Goal: Task Accomplishment & Management: Manage account settings

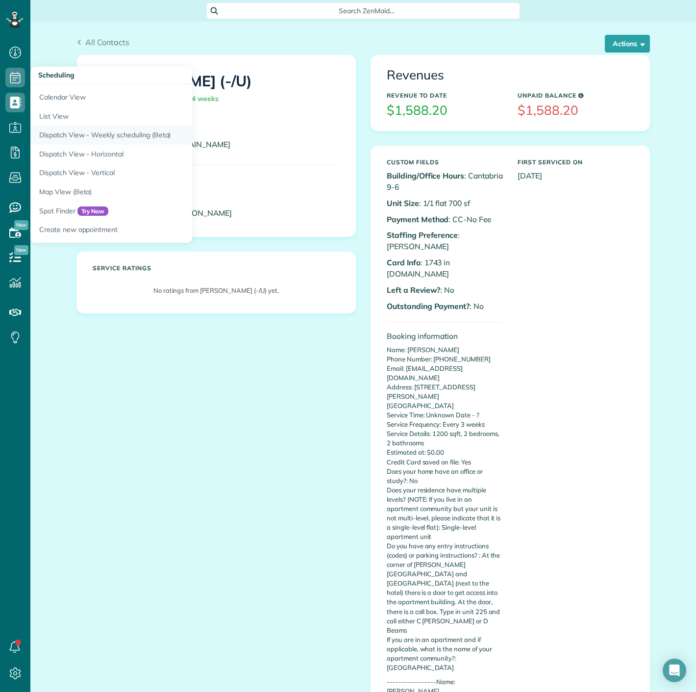
scroll to position [4, 4]
click at [67, 152] on link "Dispatch View - Horizontal" at bounding box center [152, 154] width 245 height 19
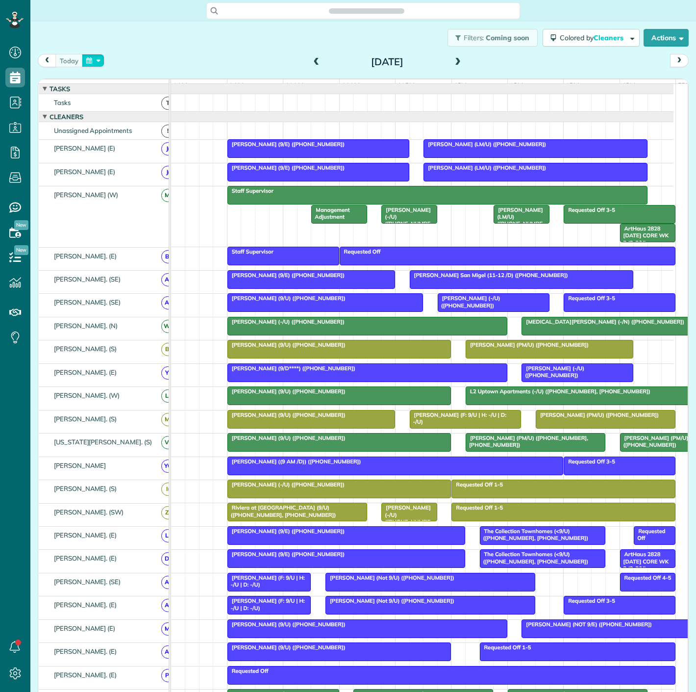
click at [95, 61] on button "button" at bounding box center [93, 60] width 23 height 13
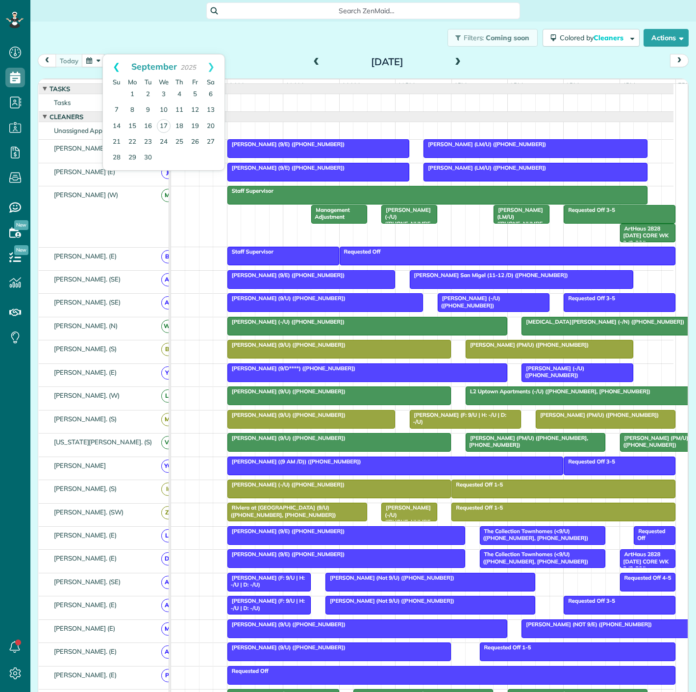
scroll to position [4, 4]
click at [151, 152] on link "30" at bounding box center [148, 158] width 16 height 16
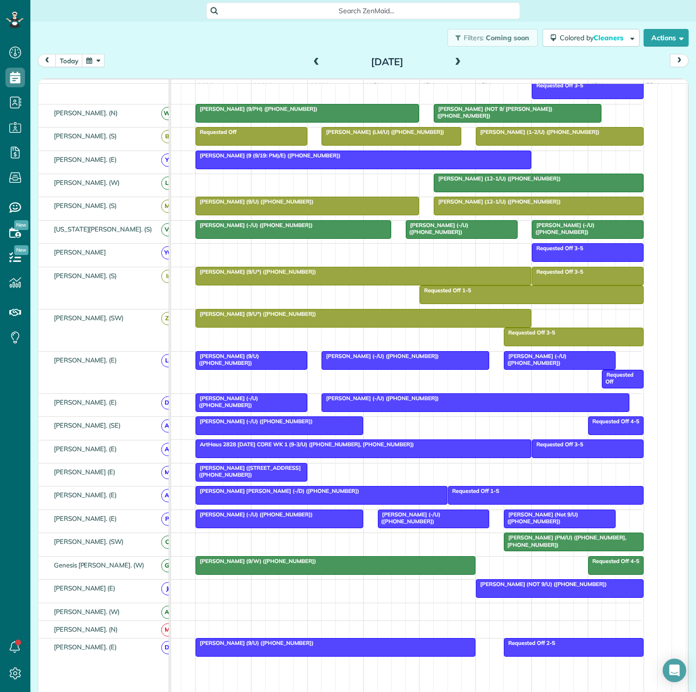
scroll to position [272, 0]
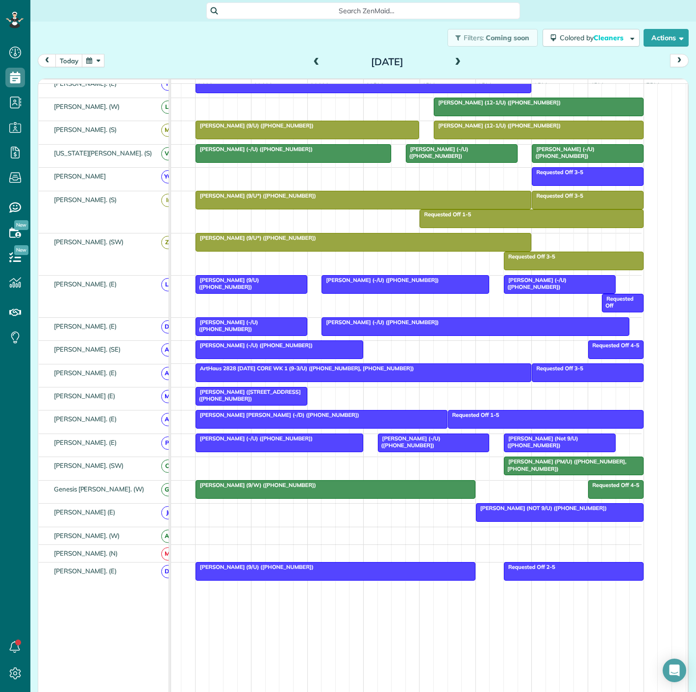
click at [447, 61] on div "[DATE]" at bounding box center [387, 62] width 157 height 16
click at [453, 61] on span at bounding box center [458, 62] width 11 height 9
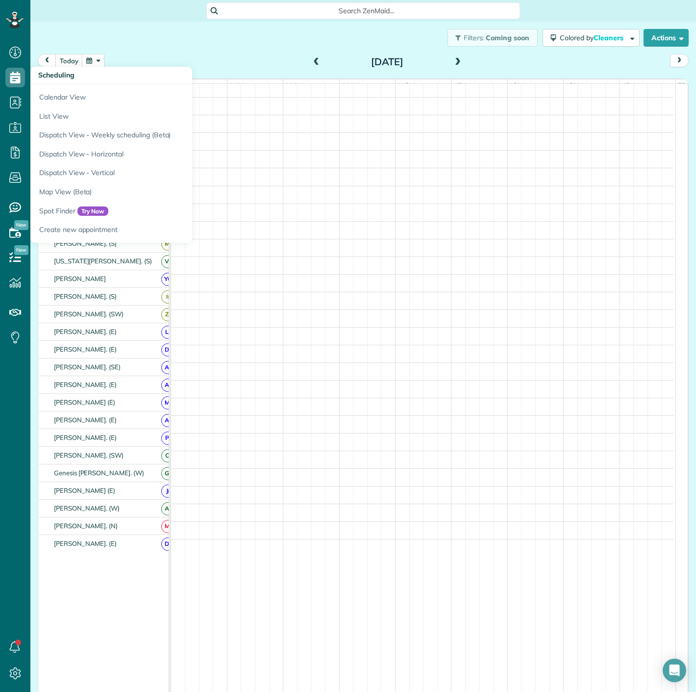
scroll to position [82, 0]
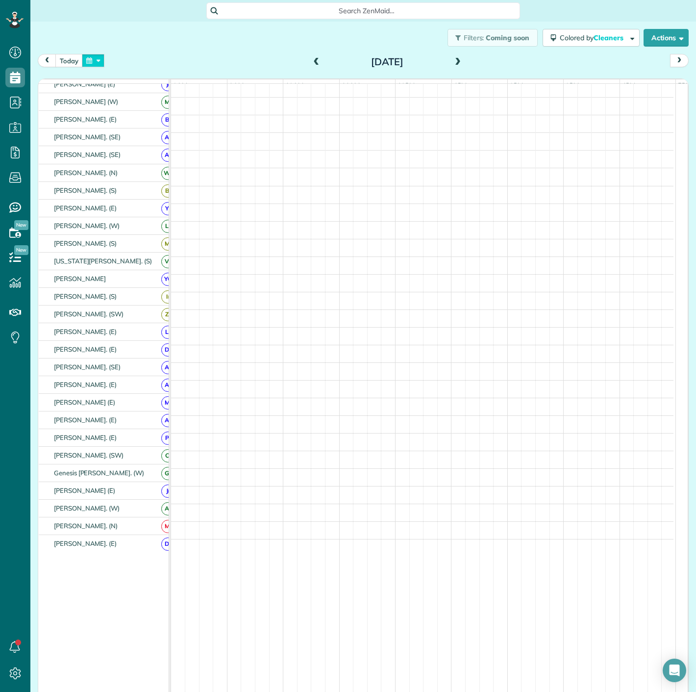
click at [94, 60] on button "button" at bounding box center [93, 60] width 23 height 13
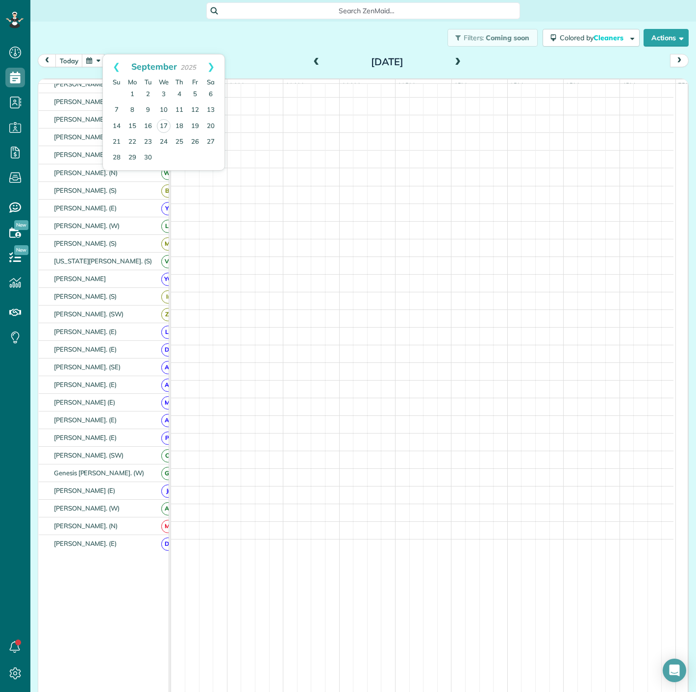
click at [281, 44] on div "Filters: Coming soon Colored by Cleaners Color by Cleaner Color by Team Color b…" at bounding box center [363, 38] width 666 height 32
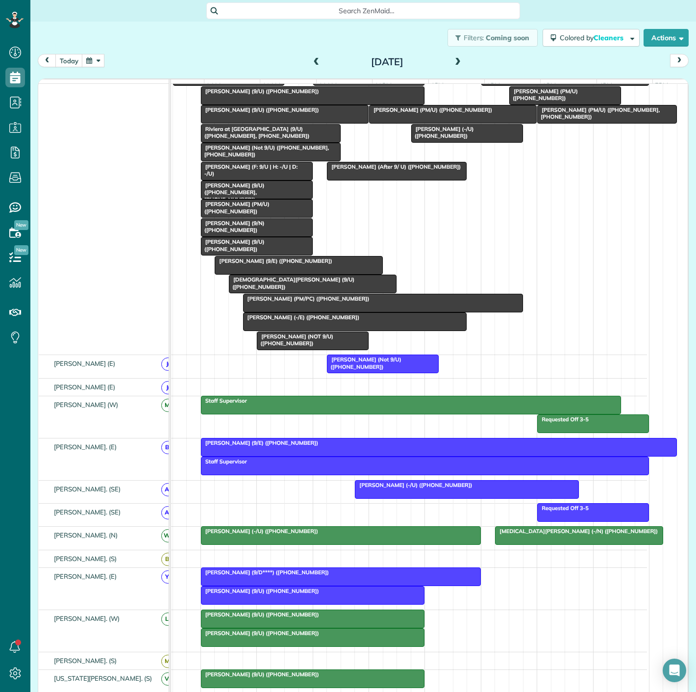
scroll to position [0, 26]
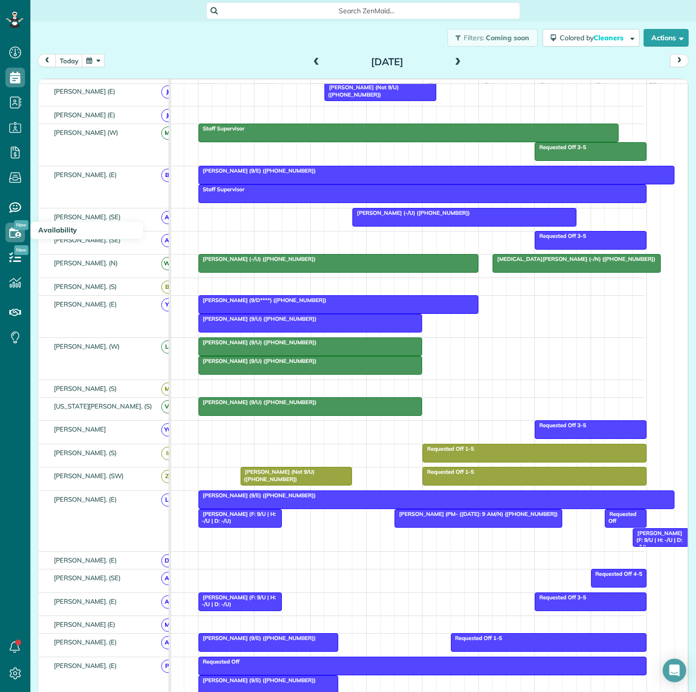
drag, startPoint x: 114, startPoint y: 293, endPoint x: -116, endPoint y: 225, distance: 239.7
click at [0, 225] on html "Dashboard Scheduling Calendar View List View Dispatch View - Weekly scheduling …" at bounding box center [348, 346] width 696 height 692
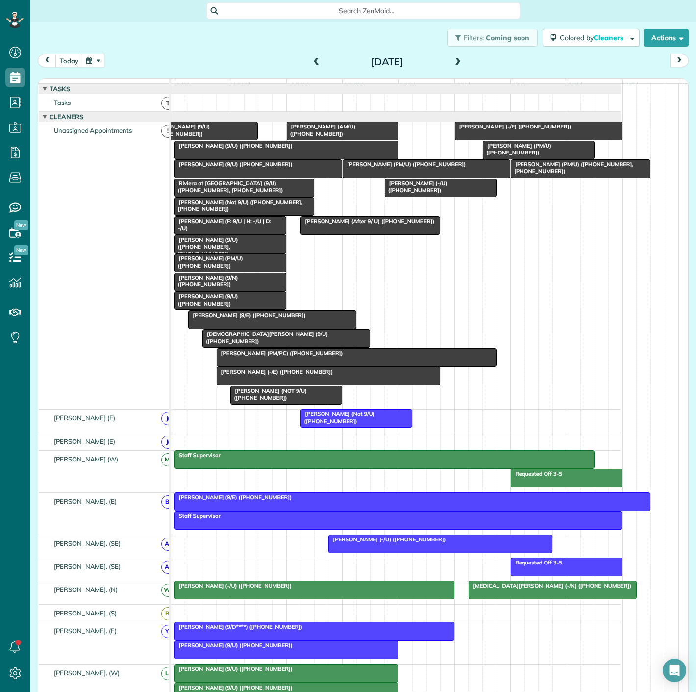
scroll to position [163, 0]
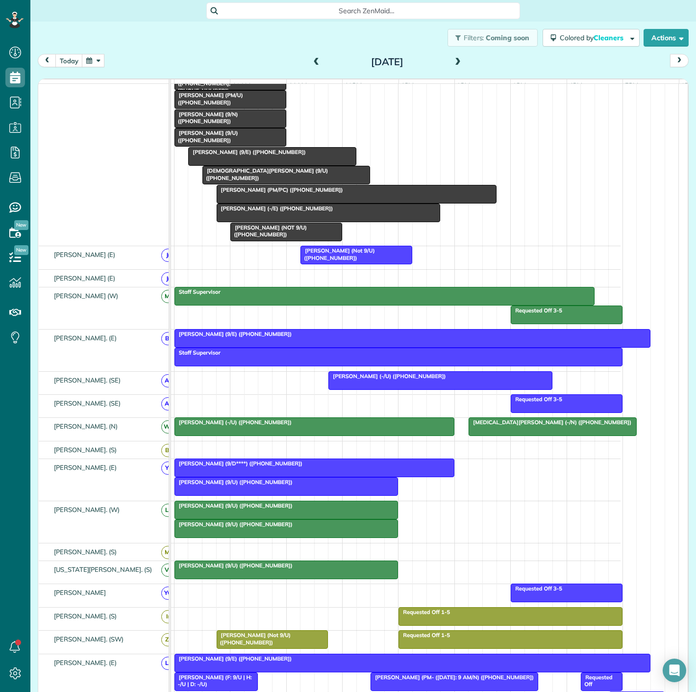
click at [213, 535] on div at bounding box center [286, 529] width 223 height 18
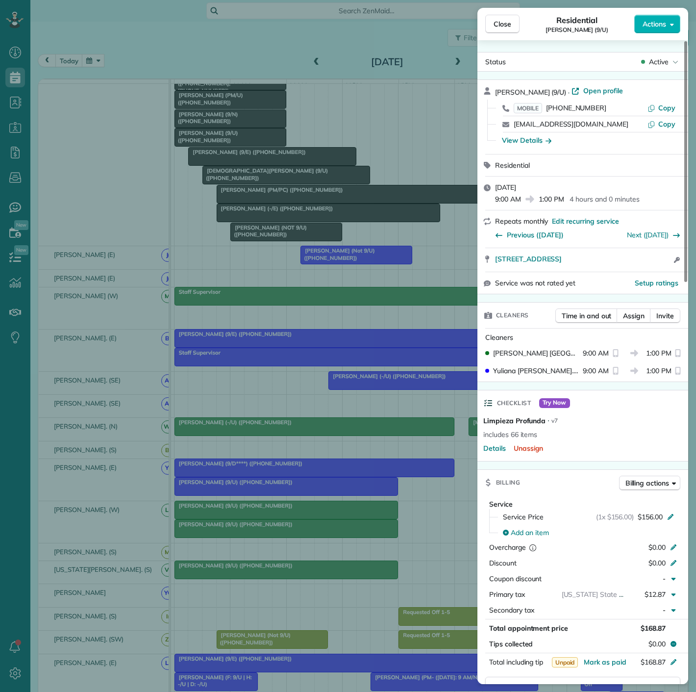
click at [213, 535] on div "Close Residential [PERSON_NAME] (9/U) Actions Status Active [PERSON_NAME] (9/U)…" at bounding box center [348, 346] width 696 height 692
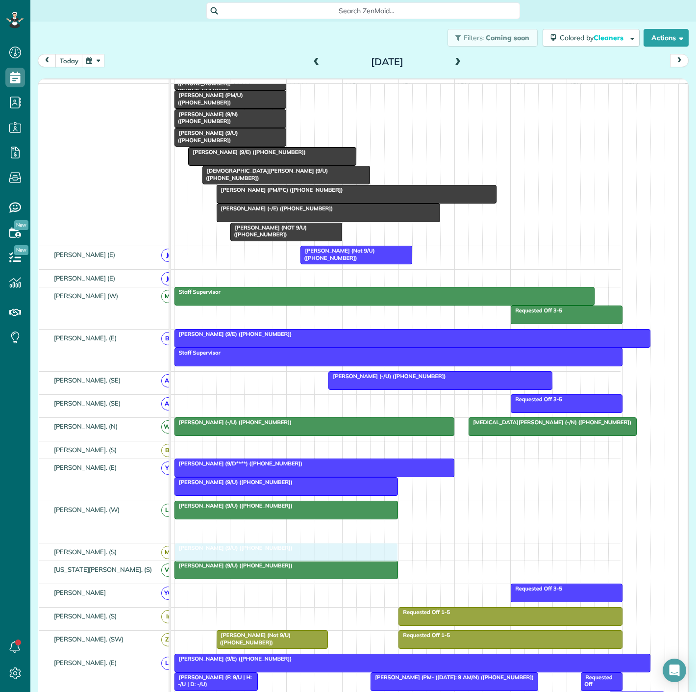
drag, startPoint x: 234, startPoint y: 533, endPoint x: 231, endPoint y: 556, distance: 23.3
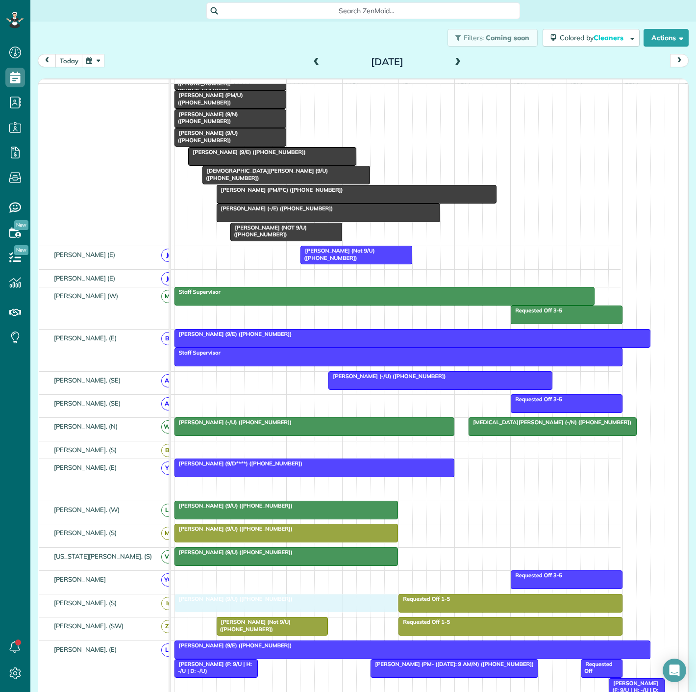
drag, startPoint x: 231, startPoint y: 493, endPoint x: 229, endPoint y: 608, distance: 115.7
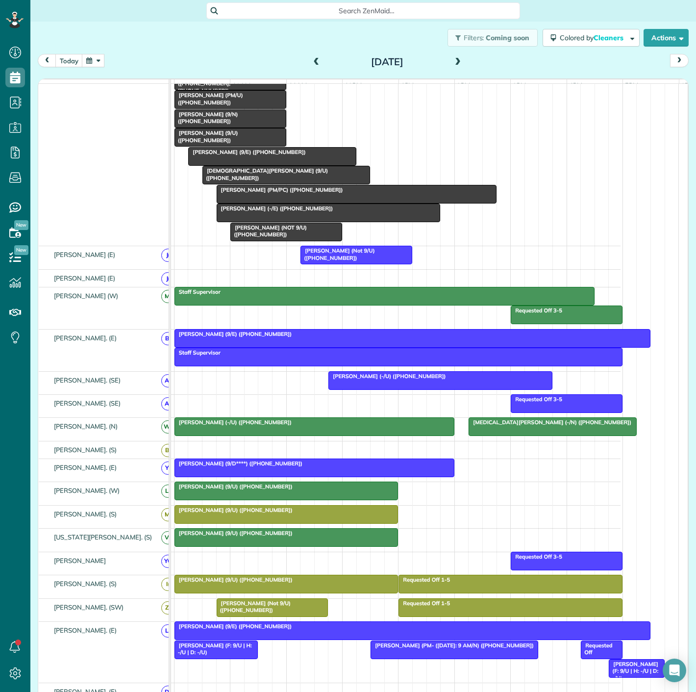
scroll to position [272, 0]
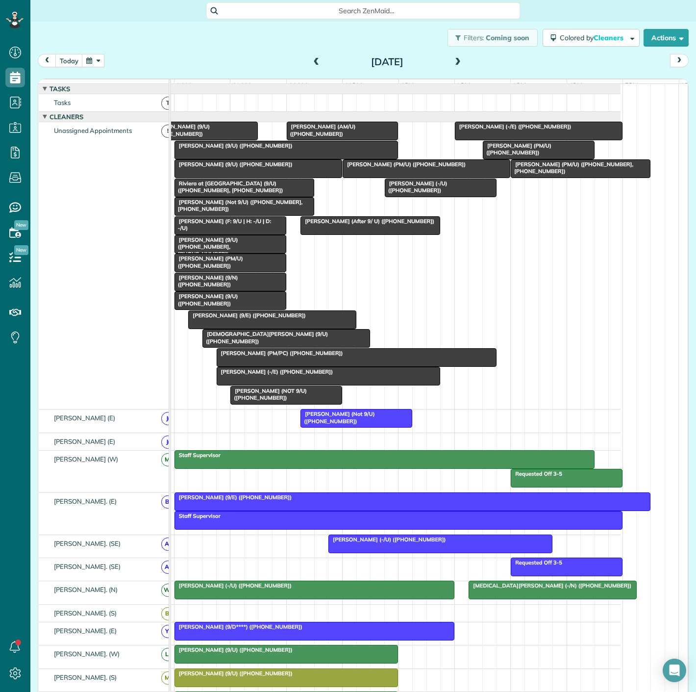
click at [222, 176] on div at bounding box center [258, 169] width 167 height 18
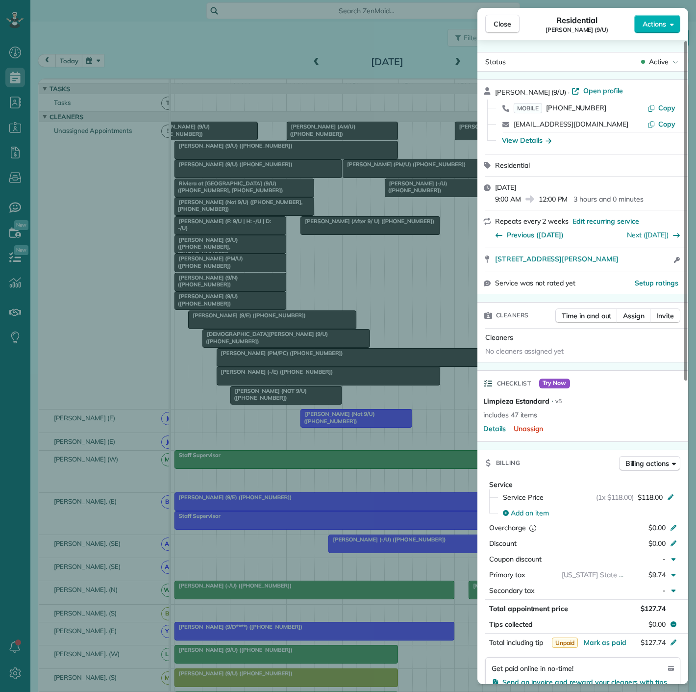
click at [222, 176] on div "Close Residential [PERSON_NAME] (9/U) Actions Status Active [PERSON_NAME] (9/U)…" at bounding box center [348, 346] width 696 height 692
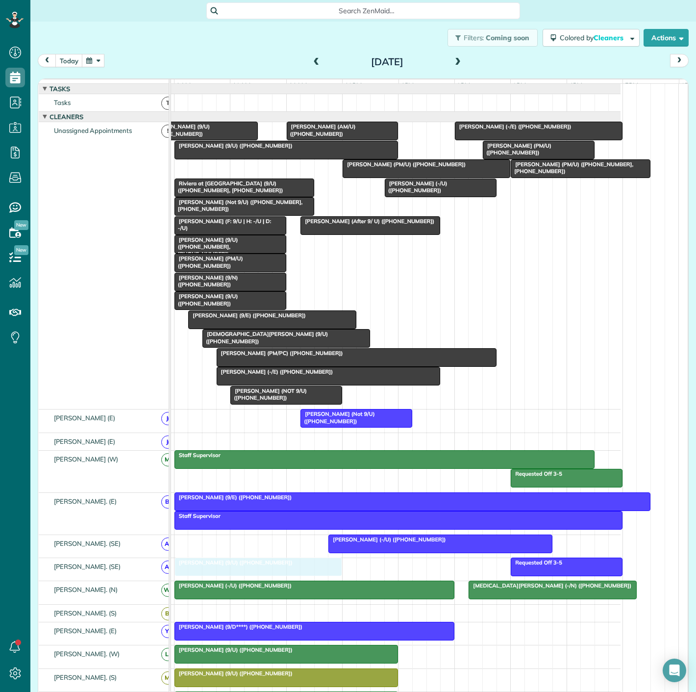
drag, startPoint x: 222, startPoint y: 176, endPoint x: 218, endPoint y: 577, distance: 401.1
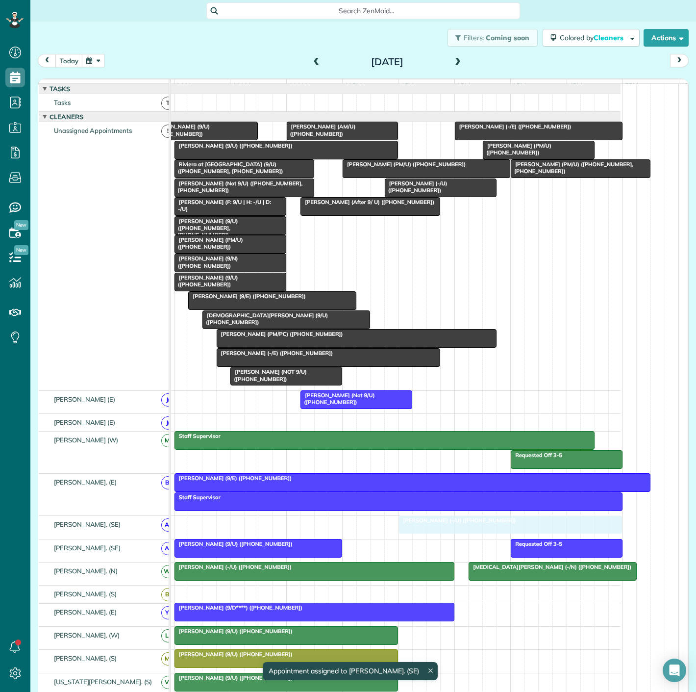
drag, startPoint x: 354, startPoint y: 537, endPoint x: 421, endPoint y: 537, distance: 66.2
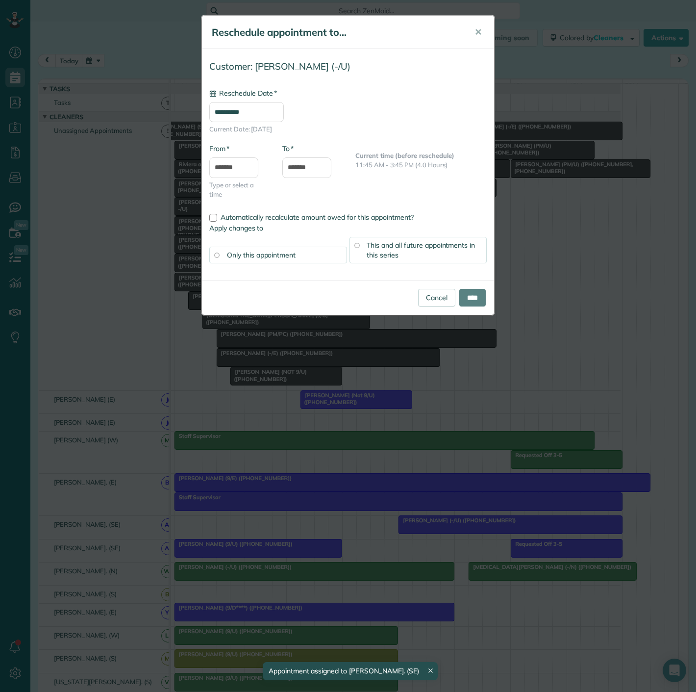
type input "**********"
click at [473, 303] on input "****" at bounding box center [472, 298] width 26 height 18
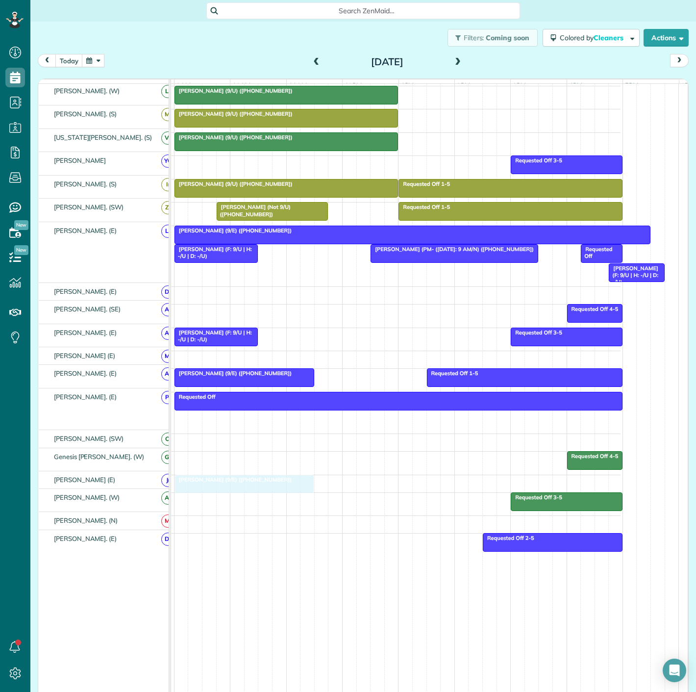
drag, startPoint x: 228, startPoint y: 418, endPoint x: 224, endPoint y: 481, distance: 62.9
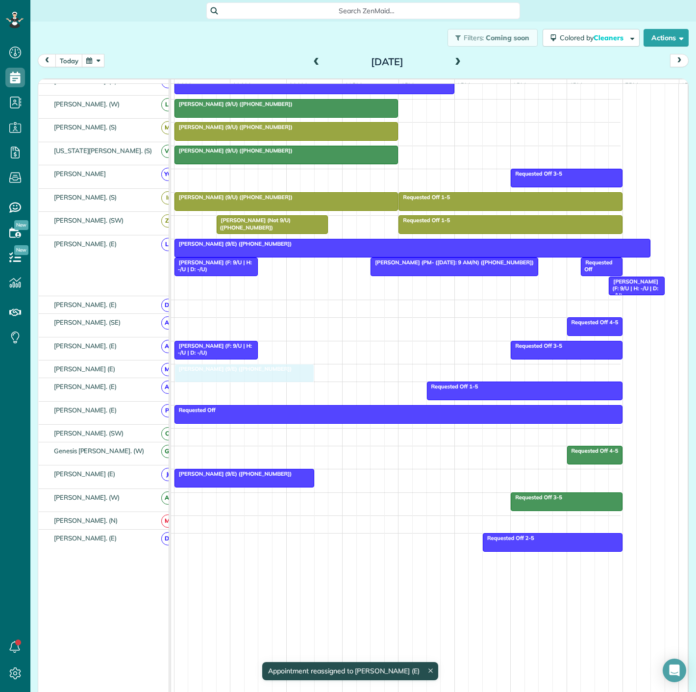
drag, startPoint x: 230, startPoint y: 369, endPoint x: 228, endPoint y: 381, distance: 12.0
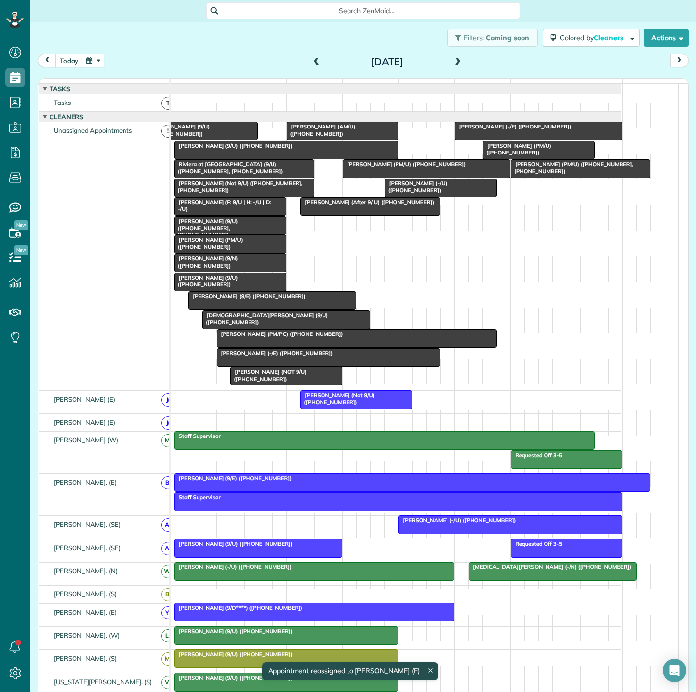
click at [265, 356] on span "[PERSON_NAME] (-/E) ([PHONE_NUMBER])" at bounding box center [275, 353] width 118 height 7
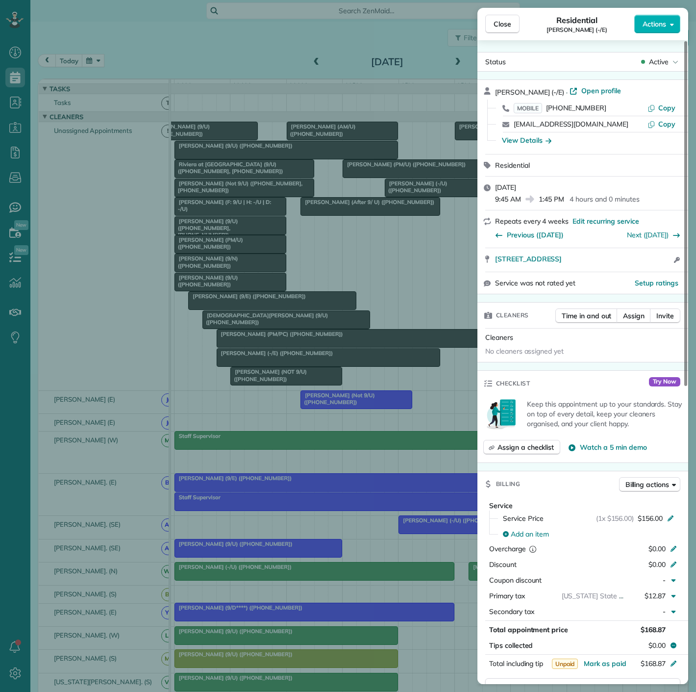
drag, startPoint x: 349, startPoint y: 213, endPoint x: 281, endPoint y: 175, distance: 77.7
click at [349, 213] on div "Close Residential [PERSON_NAME] (-/E) Actions Status Active [PERSON_NAME] (-/E)…" at bounding box center [348, 346] width 696 height 692
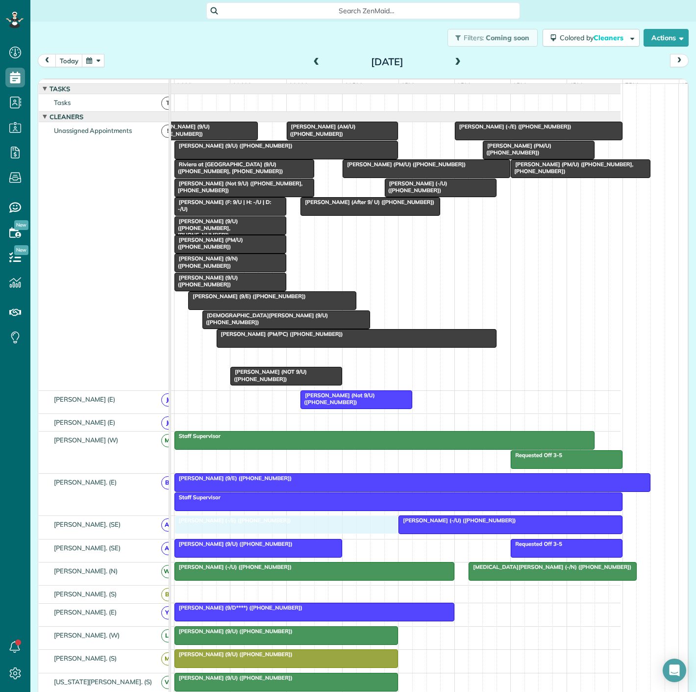
drag, startPoint x: 269, startPoint y: 359, endPoint x: 230, endPoint y: 537, distance: 181.7
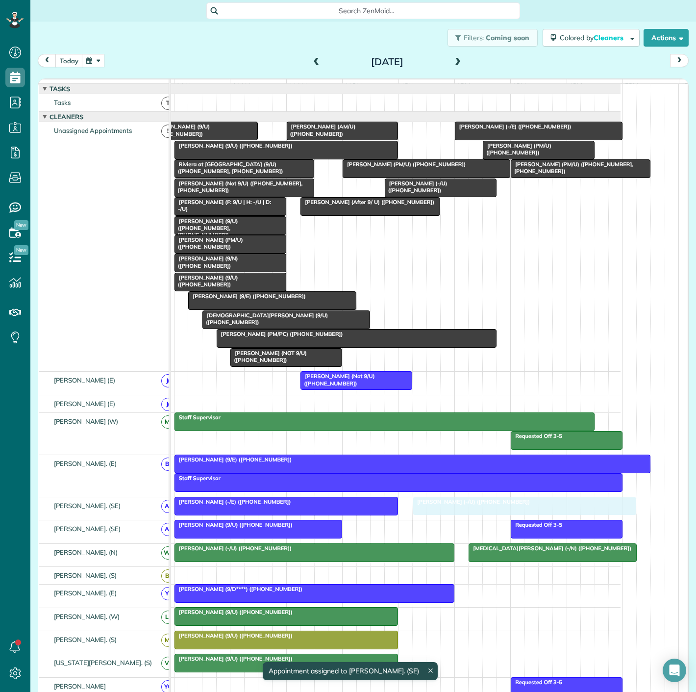
drag, startPoint x: 417, startPoint y: 513, endPoint x: 432, endPoint y: 514, distance: 15.2
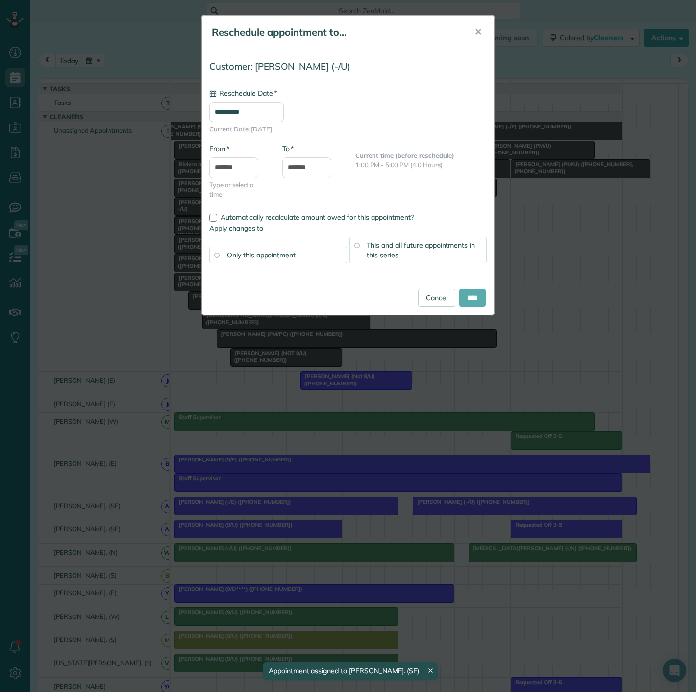
type input "**********"
click at [465, 297] on input "****" at bounding box center [472, 298] width 26 height 18
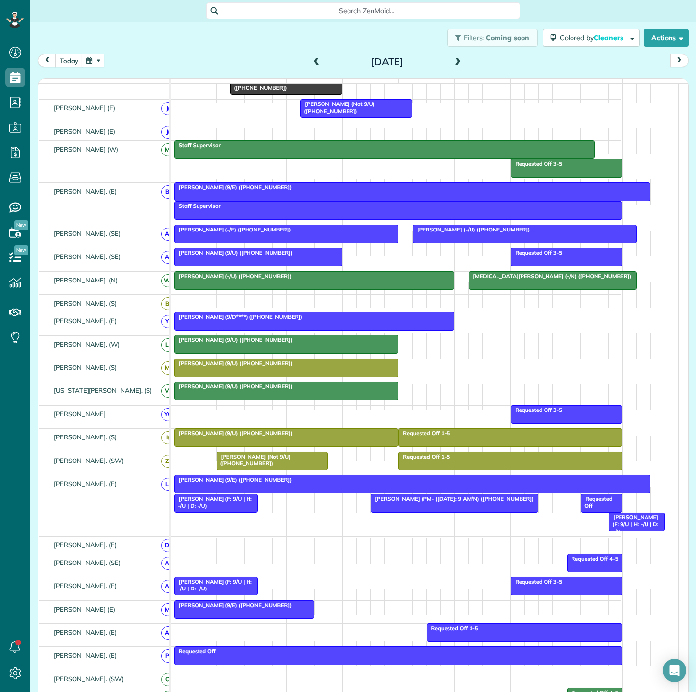
scroll to position [218, 0]
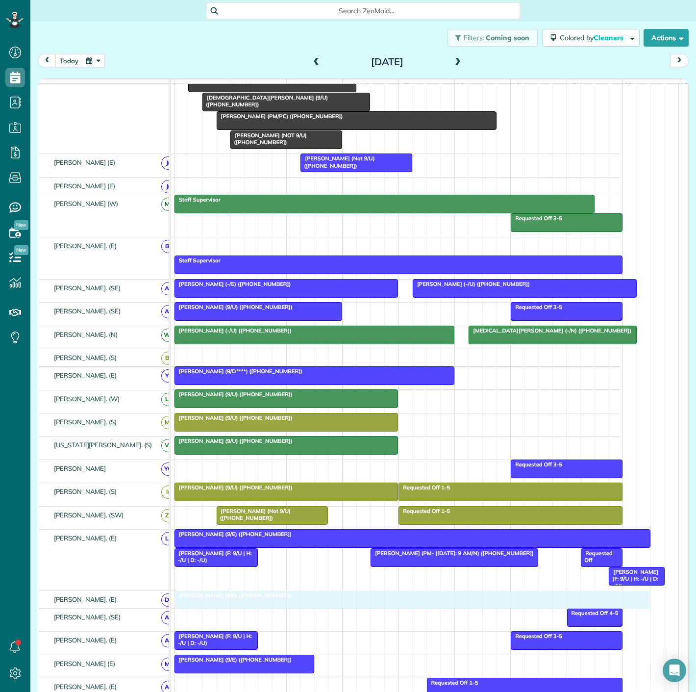
drag, startPoint x: 202, startPoint y: 253, endPoint x: 204, endPoint y: 603, distance: 350.6
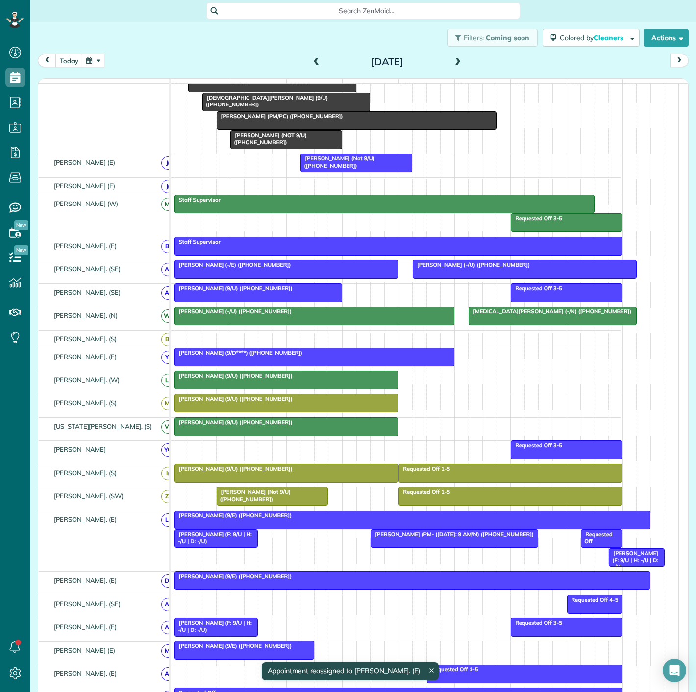
click at [180, 589] on div at bounding box center [412, 581] width 475 height 18
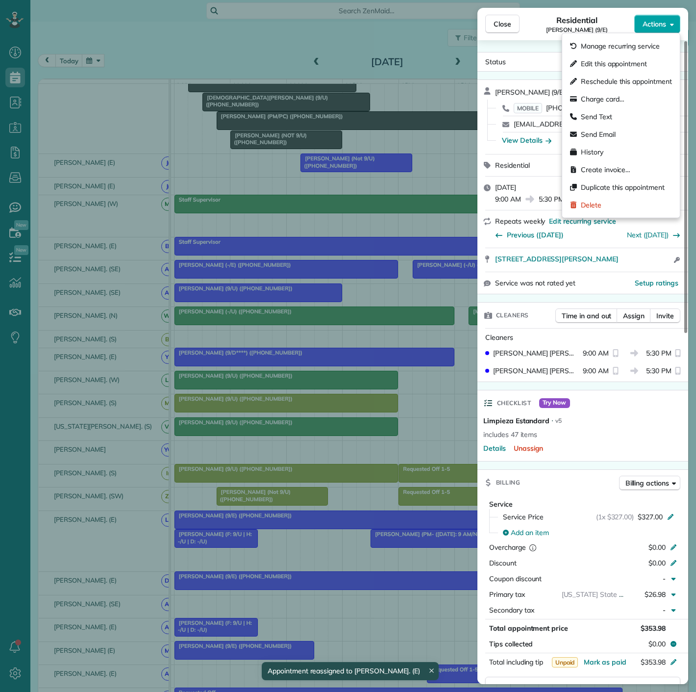
click at [657, 28] on span "Actions" at bounding box center [655, 24] width 24 height 10
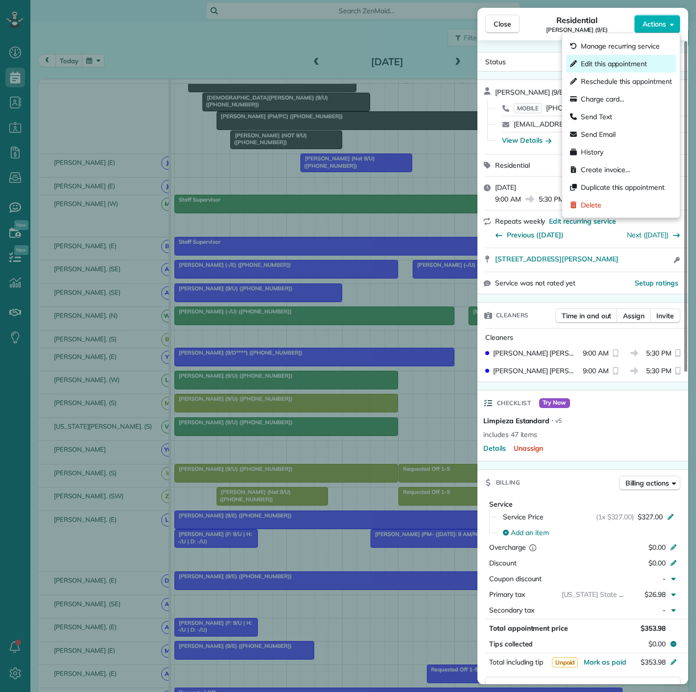
click at [583, 57] on div "Edit this appointment" at bounding box center [621, 64] width 110 height 18
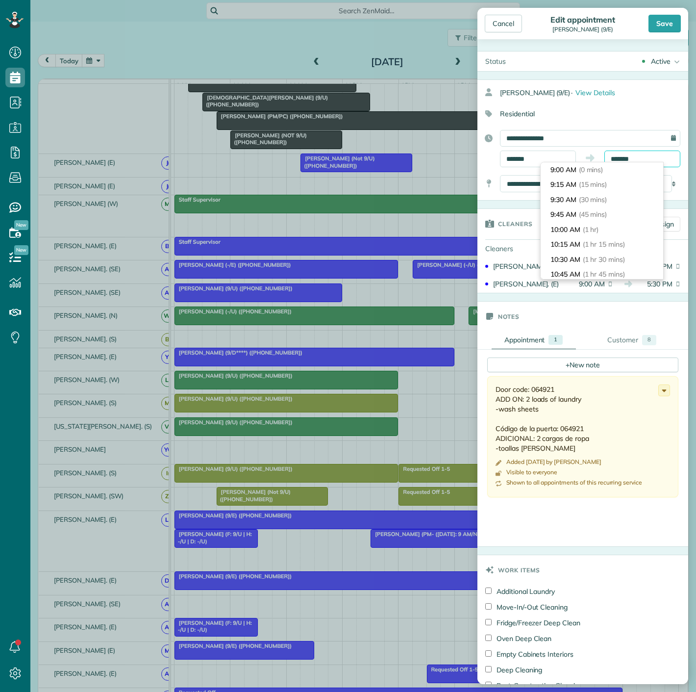
click at [639, 158] on input "*******" at bounding box center [643, 159] width 76 height 17
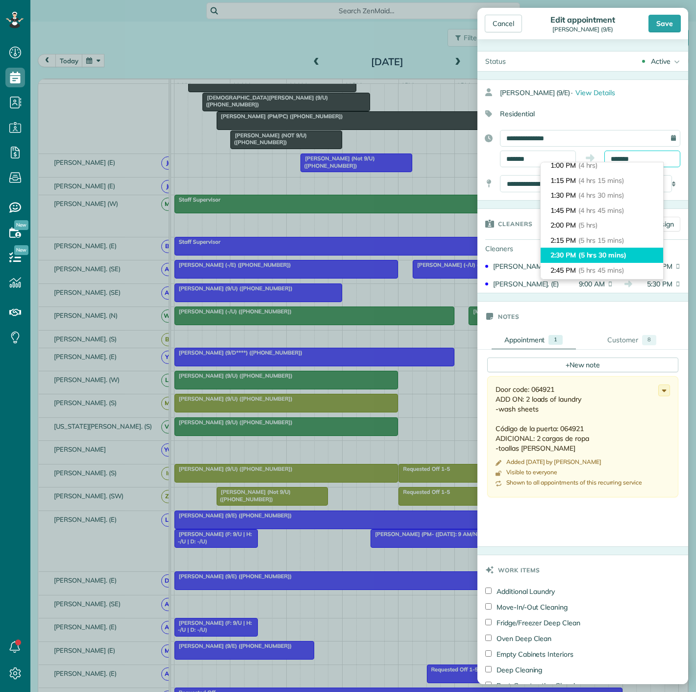
scroll to position [221, 0]
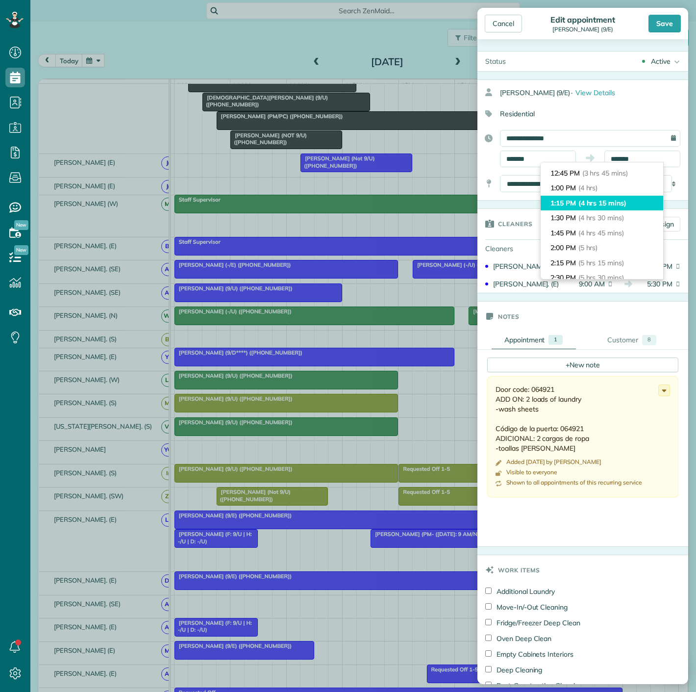
type input "*******"
click at [617, 199] on span "(4 hrs 15 mins)" at bounding box center [603, 203] width 48 height 9
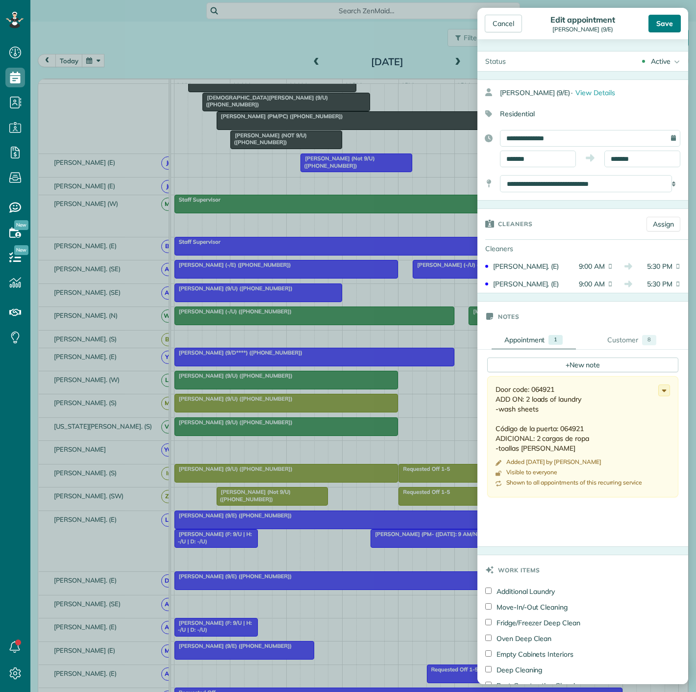
click at [664, 23] on div "Save" at bounding box center [665, 24] width 32 height 18
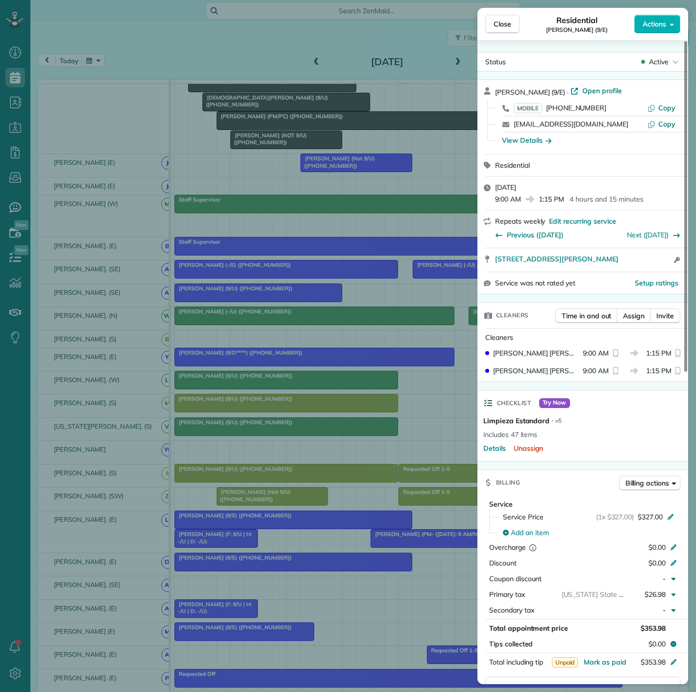
drag, startPoint x: 504, startPoint y: 29, endPoint x: 496, endPoint y: 44, distance: 16.9
click at [504, 29] on button "Close" at bounding box center [502, 24] width 34 height 19
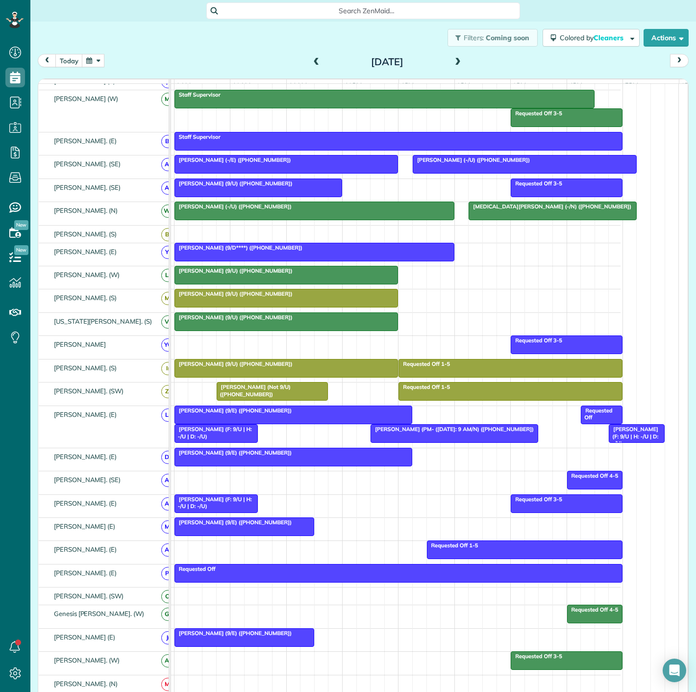
scroll to position [381, 0]
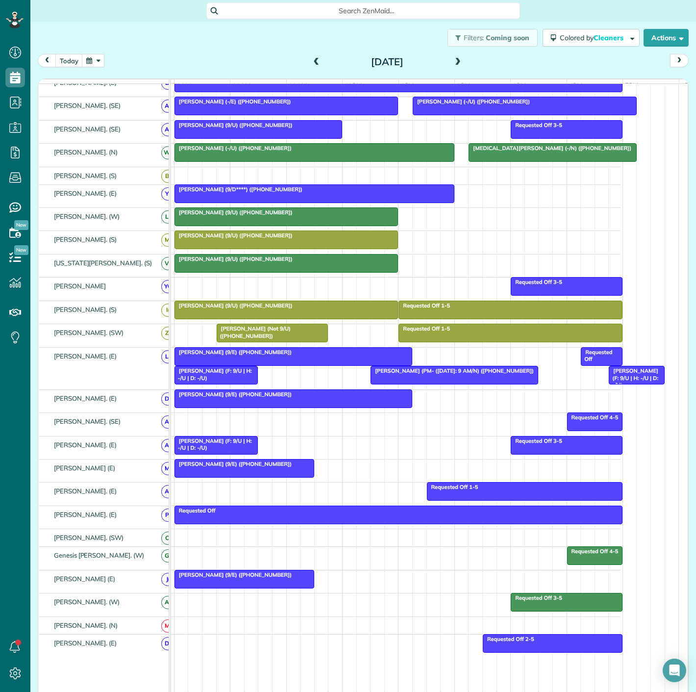
click at [318, 362] on div at bounding box center [293, 357] width 237 height 18
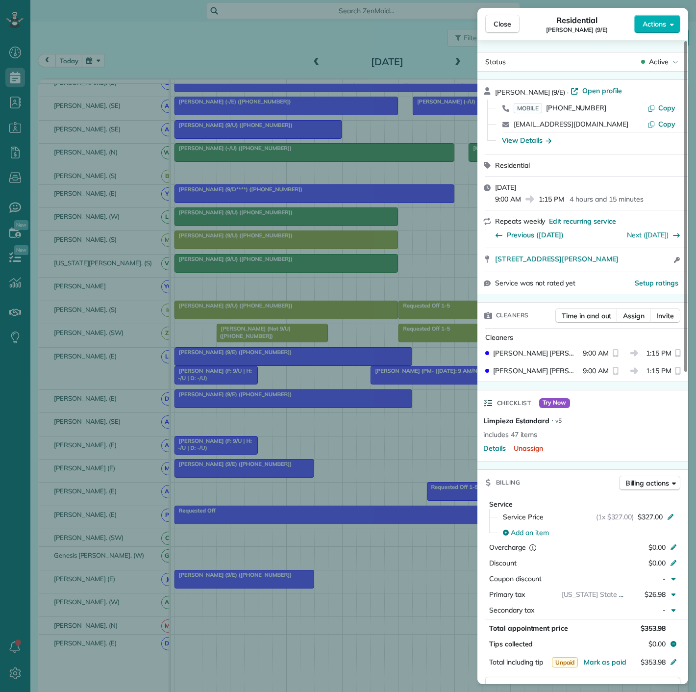
click at [318, 362] on div "Close Residential [PERSON_NAME] (9/E) Actions Status Active [PERSON_NAME] (9/E)…" at bounding box center [348, 346] width 696 height 692
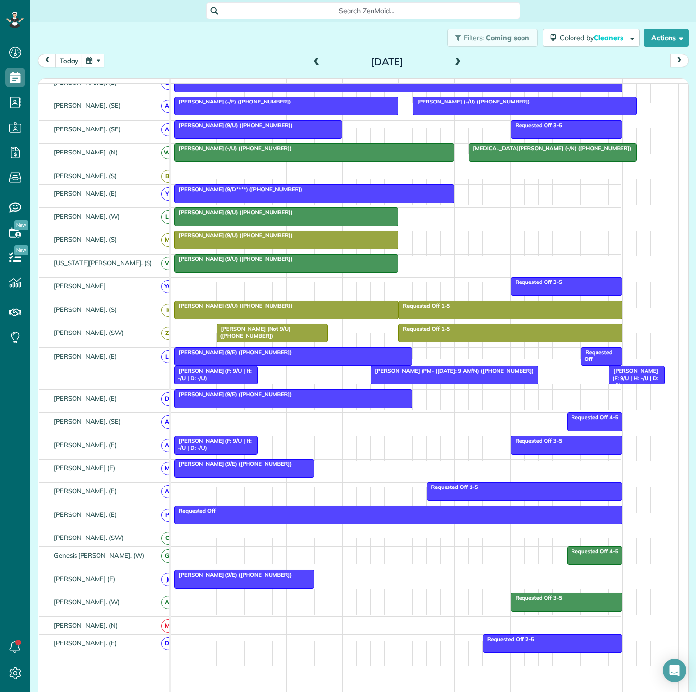
click at [420, 383] on div at bounding box center [454, 375] width 167 height 18
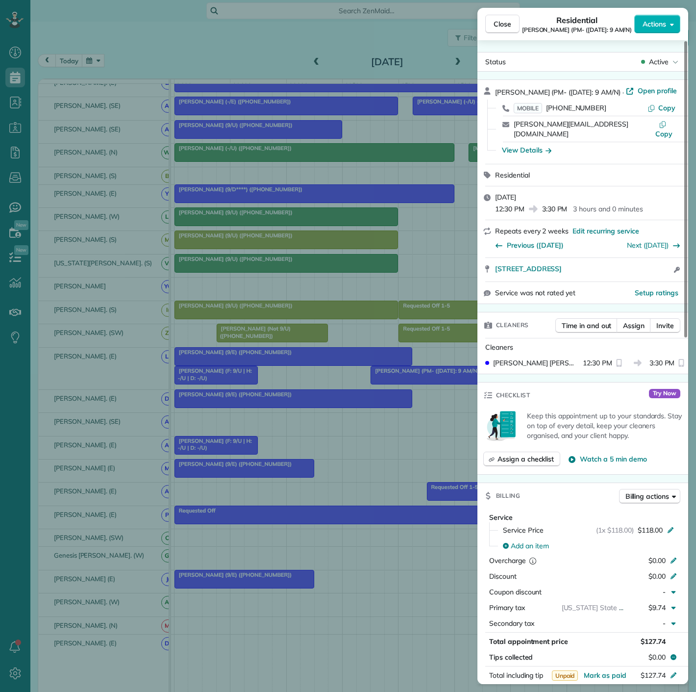
click at [420, 383] on div "Close Residential [PERSON_NAME] (PM- ([DATE]: 9 AM/N) Actions Status Active [PE…" at bounding box center [348, 346] width 696 height 692
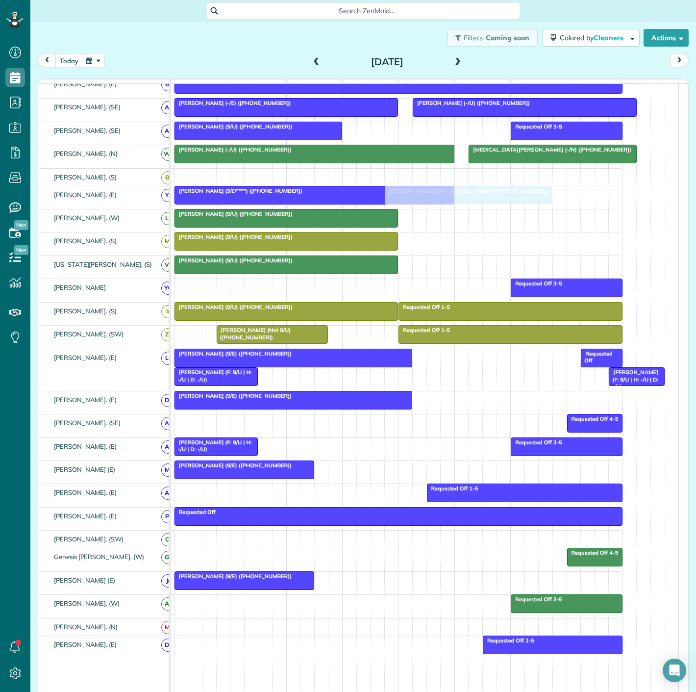
scroll to position [381, 0]
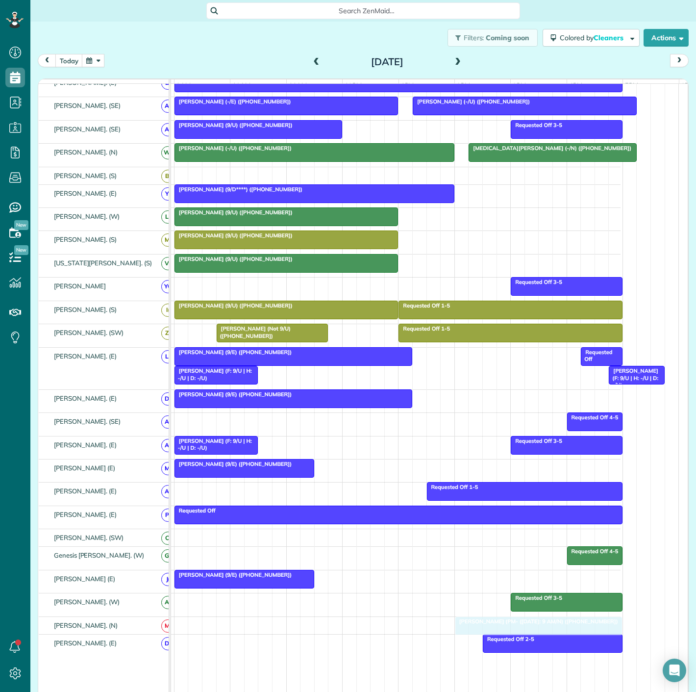
drag, startPoint x: 423, startPoint y: 383, endPoint x: 505, endPoint y: 624, distance: 254.7
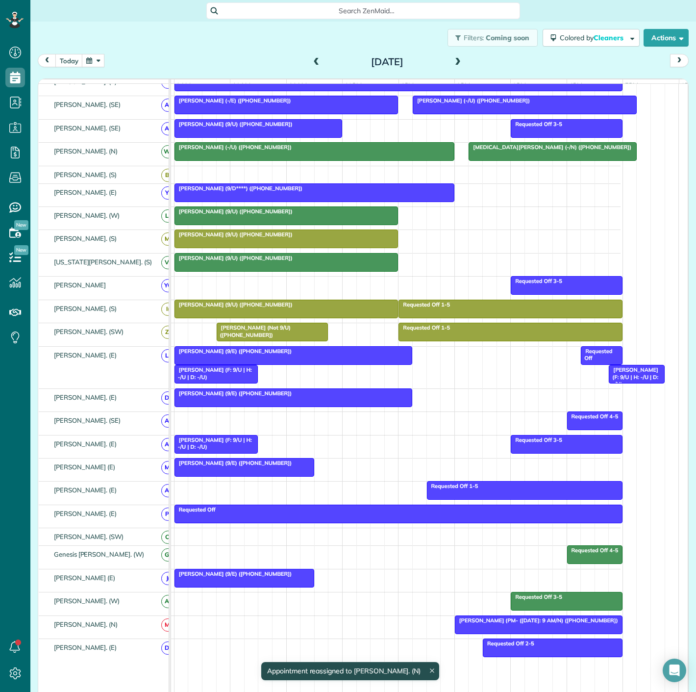
scroll to position [491, 0]
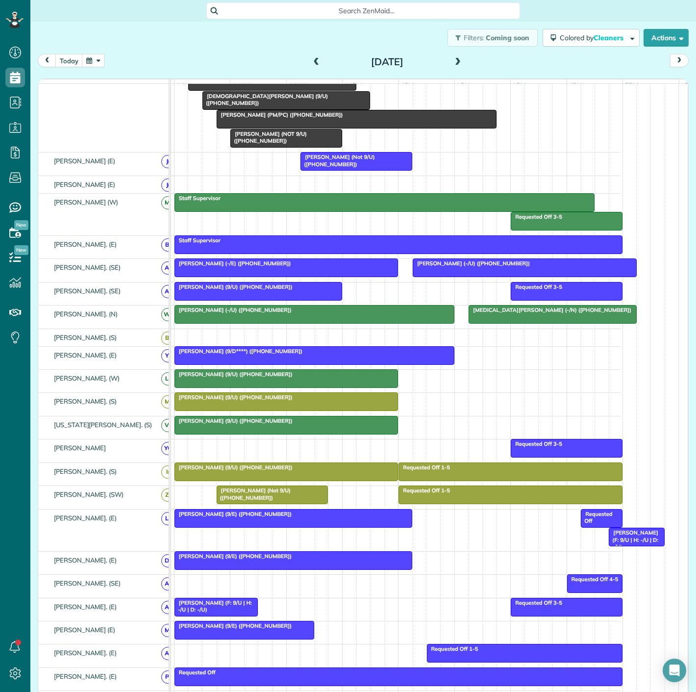
drag, startPoint x: 217, startPoint y: 541, endPoint x: 255, endPoint y: 141, distance: 401.9
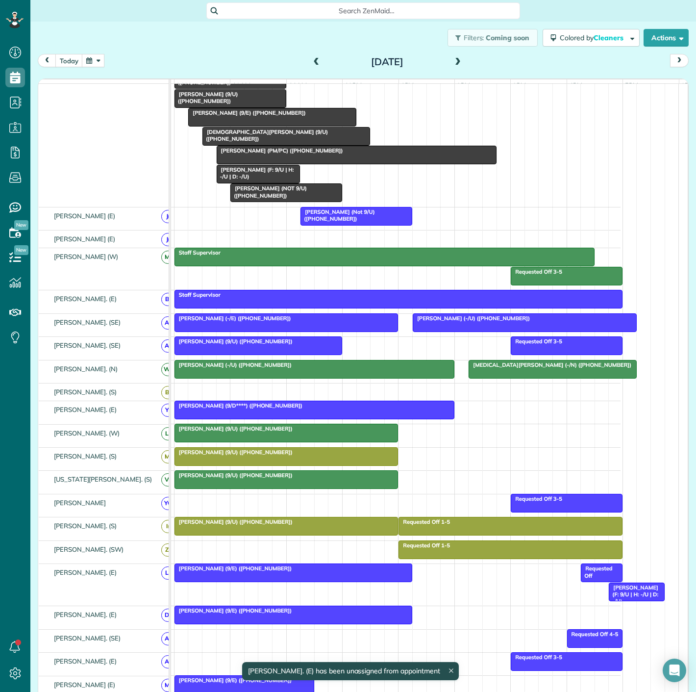
drag, startPoint x: 280, startPoint y: 548, endPoint x: 312, endPoint y: 190, distance: 359.8
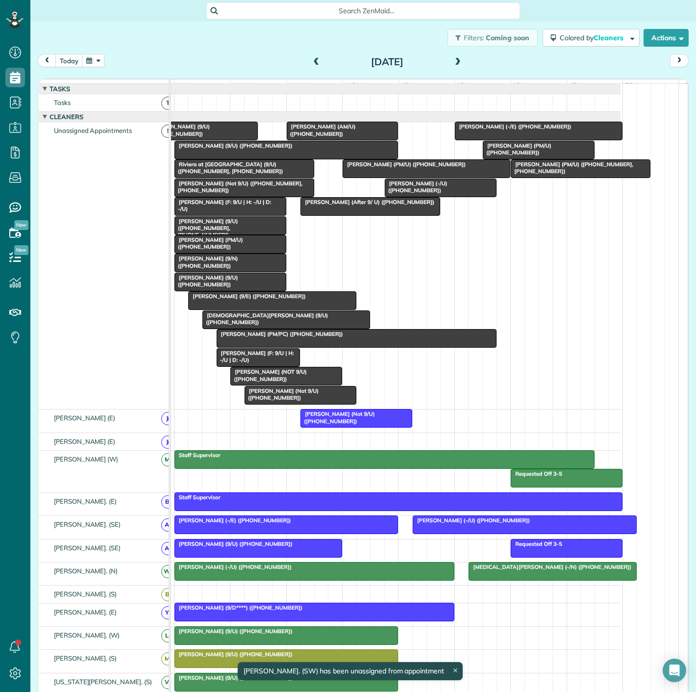
click at [245, 233] on div "[PERSON_NAME] (9/U) ([PHONE_NUMBER], [PHONE_NUMBER])" at bounding box center [230, 228] width 106 height 21
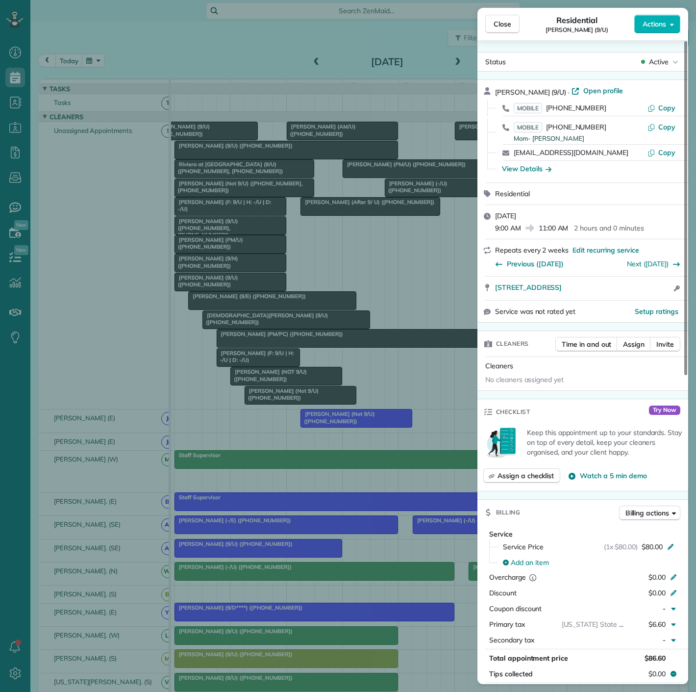
click at [245, 233] on div "Close Residential [PERSON_NAME] (9/U) Actions Status Active [PERSON_NAME] (9/U)…" at bounding box center [348, 346] width 696 height 692
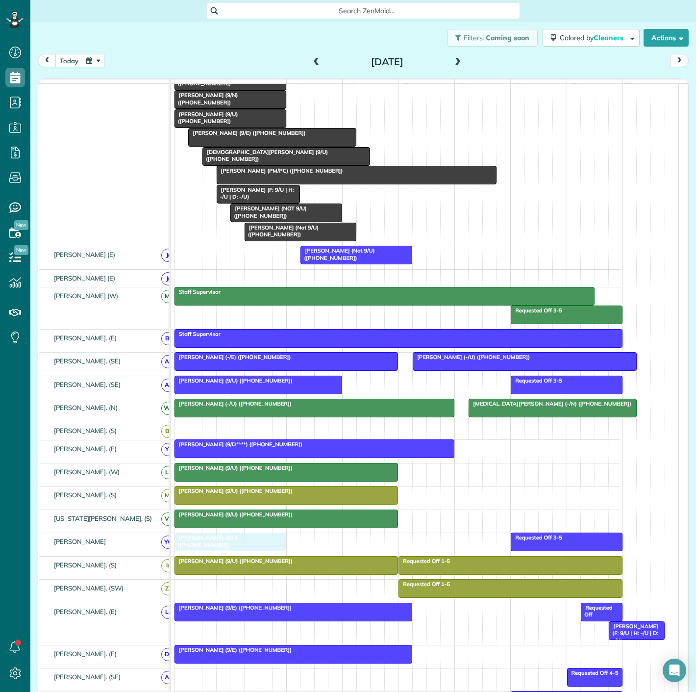
drag, startPoint x: 245, startPoint y: 233, endPoint x: 249, endPoint y: 545, distance: 312.4
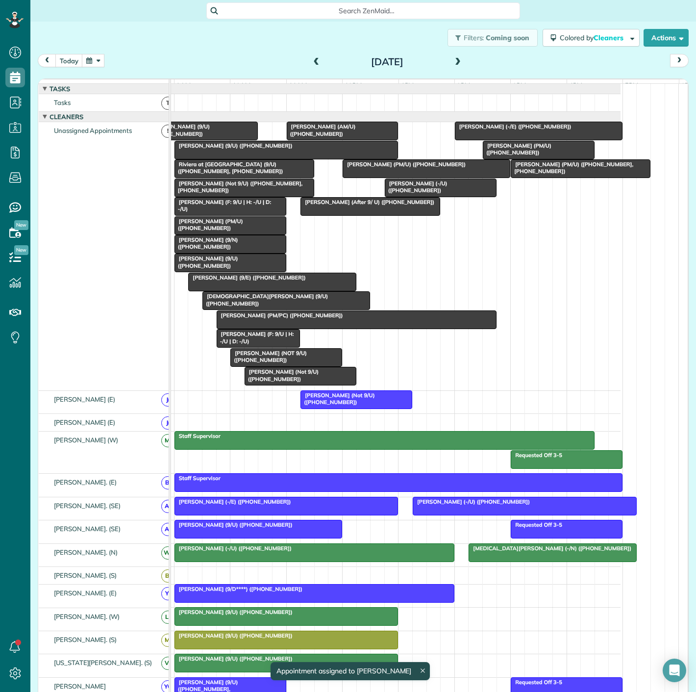
click at [295, 308] on div at bounding box center [286, 301] width 167 height 18
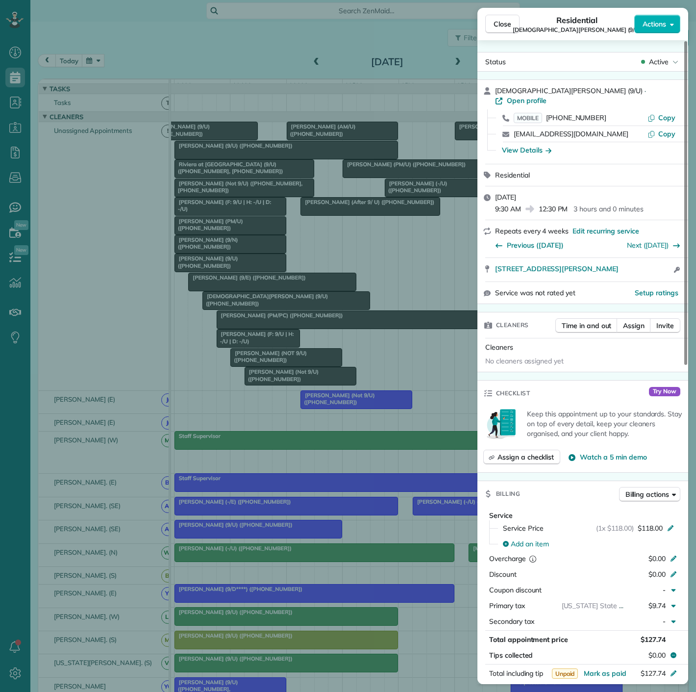
click at [295, 308] on div "Close Residential [DEMOGRAPHIC_DATA][PERSON_NAME] (9/U) Actions Status Active […" at bounding box center [348, 346] width 696 height 692
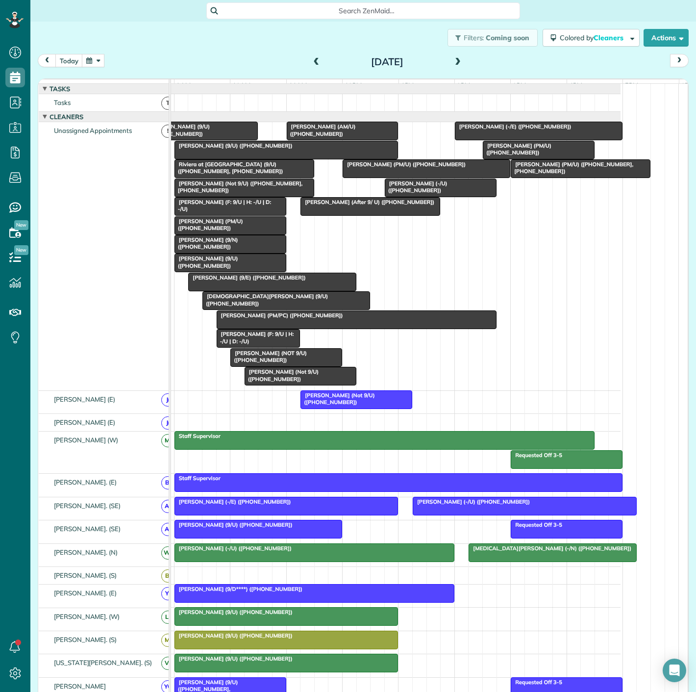
click at [295, 307] on div at bounding box center [286, 301] width 167 height 18
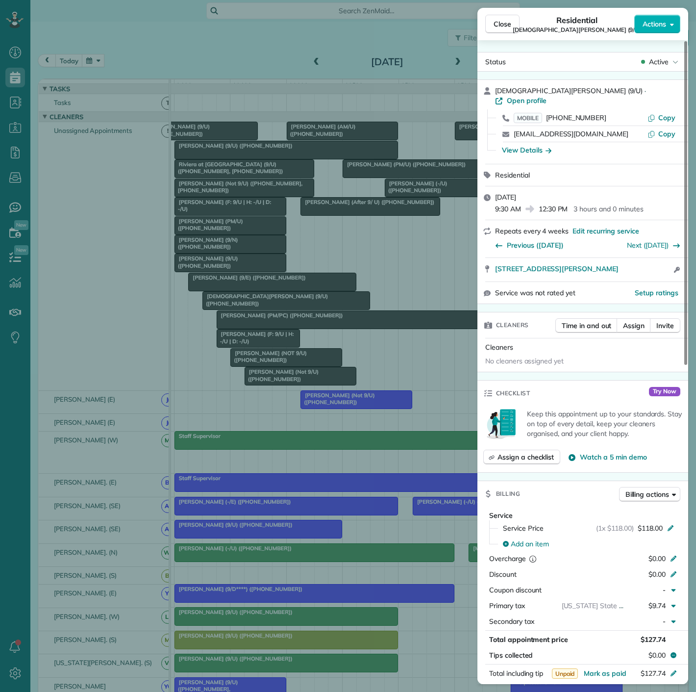
drag, startPoint x: 295, startPoint y: 308, endPoint x: 279, endPoint y: 354, distance: 48.2
click at [300, 427] on div "Close Residential [DEMOGRAPHIC_DATA][PERSON_NAME] (9/U) Actions Status Active […" at bounding box center [348, 346] width 696 height 692
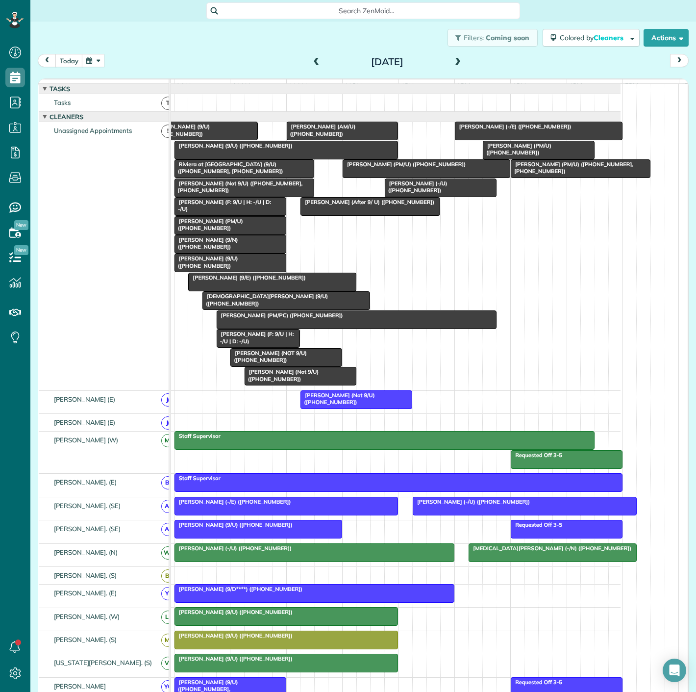
click at [277, 345] on div "[PERSON_NAME] (F: 9/U | H: -/U | D: -/U)" at bounding box center [259, 337] width 78 height 14
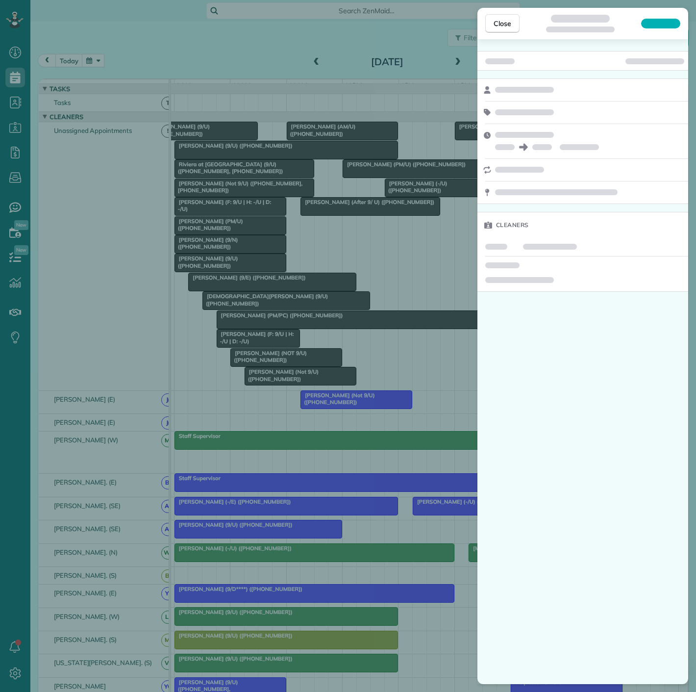
drag, startPoint x: 277, startPoint y: 305, endPoint x: 260, endPoint y: 299, distance: 17.7
click at [277, 388] on div "Close Cleaners" at bounding box center [348, 346] width 696 height 692
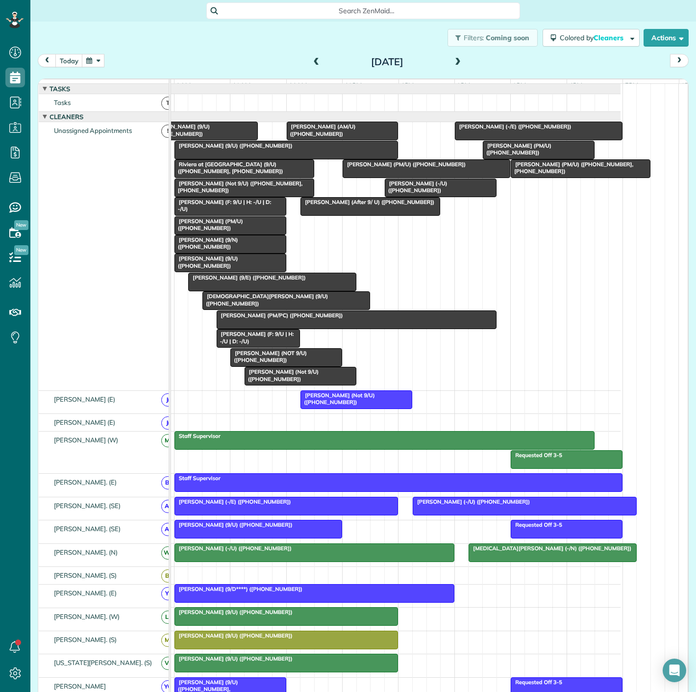
click at [259, 291] on div at bounding box center [272, 282] width 167 height 18
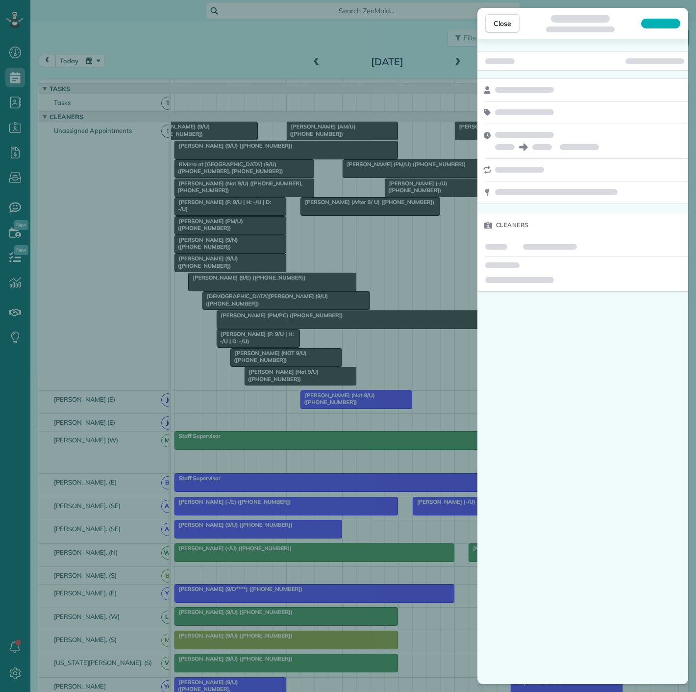
click at [239, 305] on div "Close Residential [PERSON_NAME] (F: 9/U | H: -/U | D: -/U) Actions Status Activ…" at bounding box center [348, 346] width 696 height 692
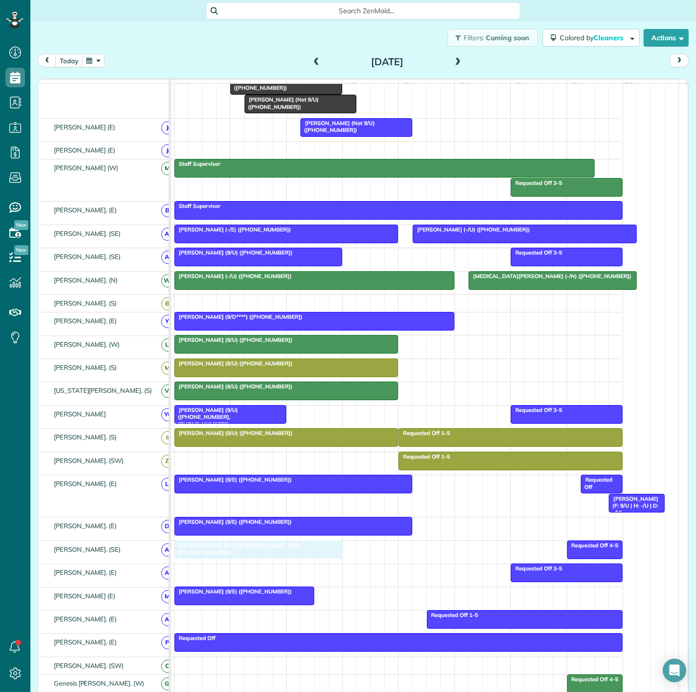
drag, startPoint x: 271, startPoint y: 305, endPoint x: 243, endPoint y: 557, distance: 253.6
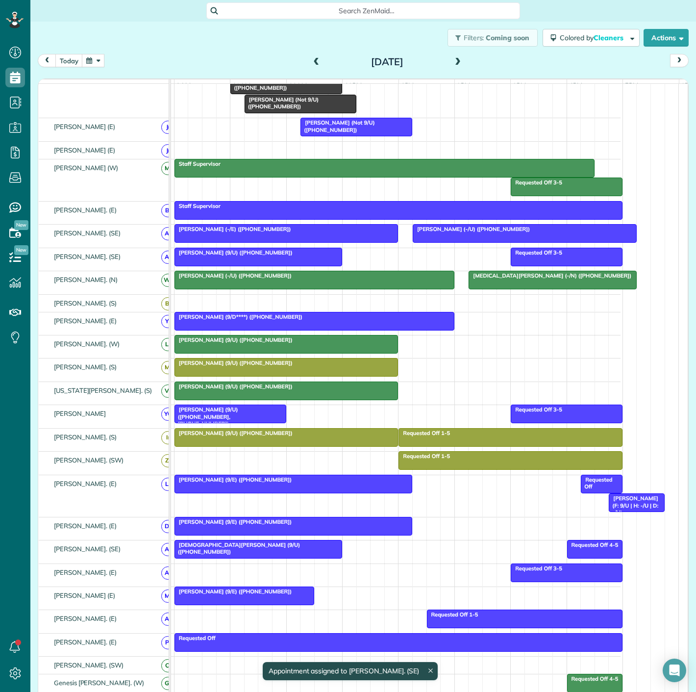
click at [207, 556] on div at bounding box center [258, 549] width 167 height 18
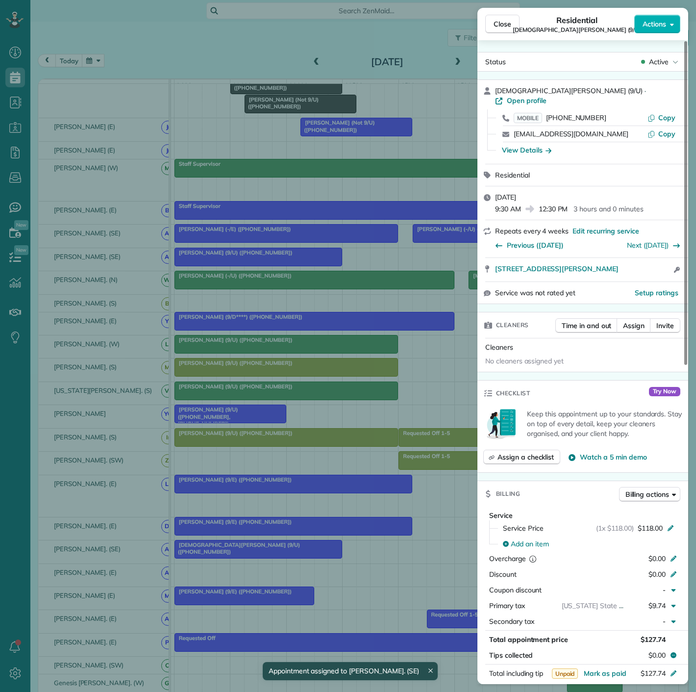
click at [207, 556] on div "Close Residential [DEMOGRAPHIC_DATA][PERSON_NAME] (9/U) Actions Status Active […" at bounding box center [348, 346] width 696 height 692
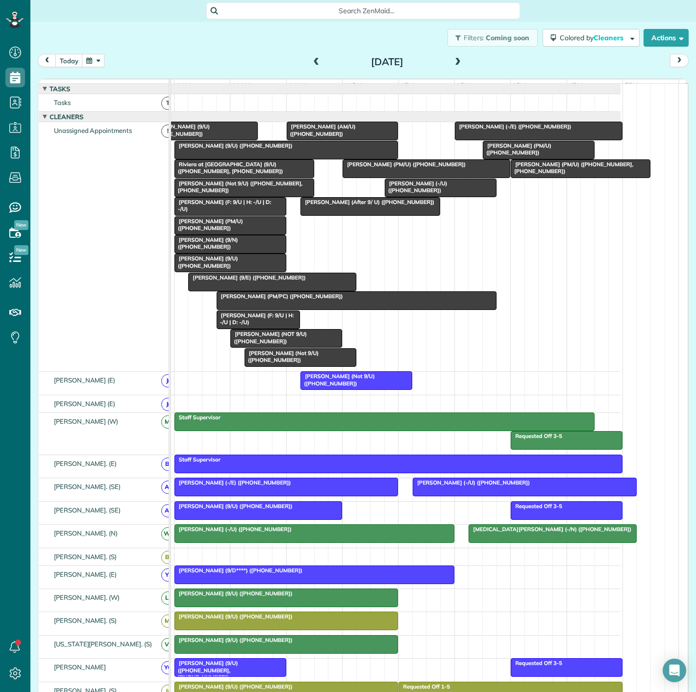
click at [255, 149] on div "[PERSON_NAME] (9/U) ([PHONE_NUMBER])" at bounding box center [286, 145] width 218 height 7
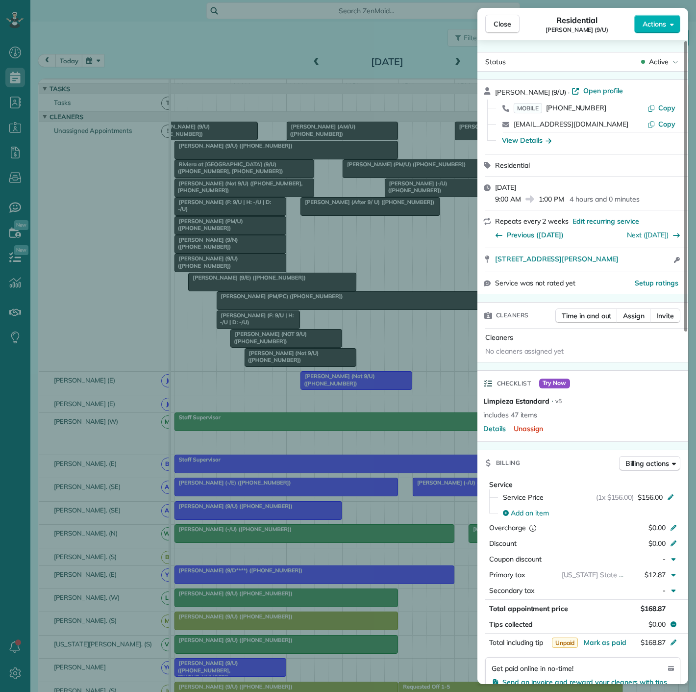
click at [255, 156] on div "Close Residential [PERSON_NAME] (9/U) Actions Status Active [PERSON_NAME] (9/U)…" at bounding box center [348, 346] width 696 height 692
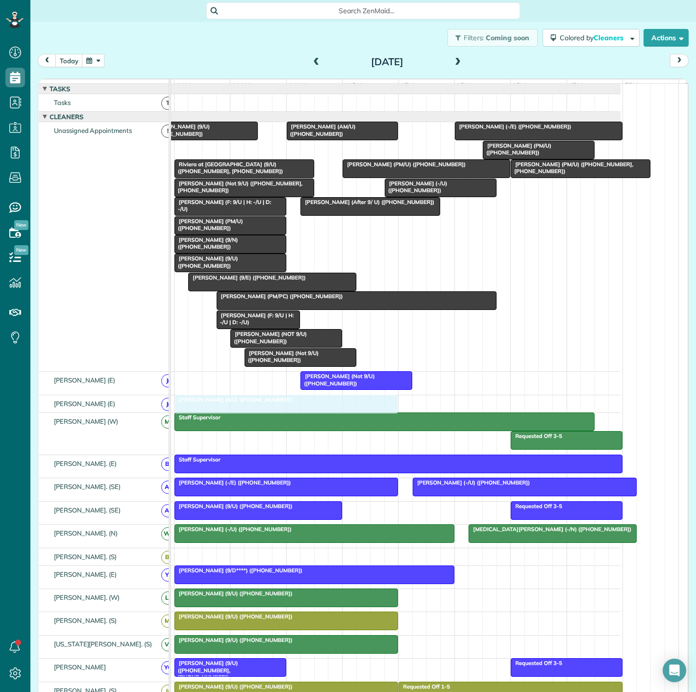
drag, startPoint x: 252, startPoint y: 154, endPoint x: 251, endPoint y: 401, distance: 247.1
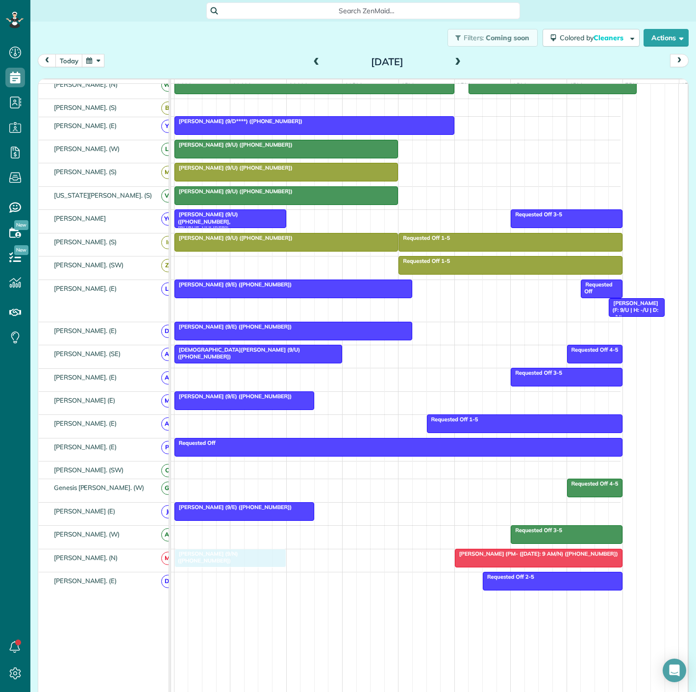
drag, startPoint x: 233, startPoint y: 229, endPoint x: 233, endPoint y: 568, distance: 338.8
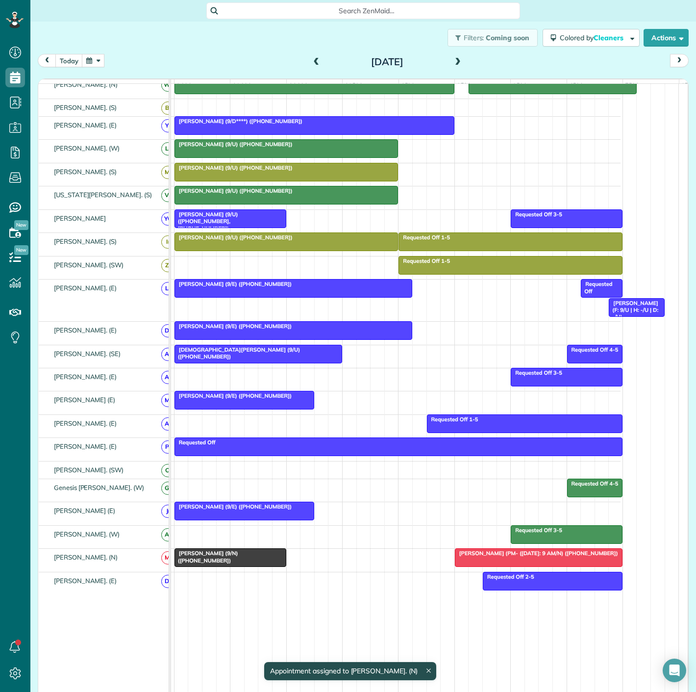
click at [230, 564] on div "[PERSON_NAME] (9/N) ([PHONE_NUMBER])" at bounding box center [230, 557] width 106 height 14
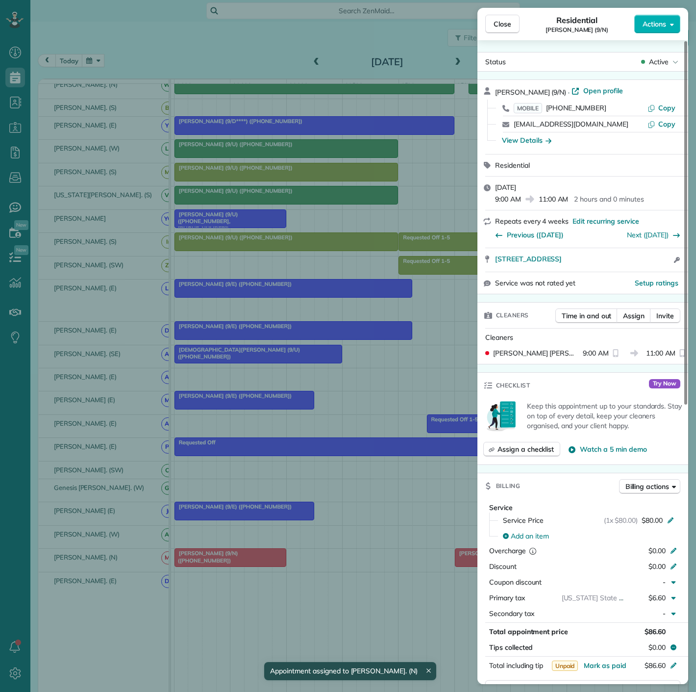
click at [230, 565] on div "Close Residential [PERSON_NAME] (9/N) Actions Status Active [PERSON_NAME] (9/N)…" at bounding box center [348, 346] width 696 height 692
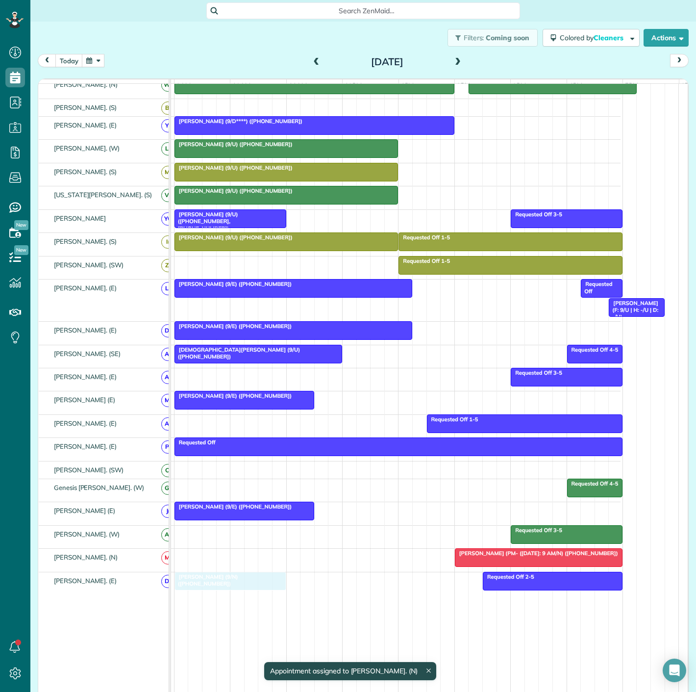
drag, startPoint x: 230, startPoint y: 565, endPoint x: 230, endPoint y: 582, distance: 17.7
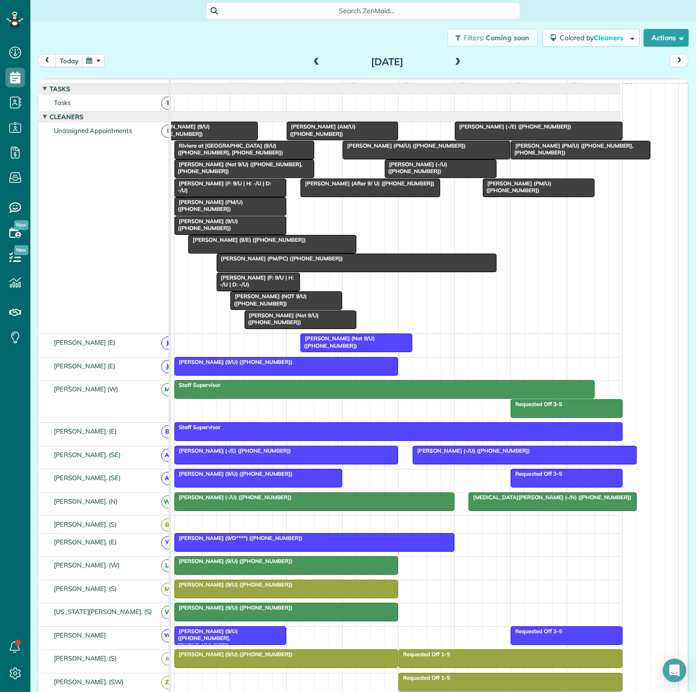
click at [220, 243] on span "[PERSON_NAME] (9/E) ([PHONE_NUMBER])" at bounding box center [247, 239] width 118 height 7
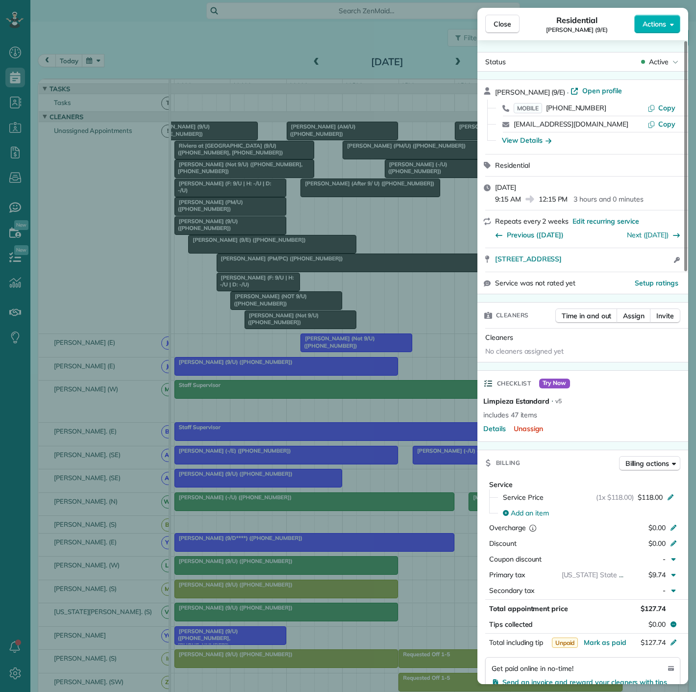
click at [220, 249] on div "Close Residential [PERSON_NAME] (9/E) Actions Status Active [PERSON_NAME] (9/E)…" at bounding box center [348, 346] width 696 height 692
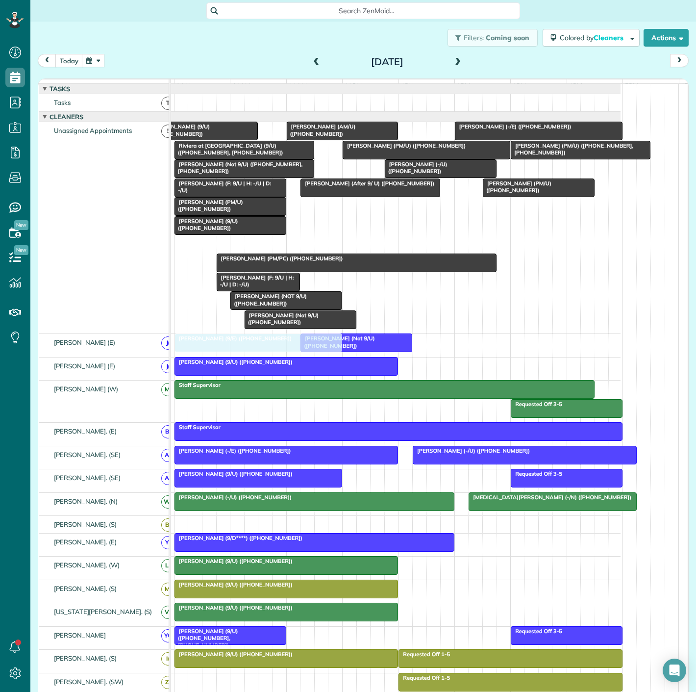
drag, startPoint x: 235, startPoint y: 250, endPoint x: 225, endPoint y: 351, distance: 101.1
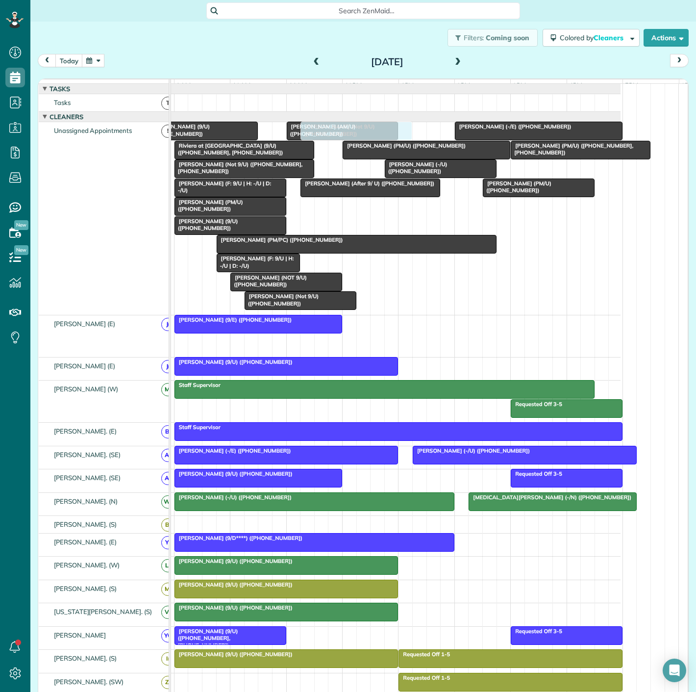
drag, startPoint x: 354, startPoint y: 348, endPoint x: 360, endPoint y: 259, distance: 89.5
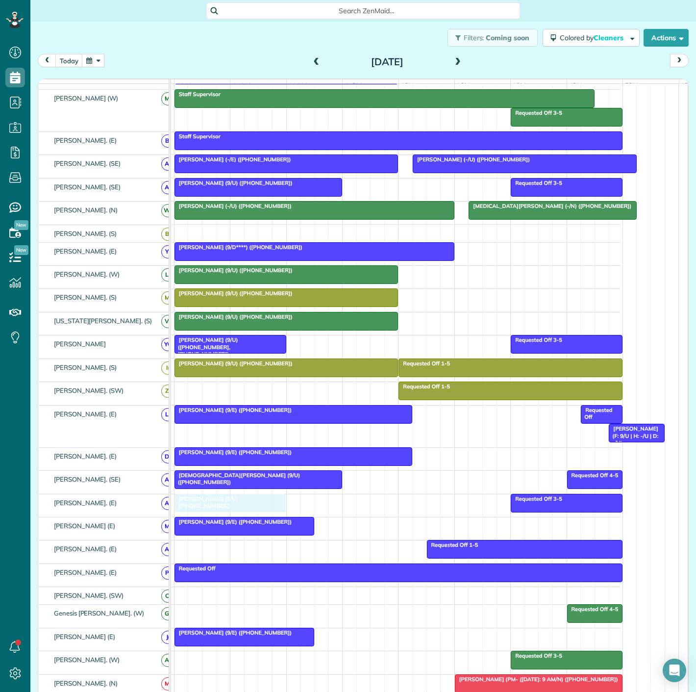
drag, startPoint x: 207, startPoint y: 137, endPoint x: 239, endPoint y: 513, distance: 376.9
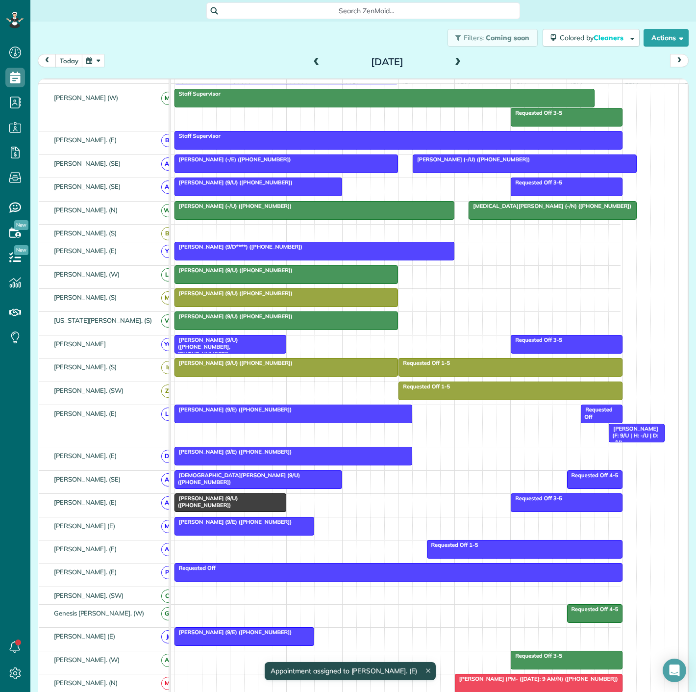
click at [233, 509] on div at bounding box center [230, 503] width 111 height 18
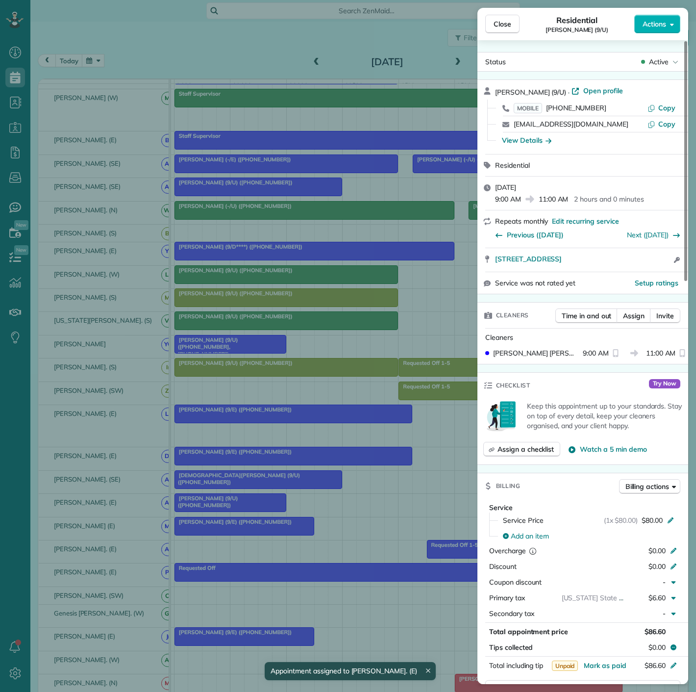
click at [223, 513] on div "Close Residential Cam [PERSON_NAME] (9/U) Actions Status Active Cam [PERSON_NAM…" at bounding box center [348, 346] width 696 height 692
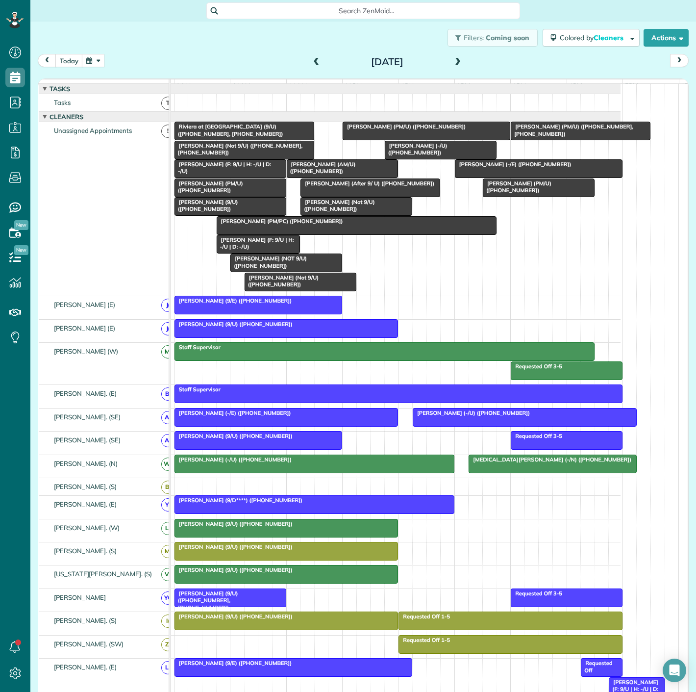
click at [257, 225] on span "[PERSON_NAME] (PM/PC) ([PHONE_NUMBER])" at bounding box center [279, 221] width 127 height 7
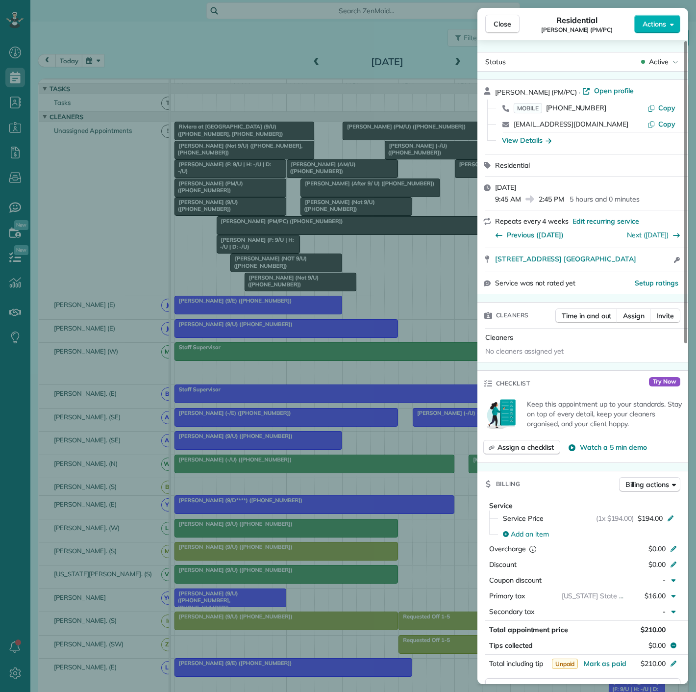
click at [257, 229] on div "Close Residential [PERSON_NAME] (PM/PC) Actions Status Active [PERSON_NAME] (PM…" at bounding box center [348, 346] width 696 height 692
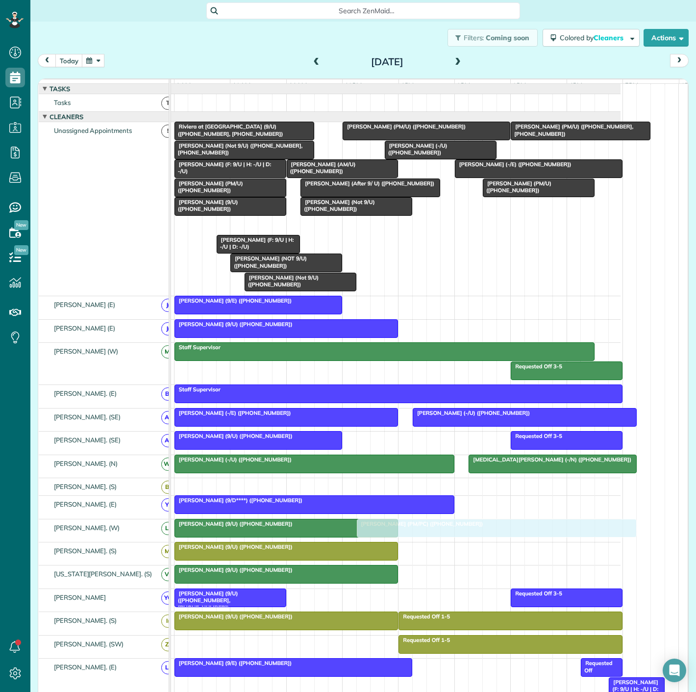
drag, startPoint x: 257, startPoint y: 229, endPoint x: 394, endPoint y: 536, distance: 335.8
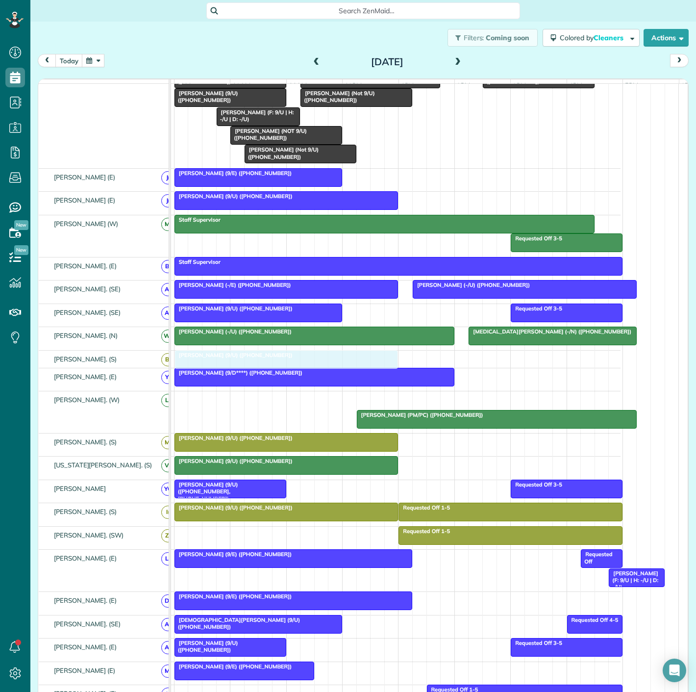
drag, startPoint x: 225, startPoint y: 404, endPoint x: 225, endPoint y: 372, distance: 32.4
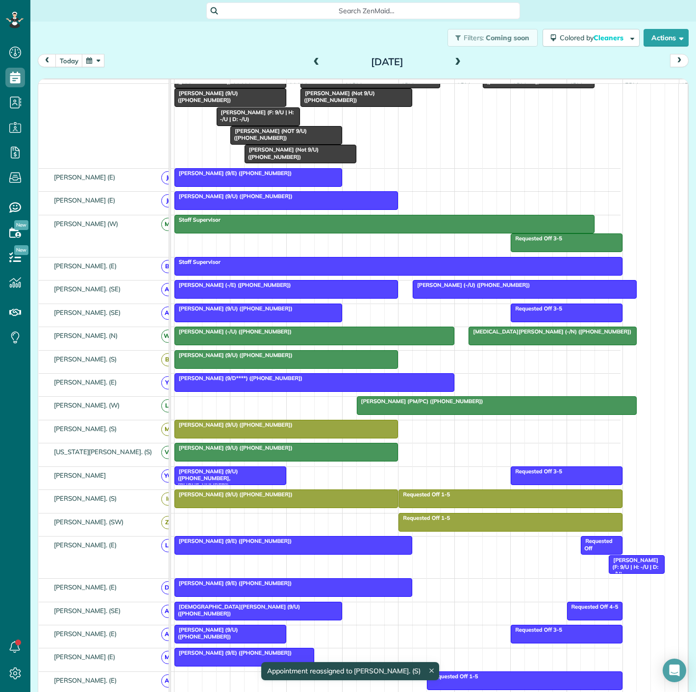
click at [227, 368] on div at bounding box center [286, 360] width 223 height 18
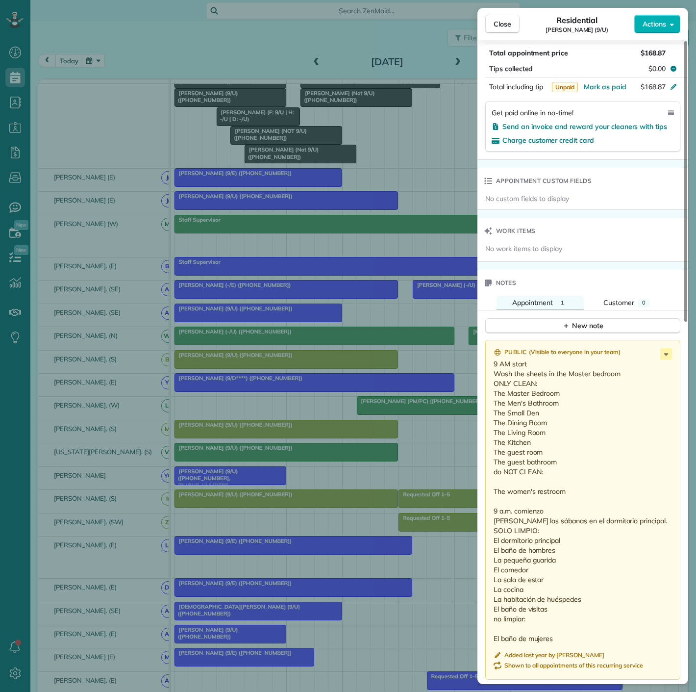
click at [248, 381] on div "Close Residential [PERSON_NAME] (9/U) Actions Status Active [PERSON_NAME] (9/U)…" at bounding box center [348, 346] width 696 height 692
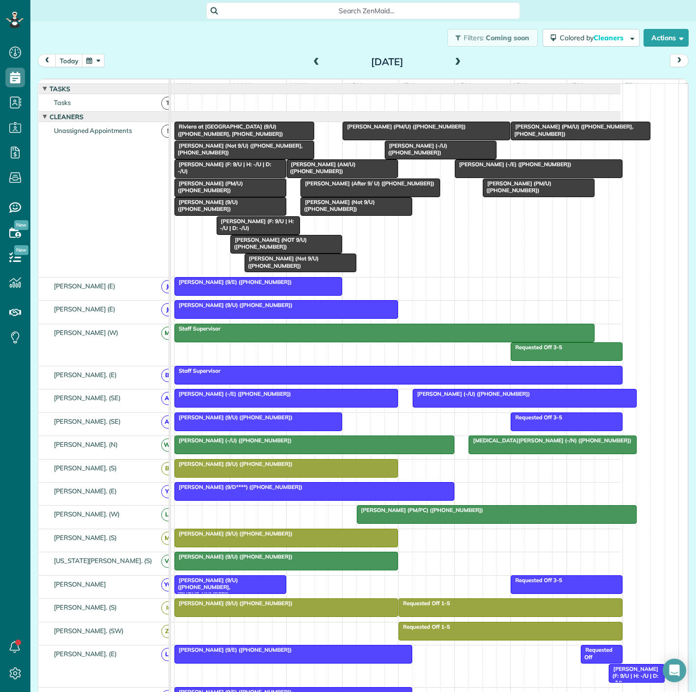
click at [280, 467] on div "[PERSON_NAME] (9/U) ([PHONE_NUMBER])" at bounding box center [286, 463] width 218 height 7
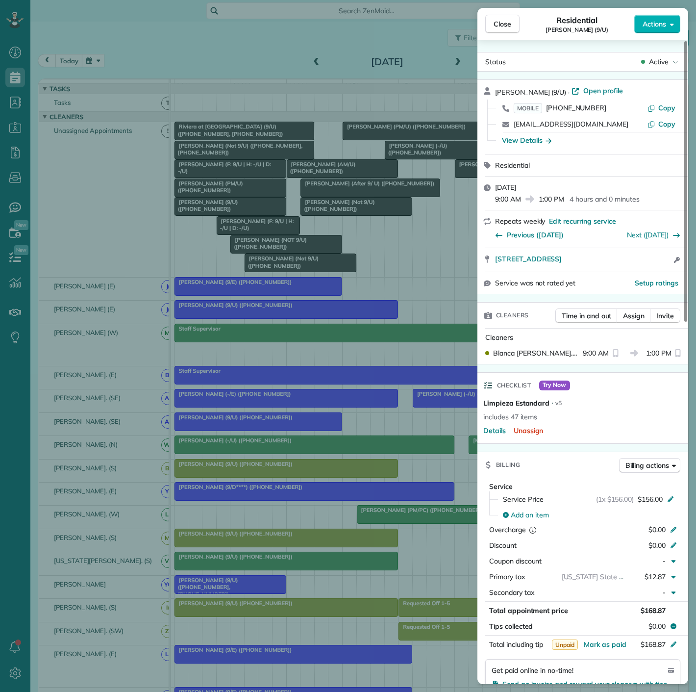
click at [280, 473] on div "Close Residential [PERSON_NAME] (9/U) Actions Status Active [PERSON_NAME] (9/U)…" at bounding box center [348, 346] width 696 height 692
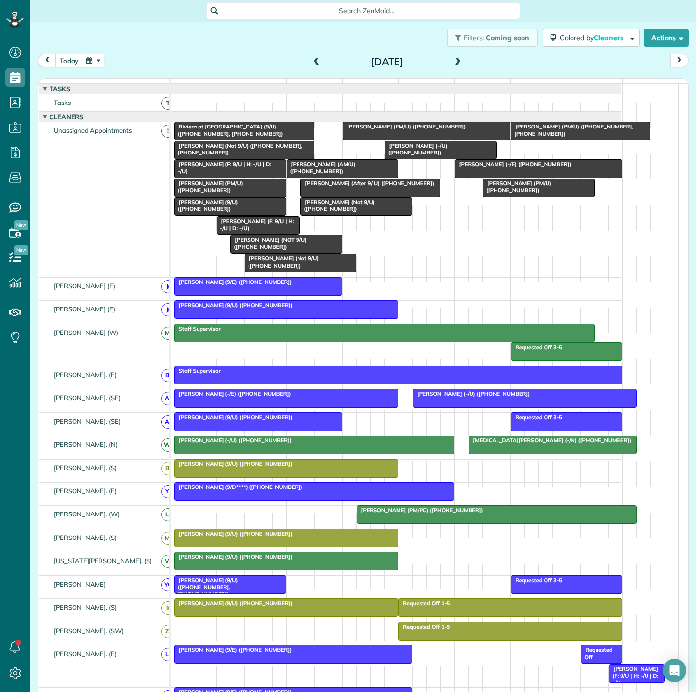
click at [203, 191] on span "[PERSON_NAME] (PM/U) ([PHONE_NUMBER])" at bounding box center [208, 187] width 69 height 14
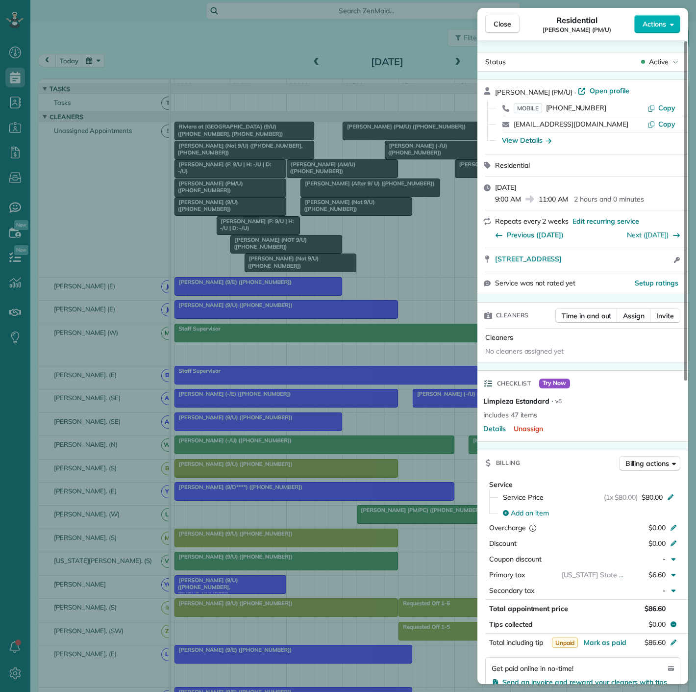
click at [203, 191] on div "Close Residential [PERSON_NAME] (PM/U) Actions Status Active [PERSON_NAME] (PM/…" at bounding box center [348, 346] width 696 height 692
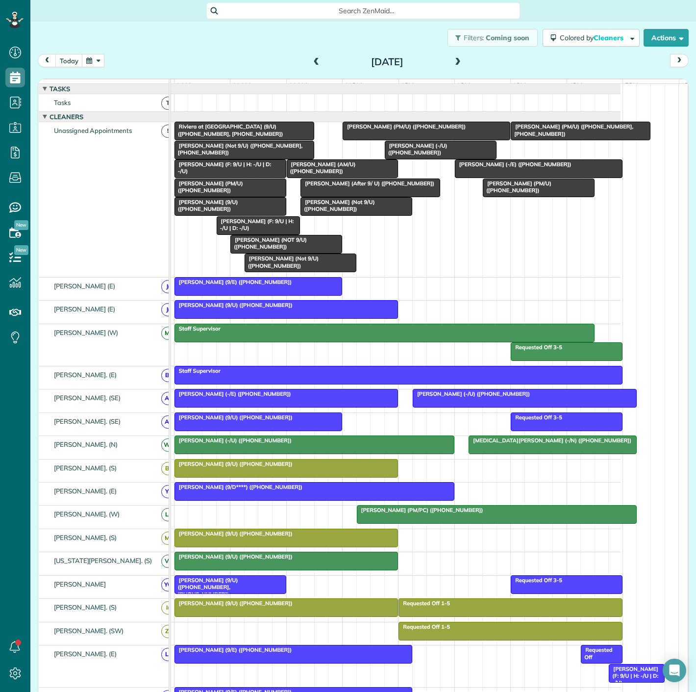
click at [520, 197] on div at bounding box center [538, 188] width 111 height 18
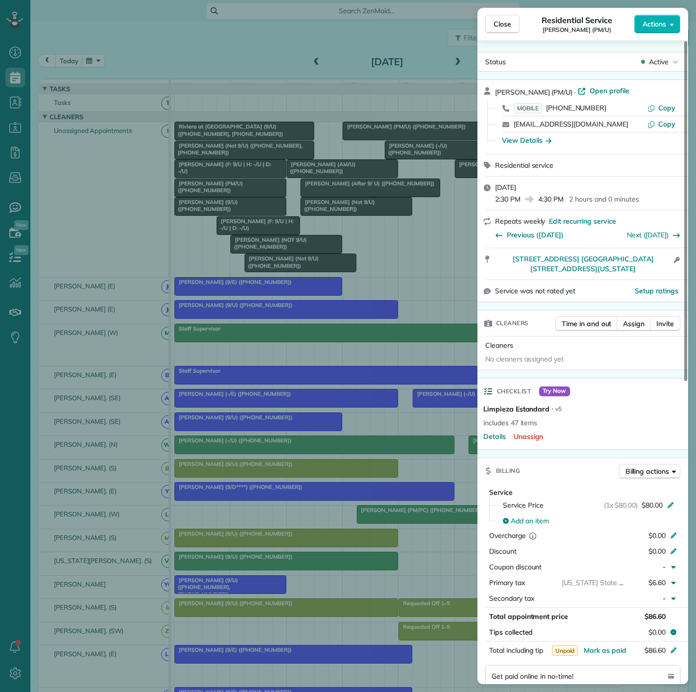
click at [358, 278] on div "Close Residential Service [PERSON_NAME] (PM/U) Actions Status Active [PERSON_NA…" at bounding box center [348, 346] width 696 height 692
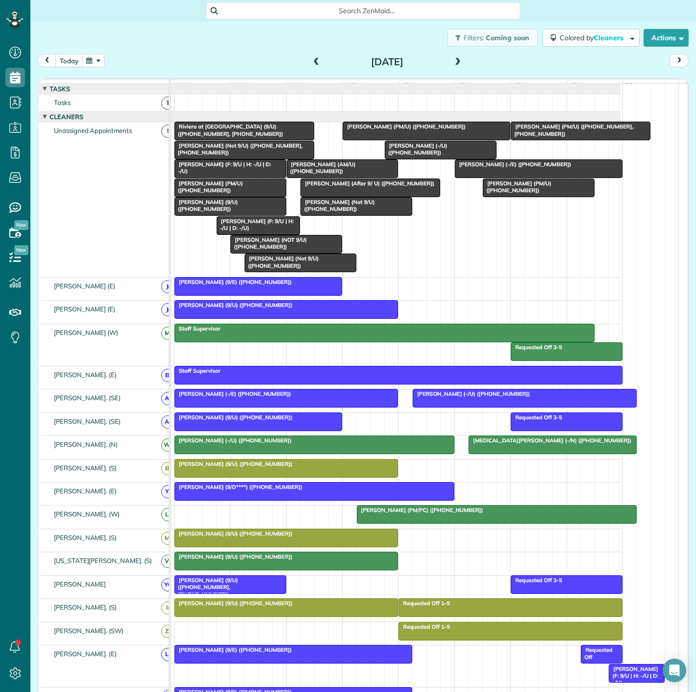
click at [481, 168] on span "[PERSON_NAME] (-/E) ([PHONE_NUMBER])" at bounding box center [514, 164] width 118 height 7
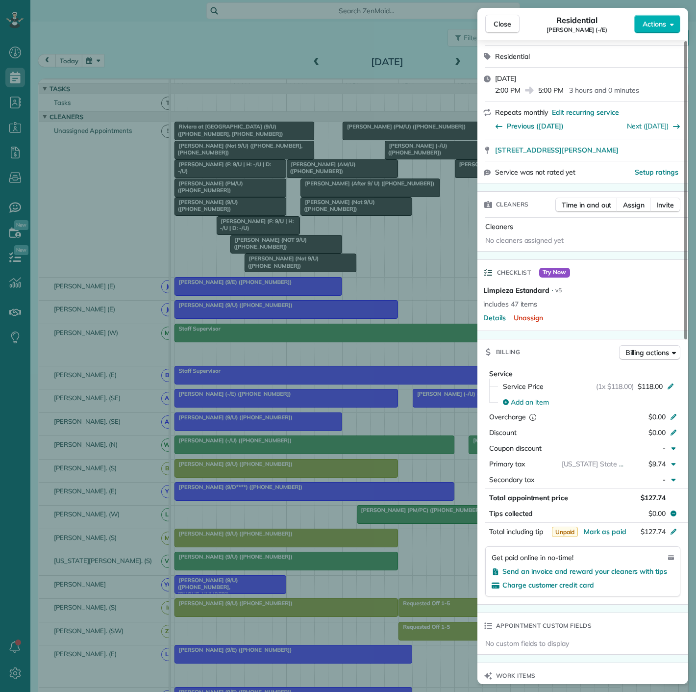
drag, startPoint x: 396, startPoint y: 219, endPoint x: 405, endPoint y: 203, distance: 18.7
click at [396, 219] on div "Close Residential [PERSON_NAME] (-/E) Actions Status Active [PERSON_NAME] (-/E)…" at bounding box center [348, 346] width 696 height 692
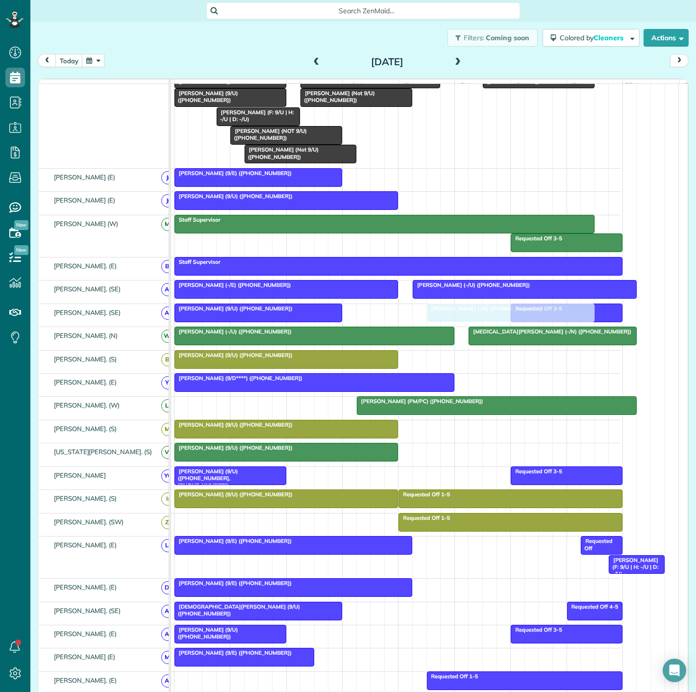
scroll to position [201, 0]
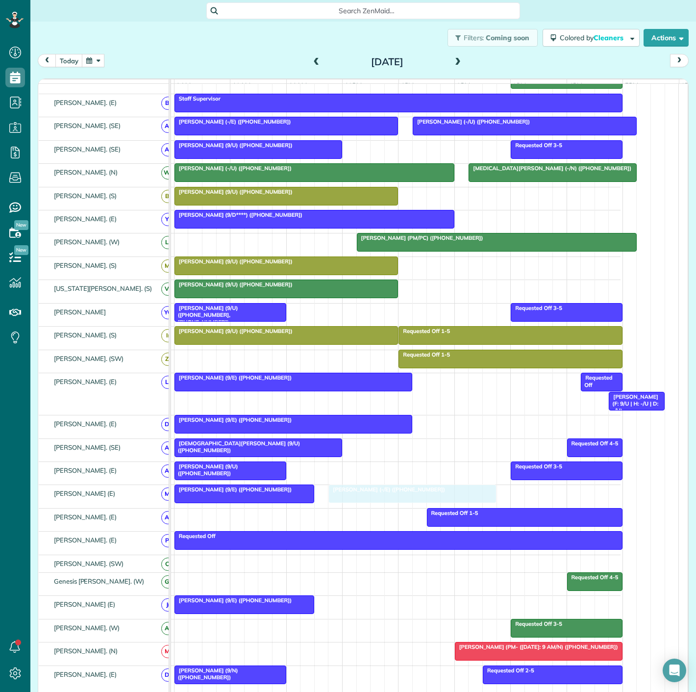
drag, startPoint x: 501, startPoint y: 181, endPoint x: 379, endPoint y: 506, distance: 346.2
click at [278, 493] on div "[PERSON_NAME] (9/E) ([PHONE_NUMBER])" at bounding box center [244, 489] width 134 height 7
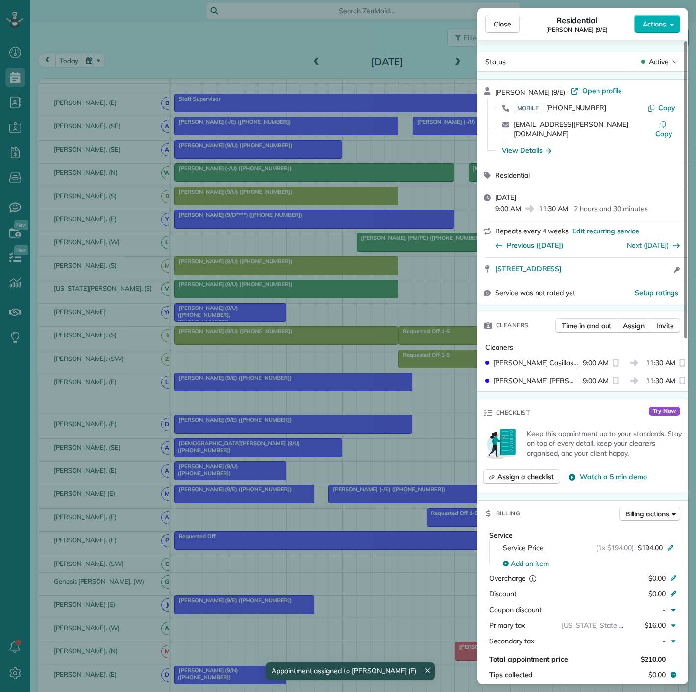
click at [278, 496] on div "Close Residential [PERSON_NAME] (9/E) Actions Status Active [PERSON_NAME] (9/E)…" at bounding box center [348, 346] width 696 height 692
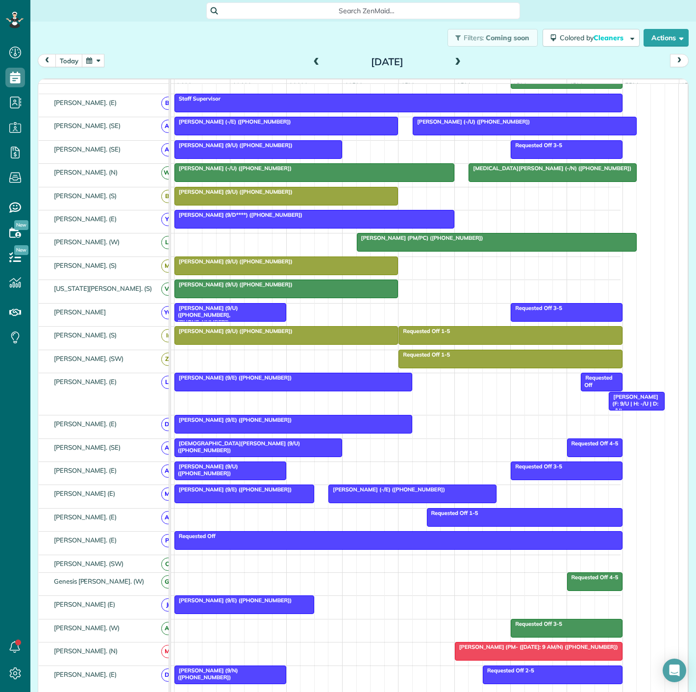
click at [349, 503] on div at bounding box center [412, 494] width 167 height 18
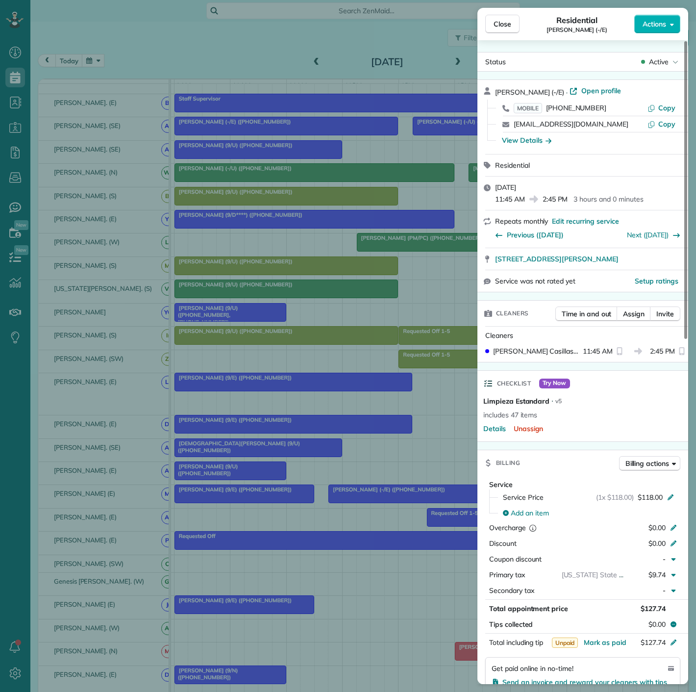
click at [349, 504] on div "Close Residential [PERSON_NAME] (-/E) Actions Status Active [PERSON_NAME] (-/E)…" at bounding box center [348, 346] width 696 height 692
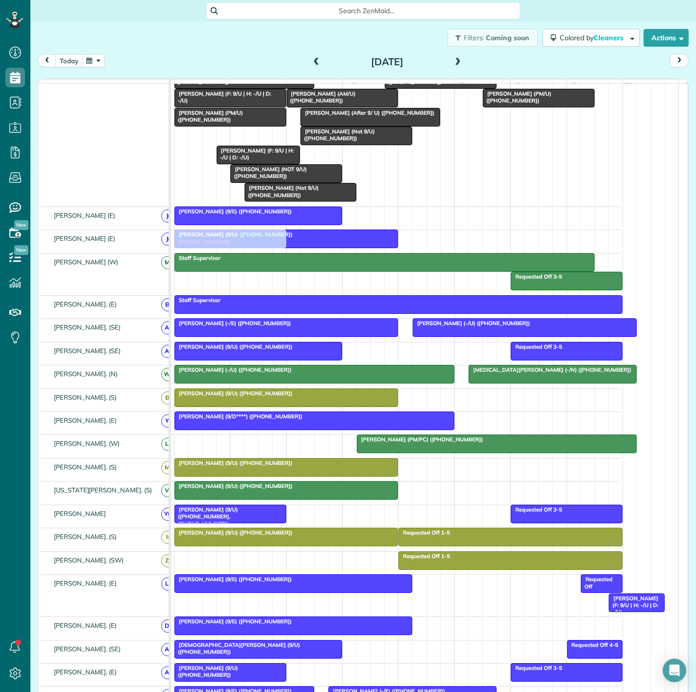
scroll to position [218, 53]
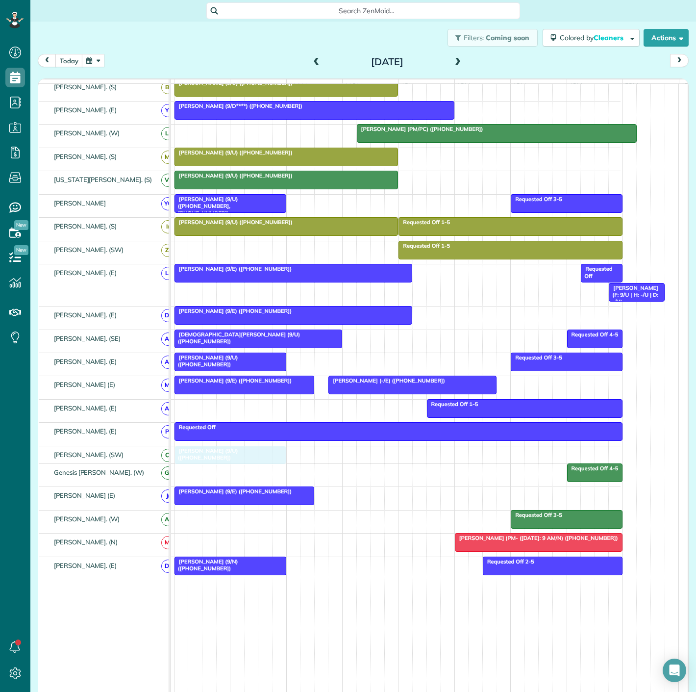
drag, startPoint x: 240, startPoint y: 212, endPoint x: 241, endPoint y: 456, distance: 244.7
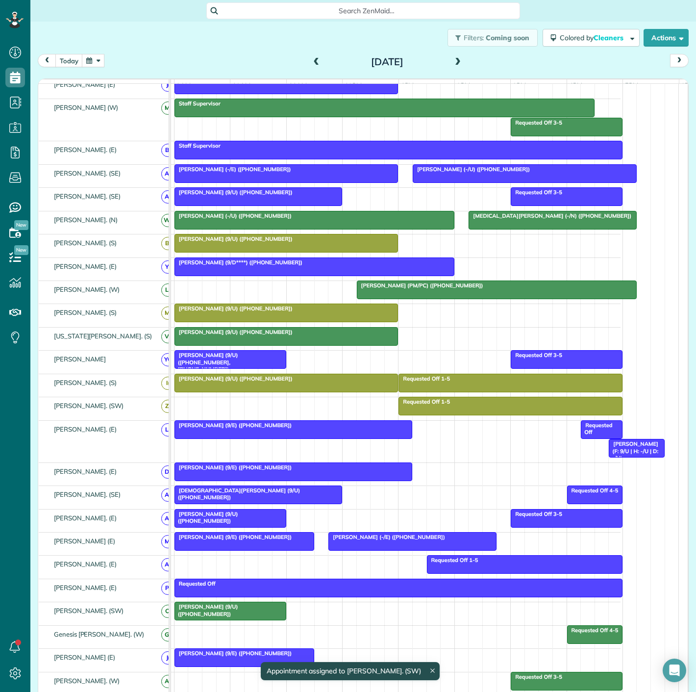
scroll to position [90, 53]
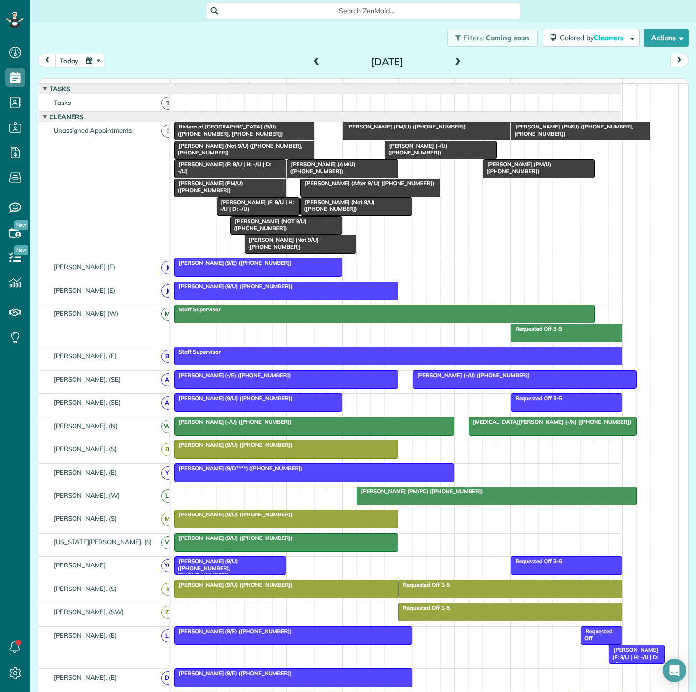
click at [365, 139] on div at bounding box center [426, 131] width 167 height 18
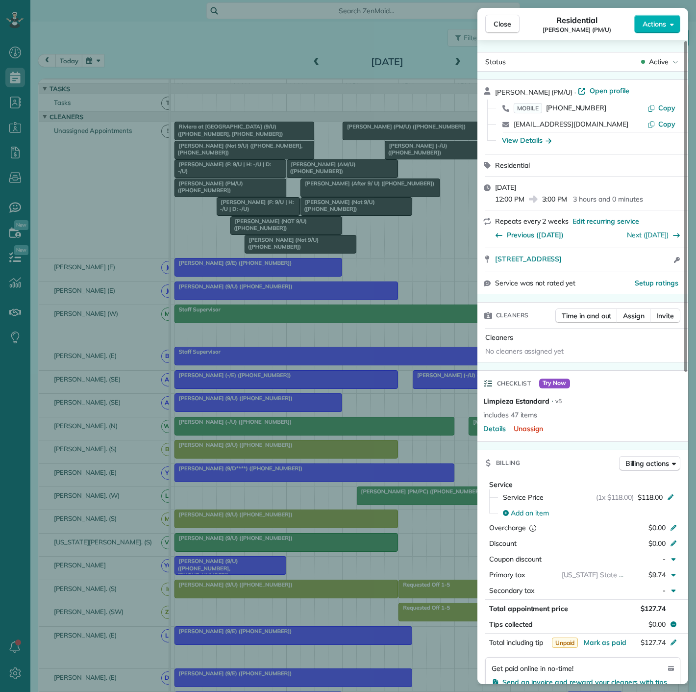
click at [365, 139] on div "Close Residential [PERSON_NAME] (PM/U) Actions Status Active [PERSON_NAME] (PM/…" at bounding box center [348, 346] width 696 height 692
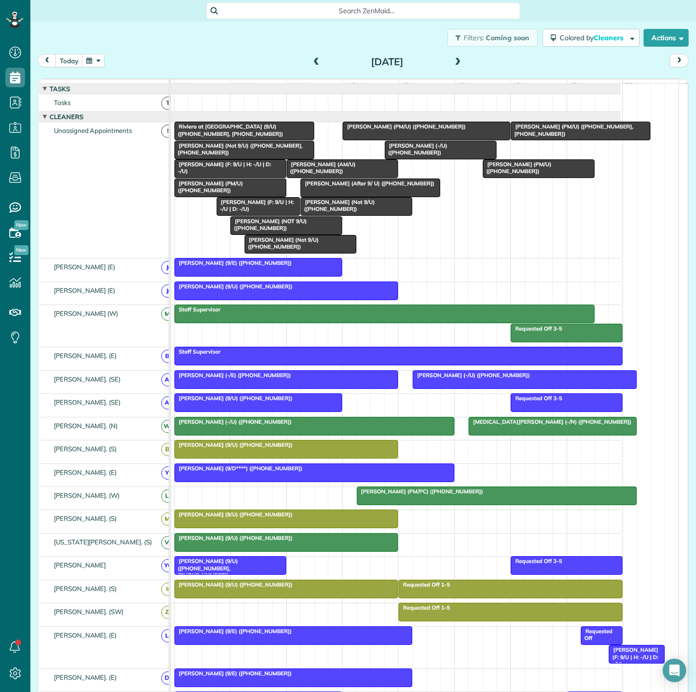
click at [251, 472] on span "[PERSON_NAME] (9/D****) ([PHONE_NUMBER])" at bounding box center [238, 468] width 129 height 7
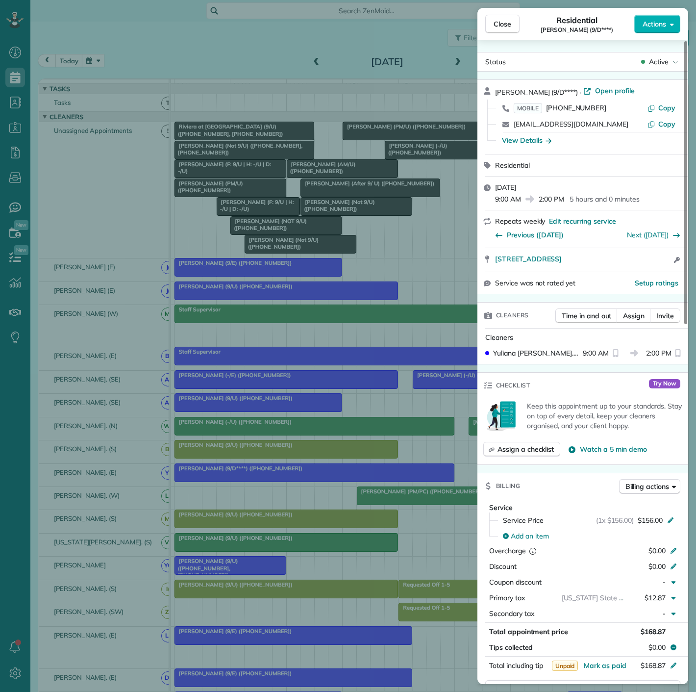
click at [330, 480] on div "Close Residential [PERSON_NAME] (9/D****) Actions Status Active [PERSON_NAME] (…" at bounding box center [348, 346] width 696 height 692
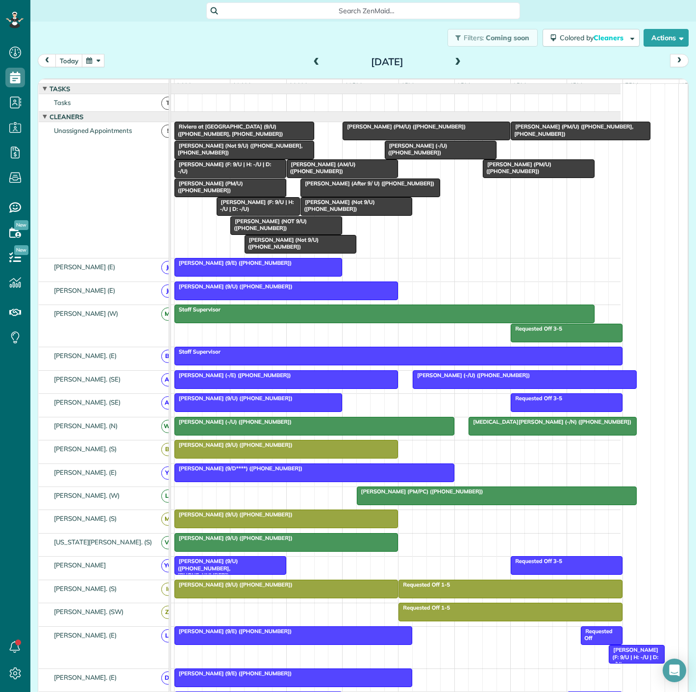
click at [407, 130] on span "[PERSON_NAME] (PM/U) ([PHONE_NUMBER])" at bounding box center [404, 126] width 124 height 7
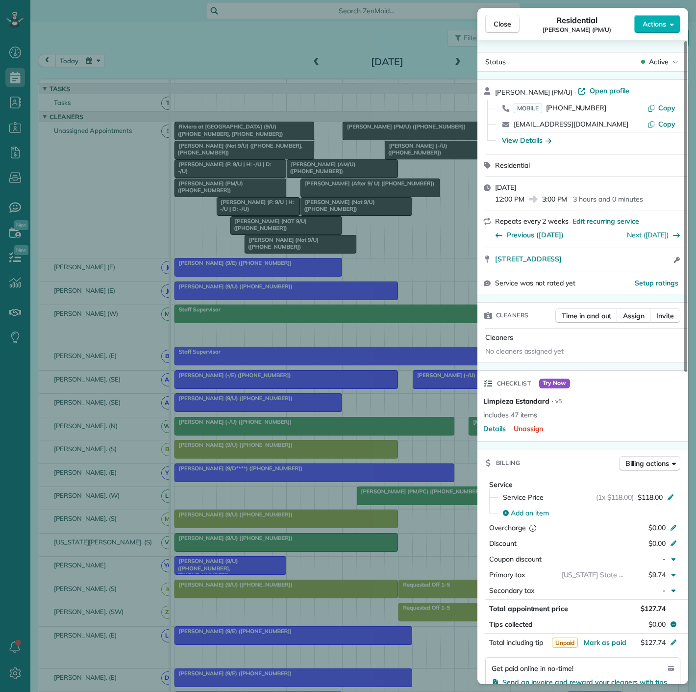
click at [407, 134] on div "Close Residential [PERSON_NAME] (PM/U) Actions Status Active [PERSON_NAME] (PM/…" at bounding box center [348, 346] width 696 height 692
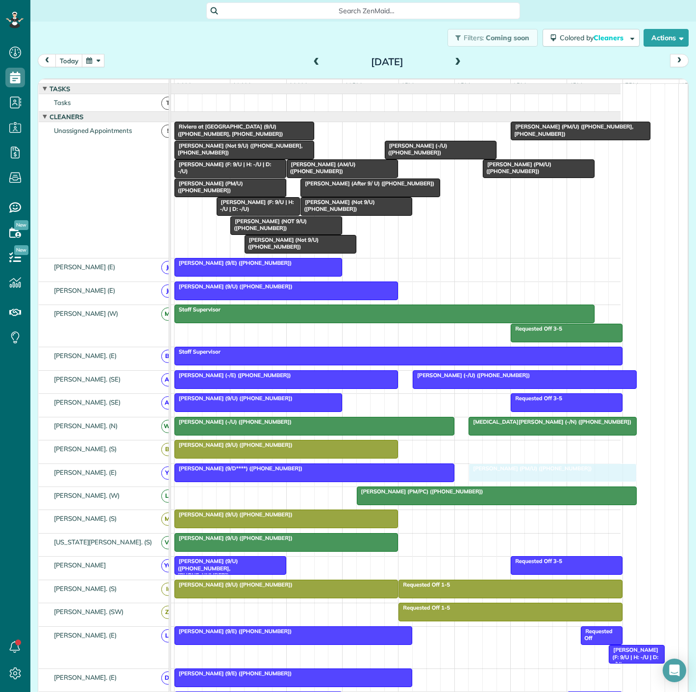
drag, startPoint x: 403, startPoint y: 134, endPoint x: 531, endPoint y: 476, distance: 364.9
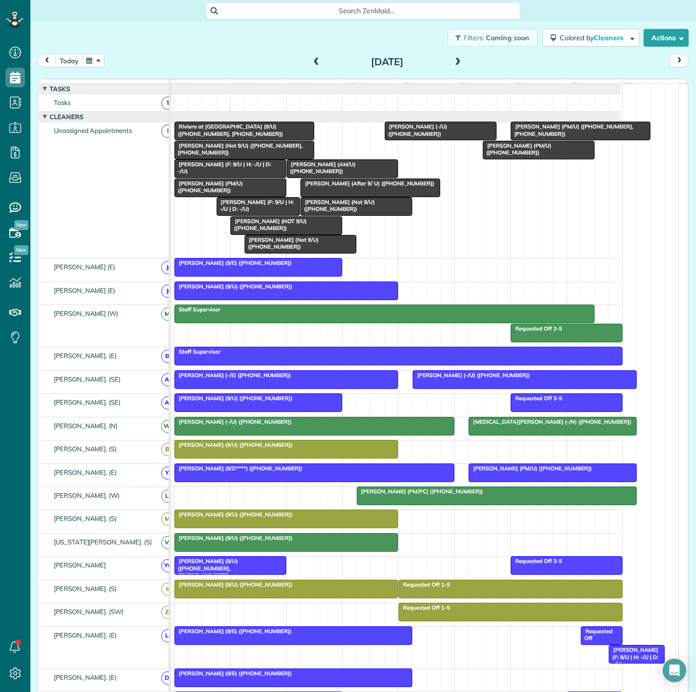
click at [238, 569] on span "[PERSON_NAME] (9/U) ([PHONE_NUMBER], [PHONE_NUMBER])" at bounding box center [206, 567] width 64 height 21
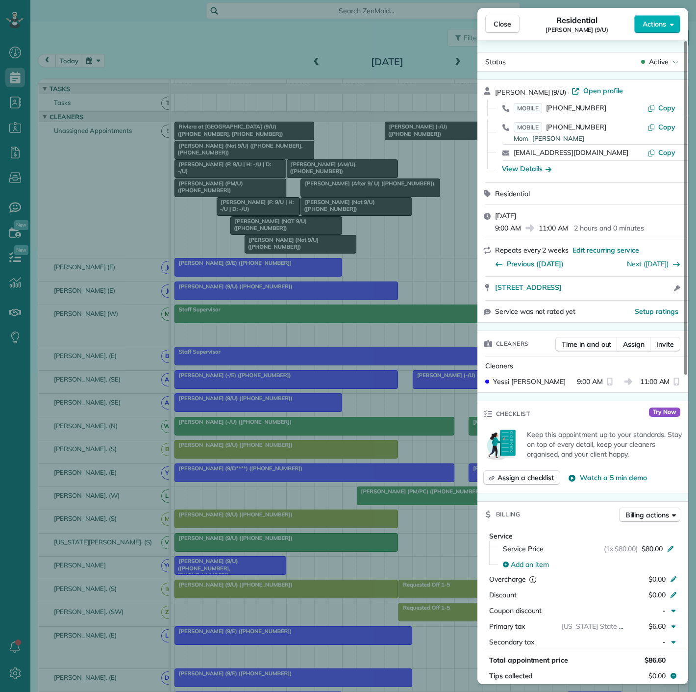
click at [244, 570] on div "Close Residential [PERSON_NAME] (9/U) Actions Status Active [PERSON_NAME] (9/U)…" at bounding box center [348, 346] width 696 height 692
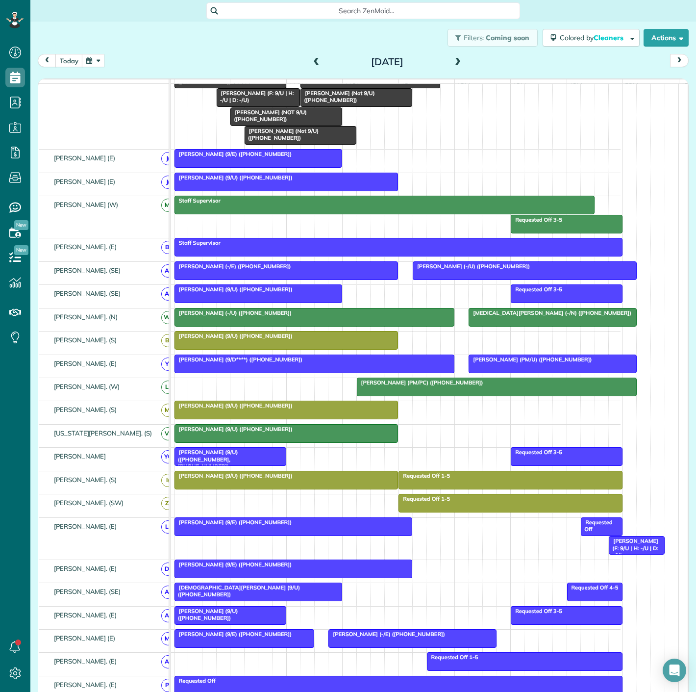
click at [257, 594] on span "[DEMOGRAPHIC_DATA][PERSON_NAME] (9/U) ([PHONE_NUMBER])" at bounding box center [237, 591] width 126 height 14
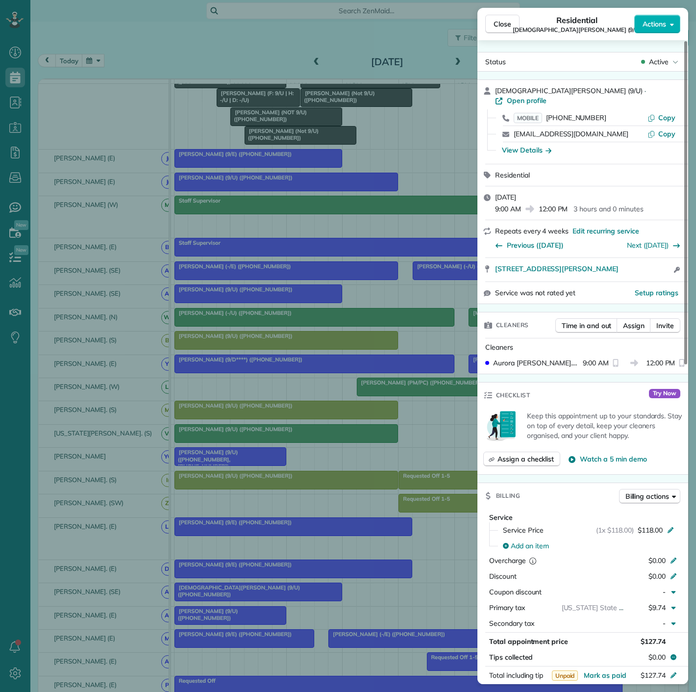
click at [257, 594] on div "Close Residential [DEMOGRAPHIC_DATA][PERSON_NAME] (9/U) Actions Status Active […" at bounding box center [348, 346] width 696 height 692
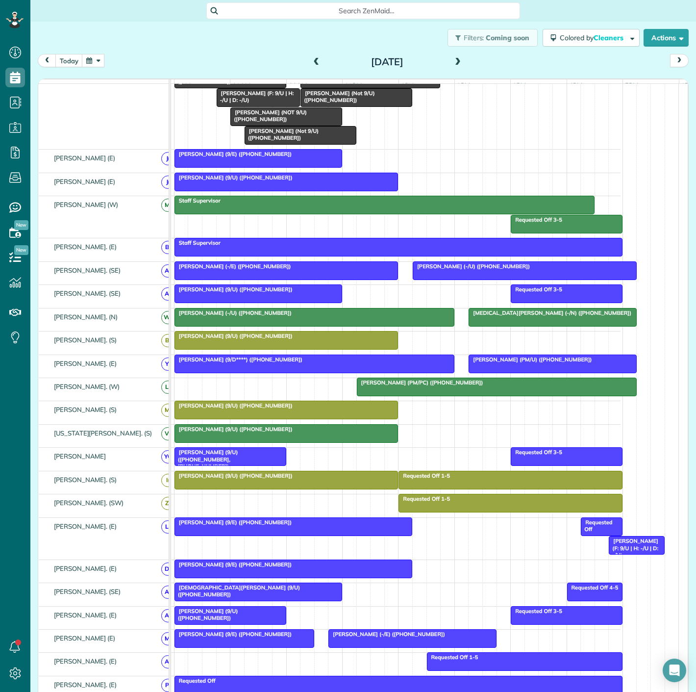
click at [250, 621] on div at bounding box center [230, 616] width 111 height 18
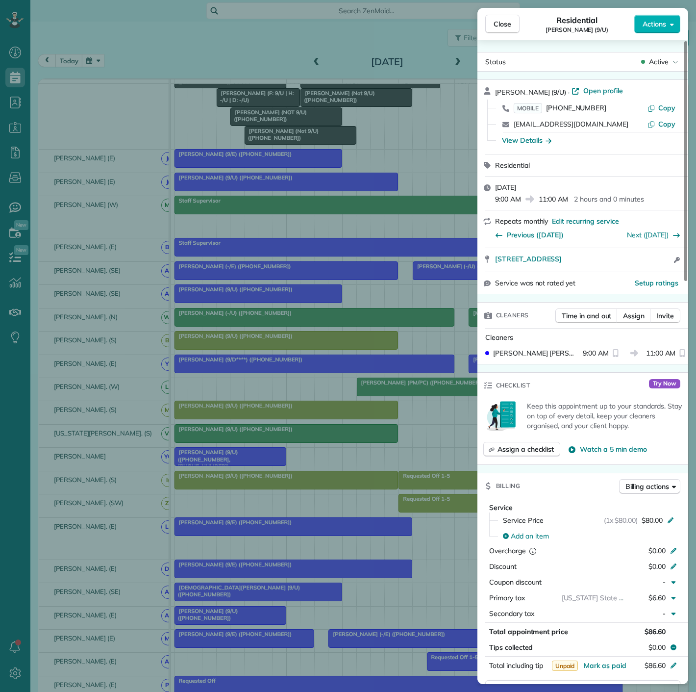
click at [250, 621] on div "Close Residential Cam [PERSON_NAME] (9/U) Actions Status Active Cam [PERSON_NAM…" at bounding box center [348, 346] width 696 height 692
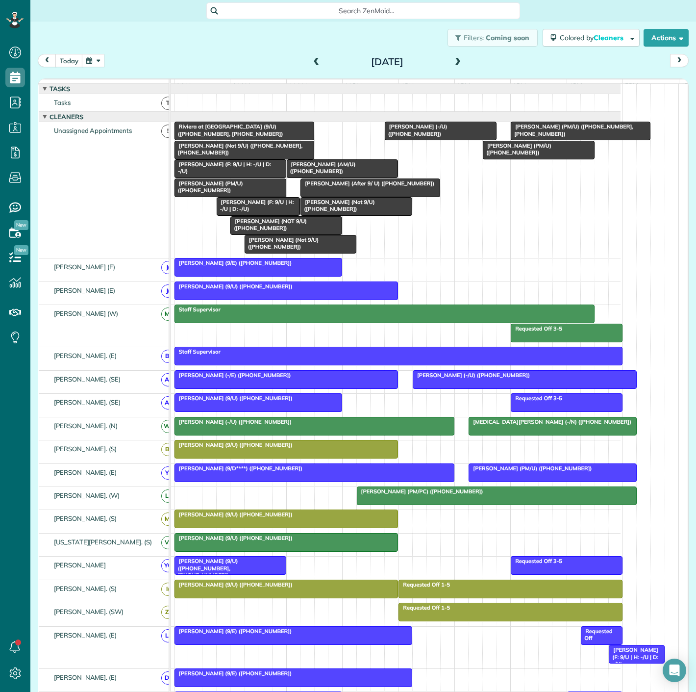
click at [556, 137] on div "[PERSON_NAME] (PM/U) ([PHONE_NUMBER], [PHONE_NUMBER])" at bounding box center [581, 130] width 134 height 14
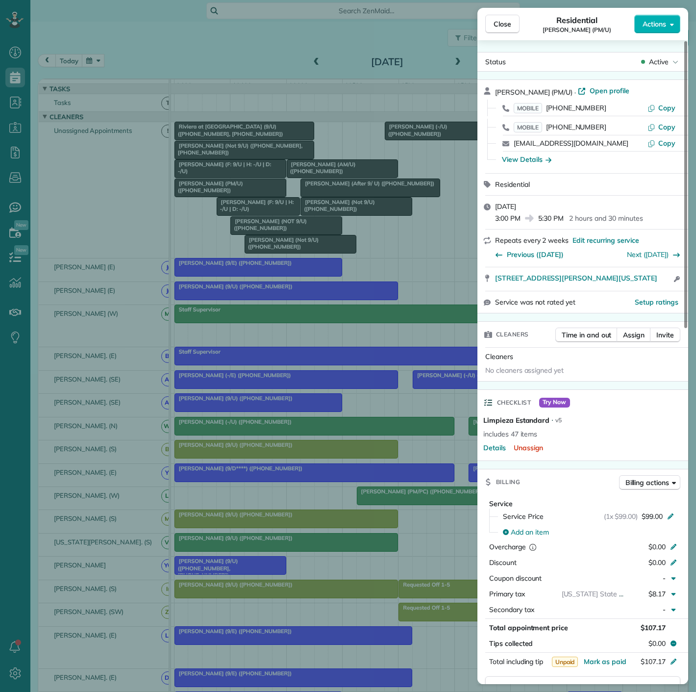
click at [358, 170] on div "Close Residential [PERSON_NAME] (PM/U) Actions Status Active [PERSON_NAME] (PM/…" at bounding box center [348, 346] width 696 height 692
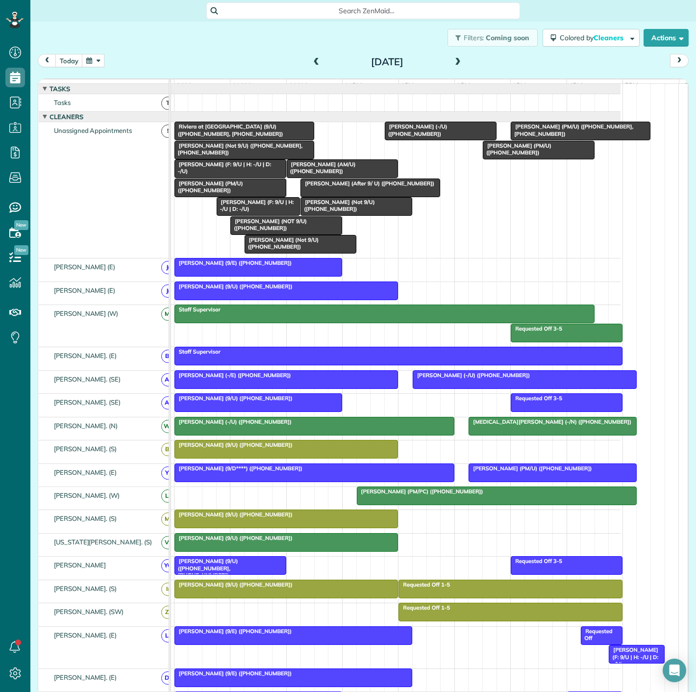
click at [328, 393] on div "[PERSON_NAME] (-/U) ([PHONE_NUMBER]) [PERSON_NAME] (-/E) ([PHONE_NUMBER])" at bounding box center [369, 382] width 503 height 23
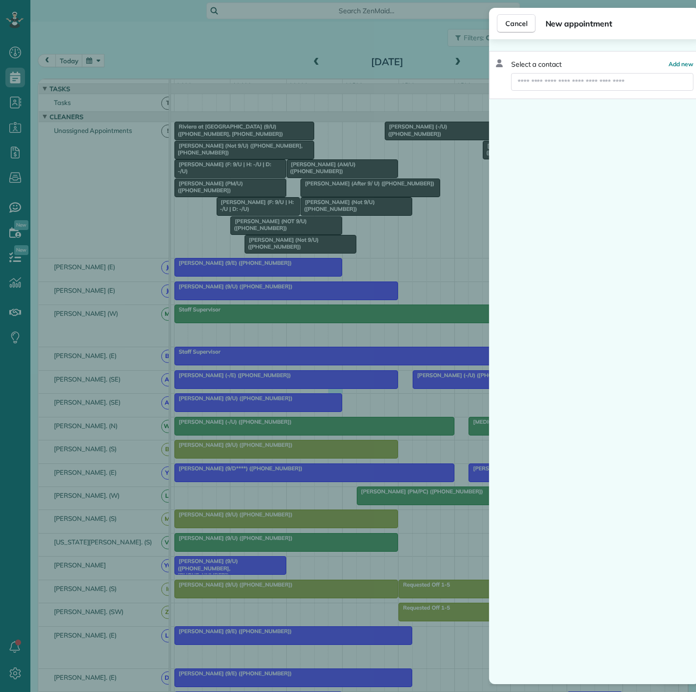
click at [257, 352] on div "Cancel New appointment Select a contact Add new" at bounding box center [348, 346] width 696 height 692
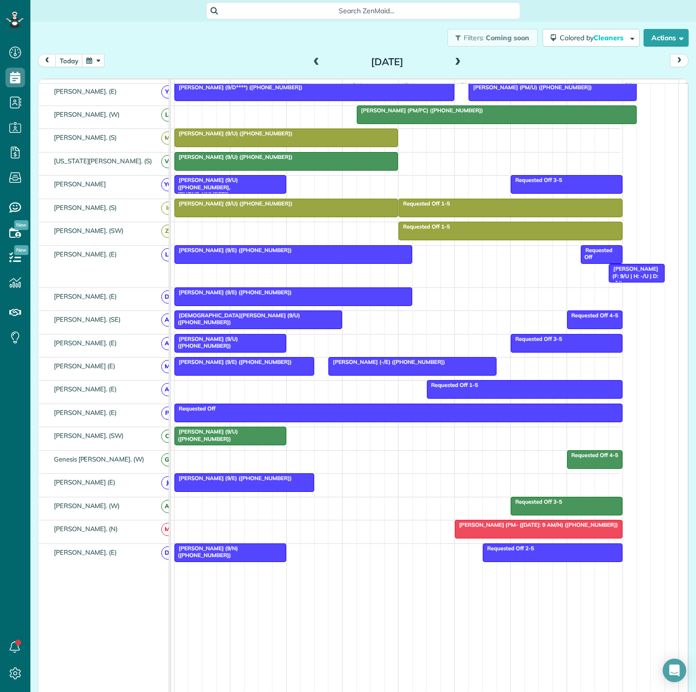
click at [235, 441] on div "[PERSON_NAME] (9/U) ([PHONE_NUMBER])" at bounding box center [230, 435] width 106 height 14
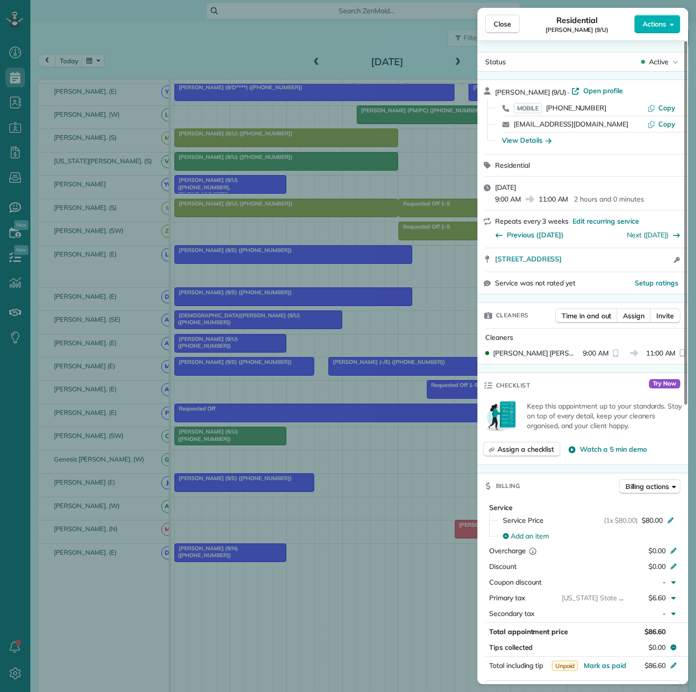
click at [235, 441] on div "Close Residential [PERSON_NAME] (9/U) Actions Status Active [PERSON_NAME] (9/U)…" at bounding box center [348, 346] width 696 height 692
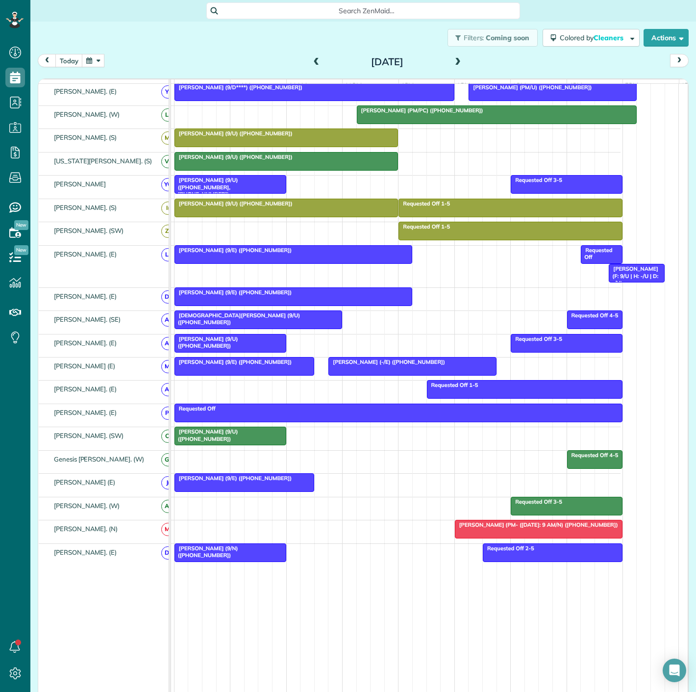
click at [199, 440] on span "[PERSON_NAME] (9/U) ([PHONE_NUMBER])" at bounding box center [206, 435] width 64 height 14
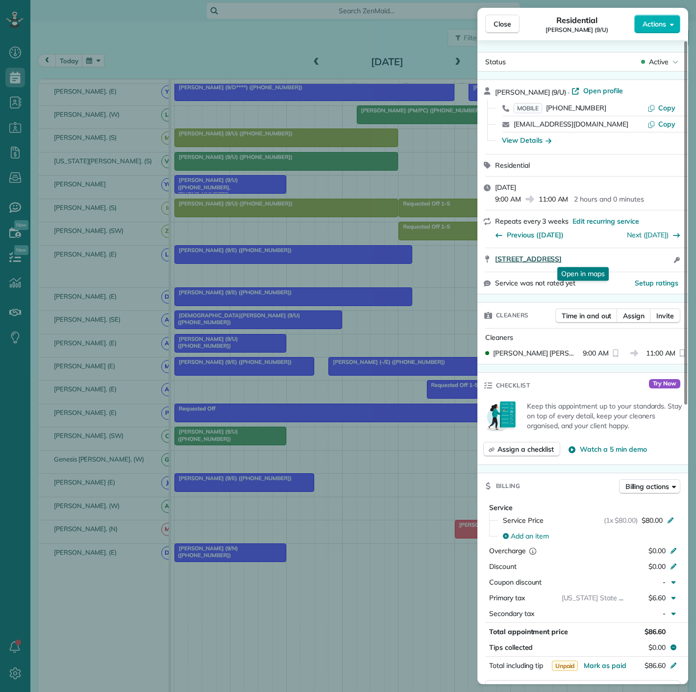
drag, startPoint x: 490, startPoint y: 267, endPoint x: 646, endPoint y: 260, distance: 156.1
click at [646, 260] on div "[STREET_ADDRESS] Open in maps Open in maps Open access information" at bounding box center [583, 260] width 211 height 24
drag, startPoint x: 292, startPoint y: 362, endPoint x: 331, endPoint y: 387, distance: 46.4
click at [292, 362] on div "Close Residential [PERSON_NAME] (9/U) Actions Status Active [PERSON_NAME] (9/U)…" at bounding box center [348, 346] width 696 height 692
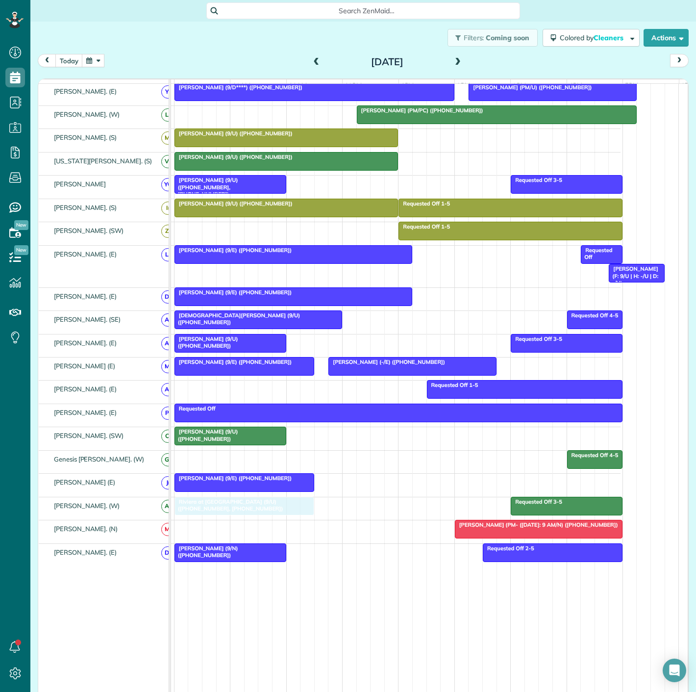
drag, startPoint x: 229, startPoint y: 136, endPoint x: 228, endPoint y: 514, distance: 378.0
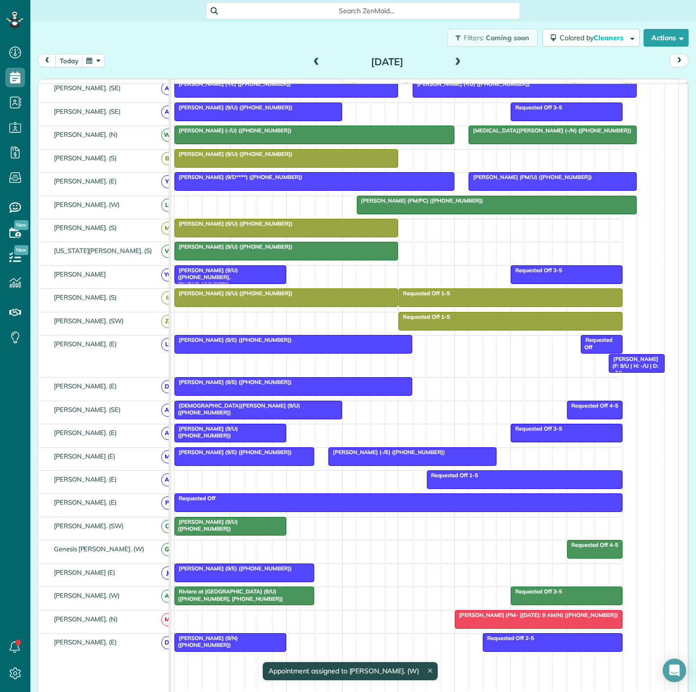
click at [206, 602] on span "Riviera at [GEOGRAPHIC_DATA] (9/U) ([PHONE_NUMBER], [PHONE_NUMBER])" at bounding box center [229, 595] width 110 height 14
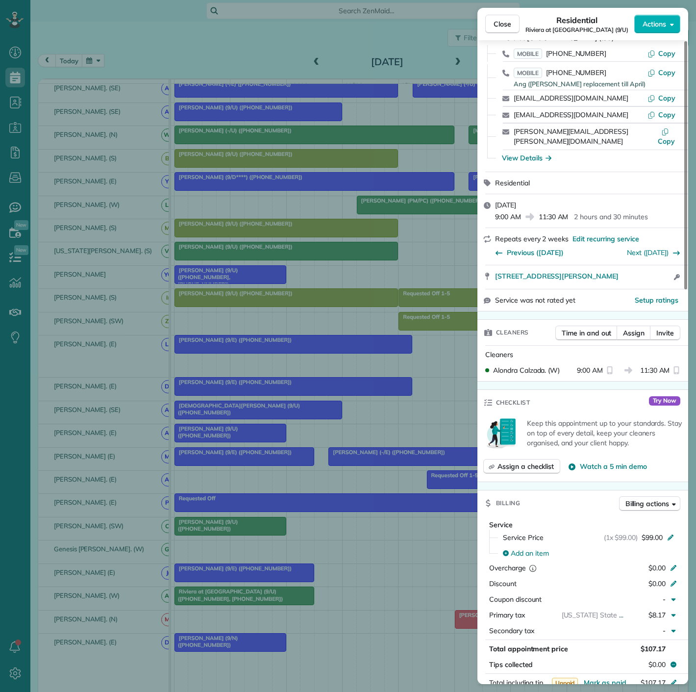
click at [217, 586] on div "Close Residential Riviera at [GEOGRAPHIC_DATA] (9/U) Actions Status Active Rivi…" at bounding box center [348, 346] width 696 height 692
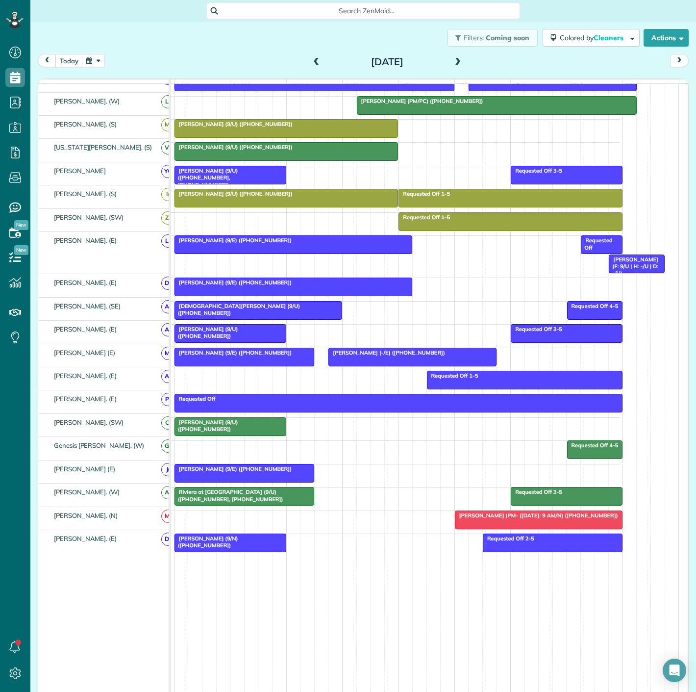
click at [208, 495] on span "Riviera at [GEOGRAPHIC_DATA] (9/U) ([PHONE_NUMBER], [PHONE_NUMBER])" at bounding box center [229, 495] width 110 height 14
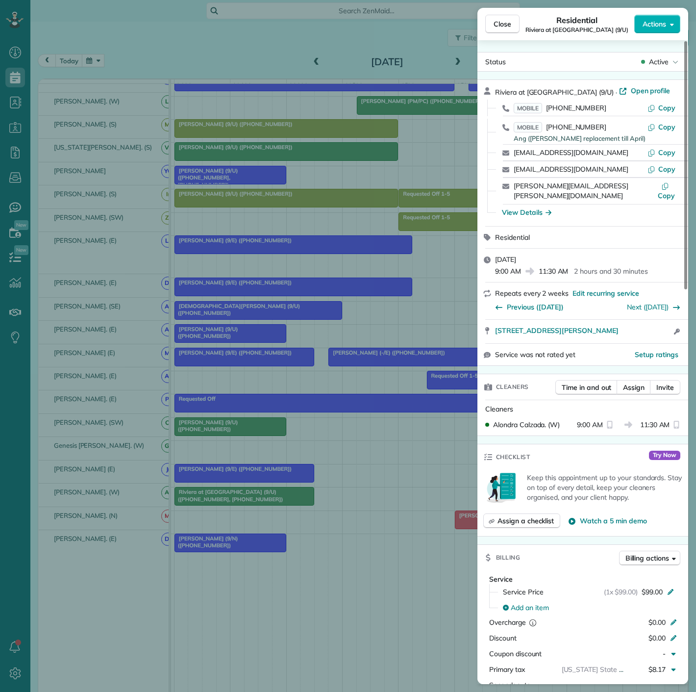
click at [208, 495] on div "Close Residential Riviera at [GEOGRAPHIC_DATA] (9/U) Actions Status Active Rivi…" at bounding box center [348, 346] width 696 height 692
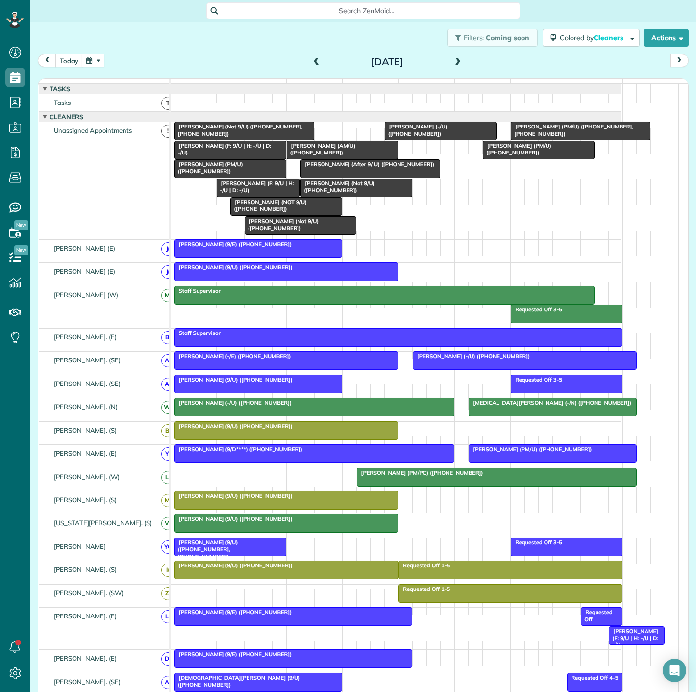
click at [219, 130] on span "[PERSON_NAME] (Not 9/U) ([PHONE_NUMBER], [PHONE_NUMBER])" at bounding box center [238, 130] width 129 height 14
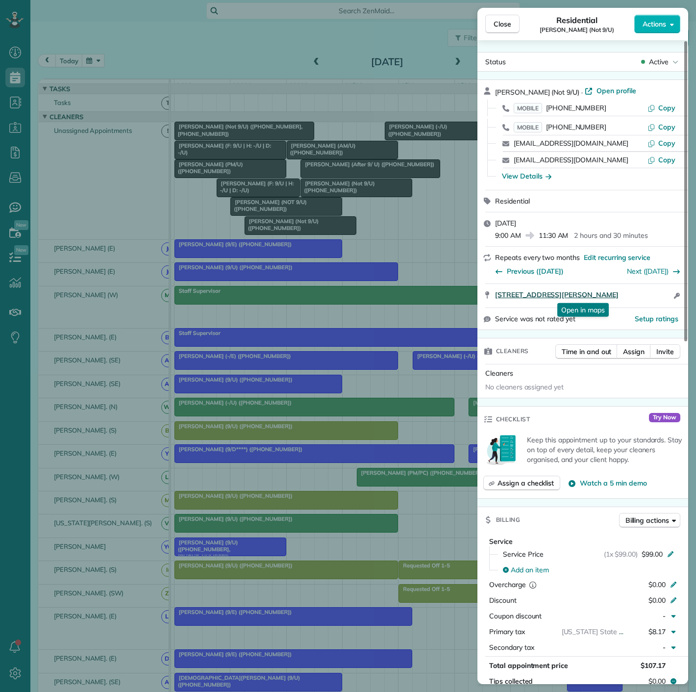
drag, startPoint x: 491, startPoint y: 303, endPoint x: 640, endPoint y: 298, distance: 149.1
click at [640, 298] on div "[STREET_ADDRESS][PERSON_NAME] Open in maps Open in maps Open access information" at bounding box center [583, 296] width 211 height 24
drag, startPoint x: 316, startPoint y: 329, endPoint x: 312, endPoint y: 338, distance: 9.9
click at [316, 329] on div "Close Residential [PERSON_NAME] (Not 9/U) Actions Status Active [PERSON_NAME] (…" at bounding box center [348, 346] width 696 height 692
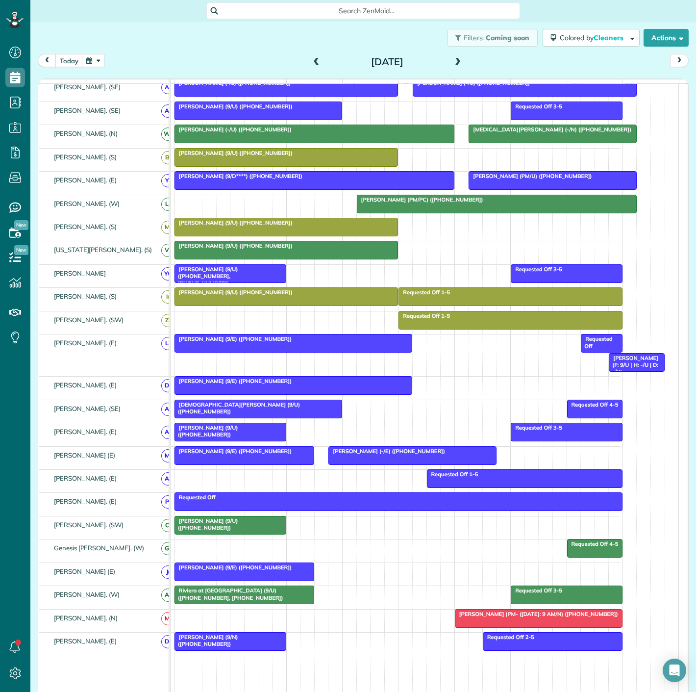
scroll to position [327, 0]
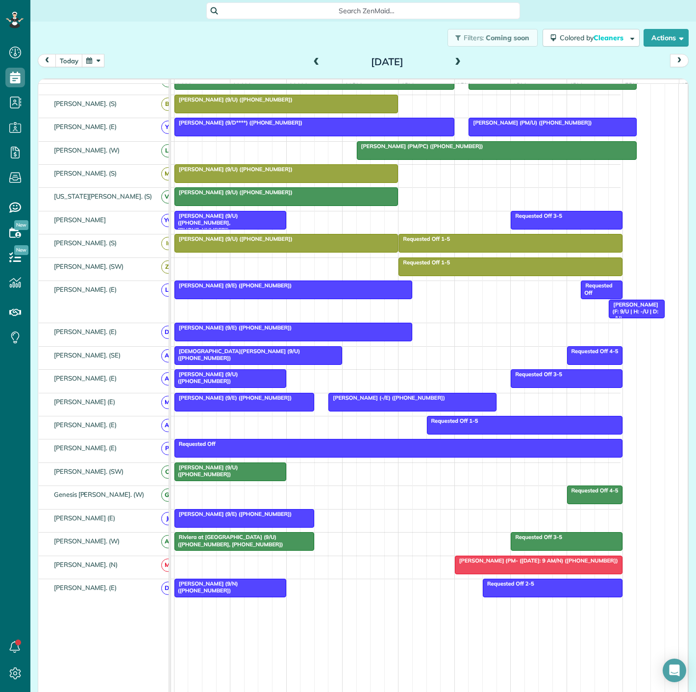
click at [252, 544] on span "Riviera at [GEOGRAPHIC_DATA] (9/U) ([PHONE_NUMBER], [PHONE_NUMBER])" at bounding box center [229, 540] width 110 height 14
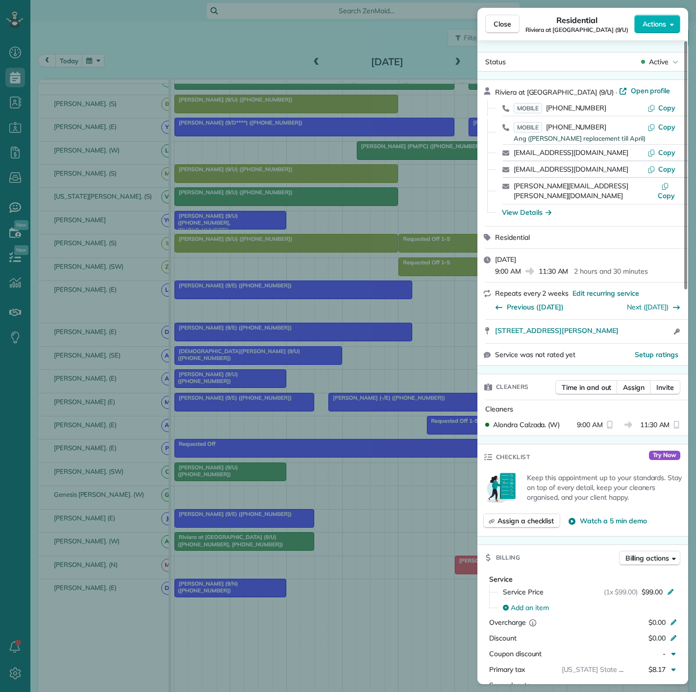
click at [252, 544] on div "Close Residential Riviera at [GEOGRAPHIC_DATA] (9/U) Actions Status Active Rivi…" at bounding box center [348, 346] width 696 height 692
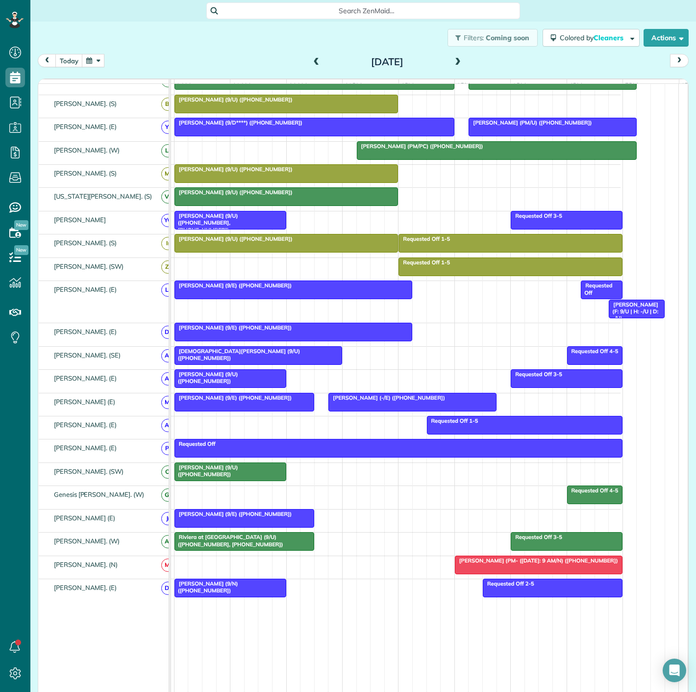
click at [252, 544] on span "Riviera at [GEOGRAPHIC_DATA] (9/U) ([PHONE_NUMBER], [PHONE_NUMBER])" at bounding box center [229, 540] width 110 height 14
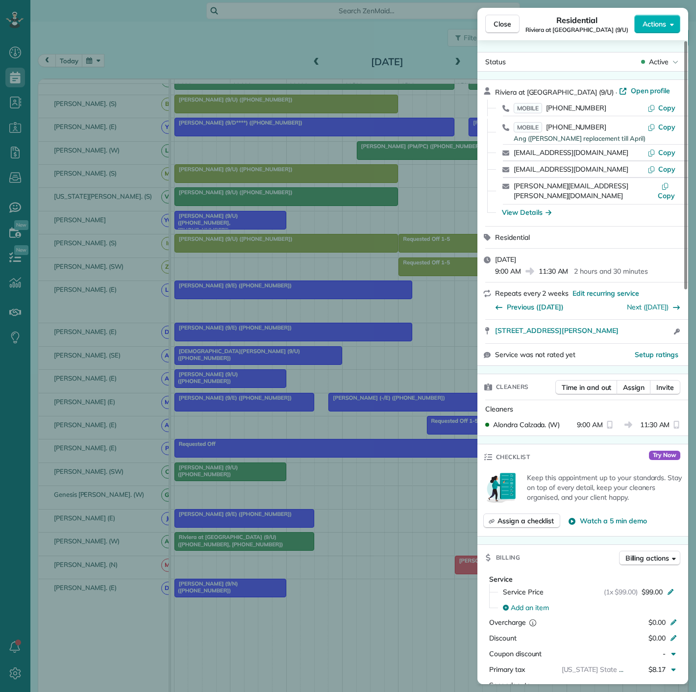
click at [252, 544] on div "Close Residential Riviera at [GEOGRAPHIC_DATA] (9/U) Actions Status Active Rivi…" at bounding box center [348, 346] width 696 height 692
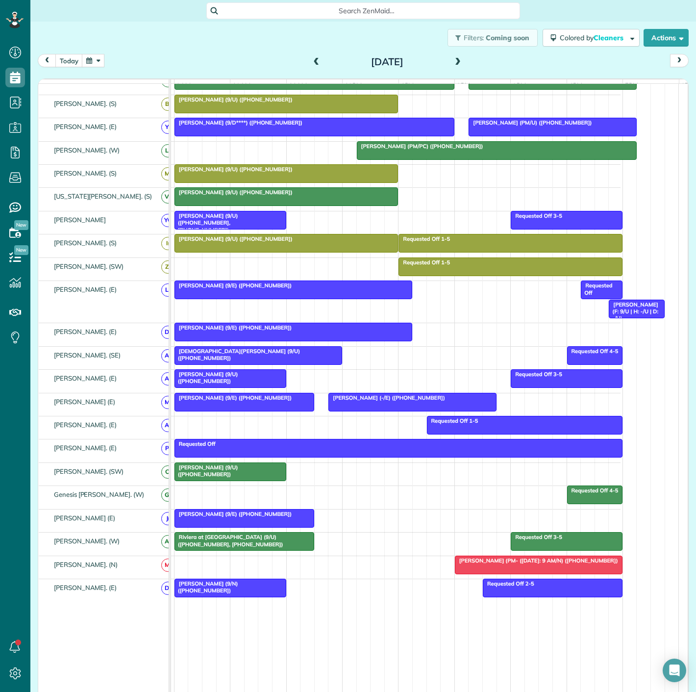
click at [212, 477] on span "[PERSON_NAME] (9/U) ([PHONE_NUMBER])" at bounding box center [206, 471] width 64 height 14
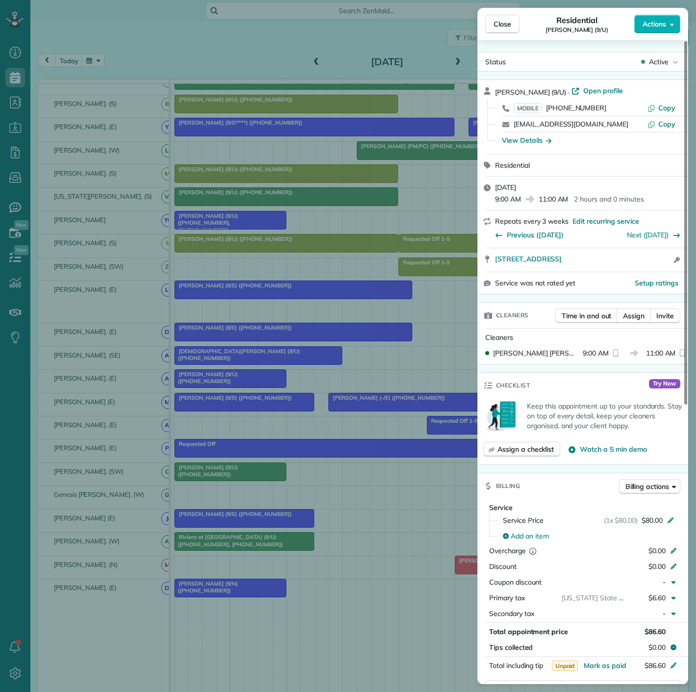
click at [212, 477] on div "Close Residential [PERSON_NAME] (9/U) Actions Status Active [PERSON_NAME] (9/U)…" at bounding box center [348, 346] width 696 height 692
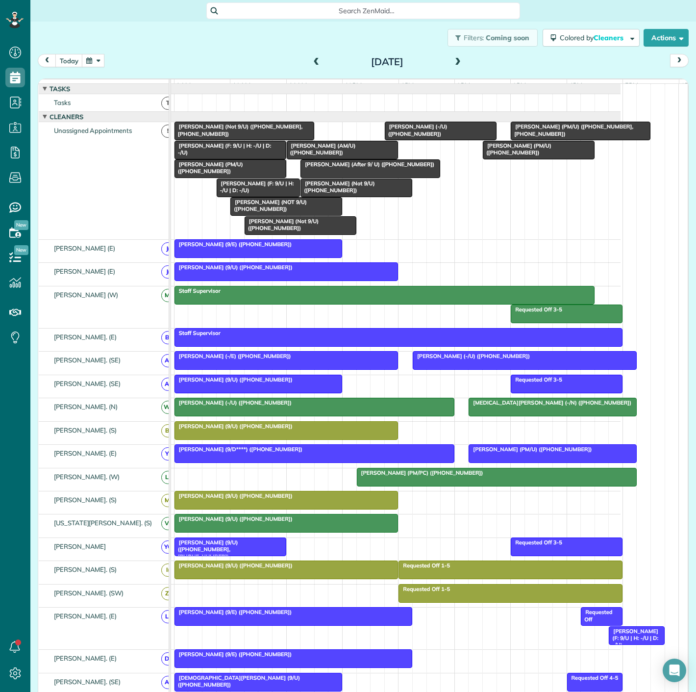
click at [352, 168] on span "[PERSON_NAME] (After 9/ U) ([PHONE_NUMBER])" at bounding box center [367, 164] width 135 height 7
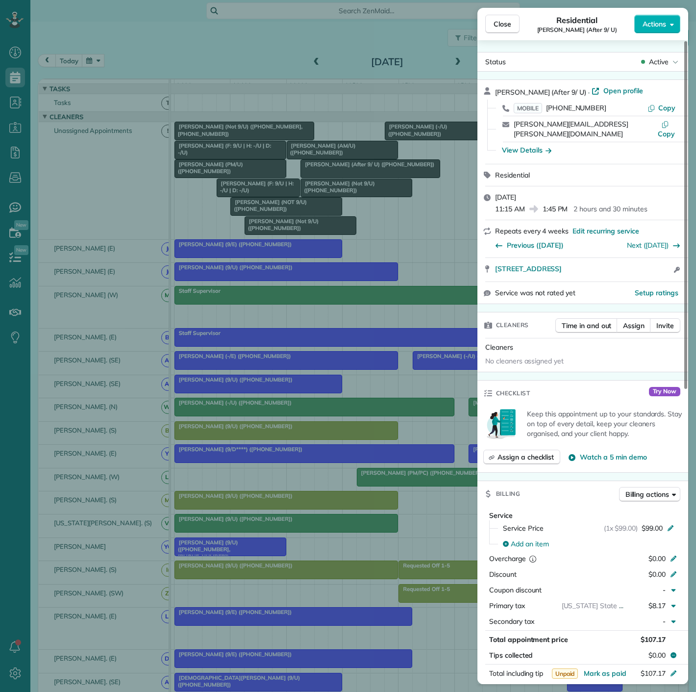
drag, startPoint x: 324, startPoint y: 314, endPoint x: 307, endPoint y: 329, distance: 21.5
click at [324, 314] on div "Close Residential [PERSON_NAME] (After 9/ U) Actions Status Active [PERSON_NAME…" at bounding box center [348, 346] width 696 height 692
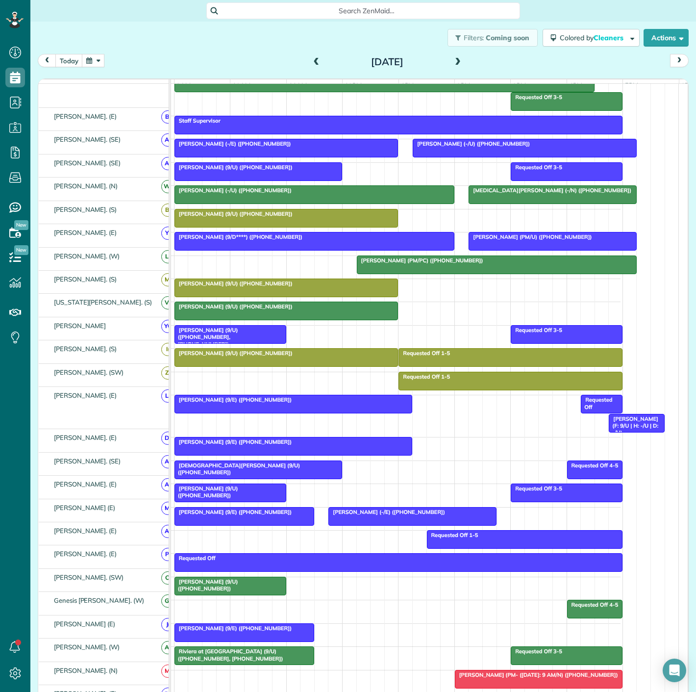
scroll to position [212, 0]
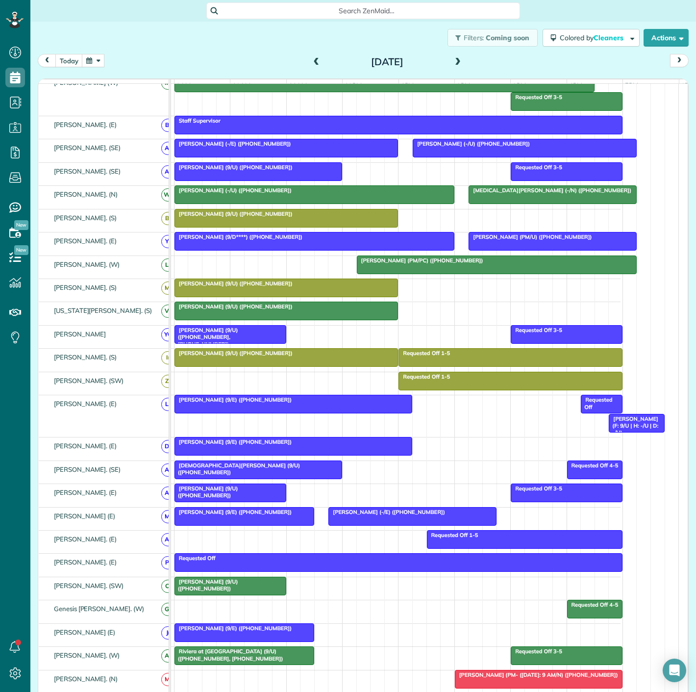
click at [219, 469] on span "[DEMOGRAPHIC_DATA][PERSON_NAME] (9/U) ([PHONE_NUMBER])" at bounding box center [237, 469] width 126 height 14
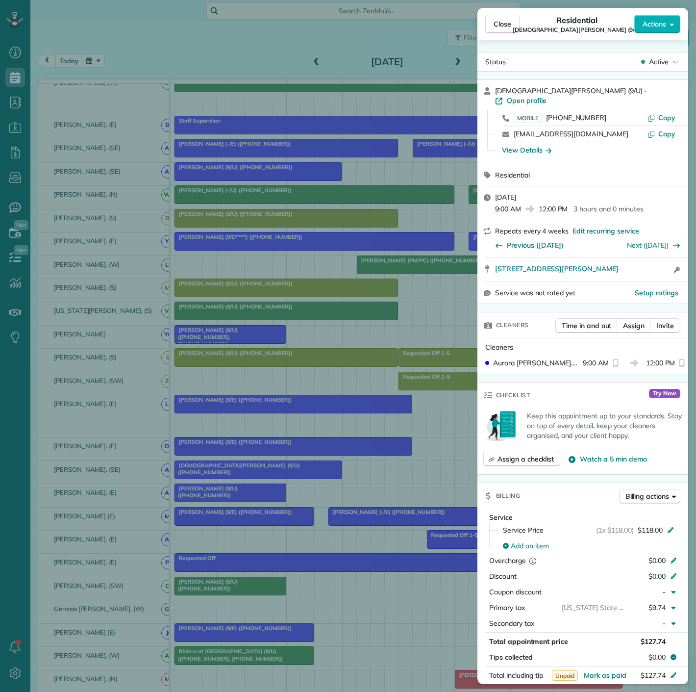
click at [219, 469] on div "Close Residential [DEMOGRAPHIC_DATA][PERSON_NAME] (9/U) Actions Status Active […" at bounding box center [348, 346] width 696 height 692
click at [222, 492] on div "Close Residential [DEMOGRAPHIC_DATA][PERSON_NAME] (9/U) Actions Status Active […" at bounding box center [348, 346] width 696 height 692
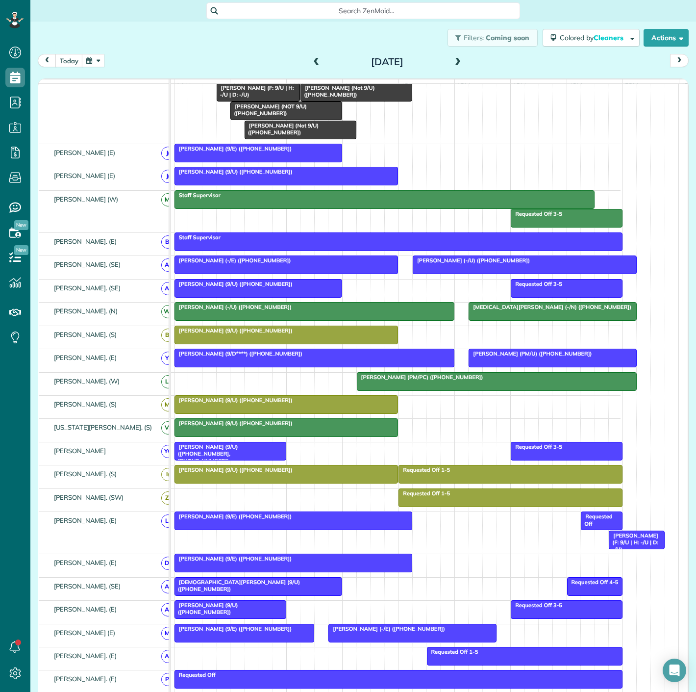
scroll to position [163, 0]
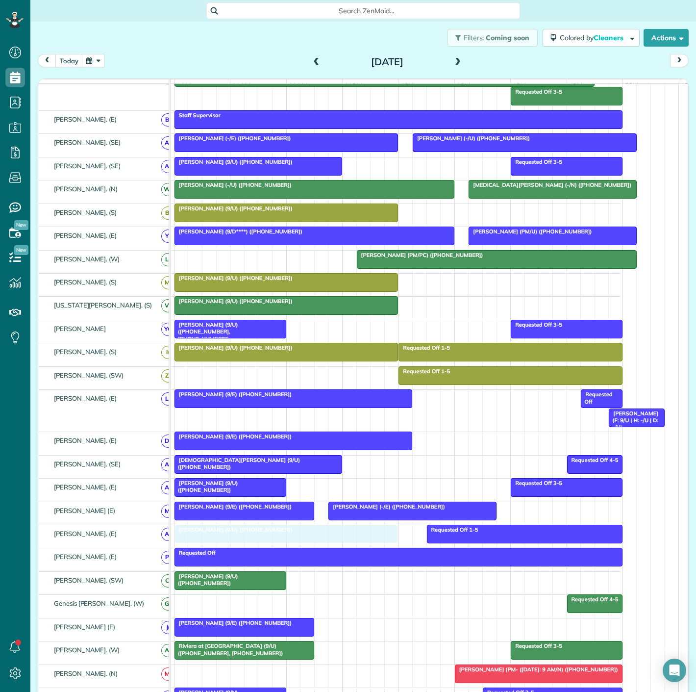
drag, startPoint x: 255, startPoint y: 276, endPoint x: 259, endPoint y: 530, distance: 253.5
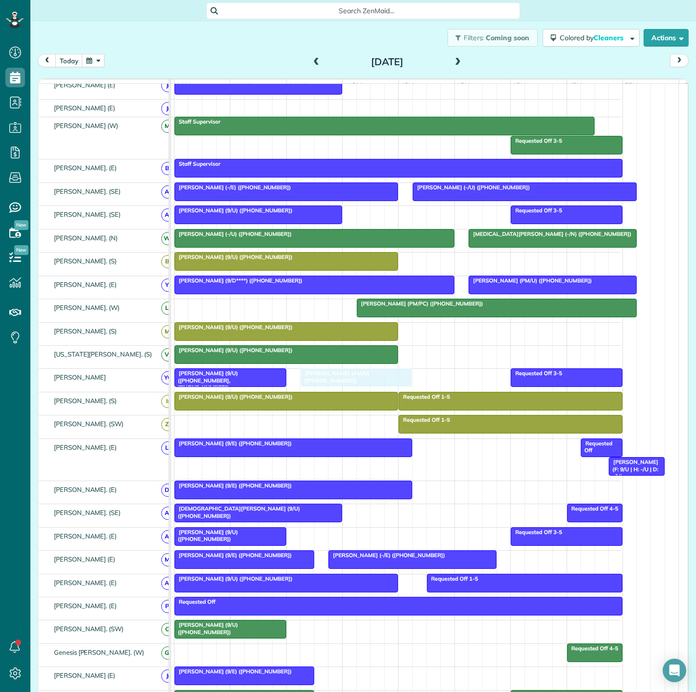
drag, startPoint x: 314, startPoint y: 154, endPoint x: 329, endPoint y: 389, distance: 235.3
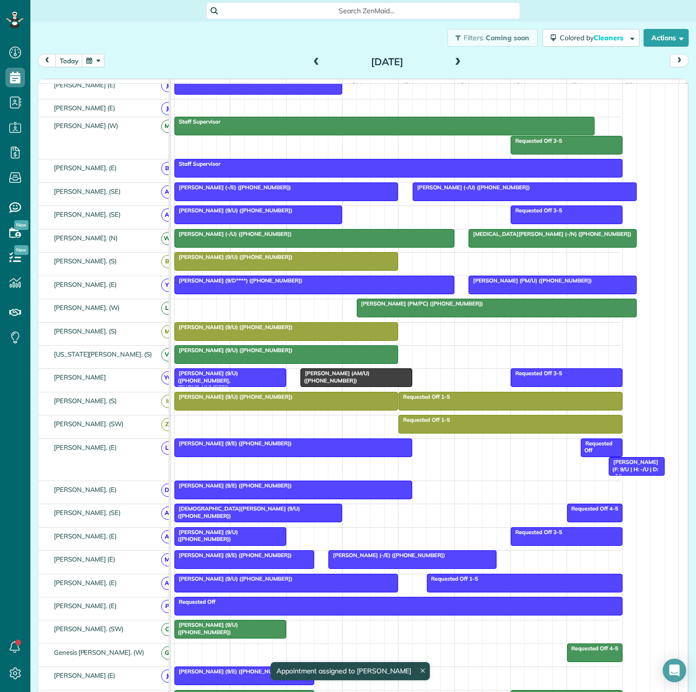
click at [238, 379] on span "[PERSON_NAME] (9/U) ([PHONE_NUMBER], [PHONE_NUMBER])" at bounding box center [206, 380] width 64 height 21
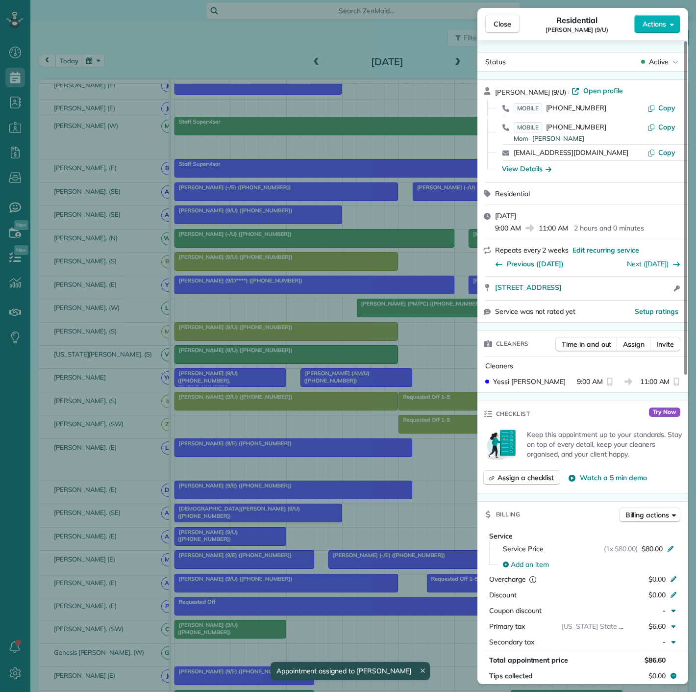
click at [359, 386] on div "Close Residential [PERSON_NAME] (9/U) Actions Status Active [PERSON_NAME] (9/U)…" at bounding box center [348, 346] width 696 height 692
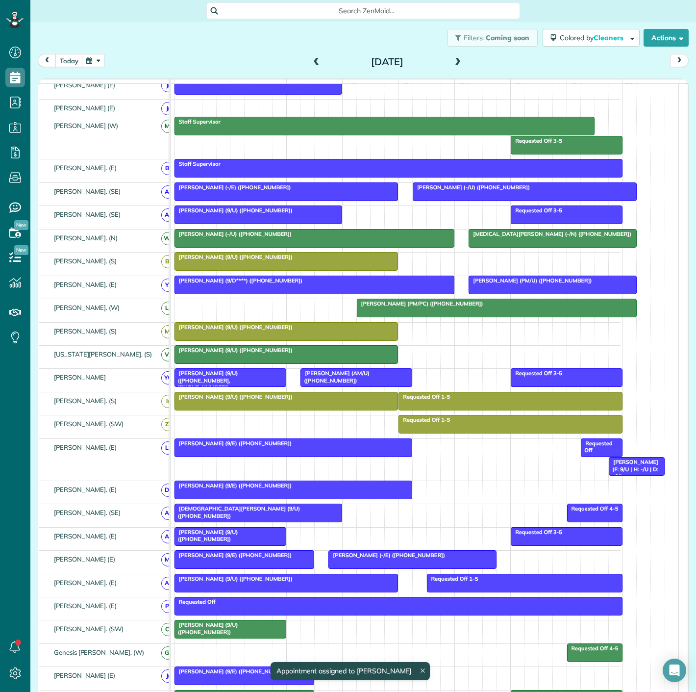
click at [346, 384] on div "[PERSON_NAME] (AM/U) ([PHONE_NUMBER])" at bounding box center [357, 377] width 106 height 14
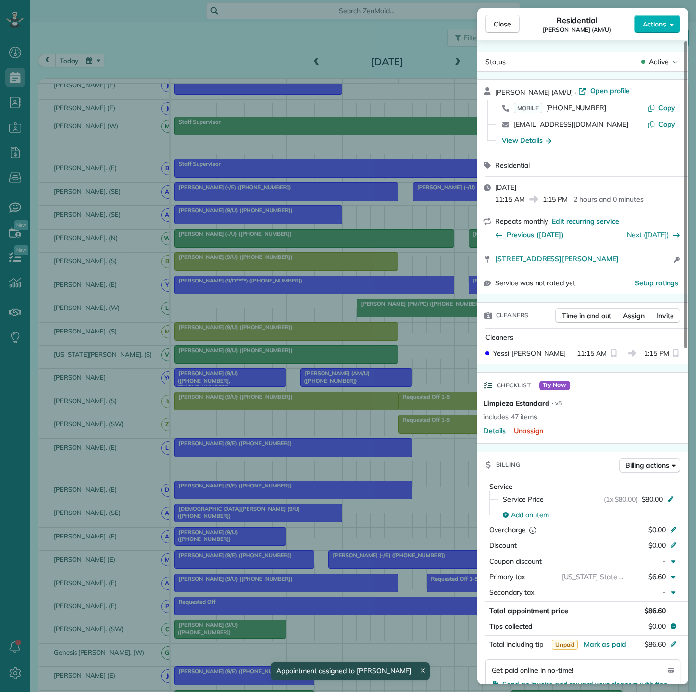
click at [344, 386] on div "Close Residential [PERSON_NAME] (AM/U) Actions Status Active [PERSON_NAME] (AM/…" at bounding box center [348, 346] width 696 height 692
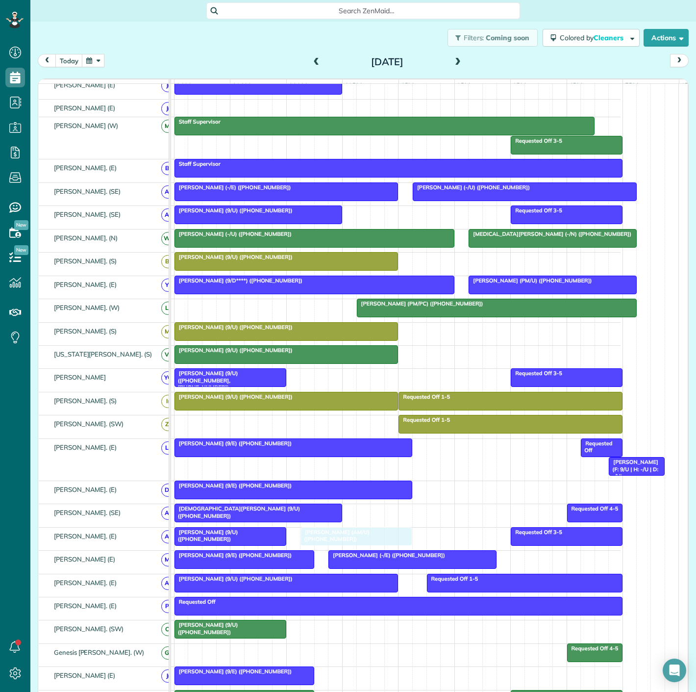
drag, startPoint x: 338, startPoint y: 384, endPoint x: 332, endPoint y: 545, distance: 160.9
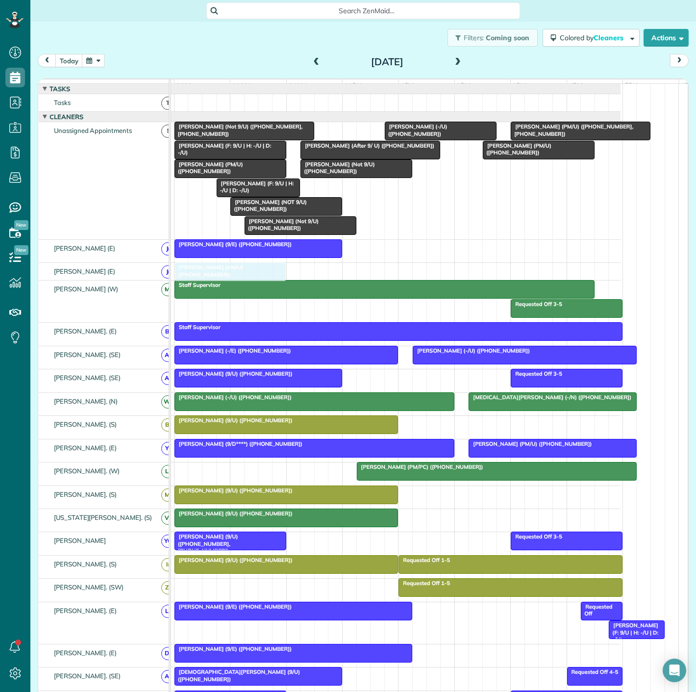
drag, startPoint x: 338, startPoint y: 596, endPoint x: 209, endPoint y: 288, distance: 333.6
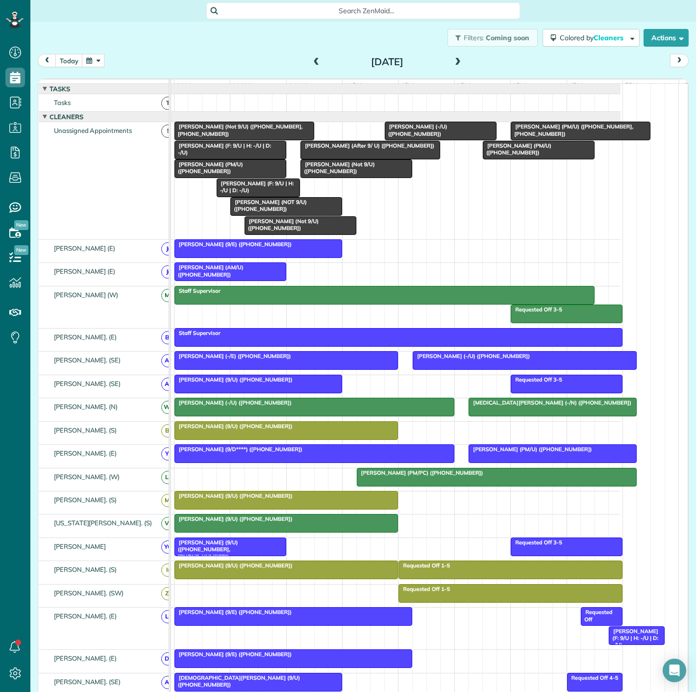
click at [222, 278] on div "[PERSON_NAME] (AM/U) ([PHONE_NUMBER])" at bounding box center [230, 271] width 106 height 14
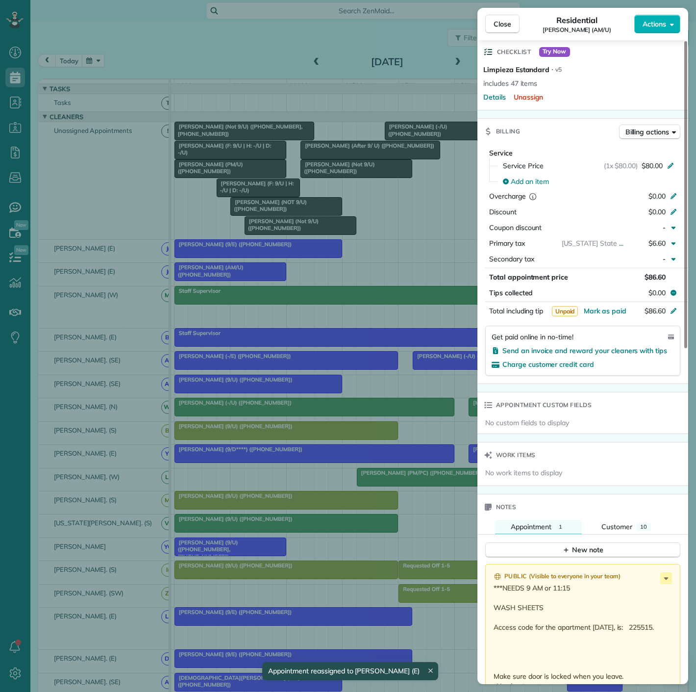
click at [228, 225] on div "Close Residential [PERSON_NAME] (AM/U) Actions Status Active [PERSON_NAME] (AM/…" at bounding box center [348, 346] width 696 height 692
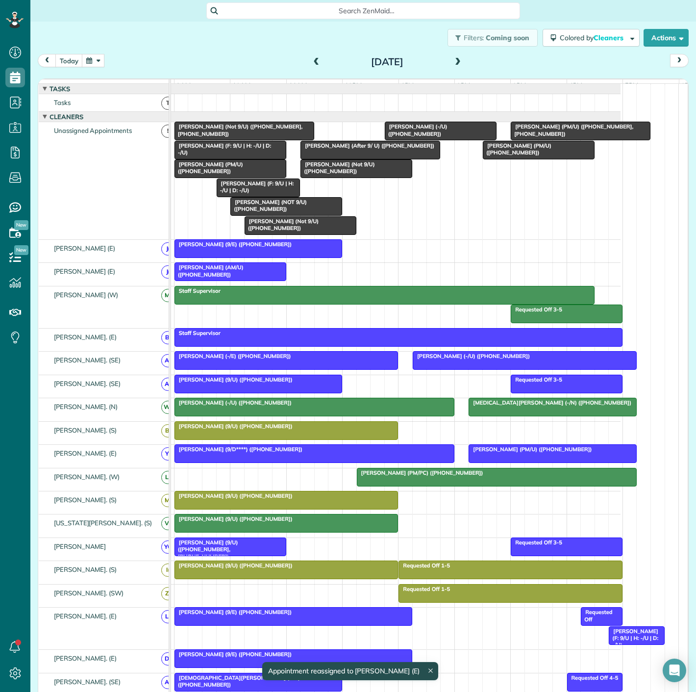
click at [221, 278] on div "[PERSON_NAME] (AM/U) ([PHONE_NUMBER])" at bounding box center [230, 271] width 106 height 14
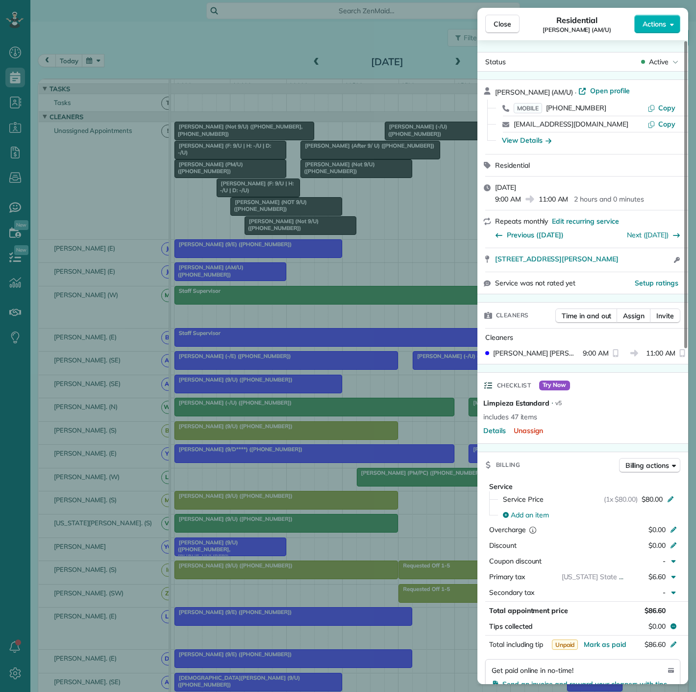
drag, startPoint x: 490, startPoint y: 262, endPoint x: 626, endPoint y: 267, distance: 136.4
click at [626, 267] on div "[STREET_ADDRESS][PERSON_NAME] Open access information" at bounding box center [583, 260] width 211 height 24
drag, startPoint x: 221, startPoint y: 212, endPoint x: 243, endPoint y: 231, distance: 29.5
click at [221, 212] on div "Close Residential [PERSON_NAME] (AM/U) Actions Status Active [PERSON_NAME] (AM/…" at bounding box center [348, 346] width 696 height 692
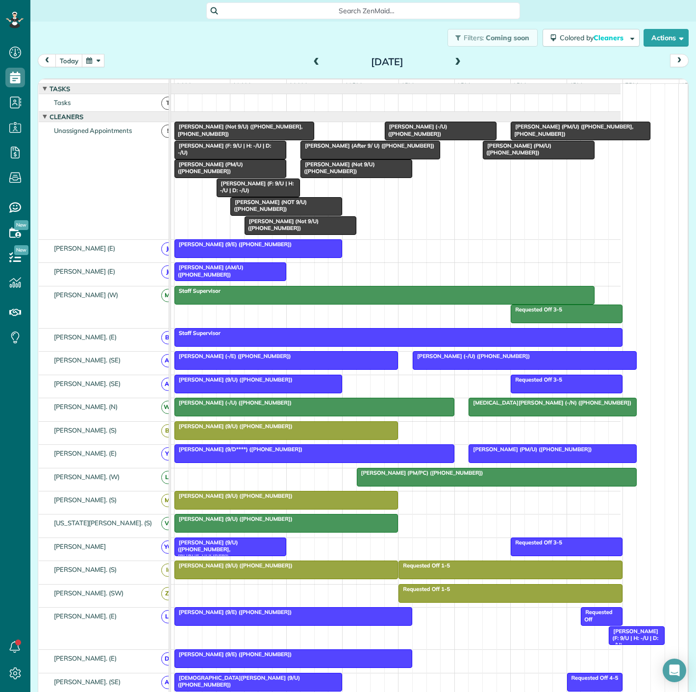
click at [227, 137] on div "[PERSON_NAME] (Not 9/U) ([PHONE_NUMBER], [PHONE_NUMBER])" at bounding box center [244, 130] width 134 height 14
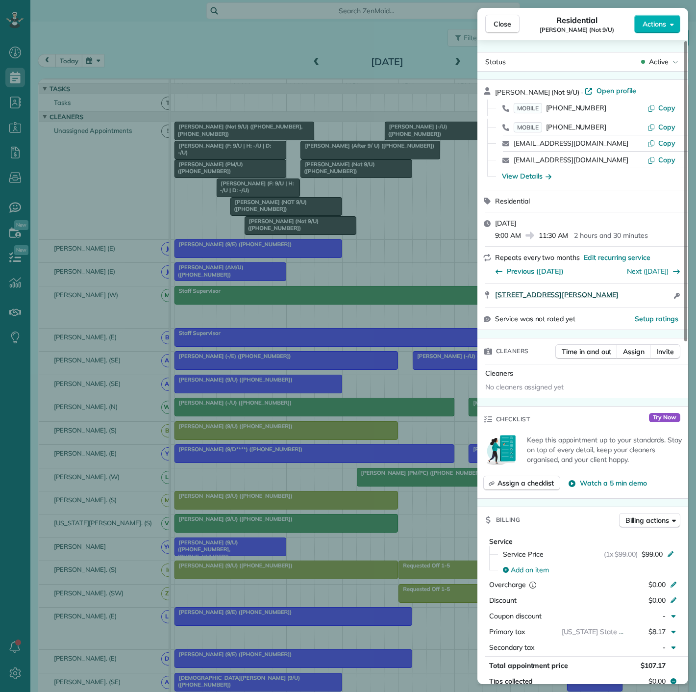
drag, startPoint x: 490, startPoint y: 297, endPoint x: 602, endPoint y: 292, distance: 111.4
click at [653, 299] on div "[STREET_ADDRESS][PERSON_NAME] Open access information" at bounding box center [583, 296] width 211 height 24
drag, startPoint x: 220, startPoint y: 156, endPoint x: 218, endPoint y: 135, distance: 21.1
click at [220, 156] on div "Close Residential [PERSON_NAME] (Not 9/U) Actions Status Active [PERSON_NAME] (…" at bounding box center [348, 346] width 696 height 692
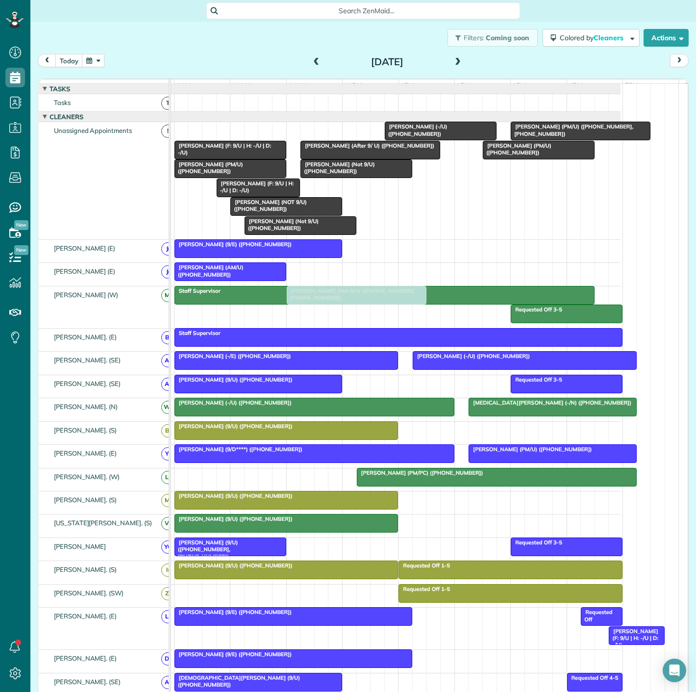
drag, startPoint x: 215, startPoint y: 137, endPoint x: 332, endPoint y: 304, distance: 203.8
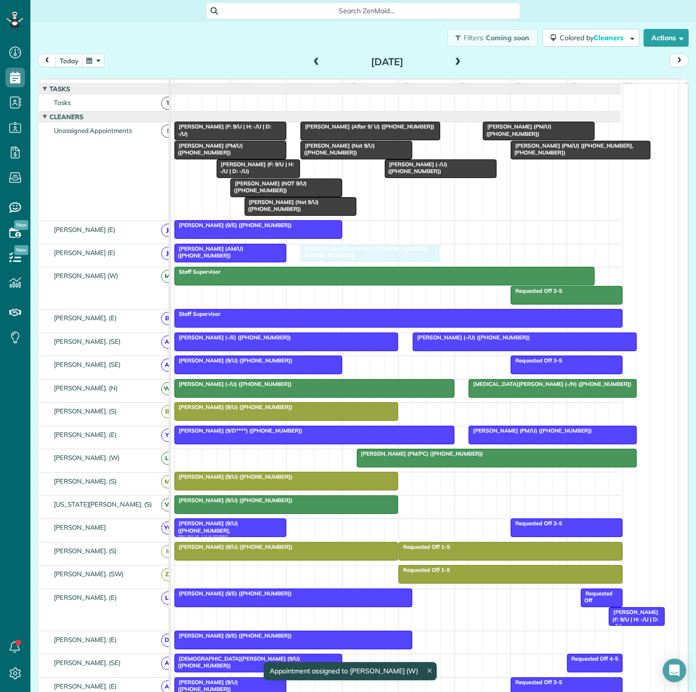
drag, startPoint x: 336, startPoint y: 301, endPoint x: 349, endPoint y: 260, distance: 42.5
click at [554, 155] on span "[PERSON_NAME] (PM/U) ([PHONE_NUMBER], [PHONE_NUMBER])" at bounding box center [571, 149] width 123 height 14
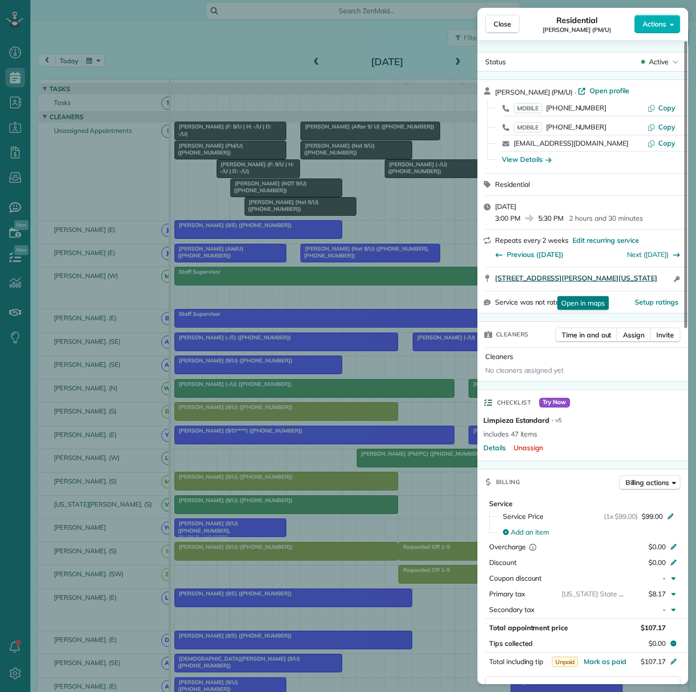
drag, startPoint x: 486, startPoint y: 271, endPoint x: 594, endPoint y: 290, distance: 110.1
click at [594, 290] on div "[STREET_ADDRESS][PERSON_NAME][US_STATE] Open in maps Open in maps Open access i…" at bounding box center [583, 279] width 211 height 24
drag, startPoint x: 337, startPoint y: 215, endPoint x: 438, endPoint y: 176, distance: 108.2
click at [337, 215] on div "Close Residential [PERSON_NAME] (PM/U) Actions Status Active [PERSON_NAME] (PM/…" at bounding box center [348, 346] width 696 height 692
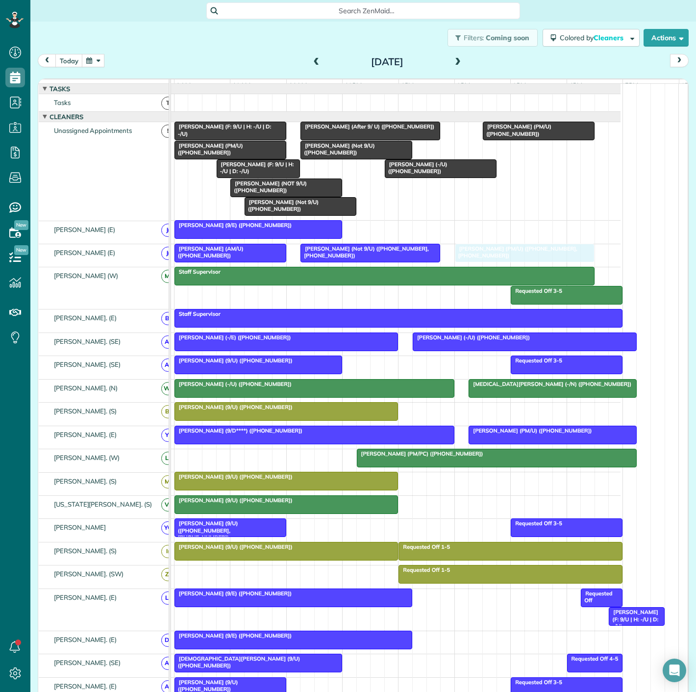
drag, startPoint x: 534, startPoint y: 154, endPoint x: 472, endPoint y: 259, distance: 121.8
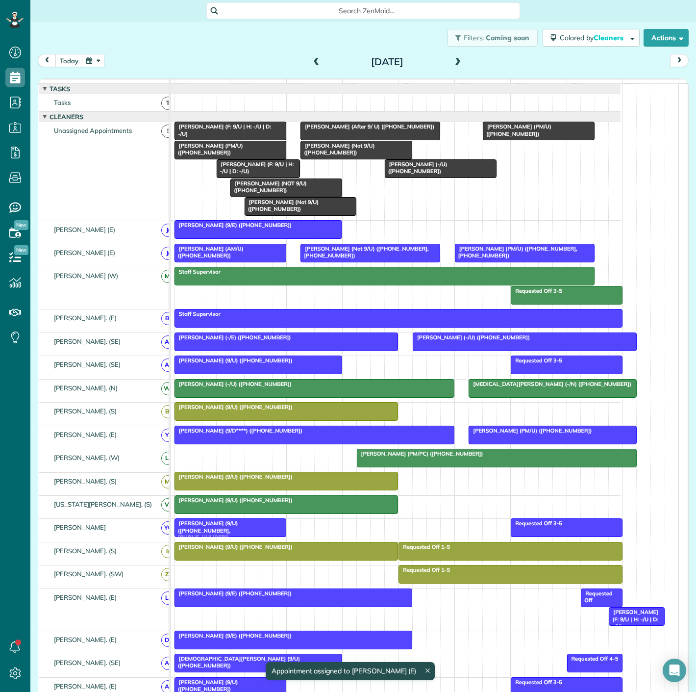
click at [255, 364] on span "[PERSON_NAME] (9/U) ([PHONE_NUMBER])" at bounding box center [233, 360] width 119 height 7
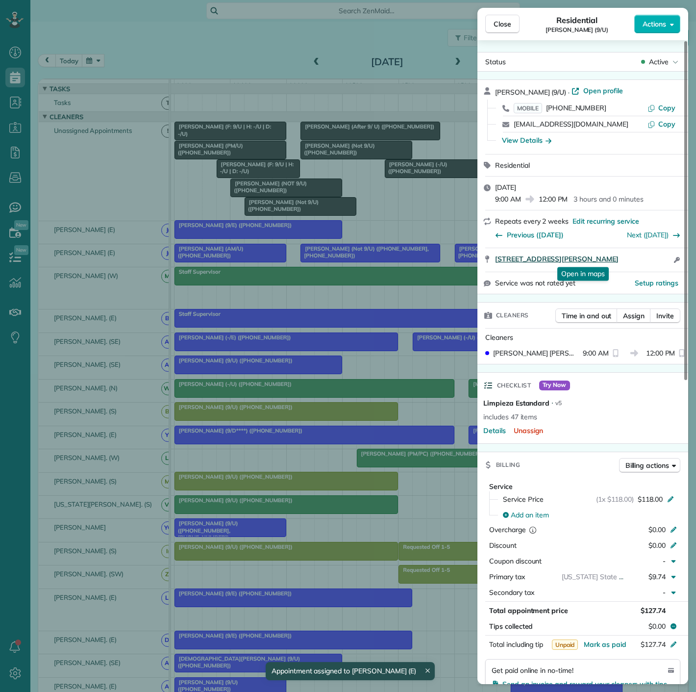
drag, startPoint x: 490, startPoint y: 260, endPoint x: 656, endPoint y: 260, distance: 165.7
click at [656, 260] on div "[STREET_ADDRESS][PERSON_NAME] Open in maps Open in maps Open access information" at bounding box center [583, 260] width 211 height 24
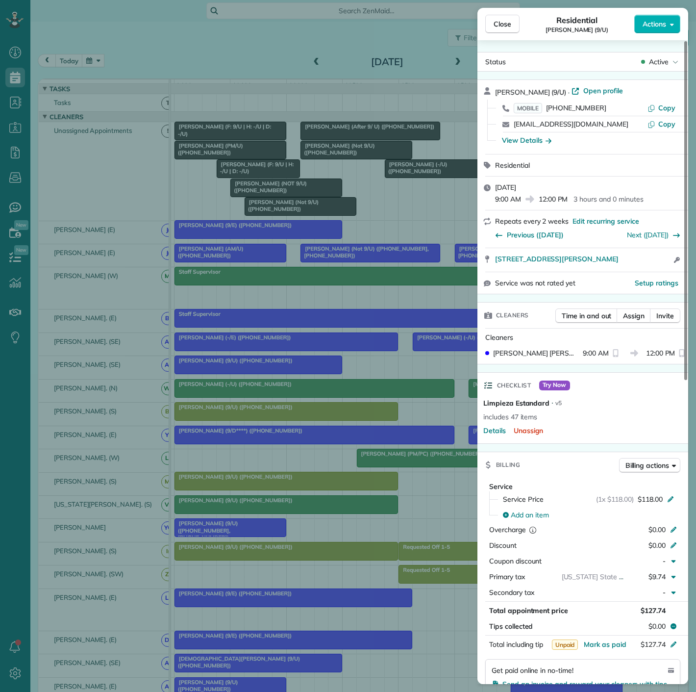
drag, startPoint x: 101, startPoint y: 255, endPoint x: 187, endPoint y: 324, distance: 110.3
click at [101, 255] on div "Close Residential [PERSON_NAME] (9/U) Actions Status Active [PERSON_NAME] (9/U)…" at bounding box center [348, 346] width 696 height 692
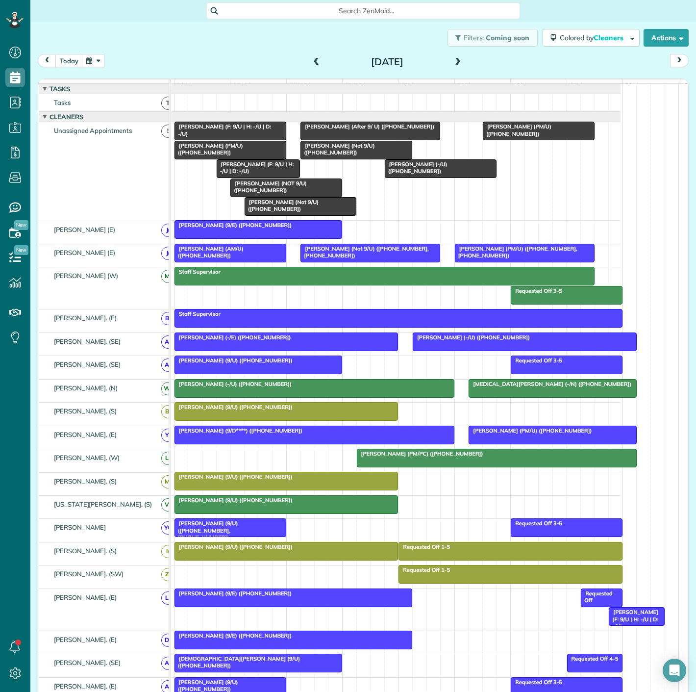
click at [369, 130] on div "[PERSON_NAME] (After 9/ U) ([PHONE_NUMBER])" at bounding box center [371, 126] width 134 height 7
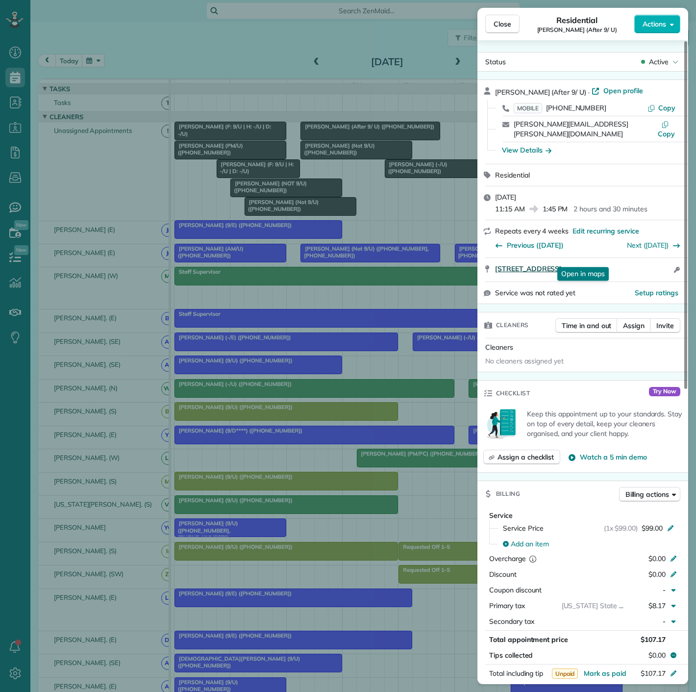
drag, startPoint x: 557, startPoint y: 263, endPoint x: 648, endPoint y: 256, distance: 91.5
click at [648, 258] on div "[STREET_ADDRESS] Open in maps Open in maps Open access information" at bounding box center [583, 270] width 211 height 24
drag, startPoint x: 304, startPoint y: 206, endPoint x: 312, endPoint y: 181, distance: 26.2
click at [304, 206] on div "Close Residential [PERSON_NAME] (After 9/ U) Actions Status Active [PERSON_NAME…" at bounding box center [348, 346] width 696 height 692
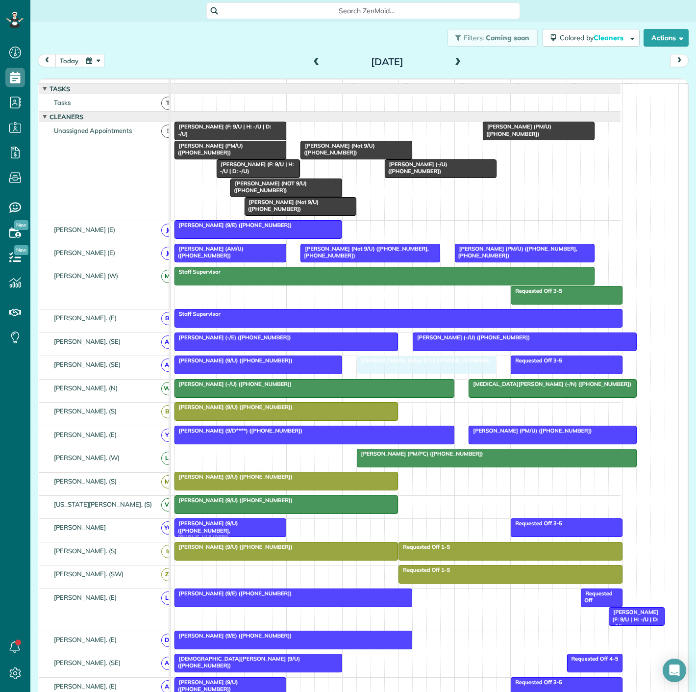
drag, startPoint x: 345, startPoint y: 141, endPoint x: 397, endPoint y: 367, distance: 231.8
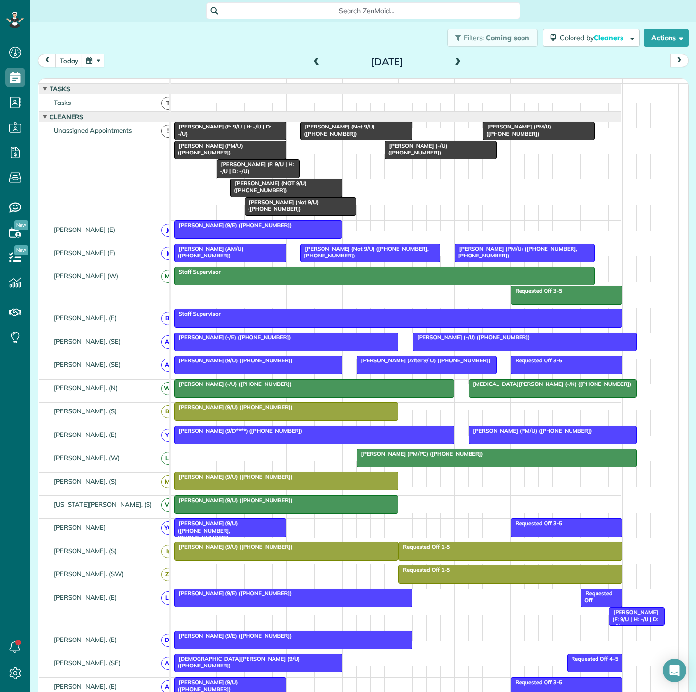
click at [218, 480] on span "[PERSON_NAME] (9/U) ([PHONE_NUMBER])" at bounding box center [233, 476] width 119 height 7
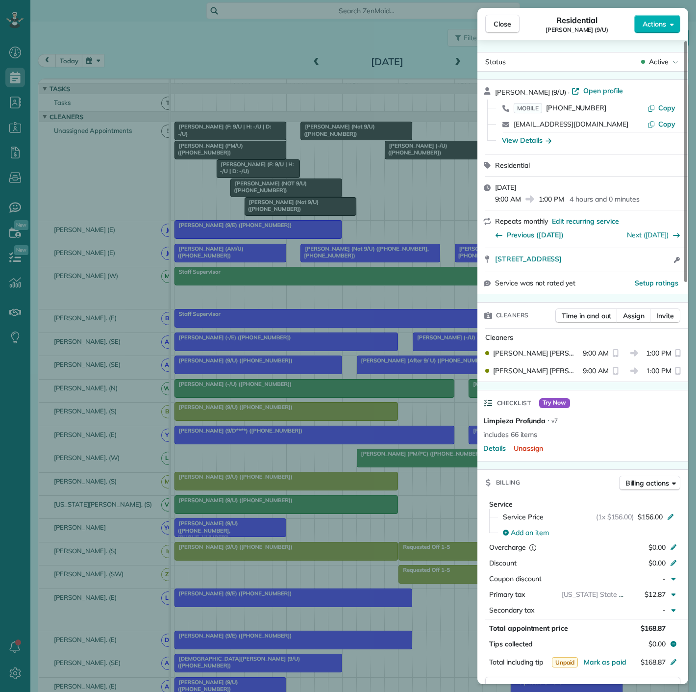
click at [278, 477] on div "Close Residential [PERSON_NAME] (9/U) Actions Status Active [PERSON_NAME] (9/U)…" at bounding box center [348, 346] width 696 height 692
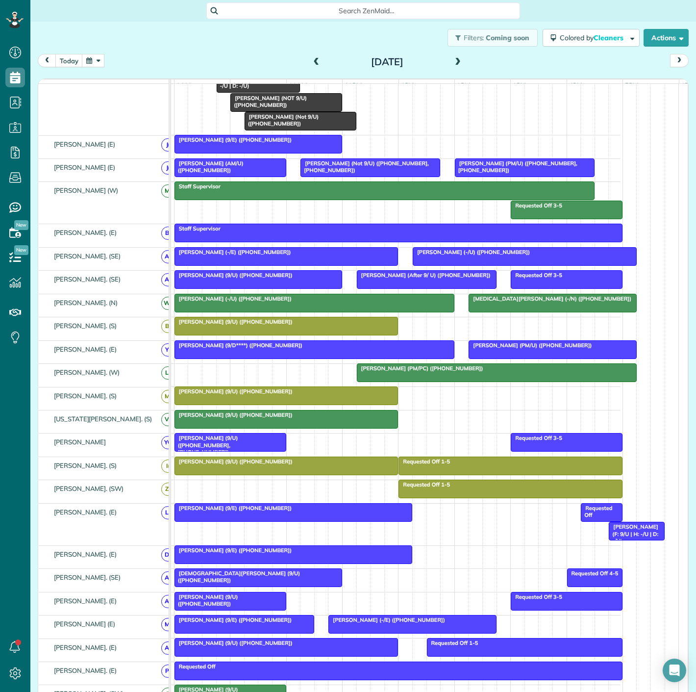
scroll to position [163, 0]
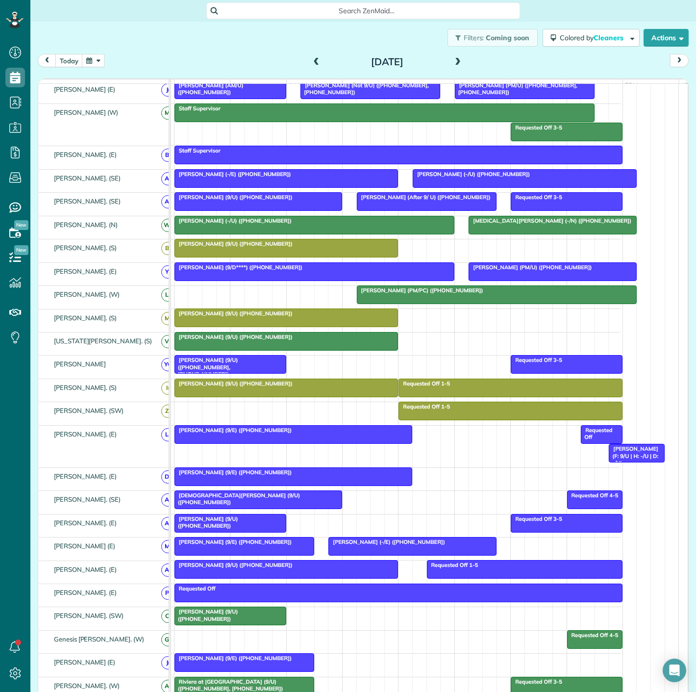
click at [322, 504] on div "[DEMOGRAPHIC_DATA][PERSON_NAME] (9/U) ([PHONE_NUMBER])" at bounding box center [258, 499] width 162 height 14
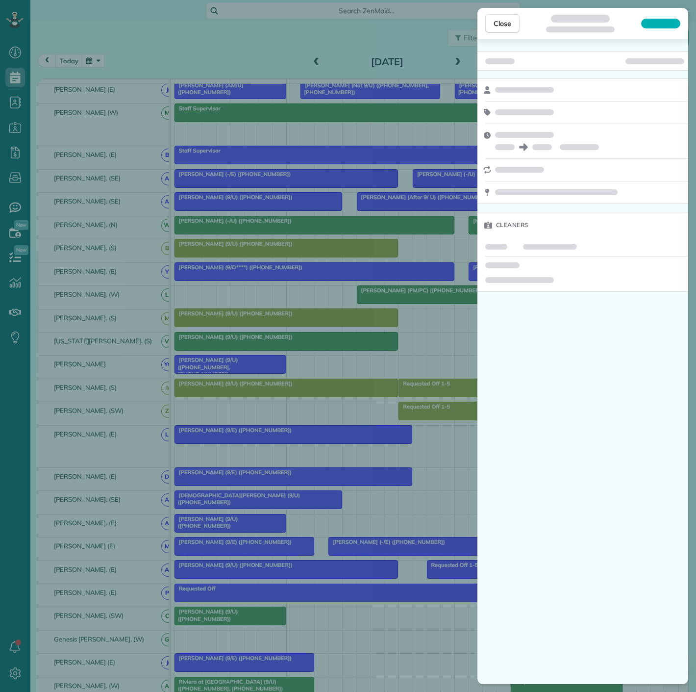
click at [322, 504] on div "Close Cleaners" at bounding box center [348, 346] width 696 height 692
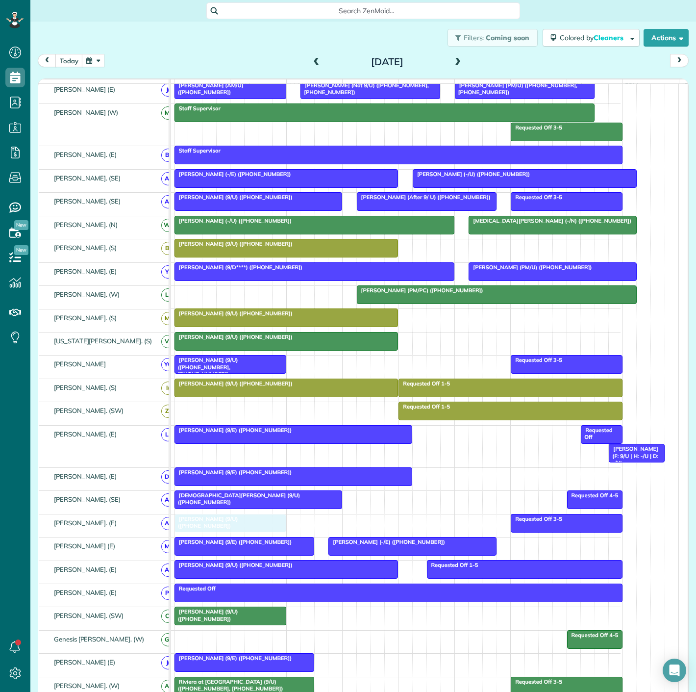
drag, startPoint x: 227, startPoint y: 523, endPoint x: 228, endPoint y: 515, distance: 7.6
click at [227, 528] on div at bounding box center [230, 523] width 111 height 18
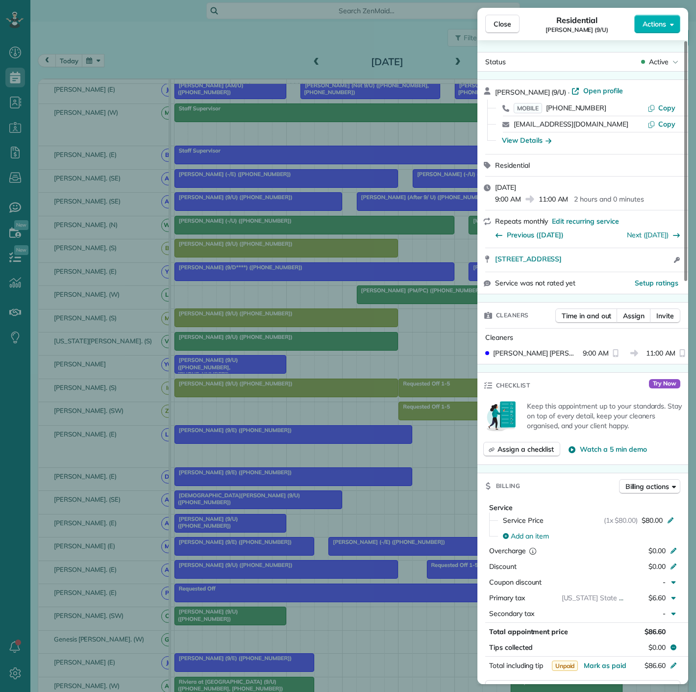
click at [227, 528] on div "Close Residential Cam [PERSON_NAME] (9/U) Actions Status Active Cam [PERSON_NAM…" at bounding box center [348, 346] width 696 height 692
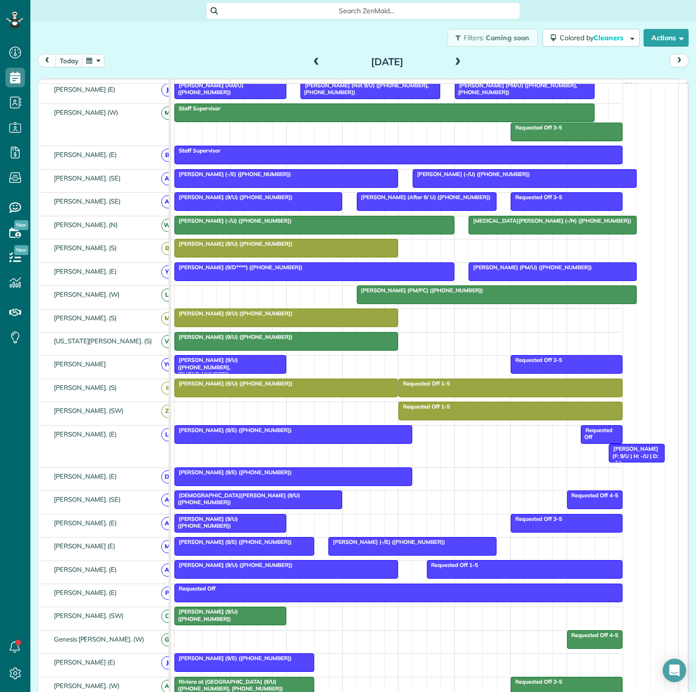
click at [242, 506] on div at bounding box center [258, 500] width 167 height 18
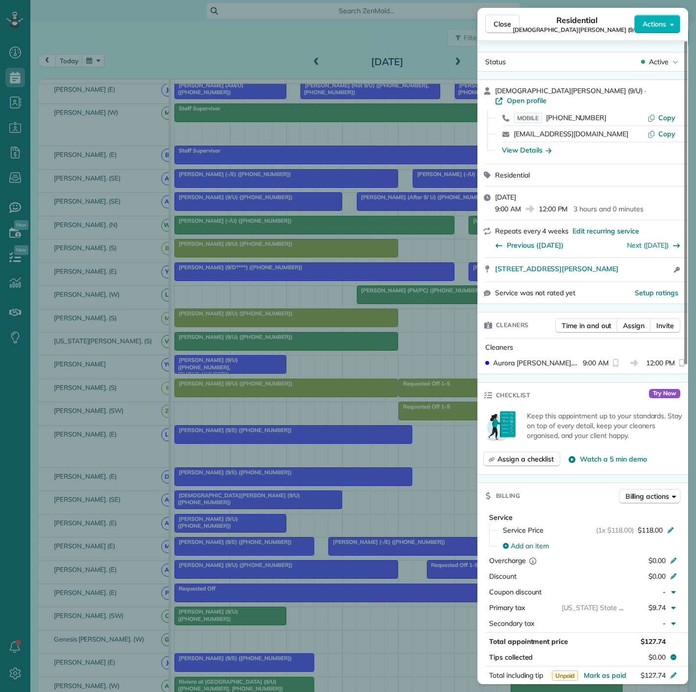
click at [242, 506] on div "Close Residential [DEMOGRAPHIC_DATA][PERSON_NAME] (9/U) Actions Status Active […" at bounding box center [348, 346] width 696 height 692
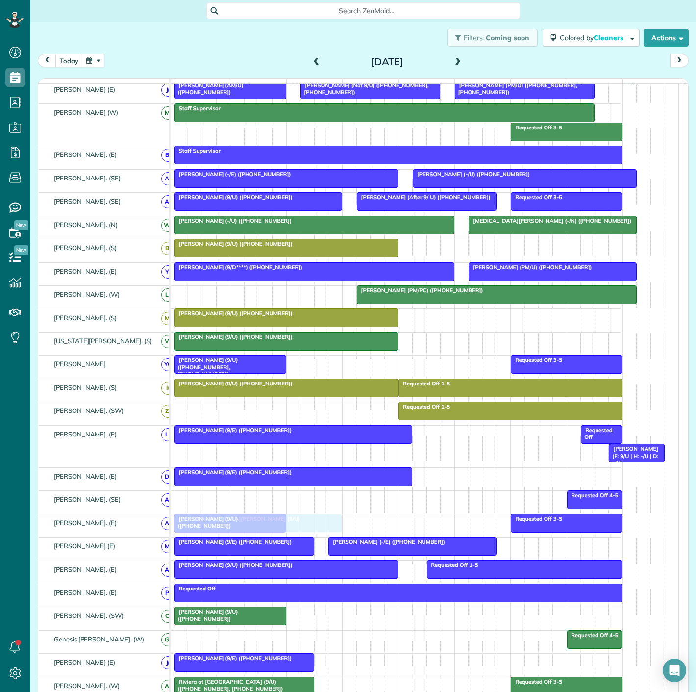
drag, startPoint x: 242, startPoint y: 506, endPoint x: 242, endPoint y: 520, distance: 14.2
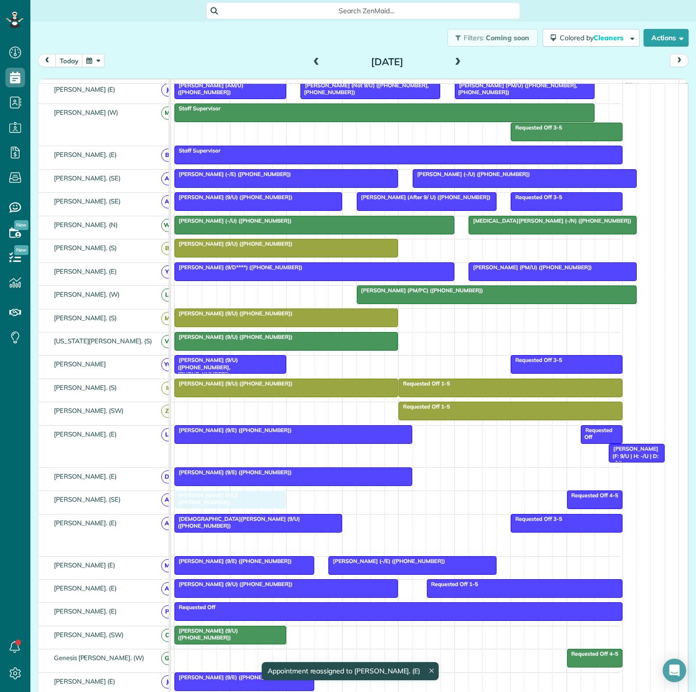
drag, startPoint x: 247, startPoint y: 548, endPoint x: 248, endPoint y: 514, distance: 34.3
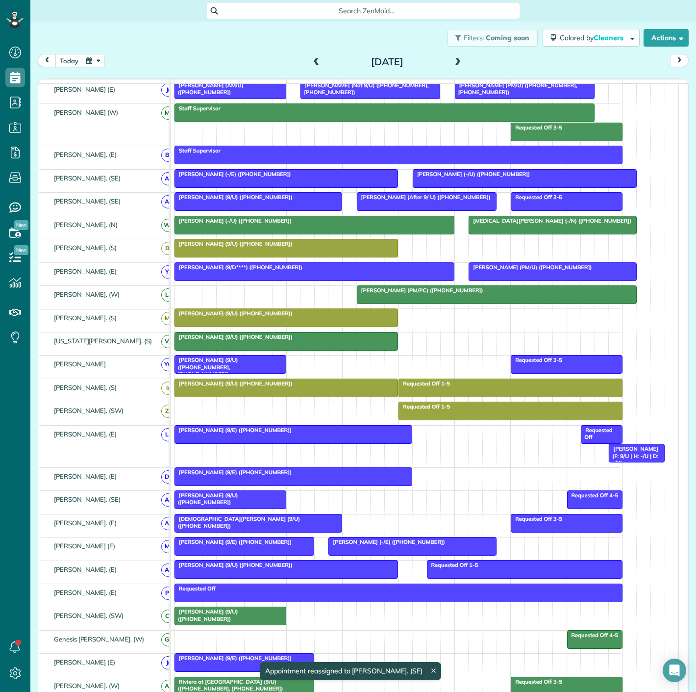
click at [261, 529] on div at bounding box center [258, 523] width 167 height 18
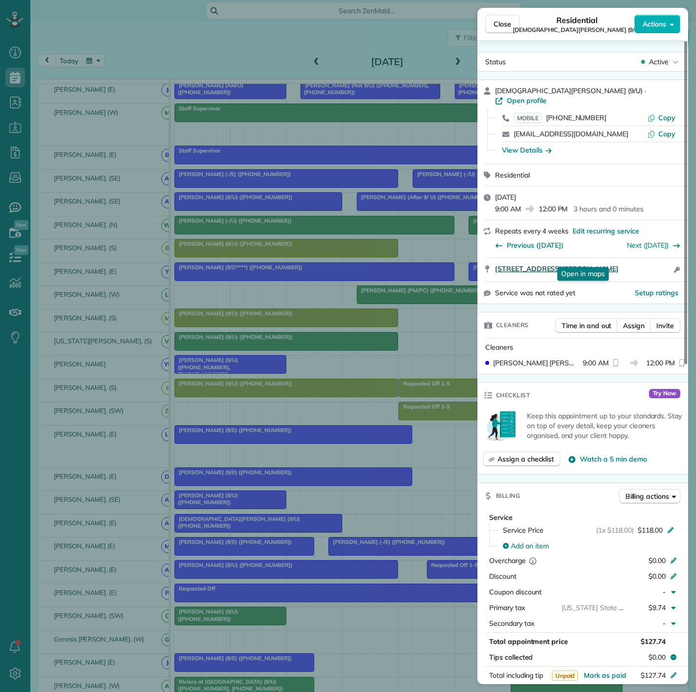
drag, startPoint x: 488, startPoint y: 266, endPoint x: 625, endPoint y: 256, distance: 137.7
click at [625, 258] on div "[STREET_ADDRESS][PERSON_NAME] Open in maps Open in maps Open access information" at bounding box center [583, 270] width 211 height 24
click at [56, 313] on div "Close Residential [DEMOGRAPHIC_DATA][PERSON_NAME] (9/U) Actions Status Active […" at bounding box center [348, 346] width 696 height 692
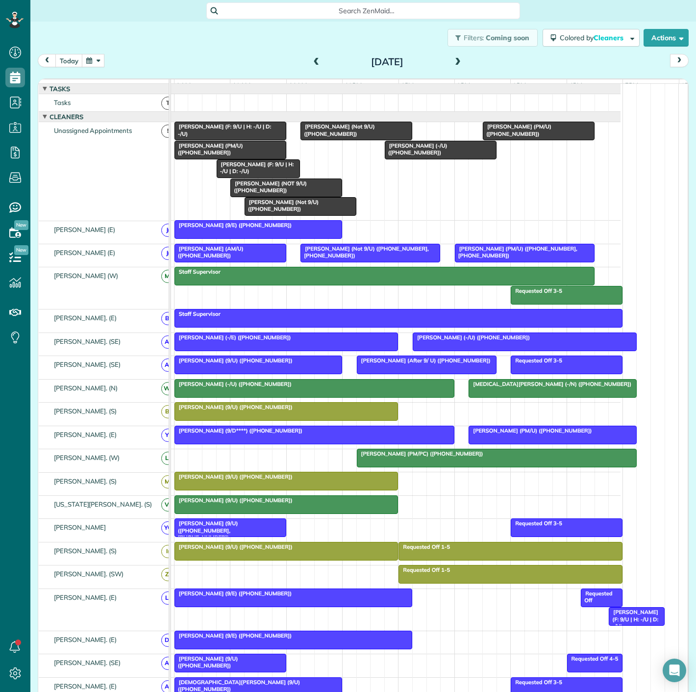
click at [222, 159] on div at bounding box center [230, 150] width 111 height 18
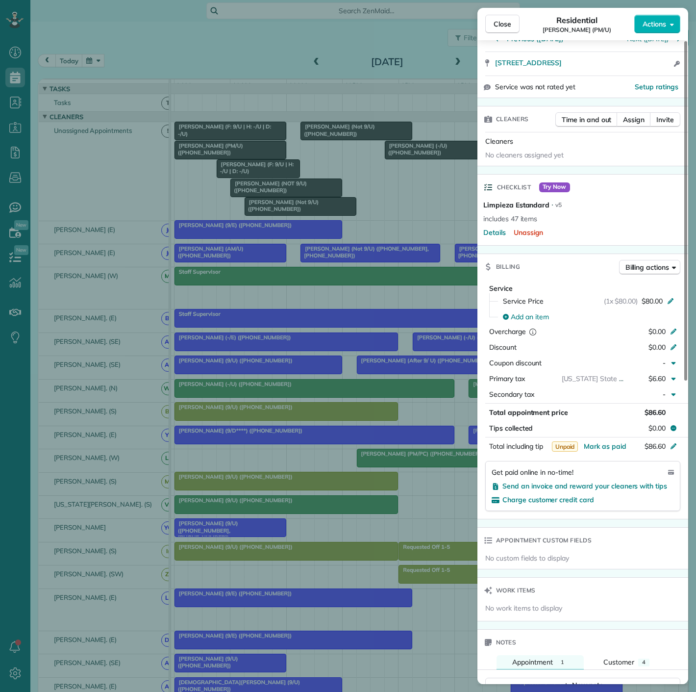
scroll to position [192, 0]
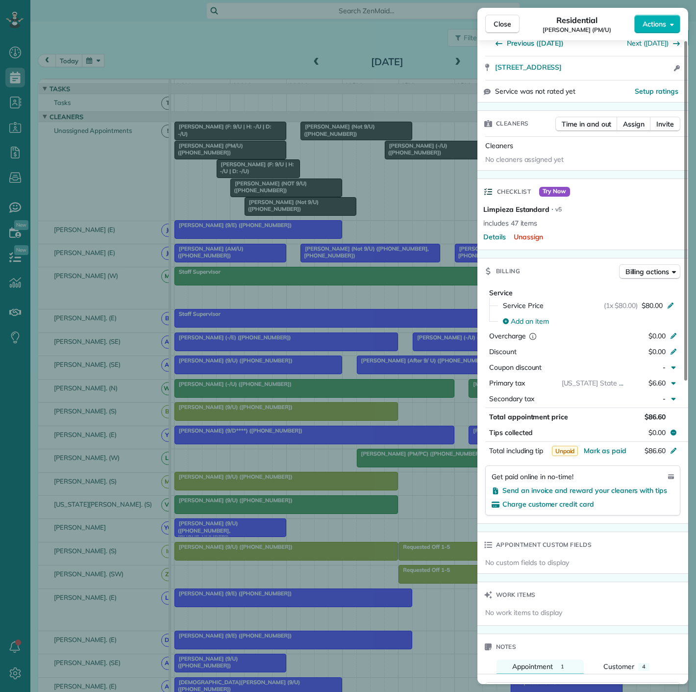
click at [224, 197] on div "Close Residential [PERSON_NAME] (PM/U) Actions Status Active [PERSON_NAME] (PM/…" at bounding box center [348, 346] width 696 height 692
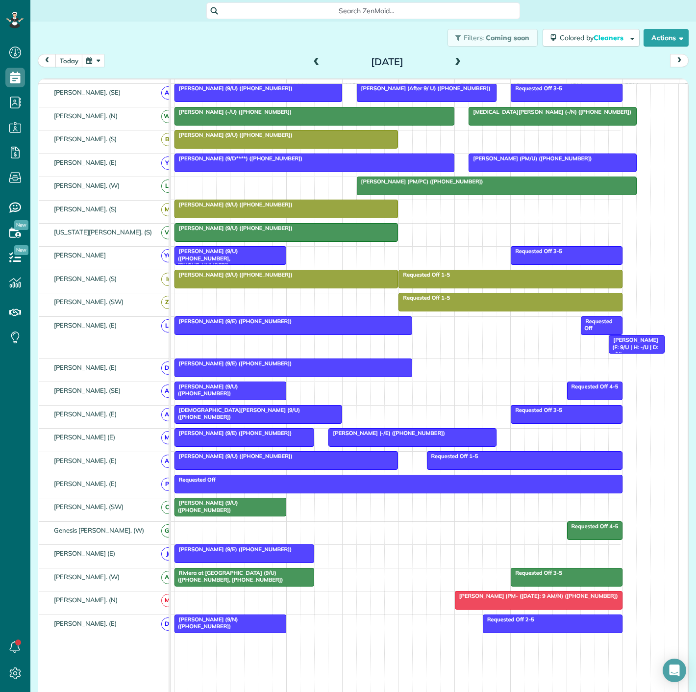
scroll to position [318, 53]
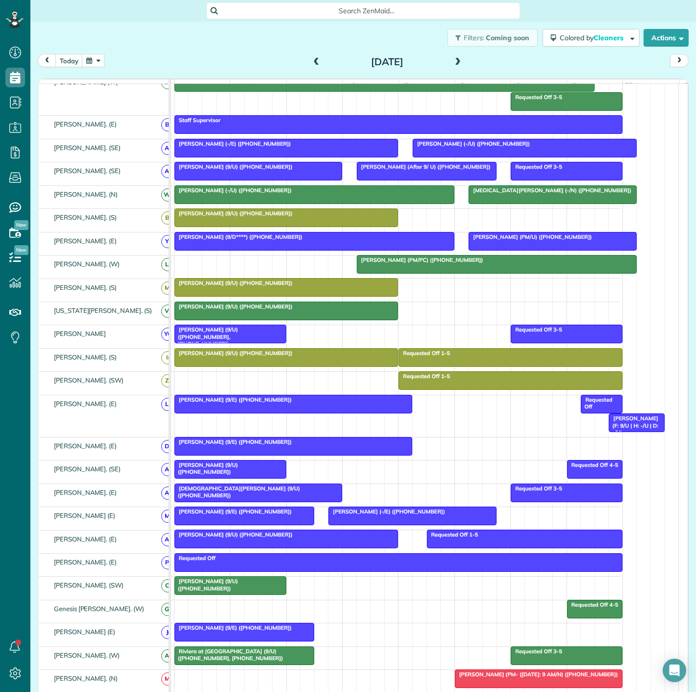
click at [281, 498] on div at bounding box center [258, 493] width 167 height 18
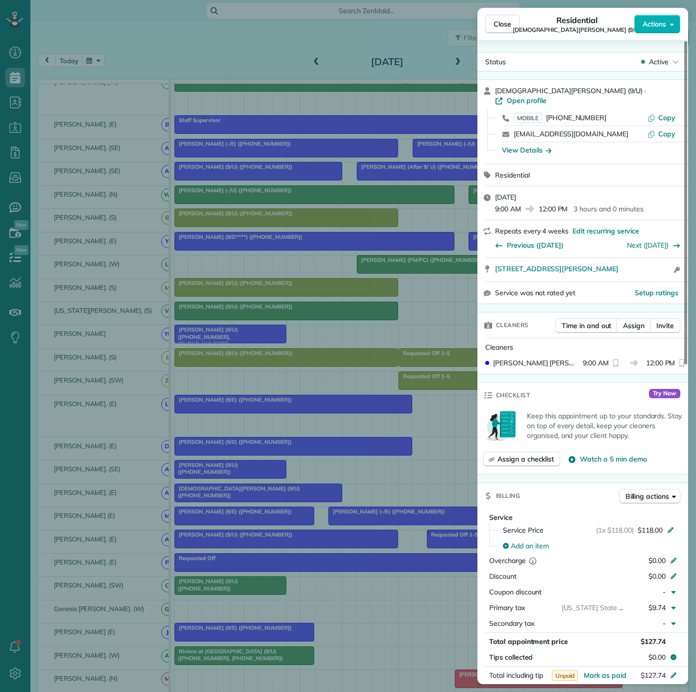
click at [281, 498] on div "Close Residential [DEMOGRAPHIC_DATA][PERSON_NAME] (9/U) Actions Status Active […" at bounding box center [348, 346] width 696 height 692
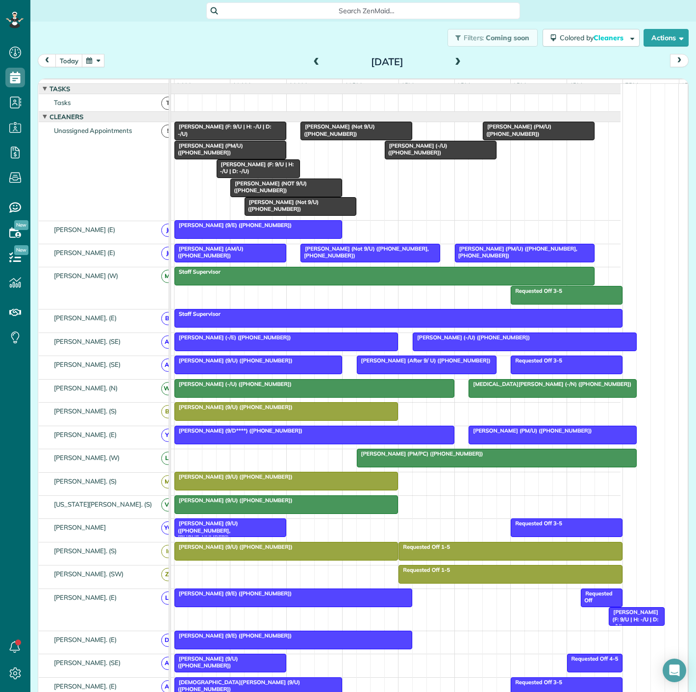
click at [522, 140] on div at bounding box center [538, 131] width 111 height 18
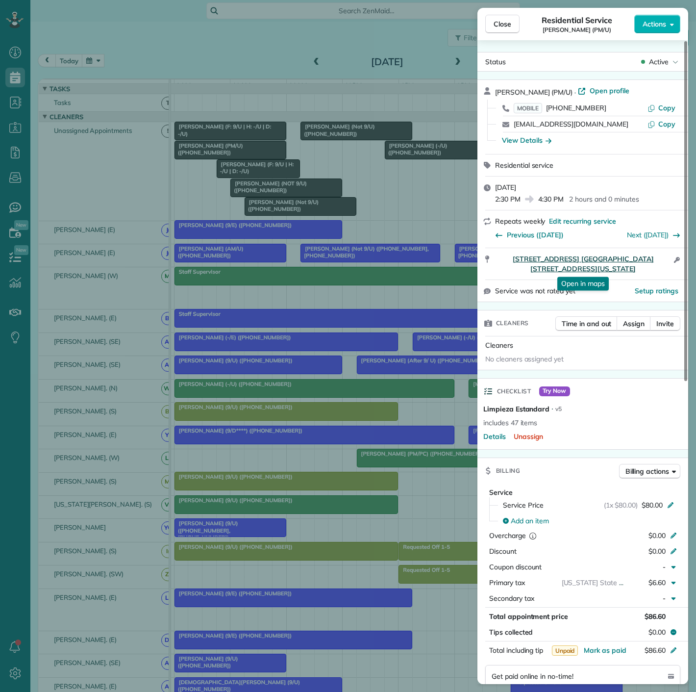
drag, startPoint x: 489, startPoint y: 260, endPoint x: 632, endPoint y: 265, distance: 142.3
click at [632, 265] on div "[STREET_ADDRESS] Apt [STREET_ADDRESS][US_STATE] Open in maps Open in maps Open …" at bounding box center [583, 263] width 211 height 31
drag, startPoint x: 316, startPoint y: 333, endPoint x: 302, endPoint y: 169, distance: 164.4
click at [316, 333] on div "Close Residential Service [PERSON_NAME] (PM/U) Actions Status Active [PERSON_NA…" at bounding box center [348, 346] width 696 height 692
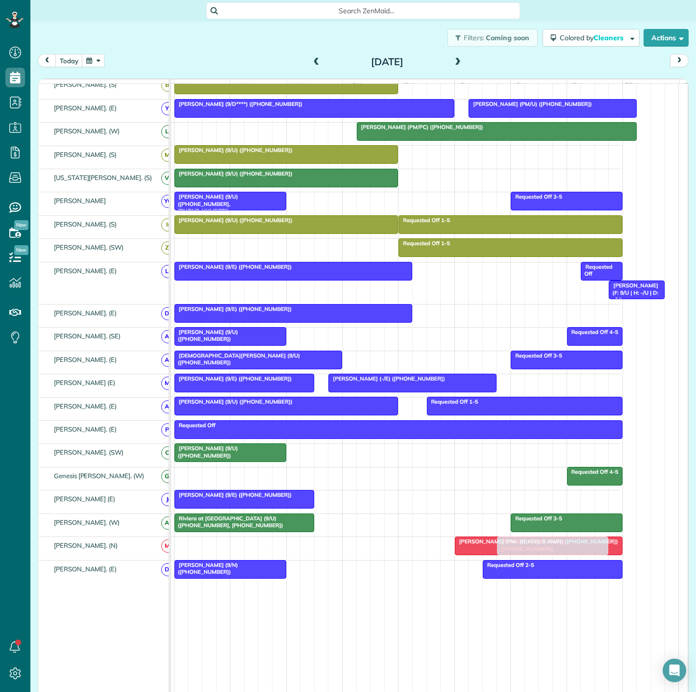
drag, startPoint x: 526, startPoint y: 139, endPoint x: 533, endPoint y: 553, distance: 413.4
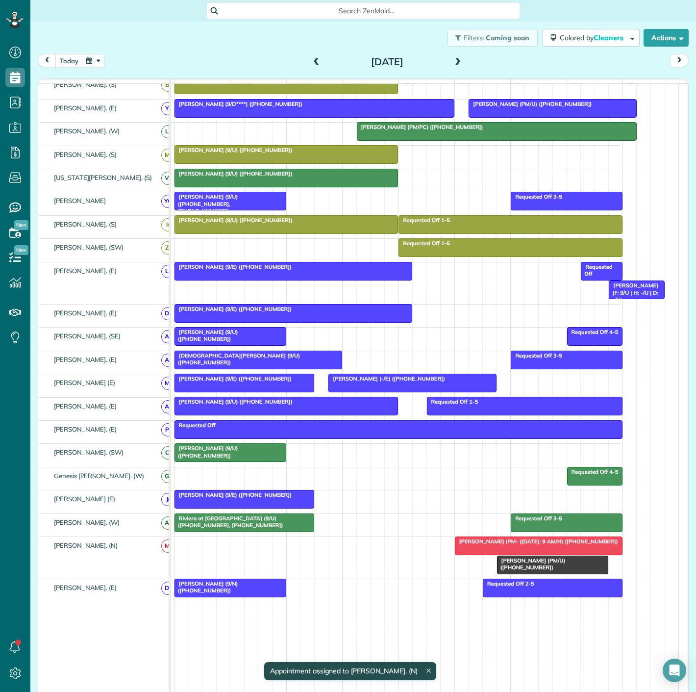
click at [485, 543] on span "[PERSON_NAME] (PM- ([DATE]: 9 AM/N) ([PHONE_NUMBER])" at bounding box center [537, 541] width 164 height 7
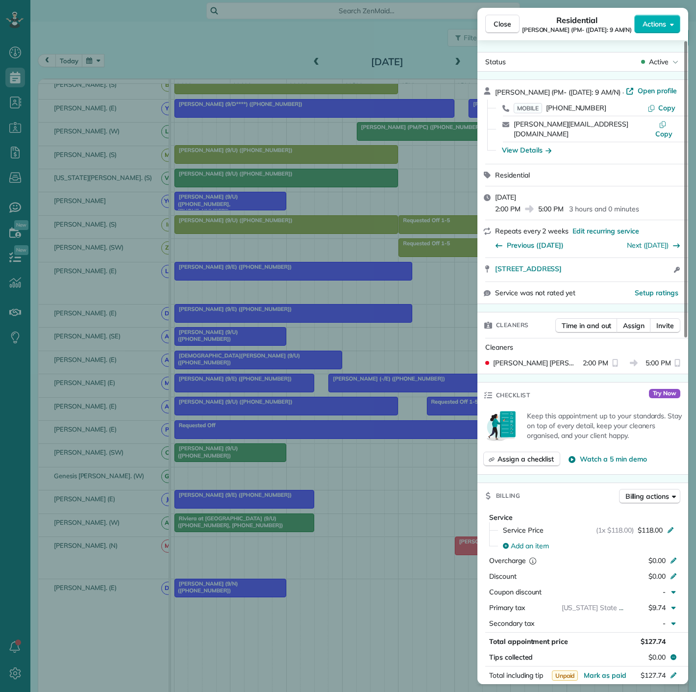
click at [367, 530] on div "Close Residential [PERSON_NAME] (PM- ([DATE]: 9 AM/N) Actions Status Active [PE…" at bounding box center [348, 346] width 696 height 692
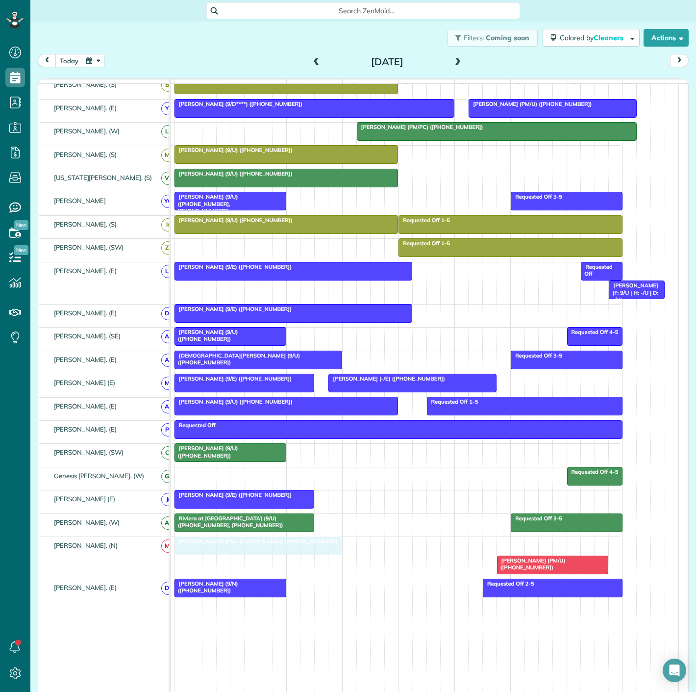
drag, startPoint x: 511, startPoint y: 548, endPoint x: 233, endPoint y: 554, distance: 278.1
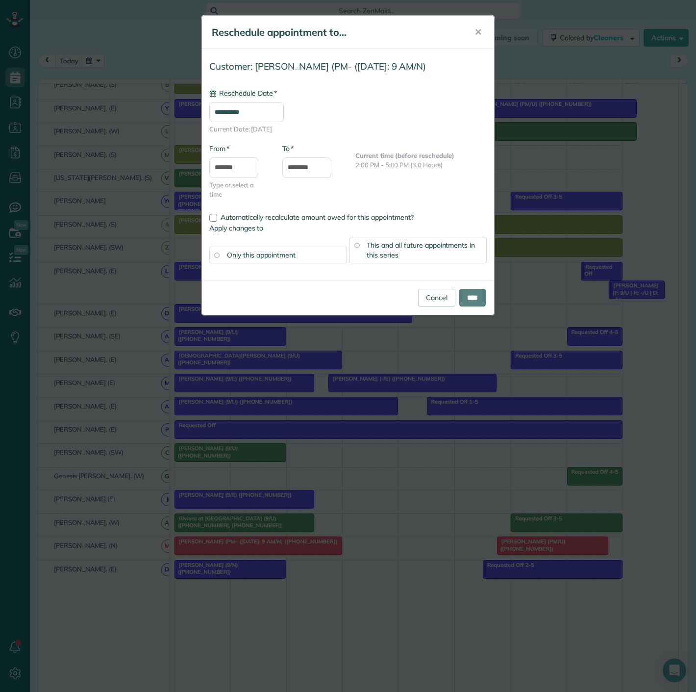
type input "**********"
click at [278, 549] on div "**********" at bounding box center [348, 346] width 696 height 692
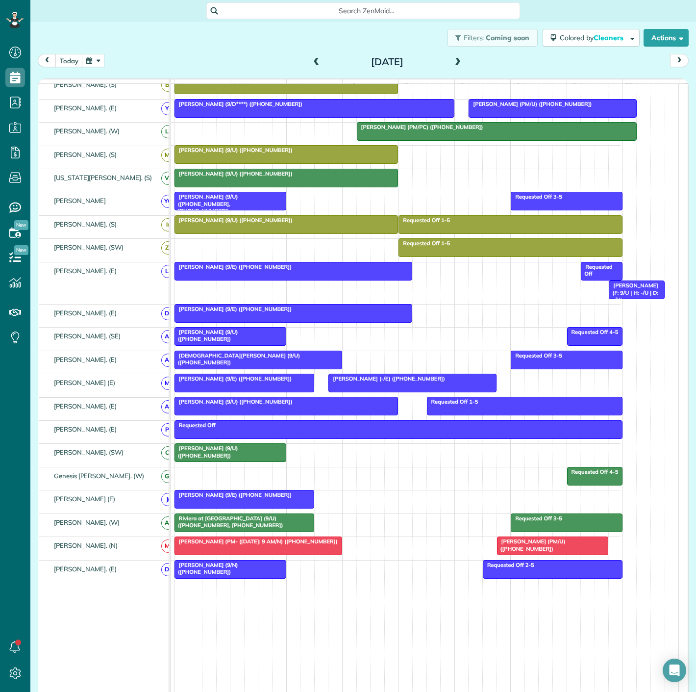
click at [207, 545] on span "[PERSON_NAME] (PM- ([DATE]: 9 AM/N) ([PHONE_NUMBER])" at bounding box center [256, 541] width 164 height 7
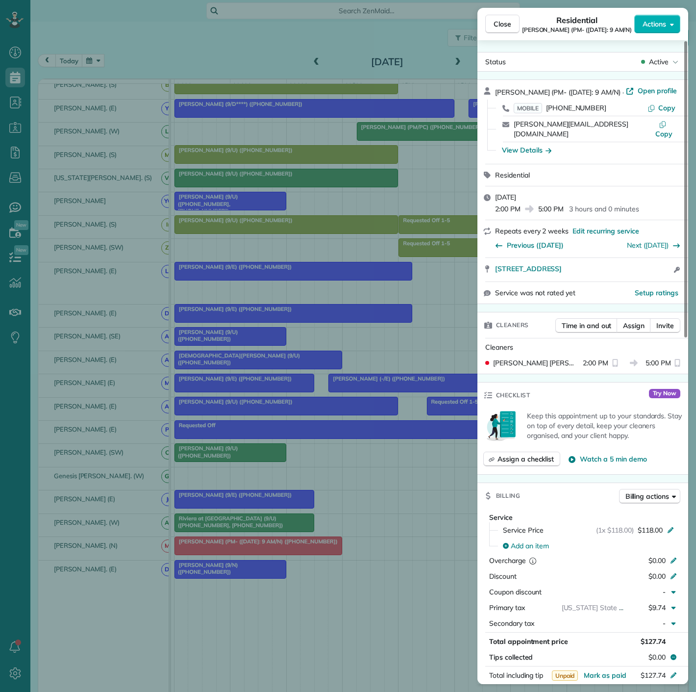
click at [207, 547] on div "Close Residential [PERSON_NAME] (PM- ([DATE]: 9 AM/N) Actions Status Active [PE…" at bounding box center [348, 346] width 696 height 692
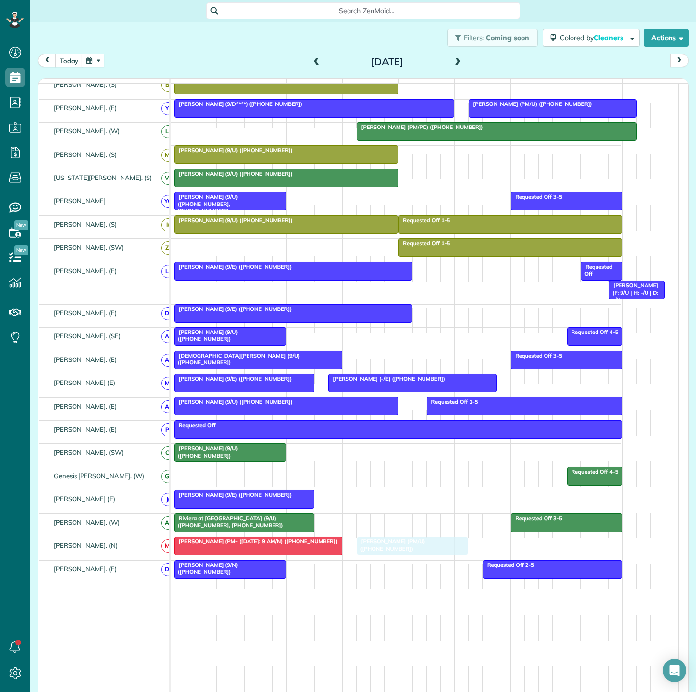
drag, startPoint x: 521, startPoint y: 550, endPoint x: 381, endPoint y: 556, distance: 140.4
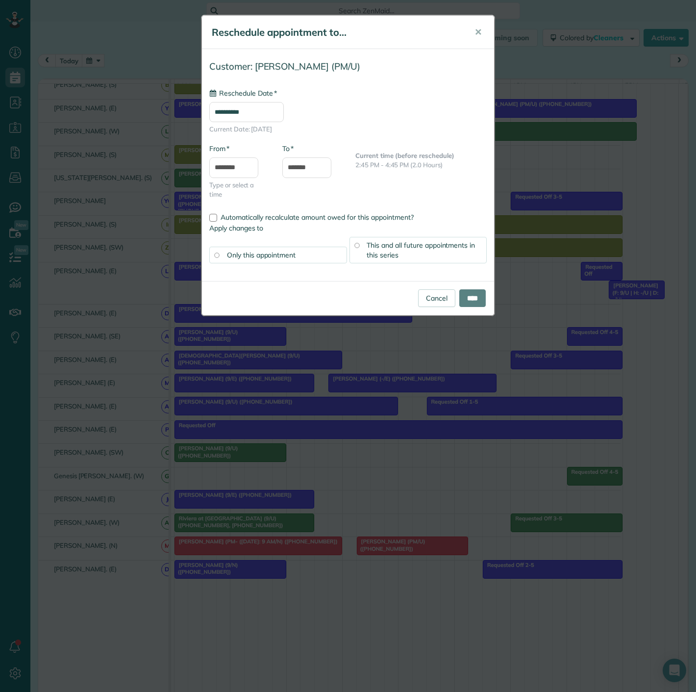
click at [374, 551] on div "**********" at bounding box center [348, 346] width 696 height 692
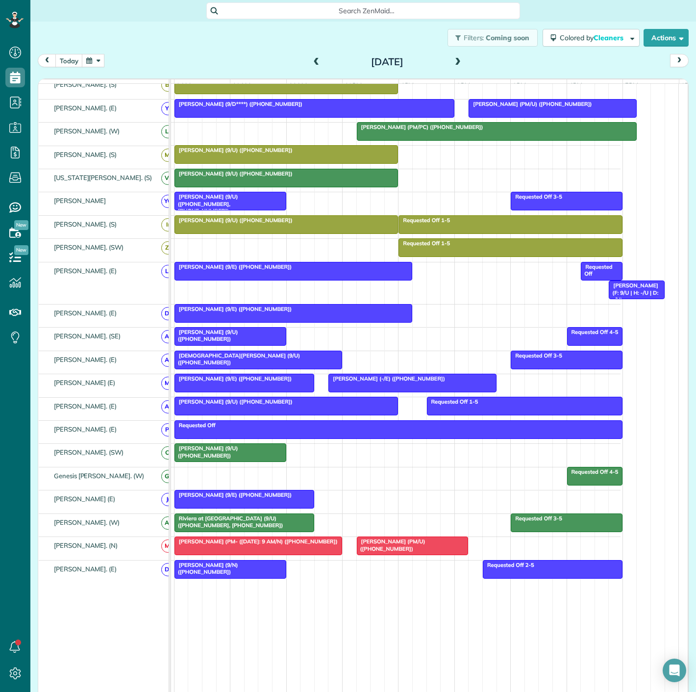
click at [376, 550] on div at bounding box center [412, 546] width 111 height 18
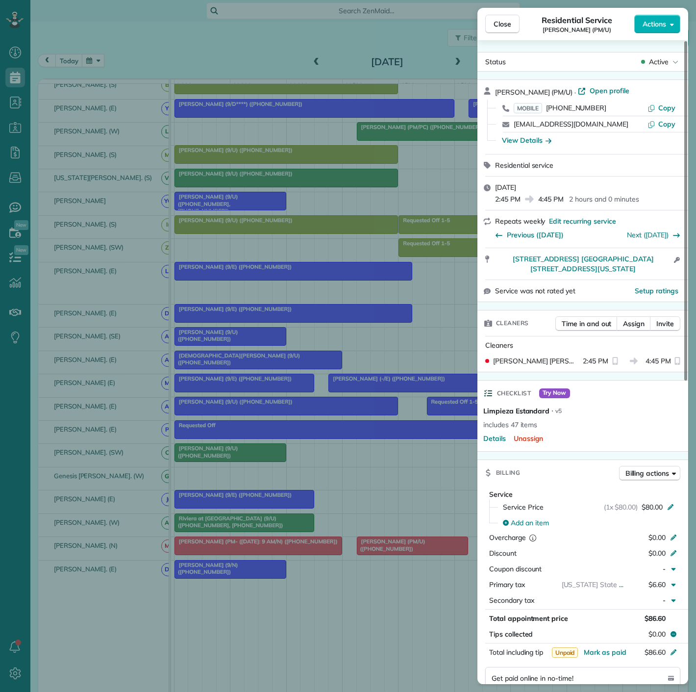
click at [376, 550] on div "Close Residential Service [PERSON_NAME] (PM/U) Actions Status Active [PERSON_NA…" at bounding box center [348, 346] width 696 height 692
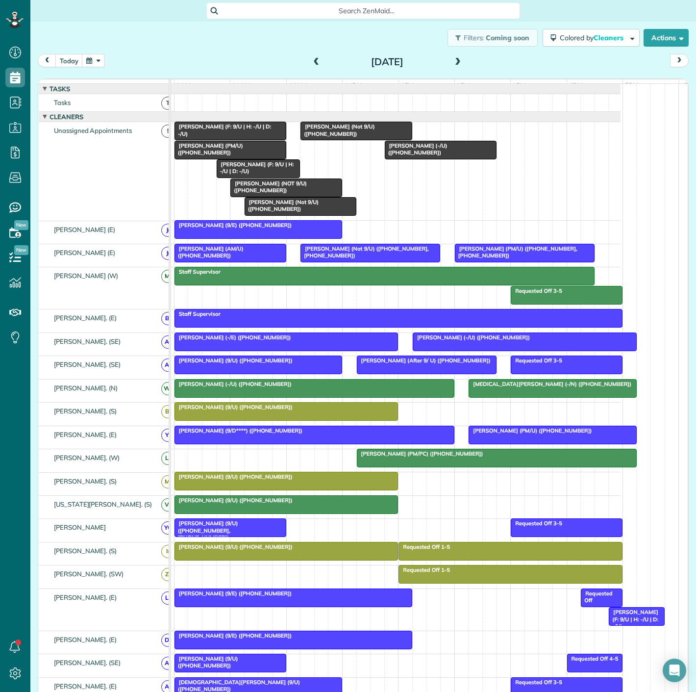
click at [329, 419] on div at bounding box center [286, 412] width 223 height 18
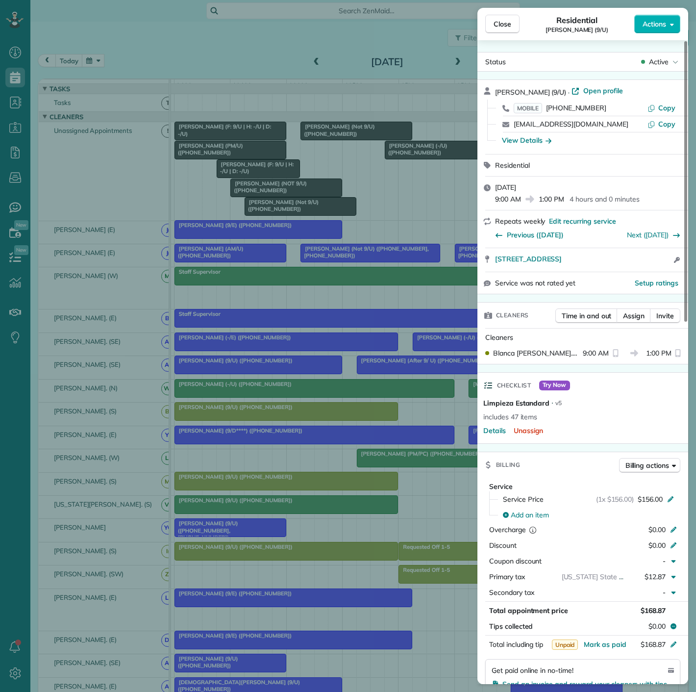
click at [306, 407] on div "Close Residential [PERSON_NAME] (9/U) Actions Status Active [PERSON_NAME] (9/U)…" at bounding box center [348, 346] width 696 height 692
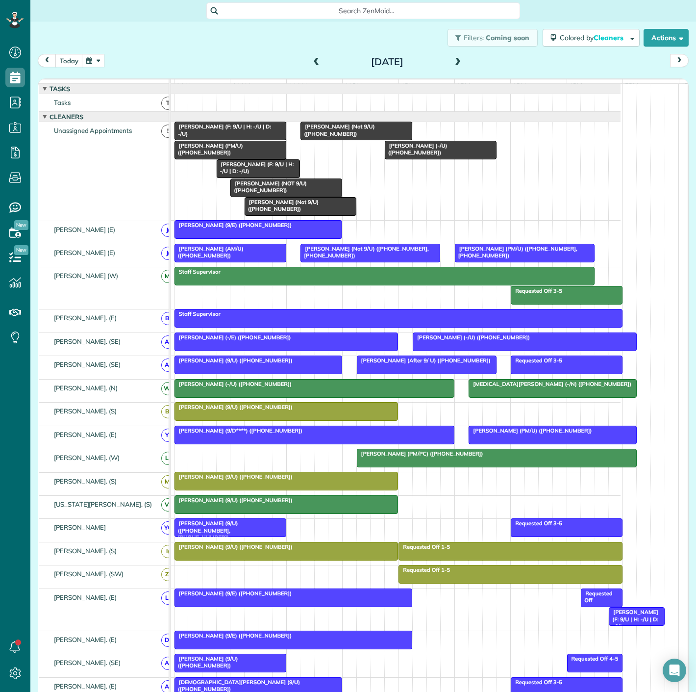
click at [277, 504] on div "[PERSON_NAME] (9/U) ([PHONE_NUMBER])" at bounding box center [286, 500] width 218 height 7
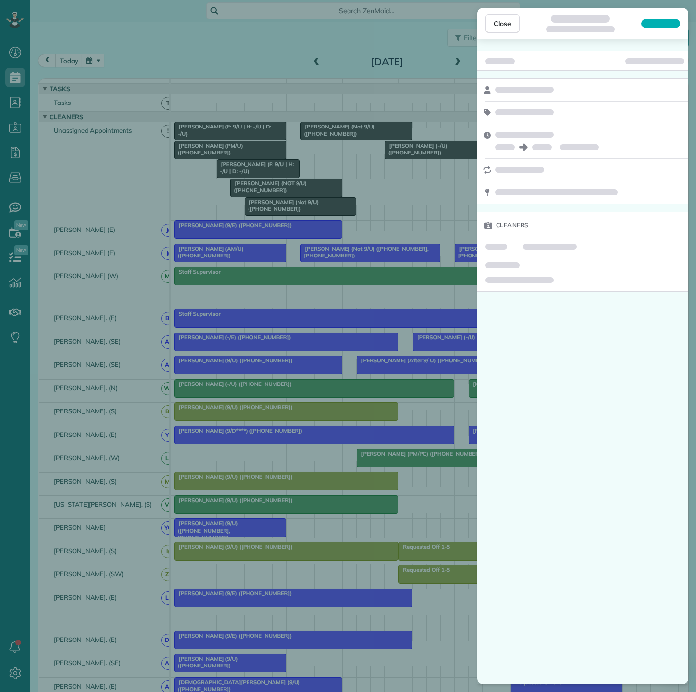
click at [277, 509] on div "Close Cleaners" at bounding box center [348, 346] width 696 height 692
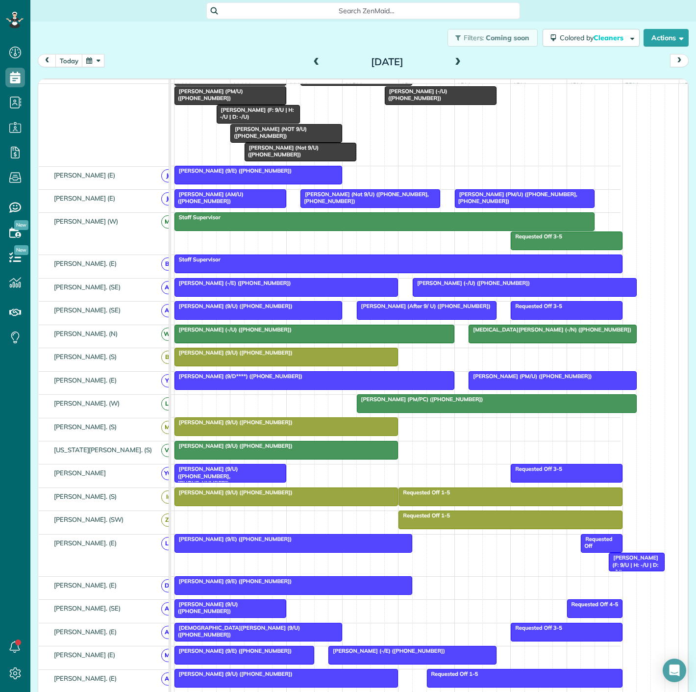
click at [238, 608] on span "[PERSON_NAME] (9/U) ([PHONE_NUMBER])" at bounding box center [206, 608] width 64 height 14
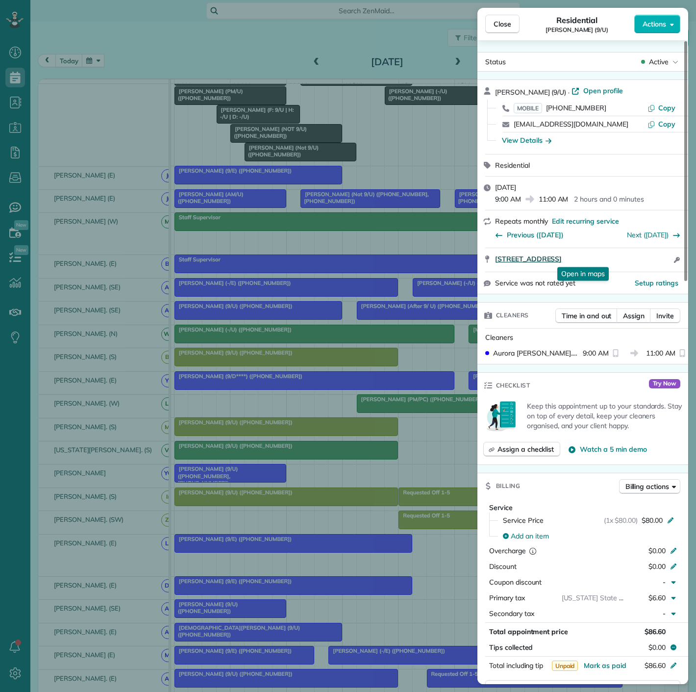
drag, startPoint x: 483, startPoint y: 266, endPoint x: 640, endPoint y: 262, distance: 156.9
click at [640, 262] on div "[STREET_ADDRESS] Open in maps Open in maps Open access information" at bounding box center [583, 260] width 211 height 24
drag, startPoint x: 101, startPoint y: 263, endPoint x: 123, endPoint y: 335, distance: 75.1
click at [100, 263] on div "Close Residential Cam [PERSON_NAME] (9/U) Actions Status Active Cam [PERSON_NAM…" at bounding box center [348, 346] width 696 height 692
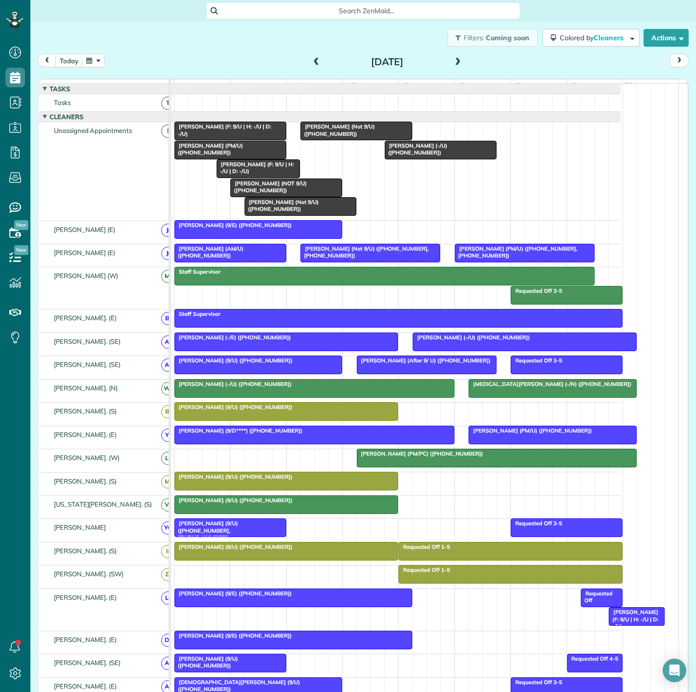
click at [300, 193] on span "[PERSON_NAME] (NOT 9/U) ([PHONE_NUMBER])" at bounding box center [268, 187] width 77 height 14
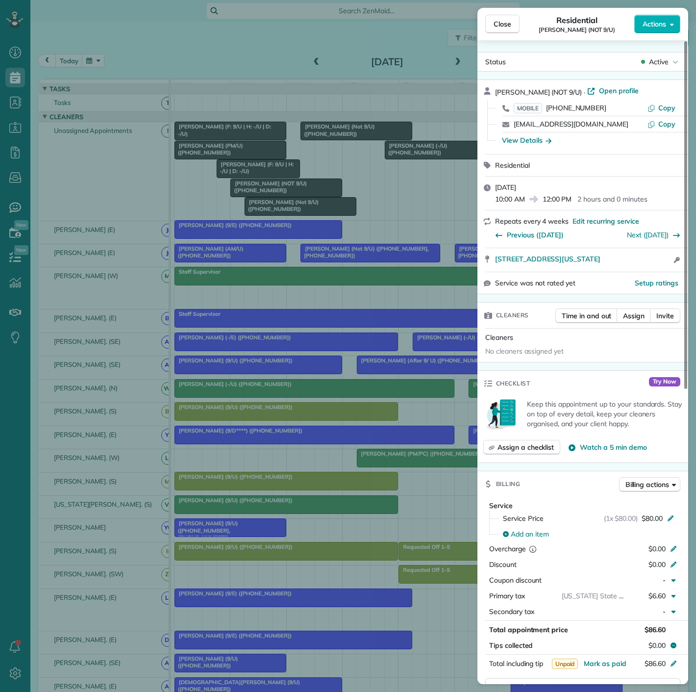
drag, startPoint x: 493, startPoint y: 264, endPoint x: 669, endPoint y: 268, distance: 175.6
click at [669, 268] on div "[STREET_ADDRESS][US_STATE] Open access information" at bounding box center [583, 260] width 211 height 24
click at [250, 197] on div "Close Residential [PERSON_NAME] (NOT 9/U) Actions Status Active [PERSON_NAME] (…" at bounding box center [348, 346] width 696 height 692
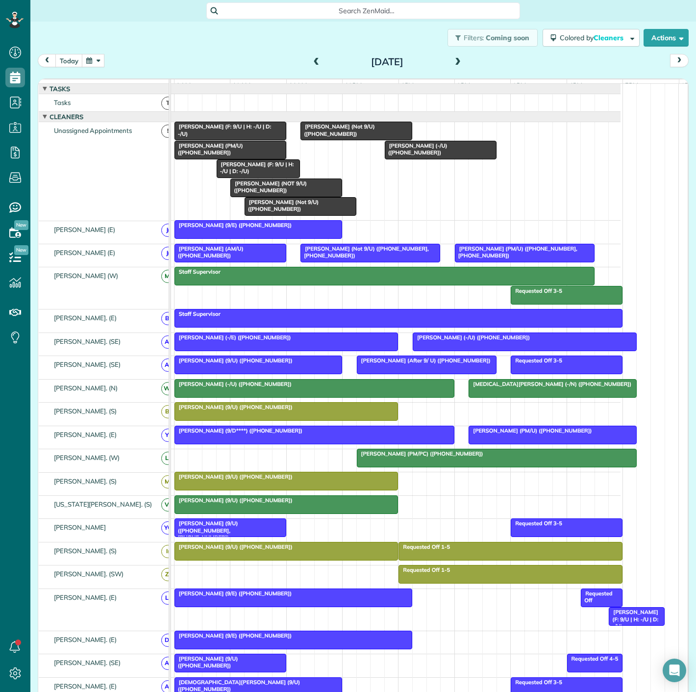
click at [303, 212] on span "[PERSON_NAME] (Not 9/U) ([PHONE_NUMBER])" at bounding box center [281, 206] width 75 height 14
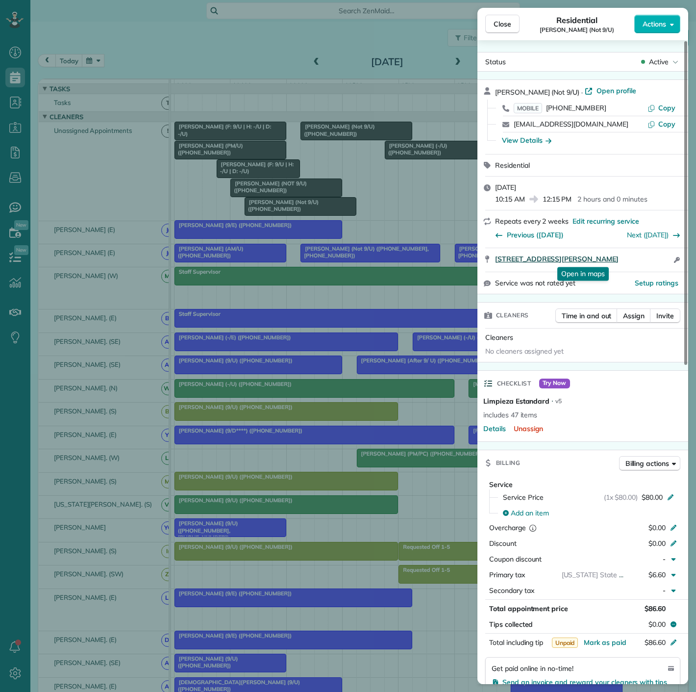
drag, startPoint x: 491, startPoint y: 260, endPoint x: 647, endPoint y: 259, distance: 155.4
click at [647, 259] on div "[STREET_ADDRESS][PERSON_NAME] Open in maps Open in maps Open access information" at bounding box center [583, 260] width 211 height 24
click at [247, 207] on div "Close Residential [PERSON_NAME] (Not 9/U) Actions Status Active [PERSON_NAME] (…" at bounding box center [348, 346] width 696 height 692
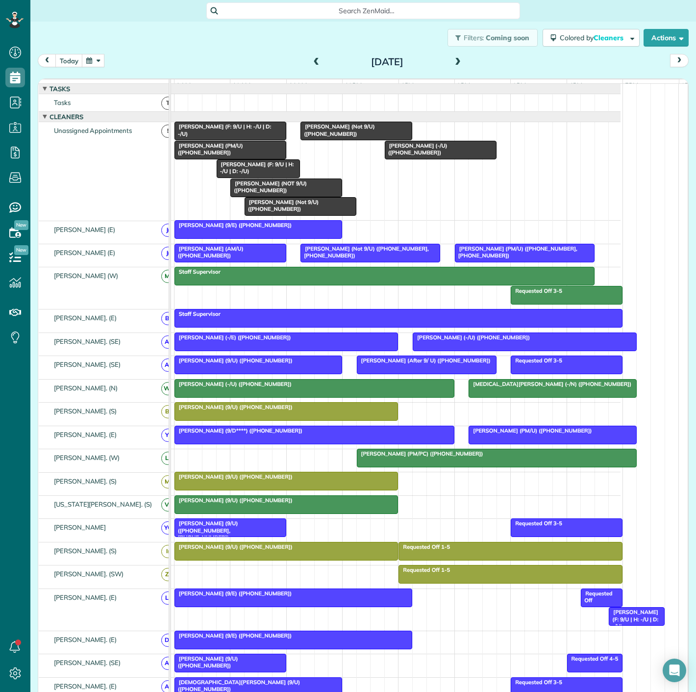
click at [414, 159] on div at bounding box center [440, 150] width 111 height 18
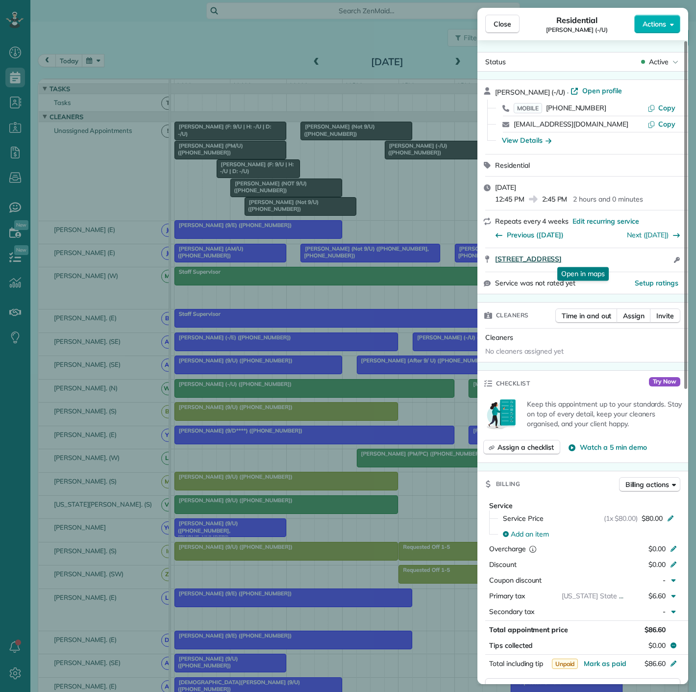
drag, startPoint x: 499, startPoint y: 264, endPoint x: 637, endPoint y: 257, distance: 138.4
click at [637, 257] on div "[STREET_ADDRESS] Open in maps Open in maps Open access information" at bounding box center [583, 260] width 211 height 24
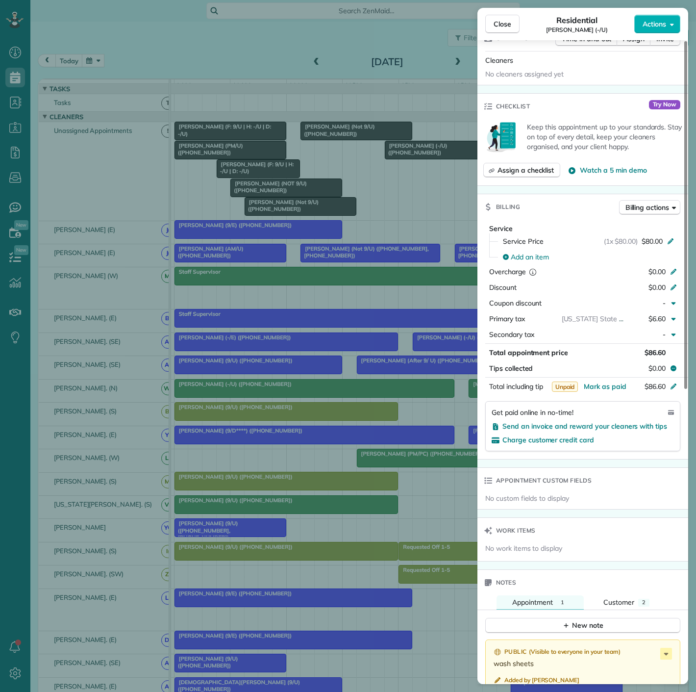
scroll to position [545, 0]
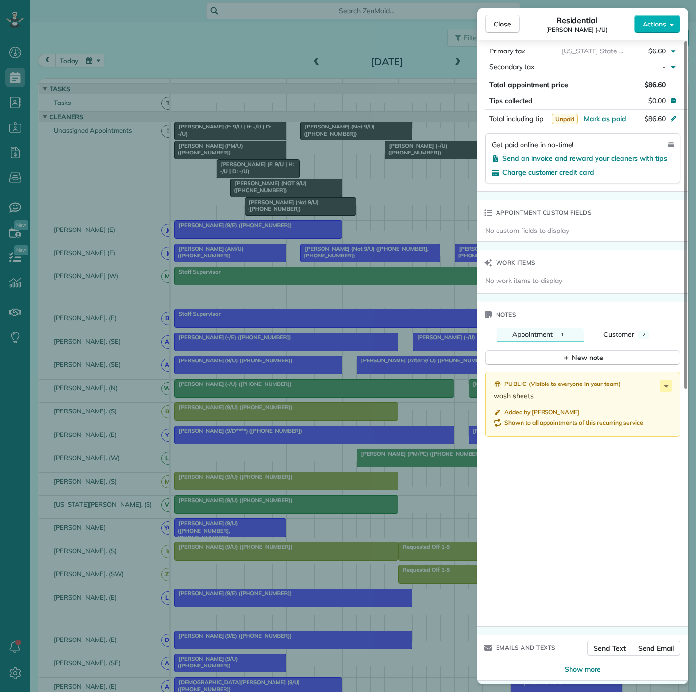
click at [305, 244] on div "Close Residential [PERSON_NAME] (-/U) Actions Status Active [PERSON_NAME] (-/U)…" at bounding box center [348, 346] width 696 height 692
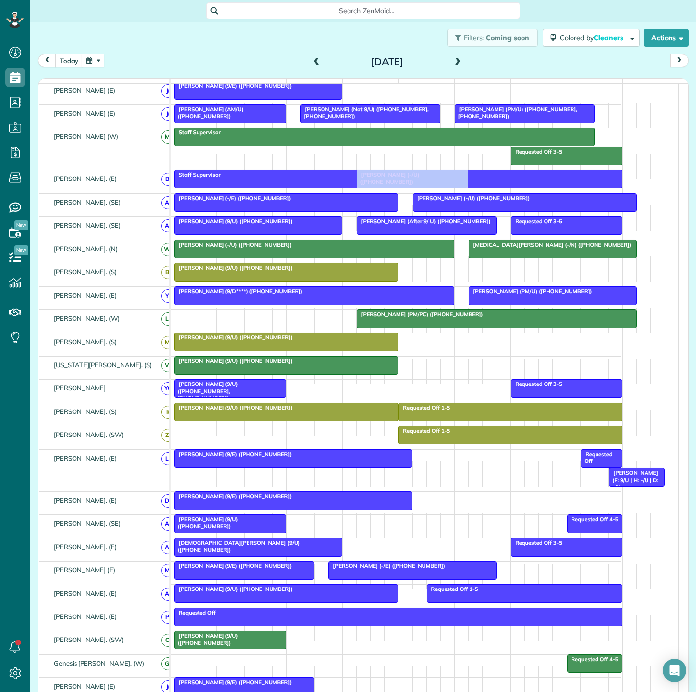
scroll to position [163, 0]
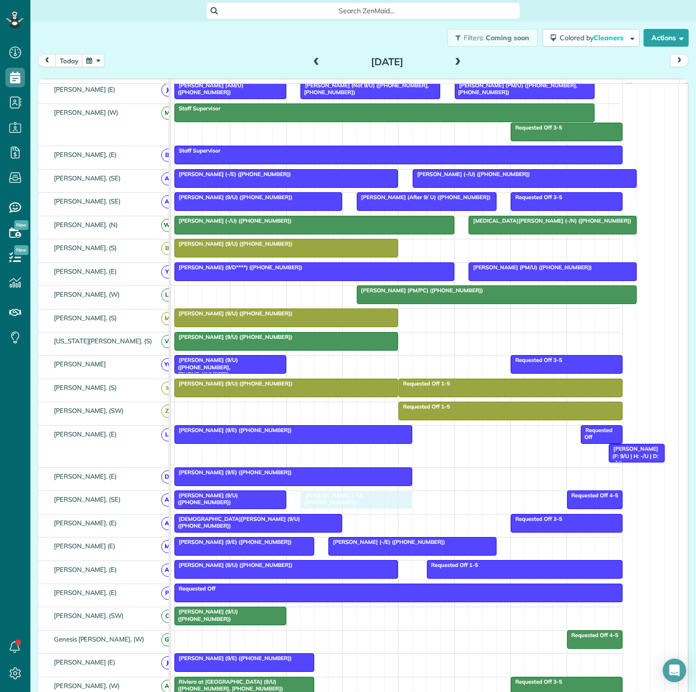
drag, startPoint x: 430, startPoint y: 162, endPoint x: 352, endPoint y: 512, distance: 358.8
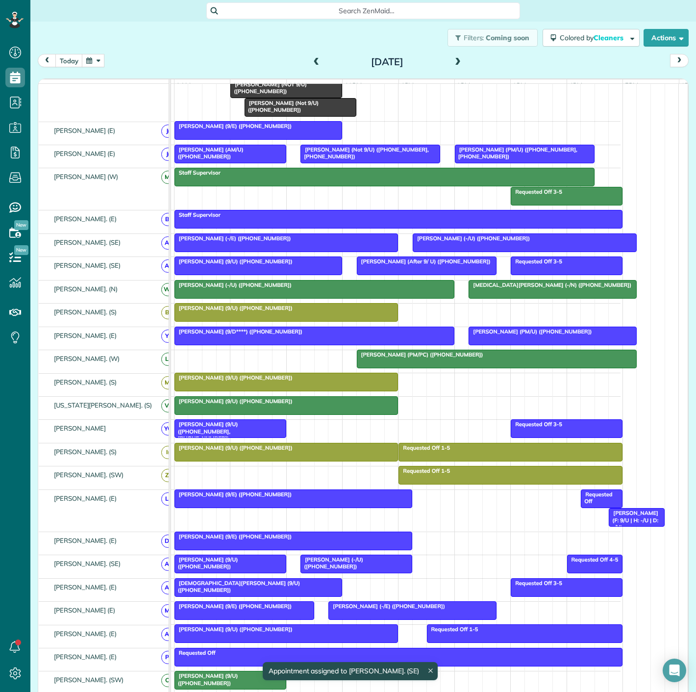
scroll to position [0, 0]
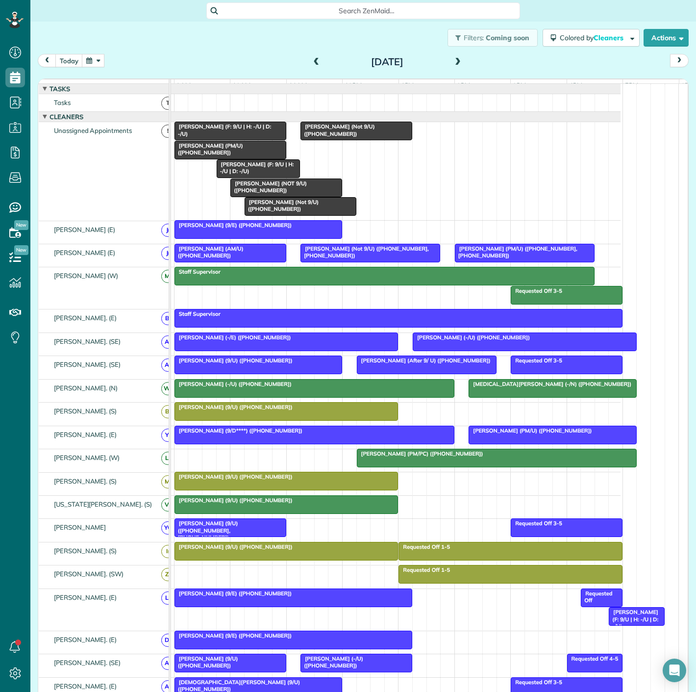
click at [212, 156] on div "[PERSON_NAME] (PM/U) ([PHONE_NUMBER])" at bounding box center [230, 149] width 106 height 14
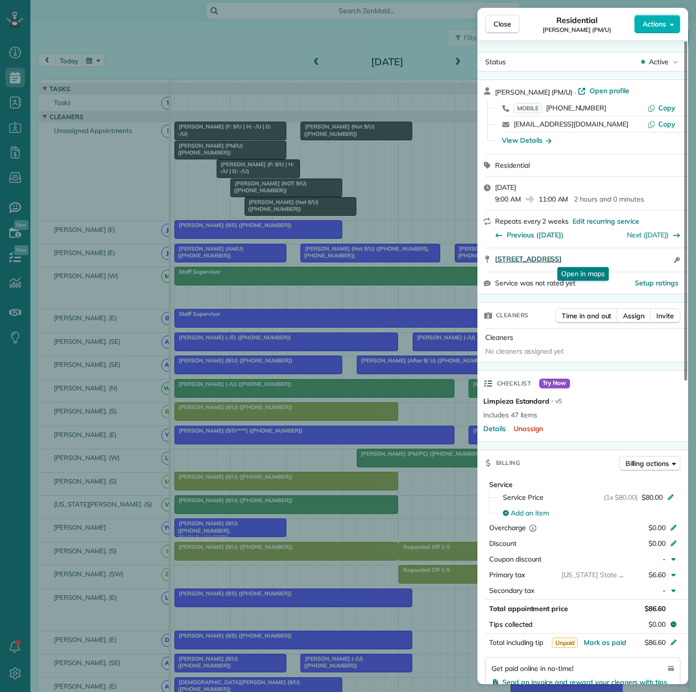
drag, startPoint x: 497, startPoint y: 267, endPoint x: 656, endPoint y: 260, distance: 159.0
click at [656, 260] on div "[STREET_ADDRESS] Open in maps Open in maps Open access information" at bounding box center [583, 260] width 211 height 24
drag, startPoint x: 221, startPoint y: 180, endPoint x: 223, endPoint y: 170, distance: 10.0
click at [221, 180] on div "Close Residential [PERSON_NAME] (PM/U) Actions Status Active [PERSON_NAME] (PM/…" at bounding box center [348, 346] width 696 height 692
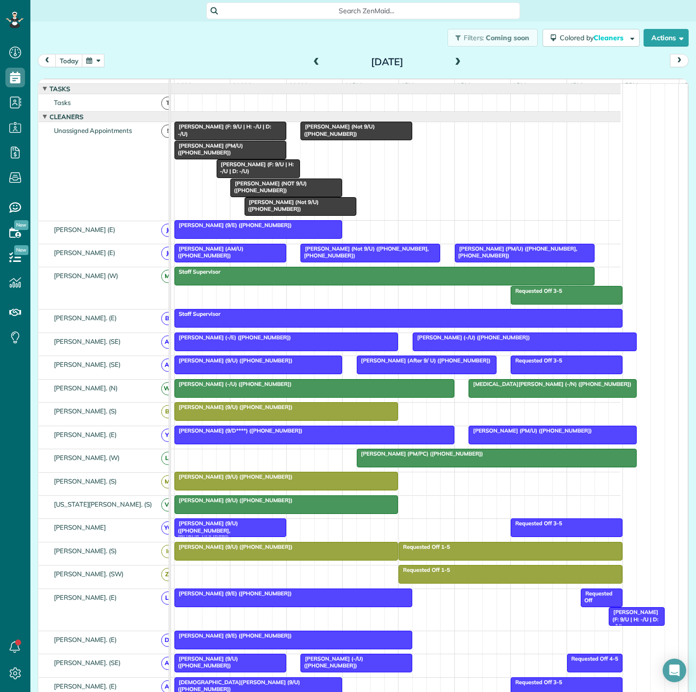
click at [288, 194] on div "[PERSON_NAME] (NOT 9/U) ([PHONE_NUMBER])" at bounding box center [286, 187] width 106 height 14
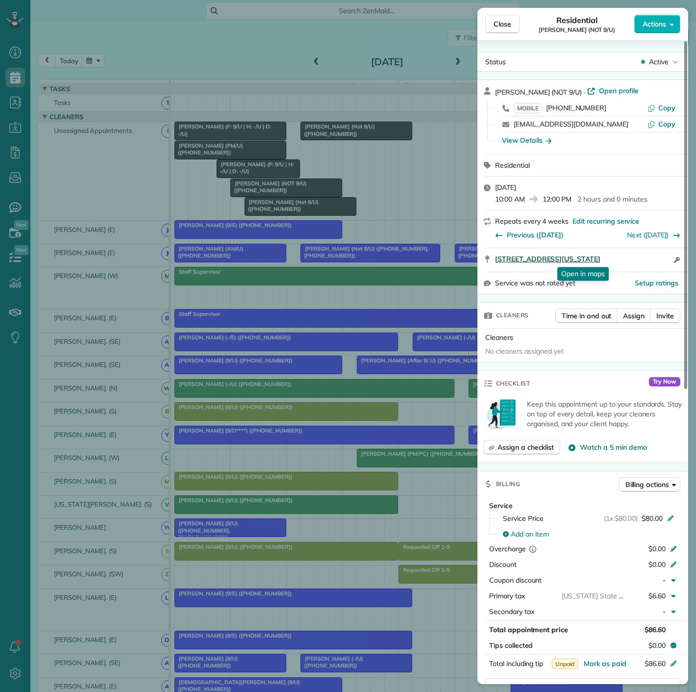
drag, startPoint x: 487, startPoint y: 269, endPoint x: 657, endPoint y: 261, distance: 169.9
click at [657, 261] on div "[STREET_ADDRESS][US_STATE] Open in maps Open in maps Open access information" at bounding box center [583, 260] width 211 height 24
click at [312, 218] on div "Close Residential [PERSON_NAME] (NOT 9/U) Actions Status Active [PERSON_NAME] (…" at bounding box center [348, 346] width 696 height 692
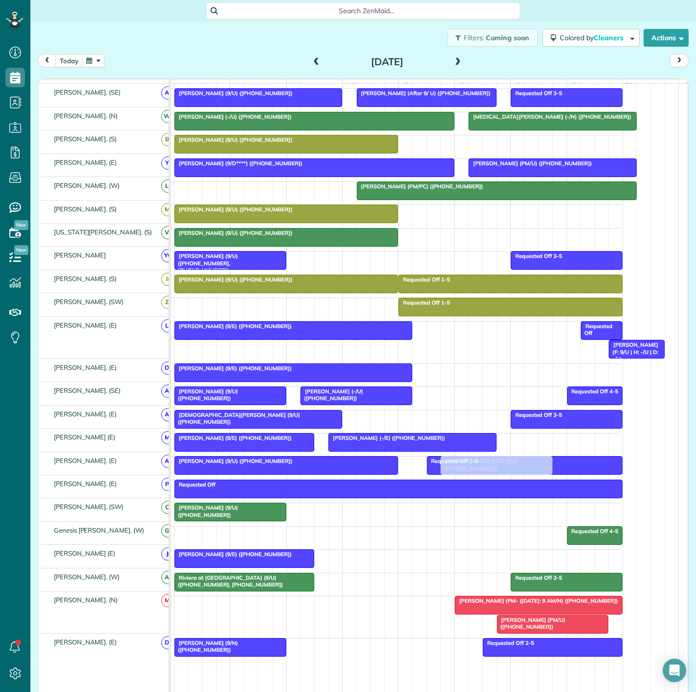
scroll to position [272, 53]
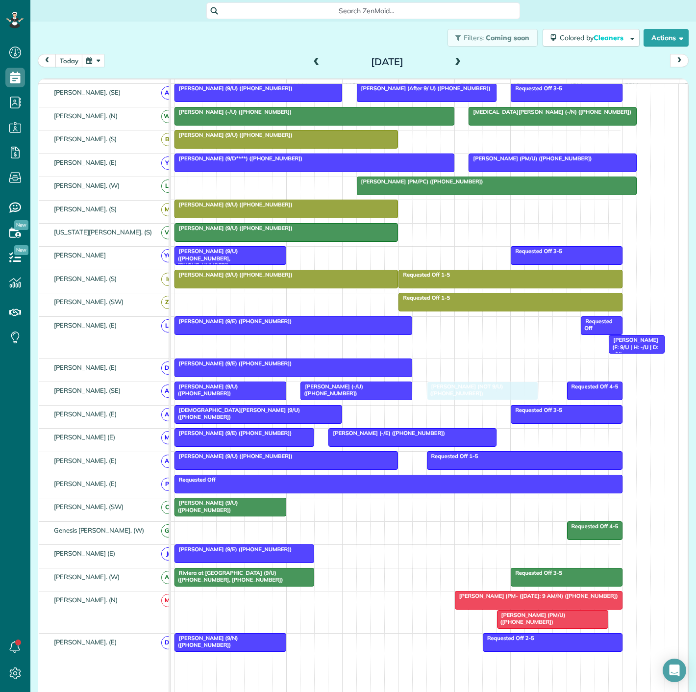
drag, startPoint x: 267, startPoint y: 190, endPoint x: 463, endPoint y: 400, distance: 286.9
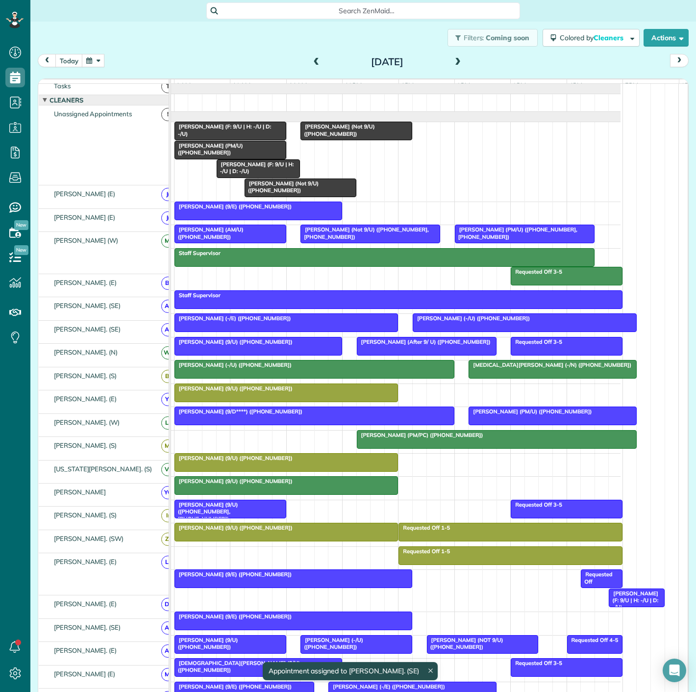
scroll to position [0, 0]
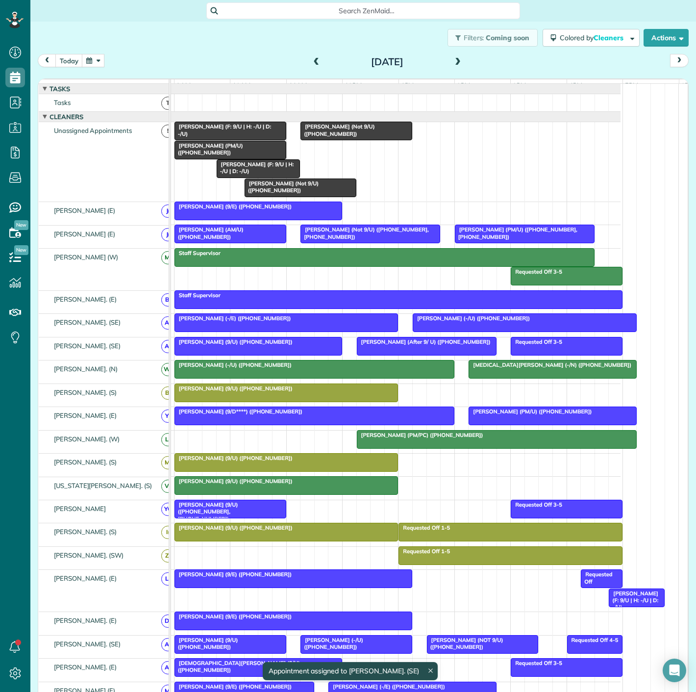
click at [228, 137] on span "[PERSON_NAME] (F: 9/U | H: -/U | D: -/U)" at bounding box center [222, 130] width 97 height 14
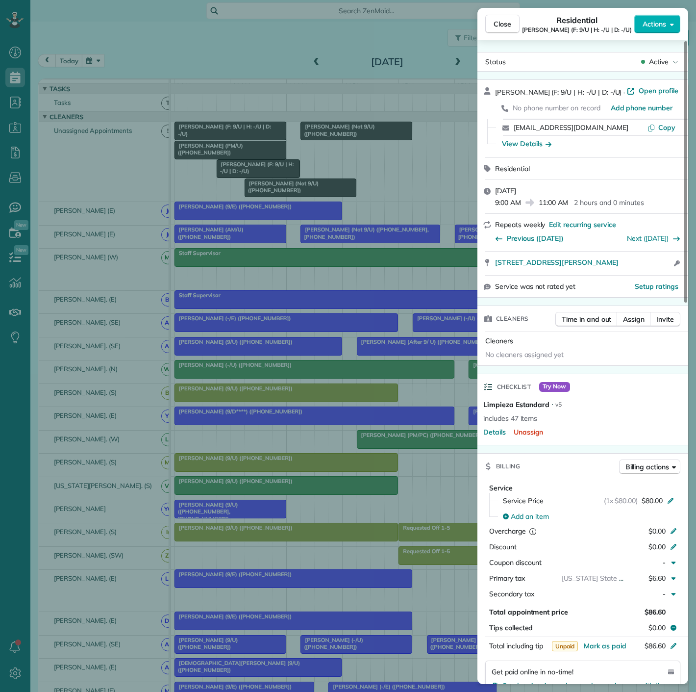
click at [227, 138] on div "Close Residential [PERSON_NAME] (F: 9/U | H: -/U | D: -/U) Actions Status Activ…" at bounding box center [348, 346] width 696 height 692
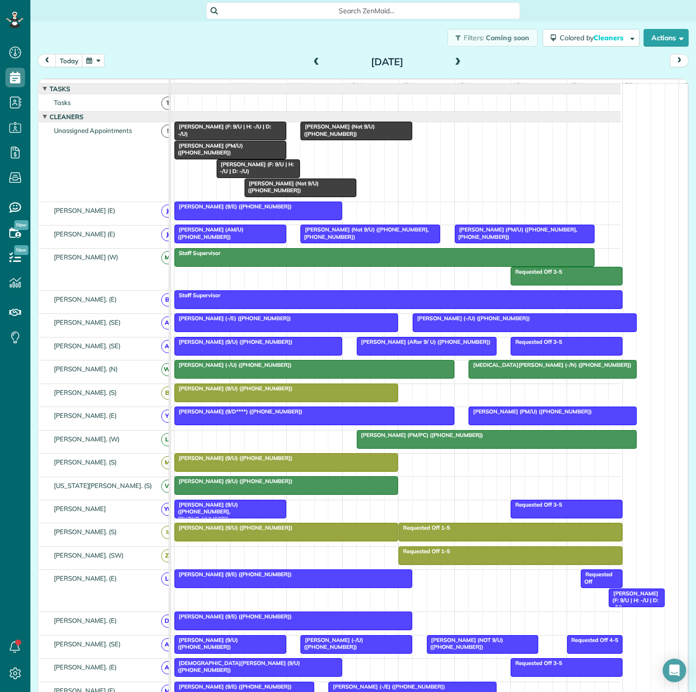
click at [238, 512] on span "[PERSON_NAME] (9/U) ([PHONE_NUMBER], [PHONE_NUMBER])" at bounding box center [206, 511] width 64 height 21
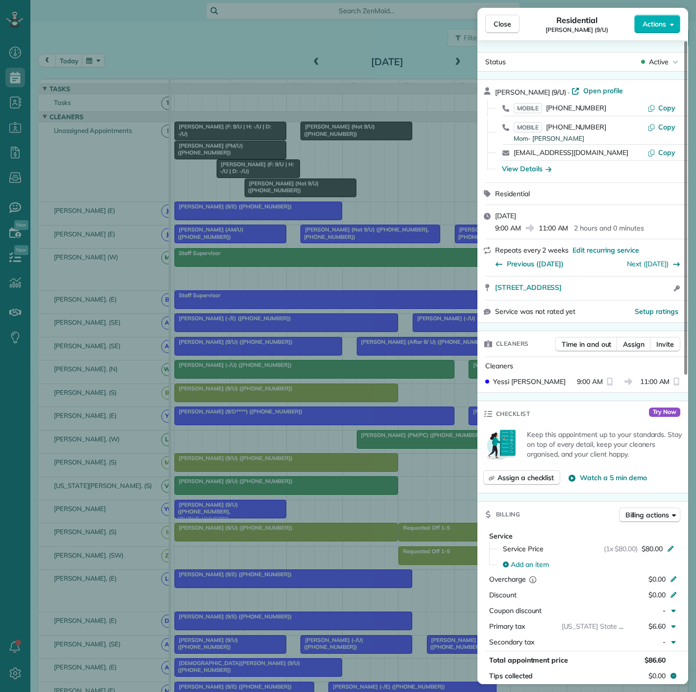
click at [239, 512] on div "Close Residential [PERSON_NAME] (9/U) Actions Status Active [PERSON_NAME] (9/U)…" at bounding box center [348, 346] width 696 height 692
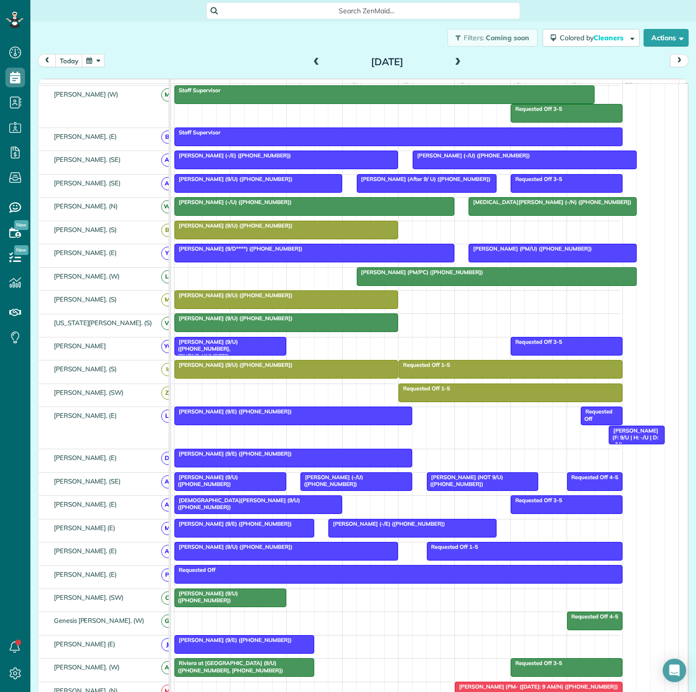
scroll to position [163, 0]
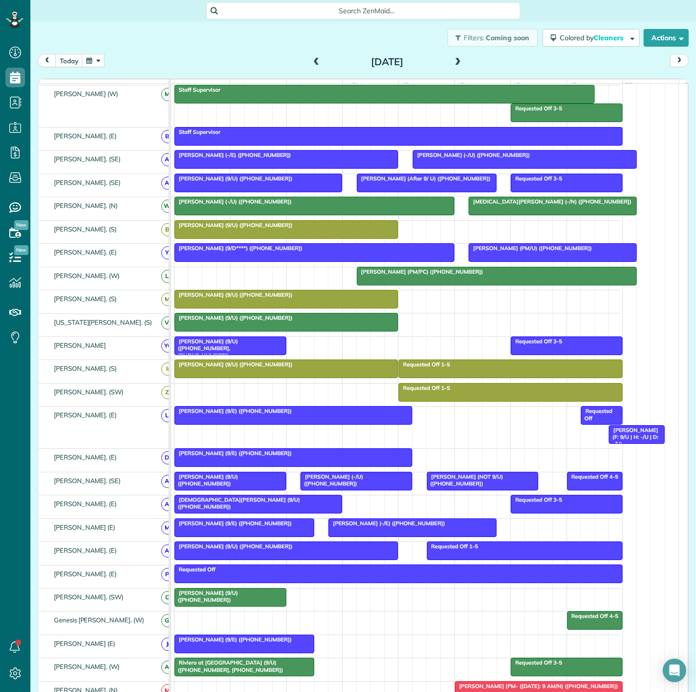
click at [271, 507] on div "[DEMOGRAPHIC_DATA][PERSON_NAME] (9/U) ([PHONE_NUMBER])" at bounding box center [258, 503] width 162 height 14
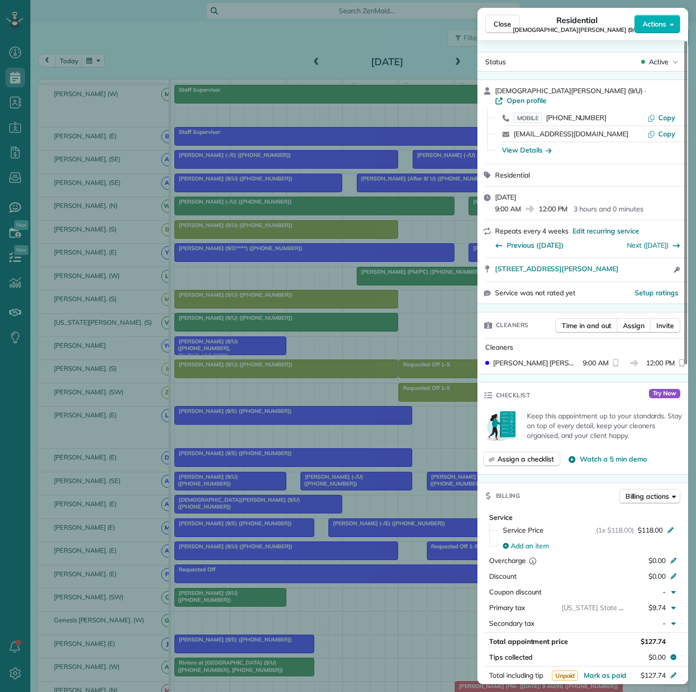
drag, startPoint x: 486, startPoint y: 270, endPoint x: 631, endPoint y: 265, distance: 144.7
click at [631, 265] on div "[STREET_ADDRESS][PERSON_NAME] Open access information" at bounding box center [583, 270] width 211 height 24
drag, startPoint x: 132, startPoint y: 326, endPoint x: 219, endPoint y: 370, distance: 97.6
click at [131, 326] on div "Close Residential [DEMOGRAPHIC_DATA][PERSON_NAME] (9/U) Actions Status Active […" at bounding box center [348, 346] width 696 height 692
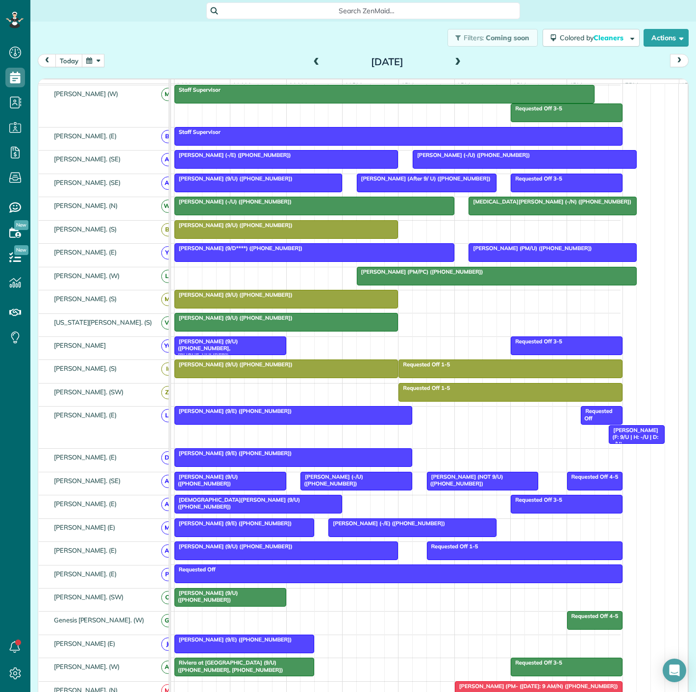
scroll to position [16, 0]
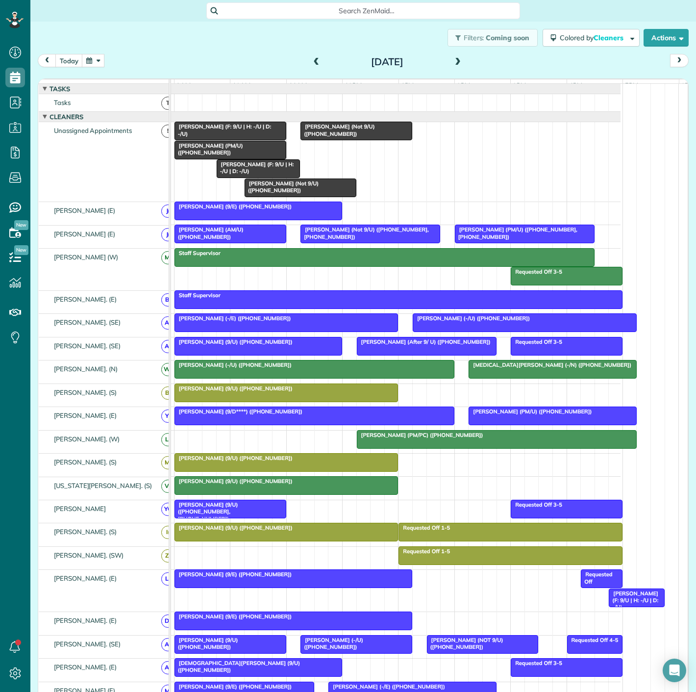
click at [211, 139] on div at bounding box center [230, 131] width 111 height 18
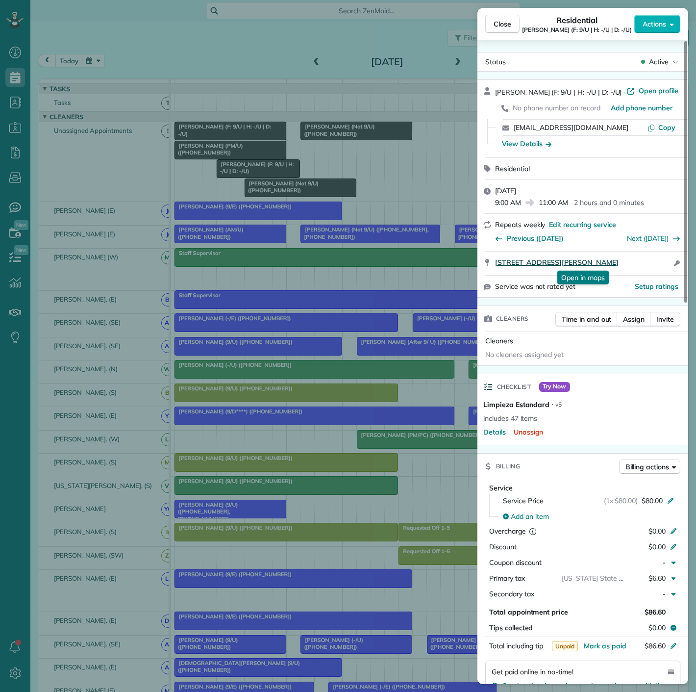
drag, startPoint x: 494, startPoint y: 267, endPoint x: 628, endPoint y: 260, distance: 134.0
click at [628, 260] on div "[STREET_ADDRESS][PERSON_NAME] Open in maps Open in maps Open access information" at bounding box center [583, 264] width 211 height 24
click at [270, 195] on div "Close Residential [PERSON_NAME] (F: 9/U | H: -/U | D: -/U) Actions Status Activ…" at bounding box center [348, 346] width 696 height 692
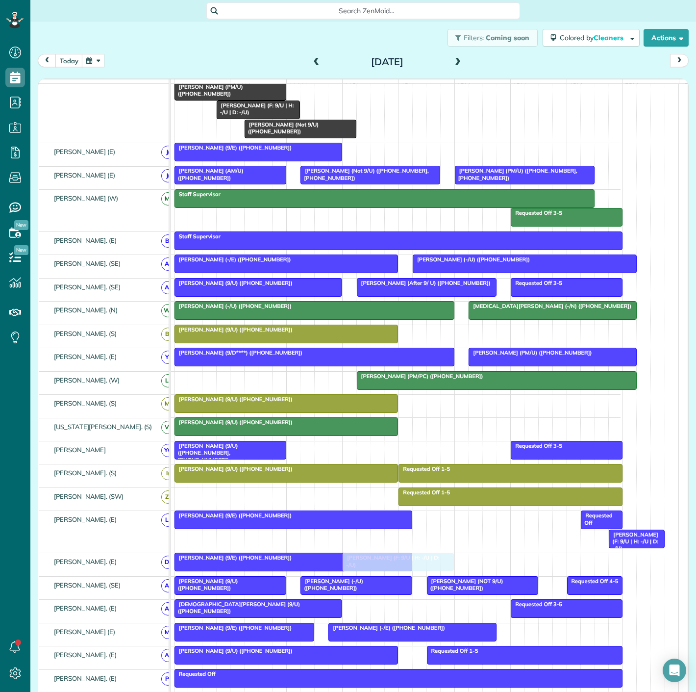
scroll to position [163, 0]
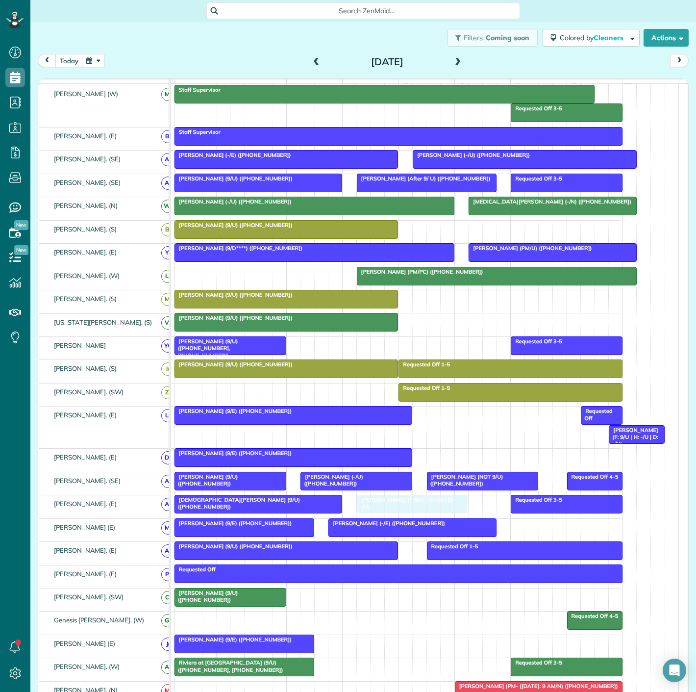
drag, startPoint x: 196, startPoint y: 136, endPoint x: 374, endPoint y: 507, distance: 411.4
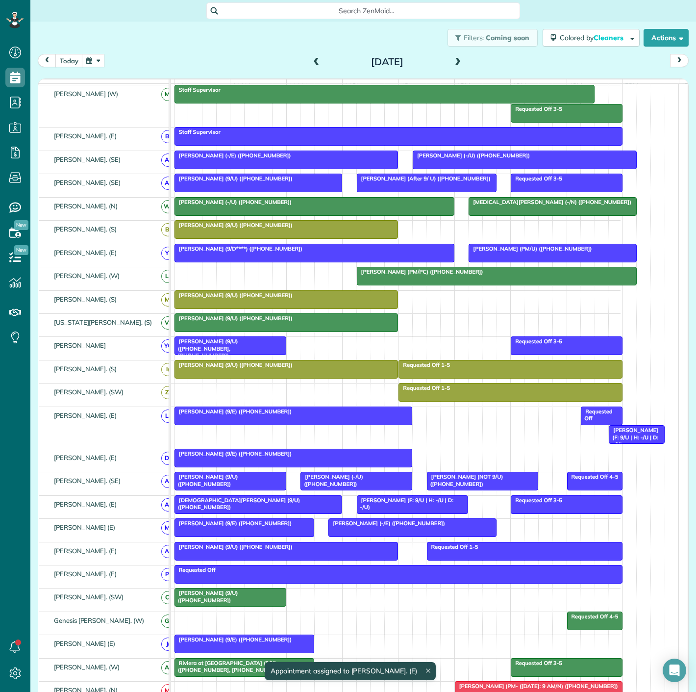
scroll to position [198, 53]
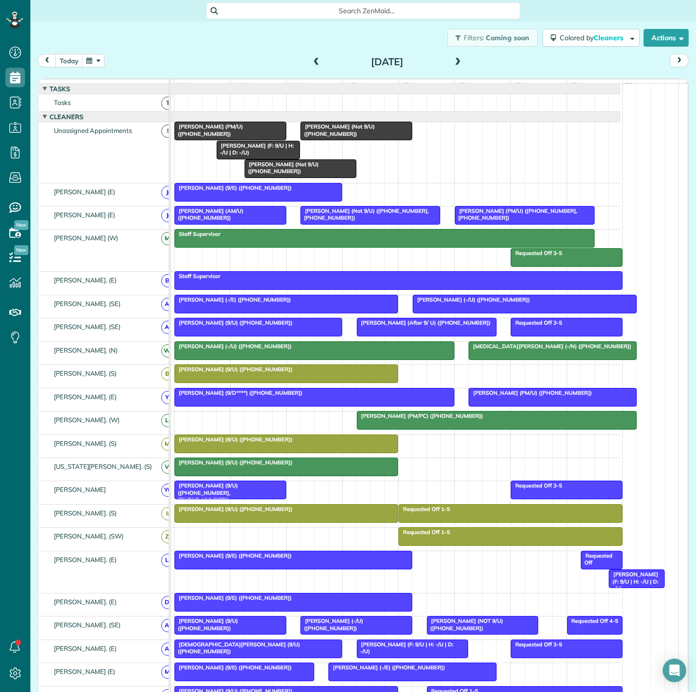
click at [263, 175] on span "[PERSON_NAME] (Not 9/U) ([PHONE_NUMBER])" at bounding box center [281, 168] width 75 height 14
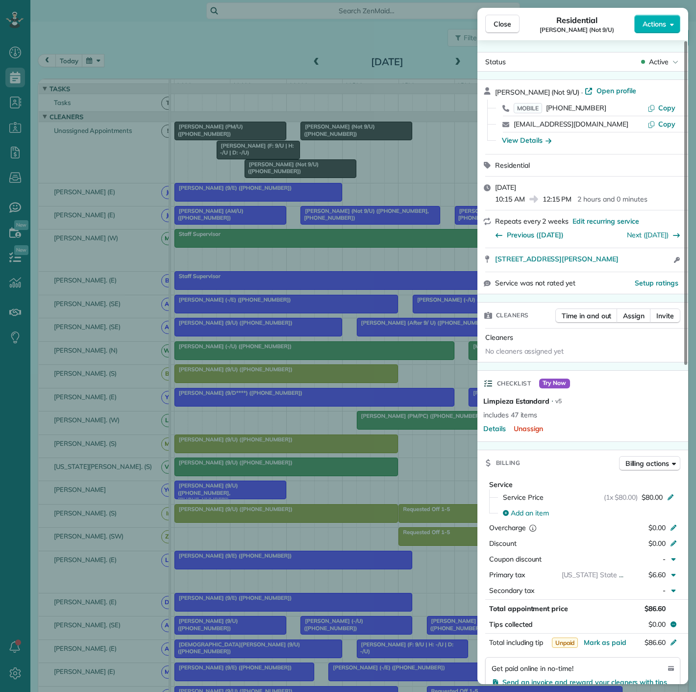
click at [263, 181] on div "Close Residential [PERSON_NAME] (Not 9/U) Actions Status Active [PERSON_NAME] (…" at bounding box center [348, 346] width 696 height 692
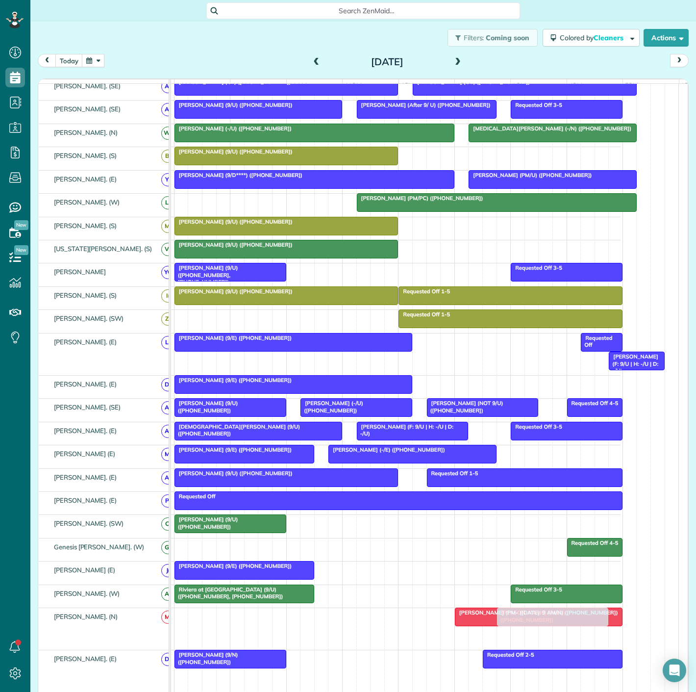
drag, startPoint x: 531, startPoint y: 643, endPoint x: 536, endPoint y: 643, distance: 4.9
click at [536, 643] on div "[PERSON_NAME] (PM- ([DATE]: 9 AM/N) ([PHONE_NUMBER]) [PERSON_NAME] (PM/U) ([PHO…" at bounding box center [369, 629] width 503 height 42
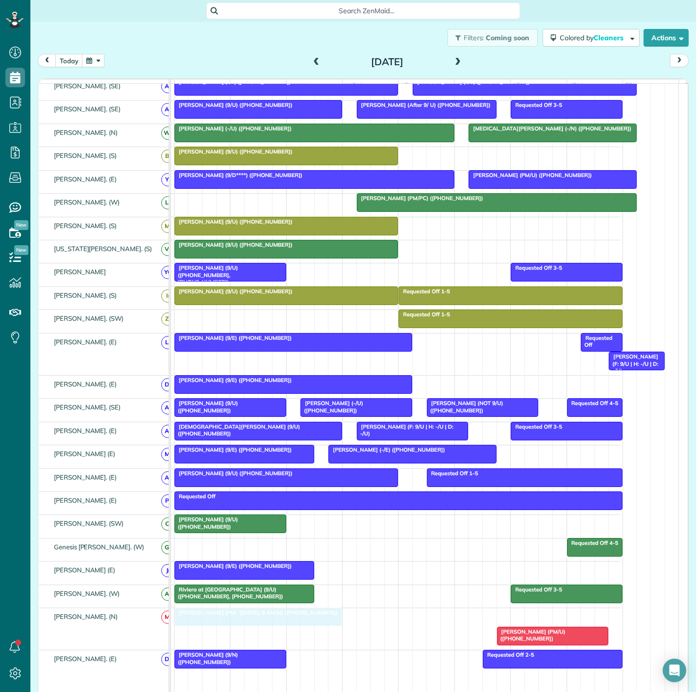
drag, startPoint x: 556, startPoint y: 617, endPoint x: 269, endPoint y: 622, distance: 286.4
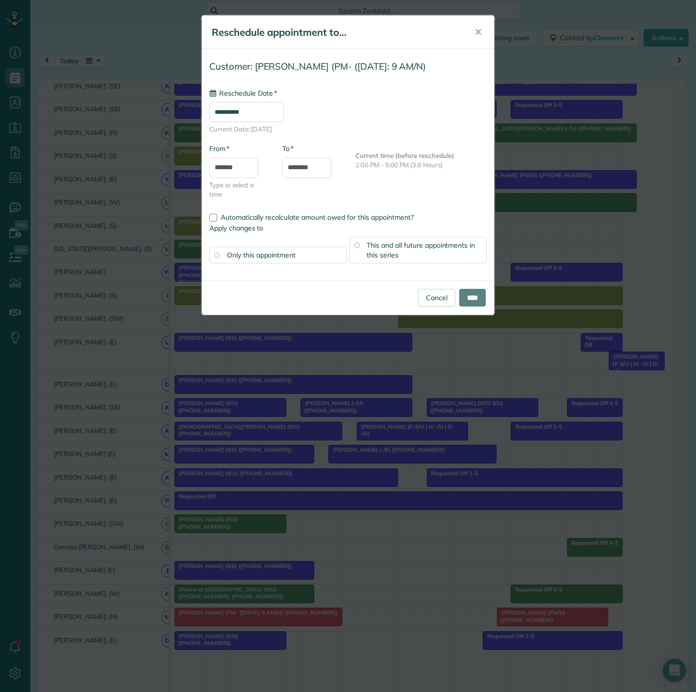
type input "**********"
click at [470, 294] on input "****" at bounding box center [472, 298] width 26 height 18
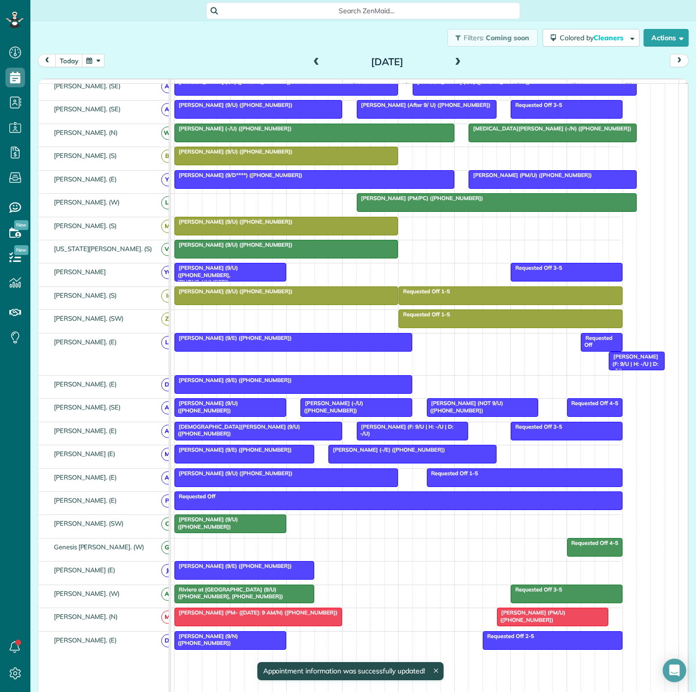
click at [310, 616] on span "[PERSON_NAME] (PM- ([DATE]: 9 AM/N) ([PHONE_NUMBER])" at bounding box center [256, 612] width 164 height 7
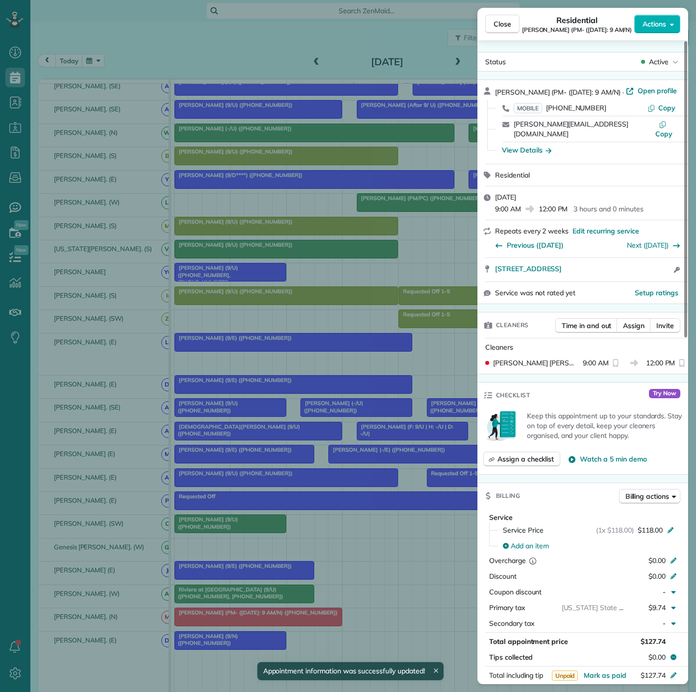
click at [310, 616] on div "Close Residential [PERSON_NAME] (PM- ([DATE]: 9 AM/N) Actions Status Active [PE…" at bounding box center [348, 346] width 696 height 692
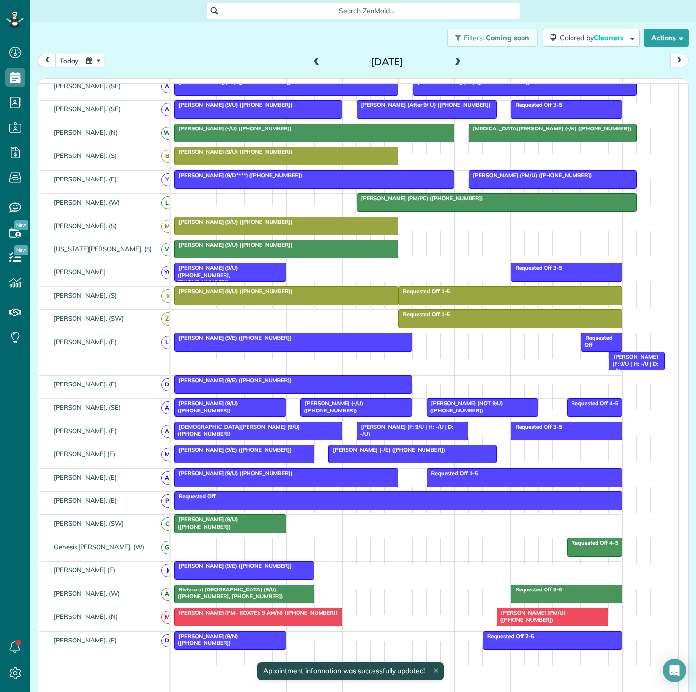
click at [507, 617] on span "[PERSON_NAME] (PM/U) ([PHONE_NUMBER])" at bounding box center [531, 616] width 69 height 14
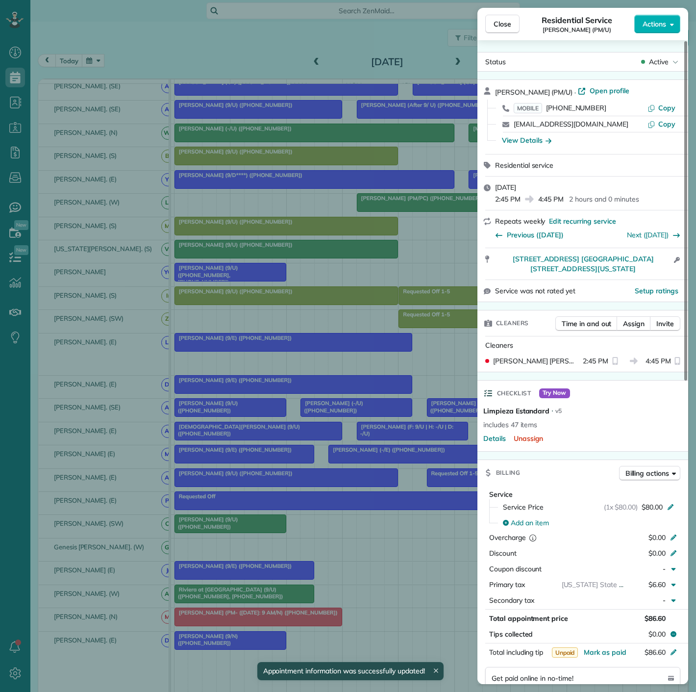
click at [337, 601] on div "Close Residential Service [PERSON_NAME] (PM/U) Actions Status Active [PERSON_NA…" at bounding box center [348, 346] width 696 height 692
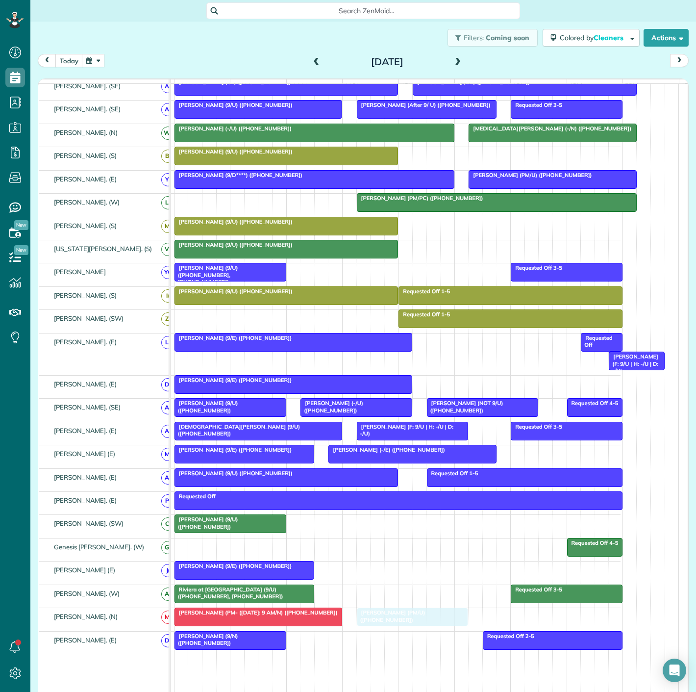
drag, startPoint x: 529, startPoint y: 617, endPoint x: 393, endPoint y: 621, distance: 135.9
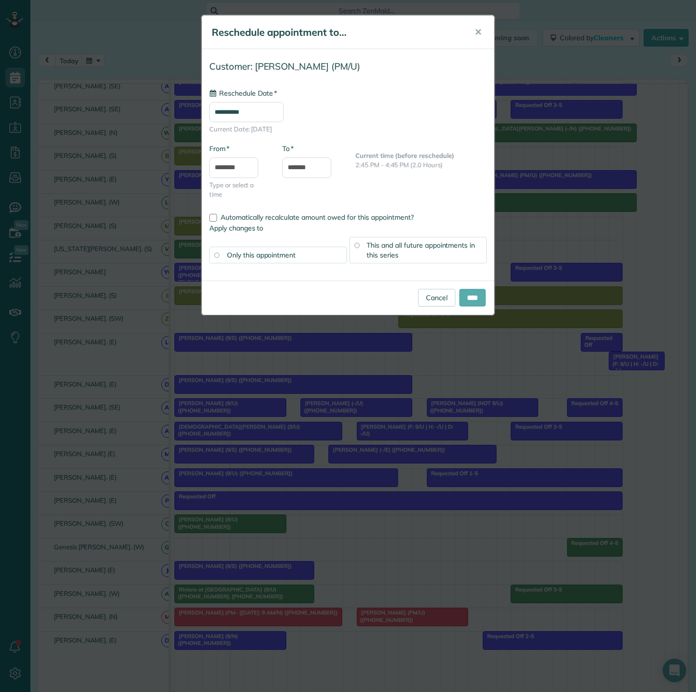
type input "**********"
click at [467, 297] on input "****" at bounding box center [472, 298] width 26 height 18
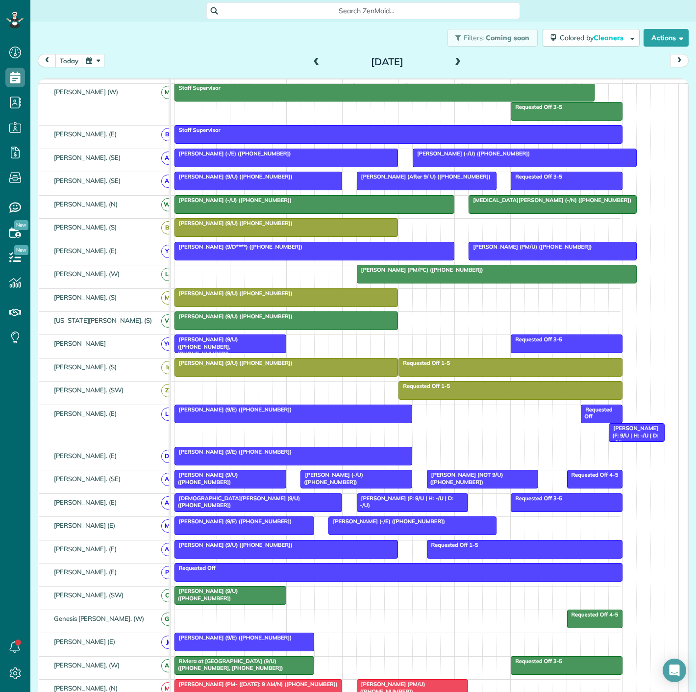
scroll to position [163, 0]
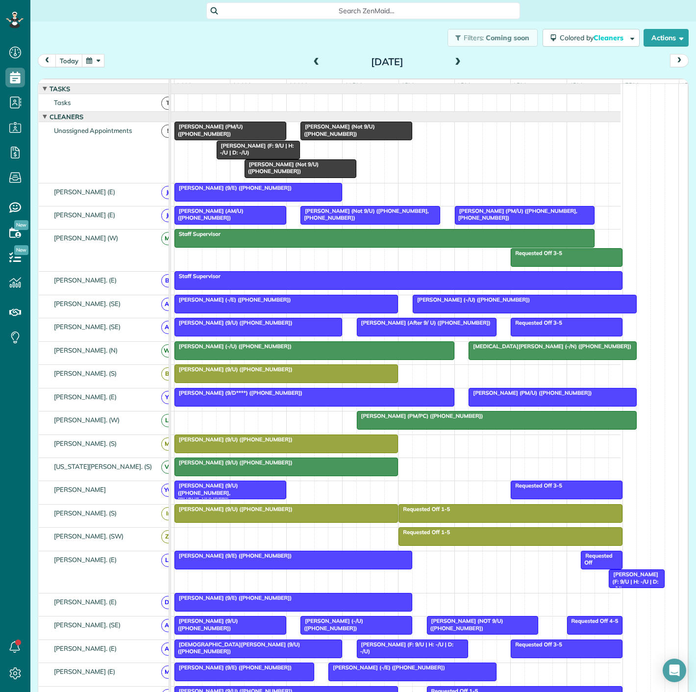
click at [220, 140] on div at bounding box center [230, 131] width 111 height 18
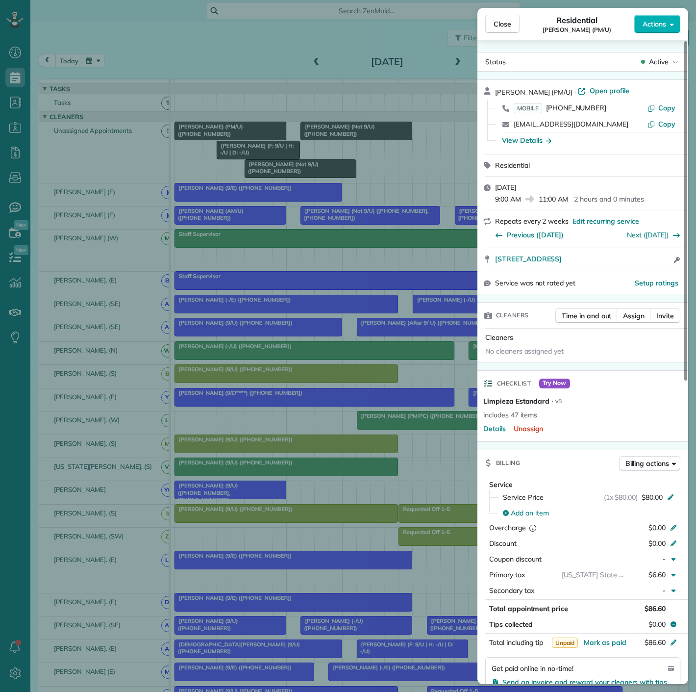
click at [220, 141] on div "Close Residential [PERSON_NAME] (PM/U) Actions Status Active [PERSON_NAME] (PM/…" at bounding box center [348, 346] width 696 height 692
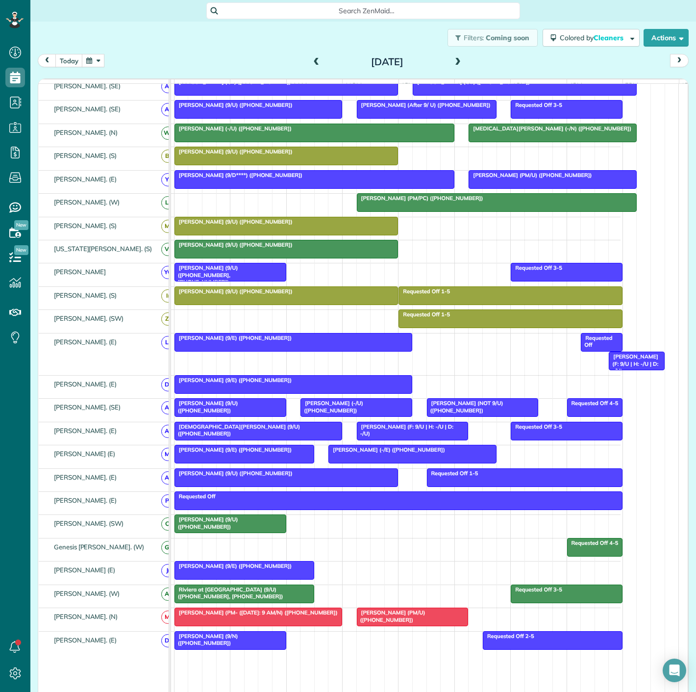
click at [408, 453] on span "[PERSON_NAME] (-/E) ([PHONE_NUMBER])" at bounding box center [387, 449] width 118 height 7
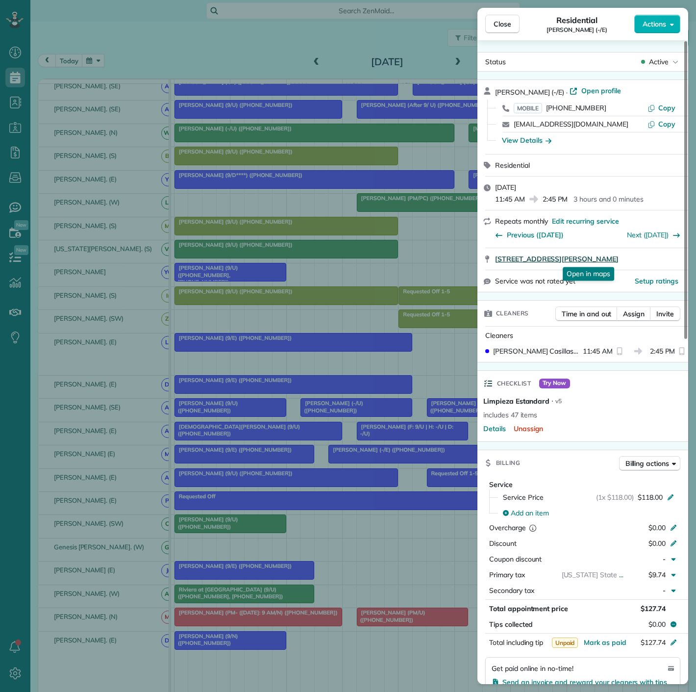
drag, startPoint x: 487, startPoint y: 261, endPoint x: 637, endPoint y: 263, distance: 150.0
click at [637, 263] on div "[STREET_ADDRESS][PERSON_NAME] Open in maps Open in maps" at bounding box center [583, 259] width 211 height 22
click at [101, 329] on div "Close Residential [PERSON_NAME] (-/E) Actions Status Active [PERSON_NAME] (-/E)…" at bounding box center [348, 346] width 696 height 692
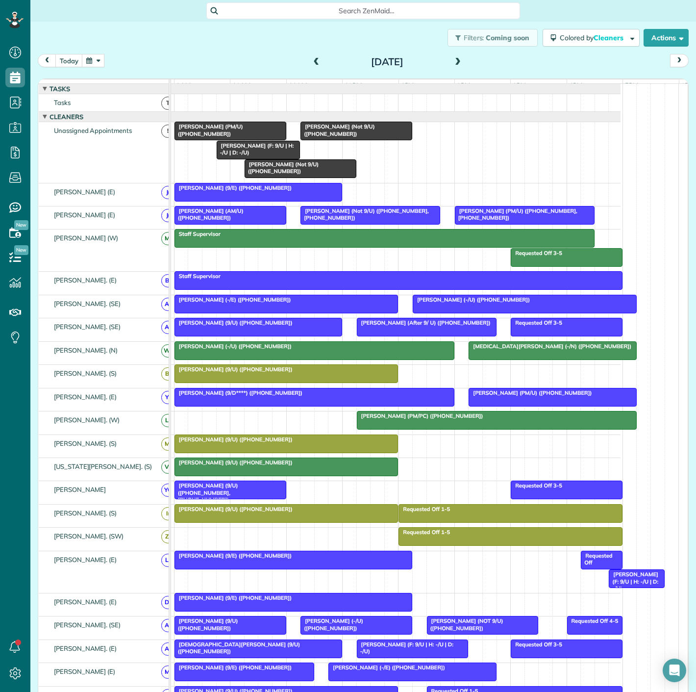
click at [238, 136] on span "[PERSON_NAME] (PM/U) ([PHONE_NUMBER])" at bounding box center [208, 130] width 69 height 14
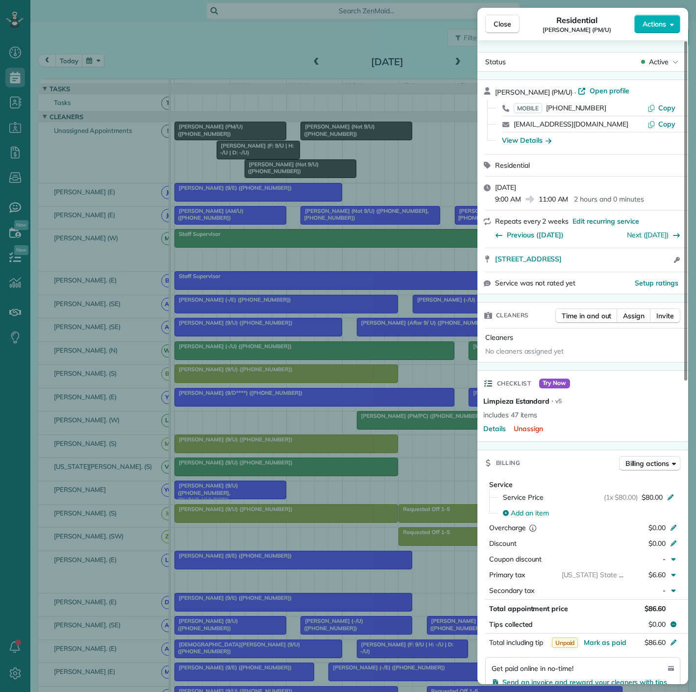
drag, startPoint x: 484, startPoint y: 267, endPoint x: 654, endPoint y: 265, distance: 169.2
click at [654, 265] on div "[STREET_ADDRESS] Open access information" at bounding box center [583, 260] width 211 height 24
click at [301, 262] on div "Close Residential [PERSON_NAME] (PM/U) Actions Status Active [PERSON_NAME] (PM/…" at bounding box center [348, 346] width 696 height 692
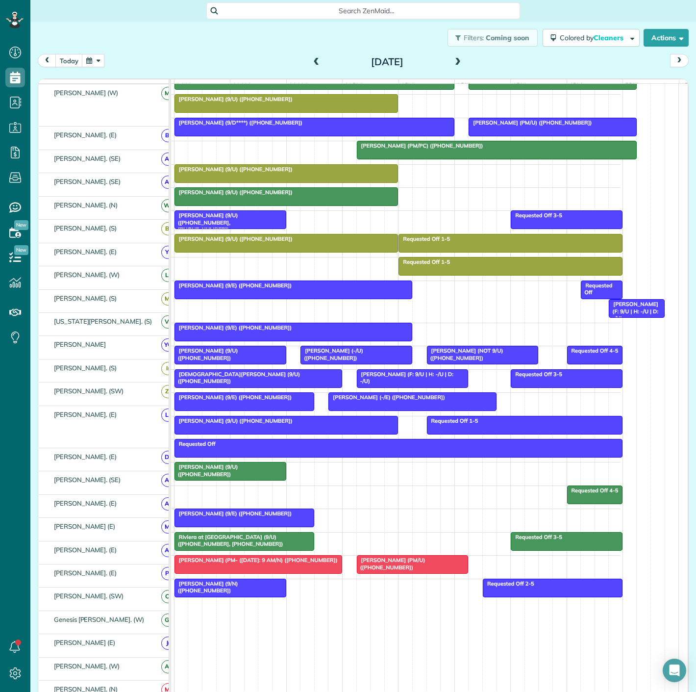
scroll to position [272, 0]
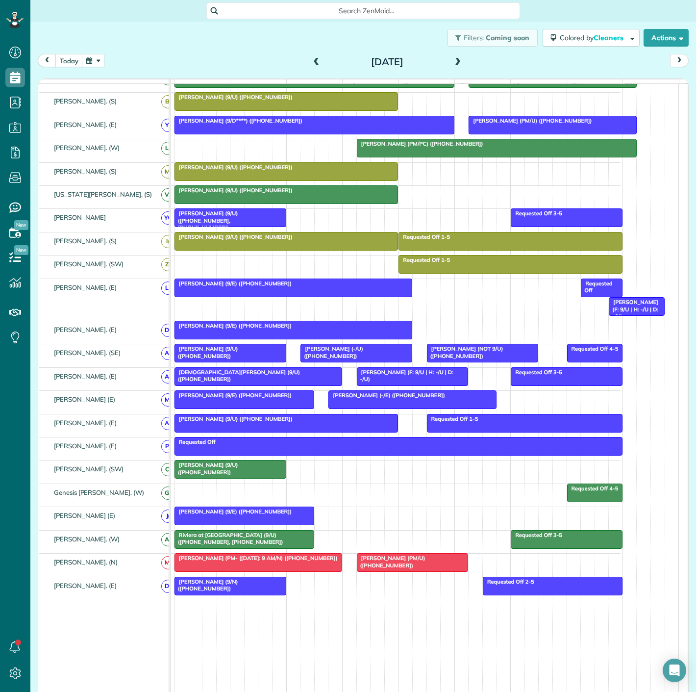
click at [211, 408] on div at bounding box center [244, 400] width 139 height 18
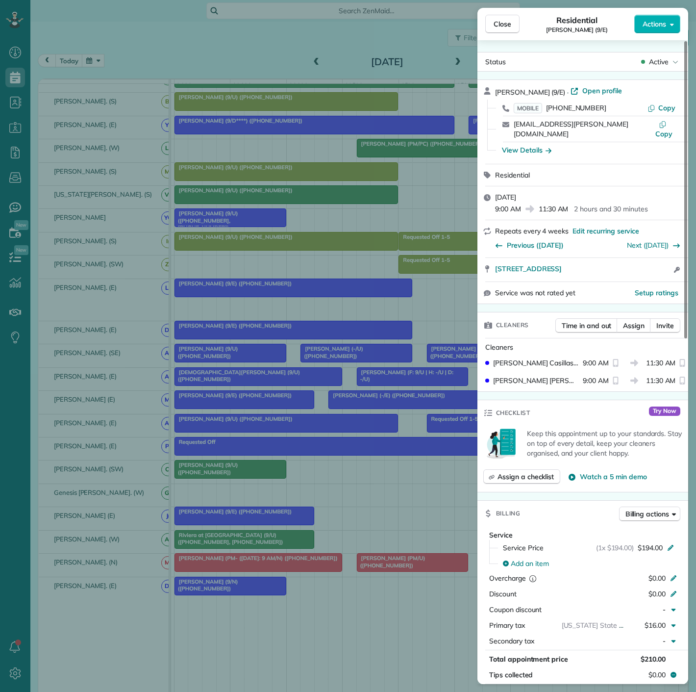
drag, startPoint x: 492, startPoint y: 261, endPoint x: 635, endPoint y: 264, distance: 142.7
click at [635, 264] on div "[STREET_ADDRESS] Open access information" at bounding box center [583, 270] width 211 height 24
click at [88, 443] on div "Close Residential [PERSON_NAME] (9/E) Actions Status Active [PERSON_NAME] (9/E)…" at bounding box center [348, 346] width 696 height 692
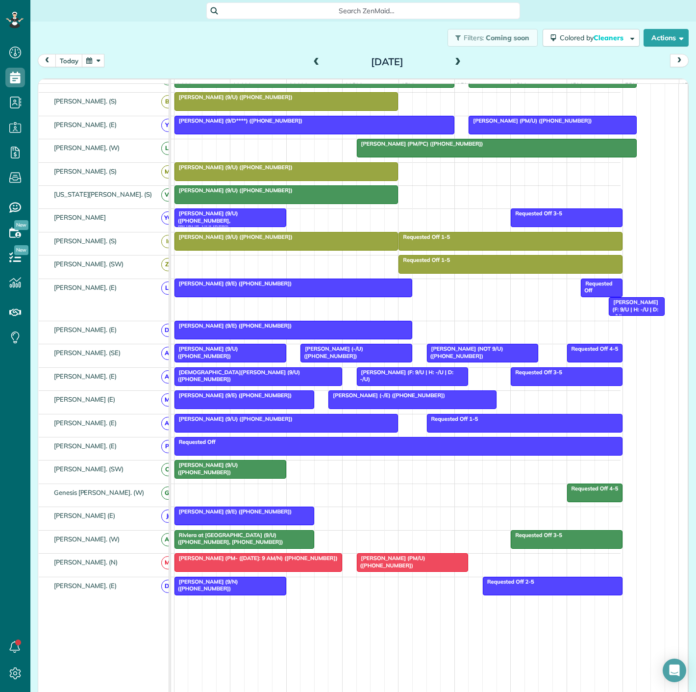
click at [237, 478] on div at bounding box center [230, 469] width 111 height 18
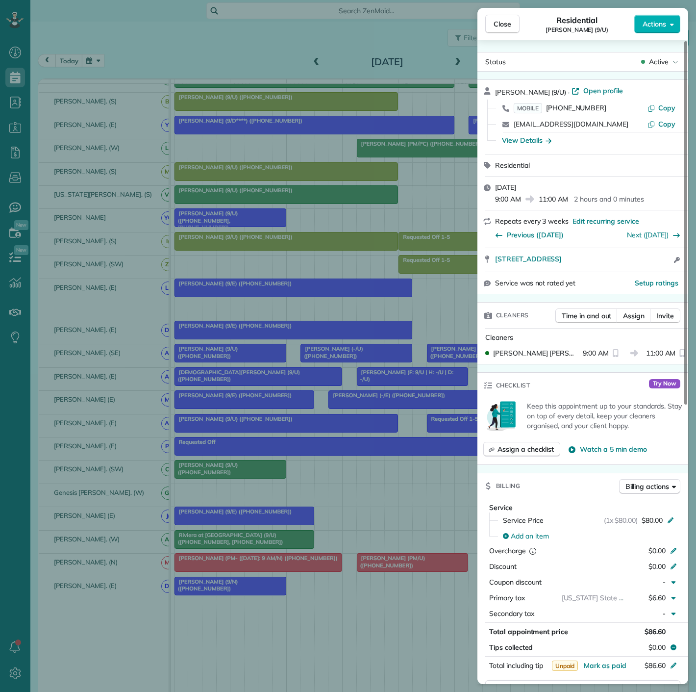
drag, startPoint x: 188, startPoint y: 562, endPoint x: 210, endPoint y: 521, distance: 46.9
click at [188, 562] on div "Close Residential [PERSON_NAME] (9/U) Actions Status Active [PERSON_NAME] (9/U)…" at bounding box center [348, 346] width 696 height 692
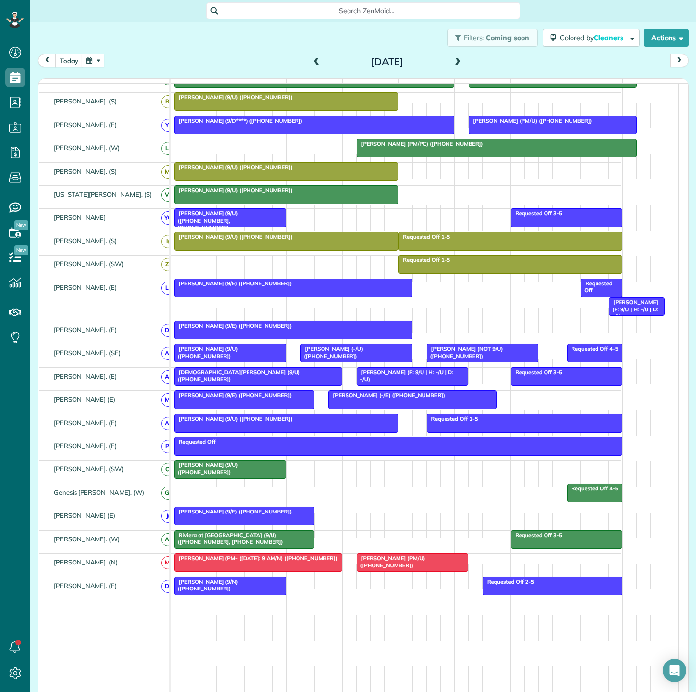
click at [250, 525] on div at bounding box center [244, 516] width 139 height 18
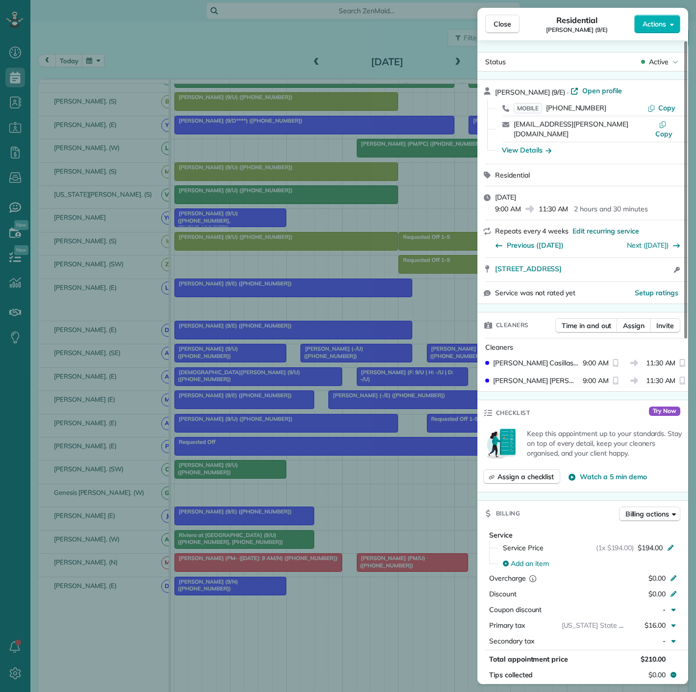
click at [250, 526] on div "Close Residential [PERSON_NAME] (9/E) Actions Status Active [PERSON_NAME] (9/E)…" at bounding box center [348, 346] width 696 height 692
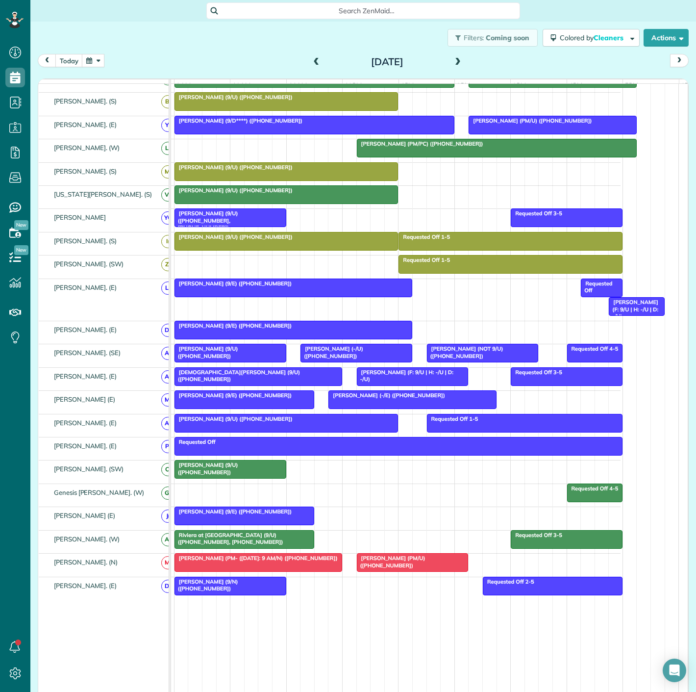
click at [246, 543] on span "Riviera at [GEOGRAPHIC_DATA] (9/U) ([PHONE_NUMBER], [PHONE_NUMBER])" at bounding box center [229, 538] width 110 height 14
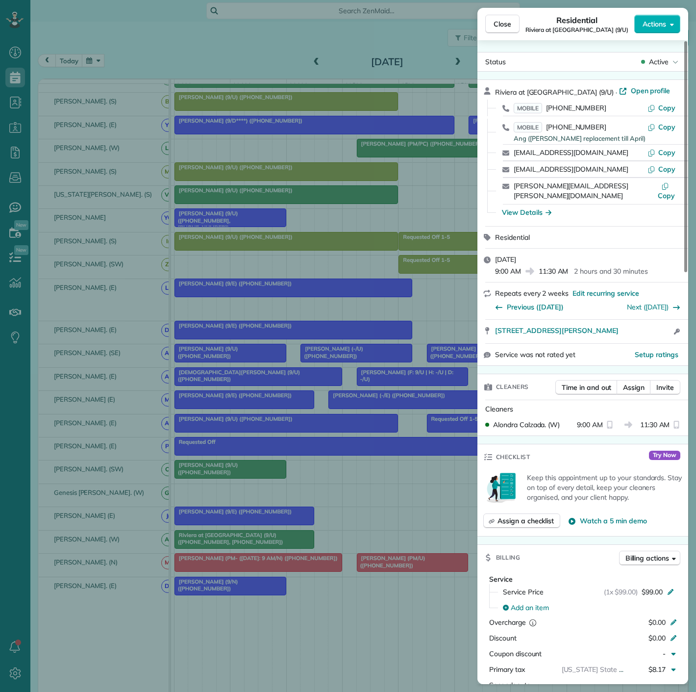
click at [278, 400] on div "Close Residential Riviera at [GEOGRAPHIC_DATA] (9/U) Actions Status Active Rivi…" at bounding box center [348, 346] width 696 height 692
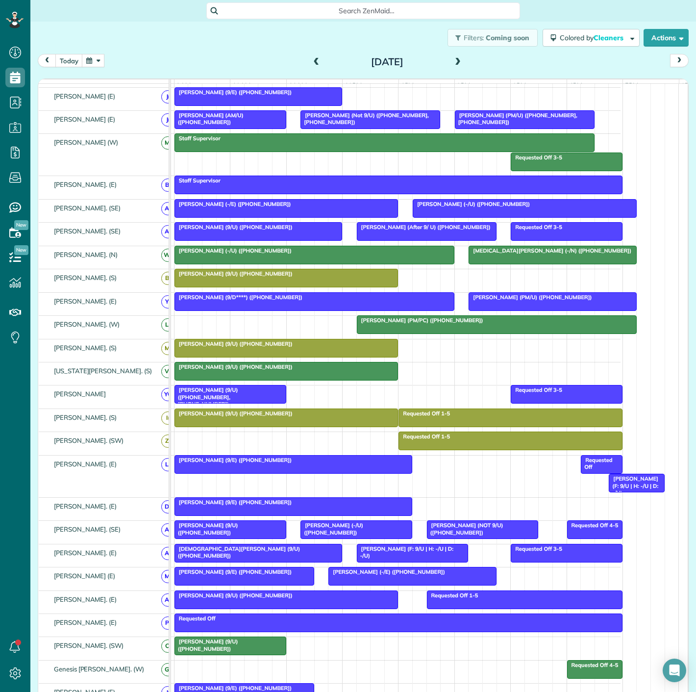
scroll to position [54, 0]
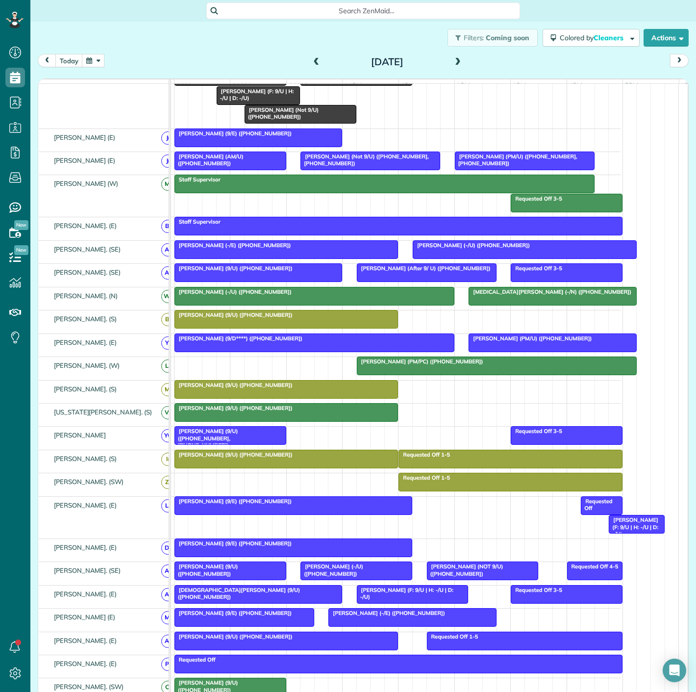
click at [223, 444] on div "[PERSON_NAME] (9/U) ([PHONE_NUMBER], [PHONE_NUMBER])" at bounding box center [230, 438] width 106 height 21
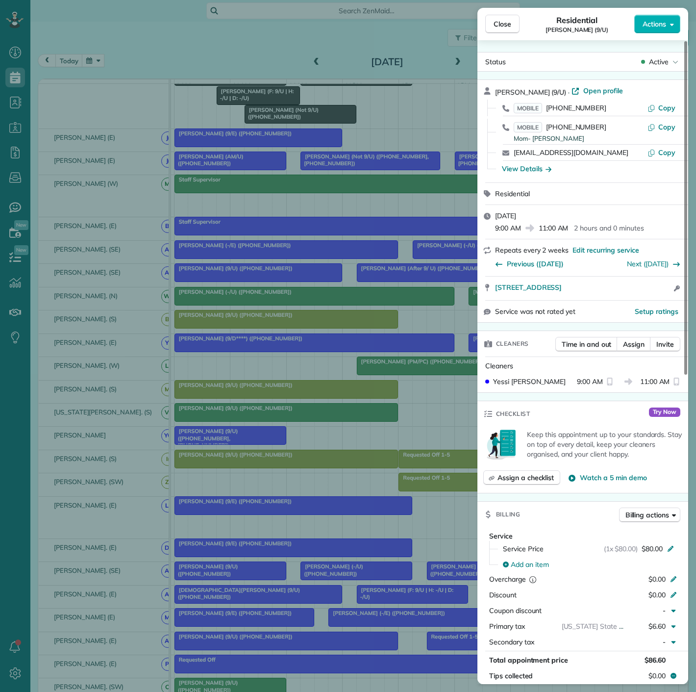
click at [248, 354] on div "Close Residential [PERSON_NAME] (9/U) Actions Status Active [PERSON_NAME] (9/U)…" at bounding box center [348, 346] width 696 height 692
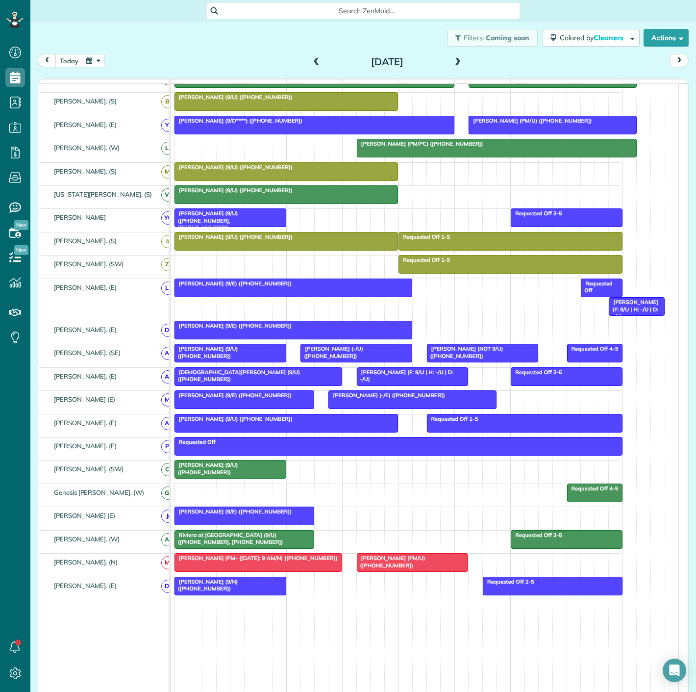
scroll to position [144, 0]
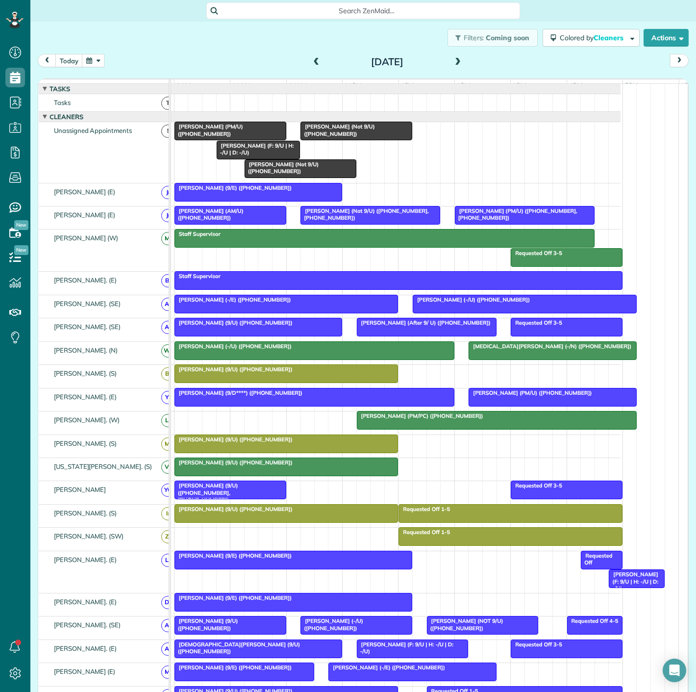
click at [260, 173] on span "[PERSON_NAME] (Not 9/U) ([PHONE_NUMBER])" at bounding box center [281, 168] width 75 height 14
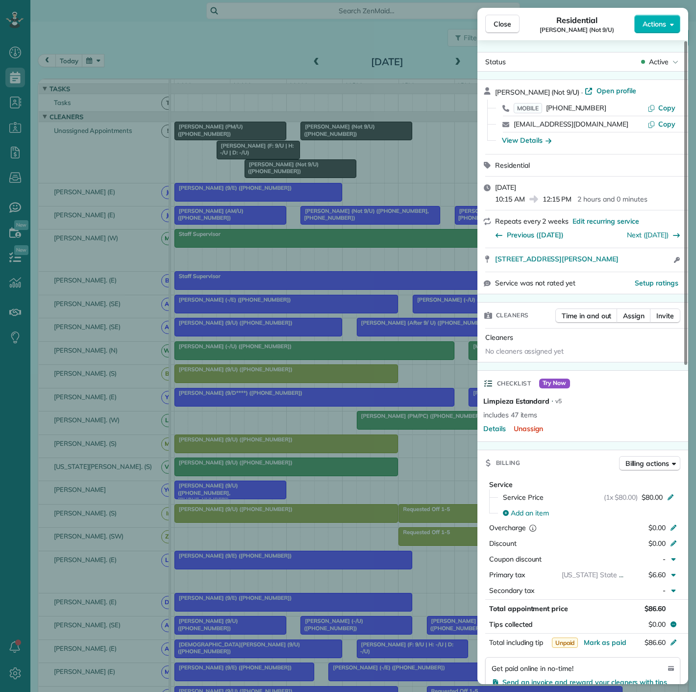
click at [260, 173] on div "Close Residential [PERSON_NAME] (Not 9/U) Actions Status Active [PERSON_NAME] (…" at bounding box center [348, 346] width 696 height 692
click at [249, 160] on div "Close Residential [PERSON_NAME] (Not 9/U) Actions Status Active [PERSON_NAME] (…" at bounding box center [348, 346] width 696 height 692
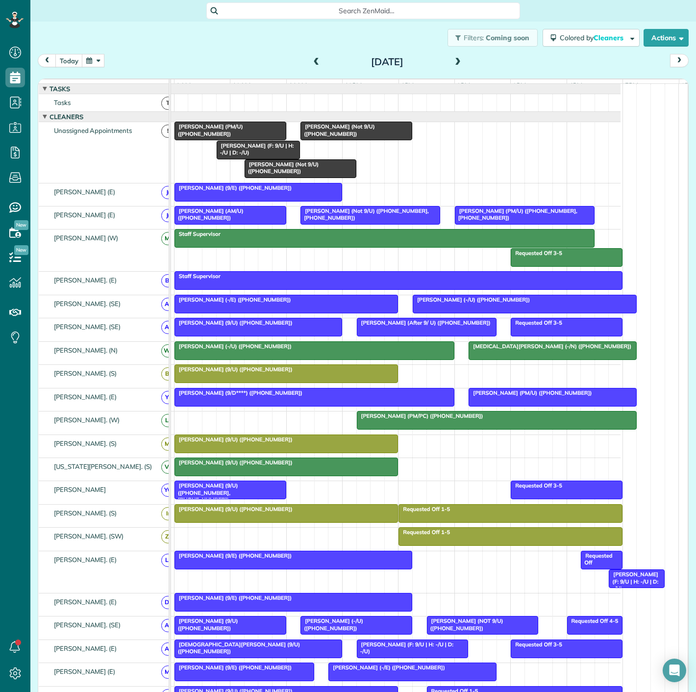
click at [245, 152] on span "[PERSON_NAME] (F: 9/U | H: -/U | D: -/U)" at bounding box center [255, 149] width 78 height 14
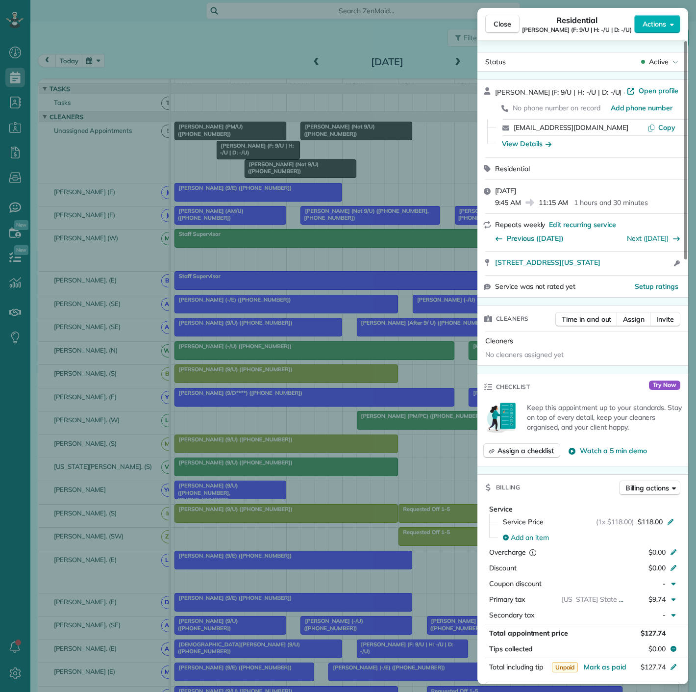
click at [245, 152] on div "Close Residential [PERSON_NAME] (F: 9/U | H: -/U | D: -/U) Actions Status Activ…" at bounding box center [348, 346] width 696 height 692
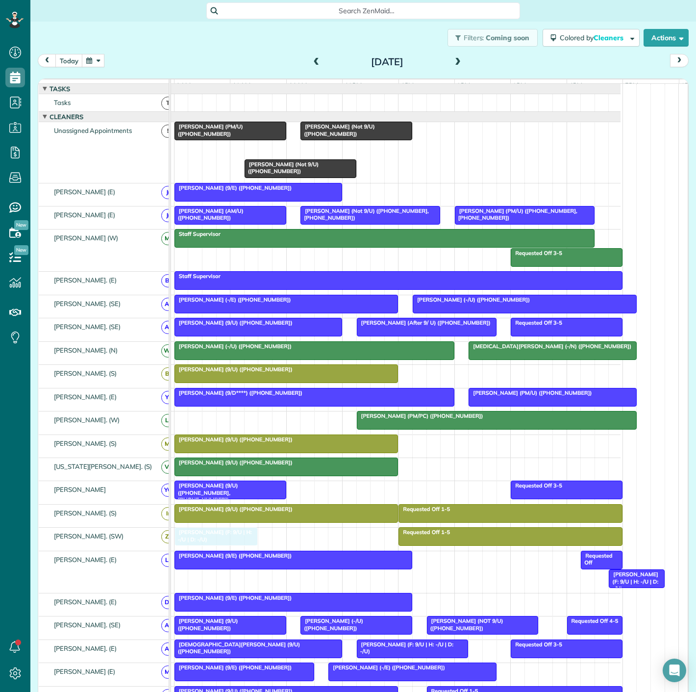
drag, startPoint x: 257, startPoint y: 153, endPoint x: 221, endPoint y: 543, distance: 390.9
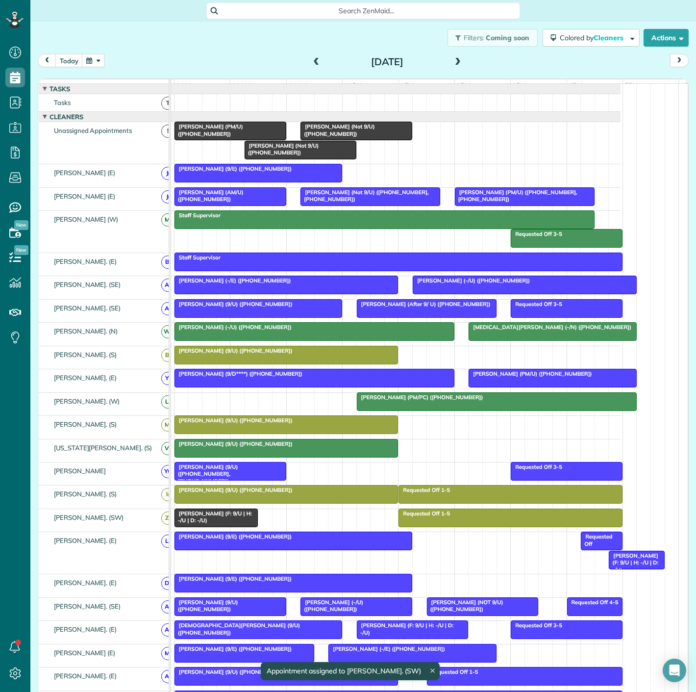
drag, startPoint x: 221, startPoint y: 526, endPoint x: 402, endPoint y: 525, distance: 180.9
click at [221, 524] on div "[PERSON_NAME] (F: 9/U | H: -/U | D: -/U)" at bounding box center [216, 517] width 78 height 14
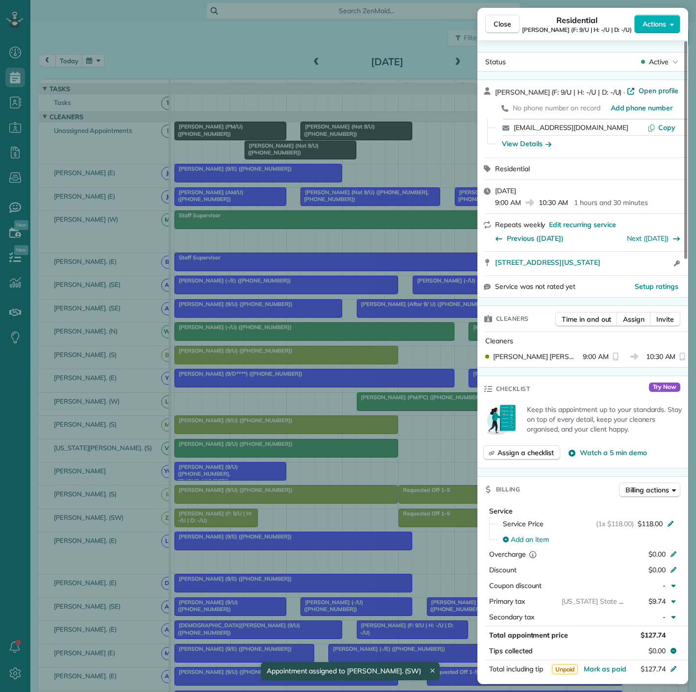
drag, startPoint x: 483, startPoint y: 266, endPoint x: 634, endPoint y: 267, distance: 151.0
click at [634, 267] on div "[STREET_ADDRESS][US_STATE] Open access information" at bounding box center [583, 264] width 211 height 24
click at [136, 381] on div "Close Residential [PERSON_NAME] (F: 9/U | H: -/U | D: -/U) Actions Status Activ…" at bounding box center [348, 346] width 696 height 692
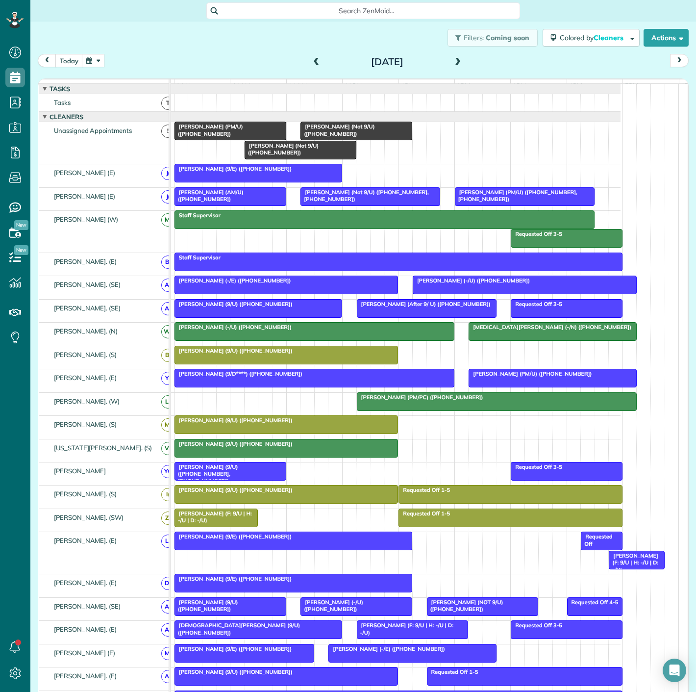
click at [217, 140] on div at bounding box center [230, 131] width 111 height 18
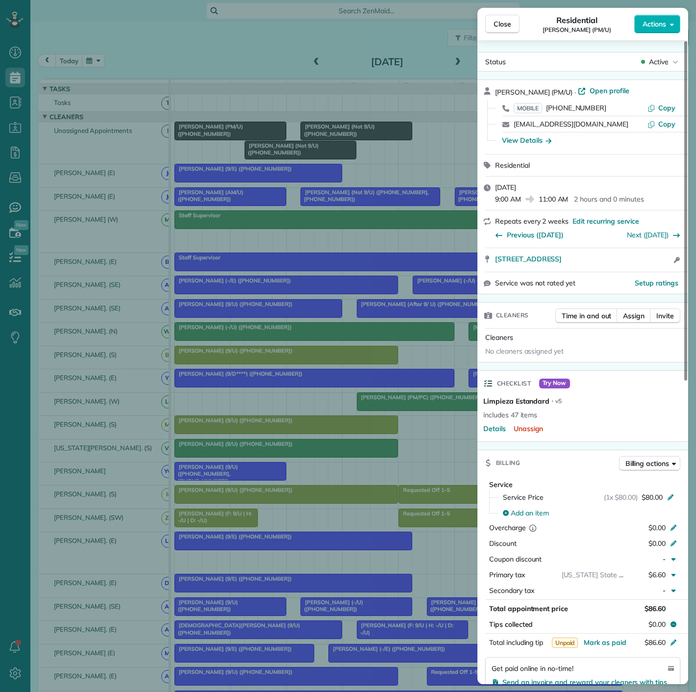
click at [218, 141] on div "Close Residential [PERSON_NAME] (PM/U) Actions Status Active [PERSON_NAME] (PM/…" at bounding box center [348, 346] width 696 height 692
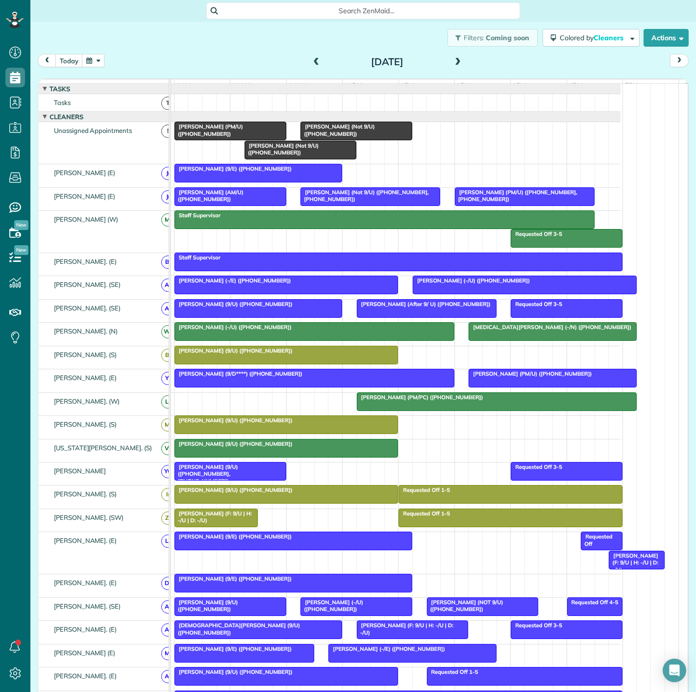
click at [353, 132] on span "[PERSON_NAME] (Not 9/U) ([PHONE_NUMBER])" at bounding box center [337, 130] width 75 height 14
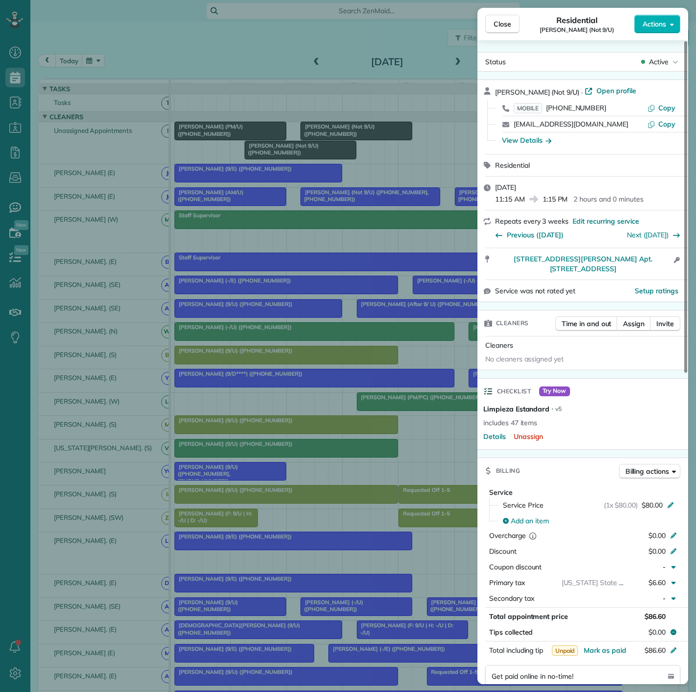
drag, startPoint x: 490, startPoint y: 261, endPoint x: 650, endPoint y: 252, distance: 160.1
click at [650, 252] on div "[STREET_ADDRESS][PERSON_NAME] Apt. [STREET_ADDRESS] Open access information" at bounding box center [583, 263] width 211 height 31
drag, startPoint x: 239, startPoint y: 222, endPoint x: 294, endPoint y: 162, distance: 81.5
click at [238, 222] on div "Close Residential [PERSON_NAME] (Not 9/U) Actions Status Active [PERSON_NAME] (…" at bounding box center [348, 346] width 696 height 692
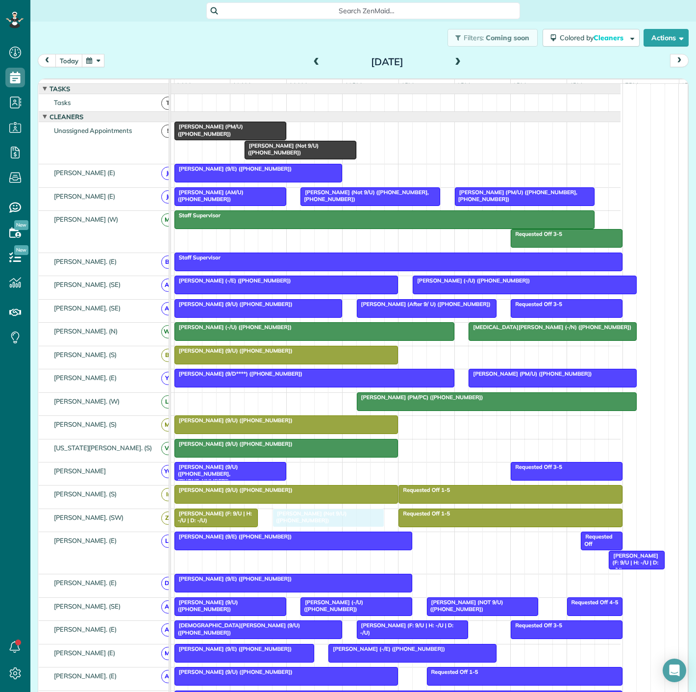
drag, startPoint x: 346, startPoint y: 137, endPoint x: 321, endPoint y: 527, distance: 390.1
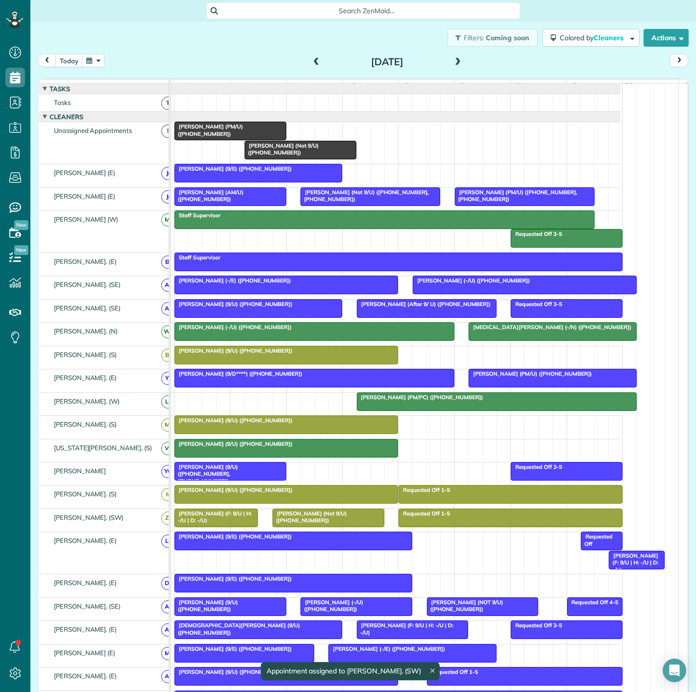
click at [635, 569] on span "[PERSON_NAME] (F: 9/U | H: -/U | D: -/U)" at bounding box center [633, 562] width 50 height 21
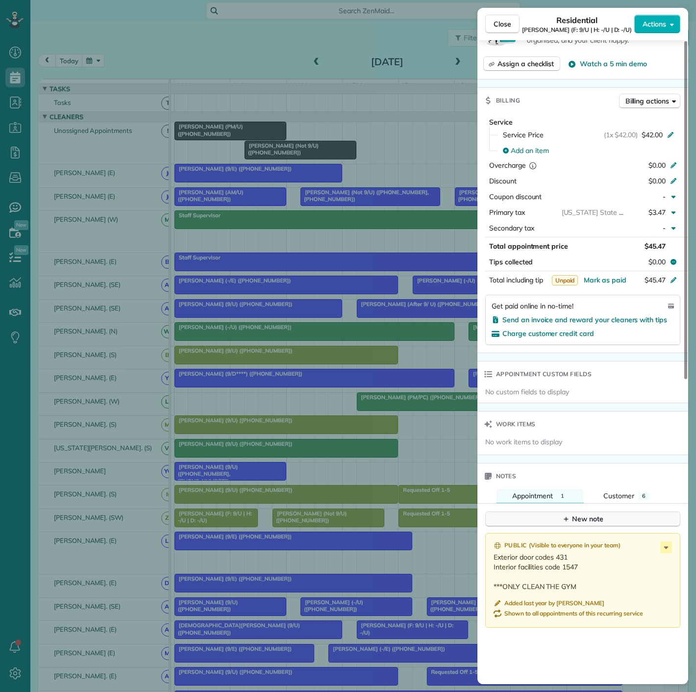
scroll to position [499, 0]
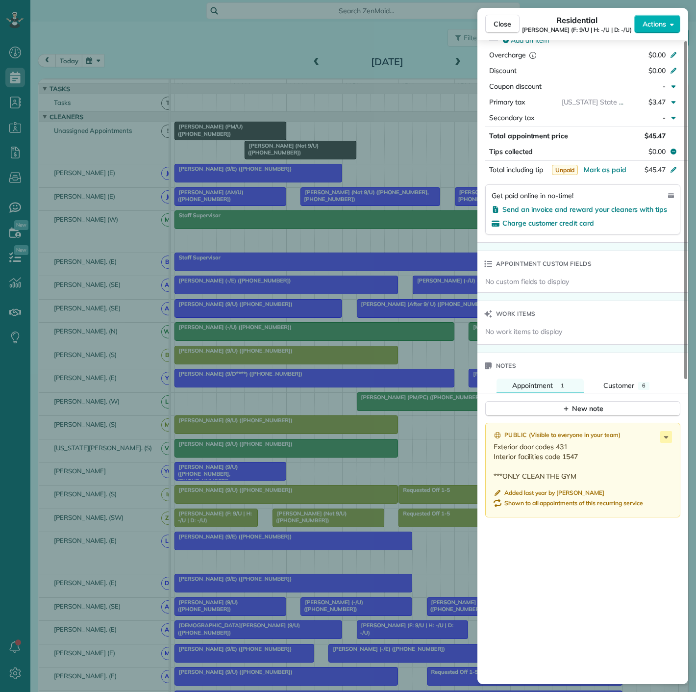
click at [386, 465] on div "Close Residential [PERSON_NAME] (F: 9/U | H: -/U | D: -/U) Actions Status Activ…" at bounding box center [348, 346] width 696 height 692
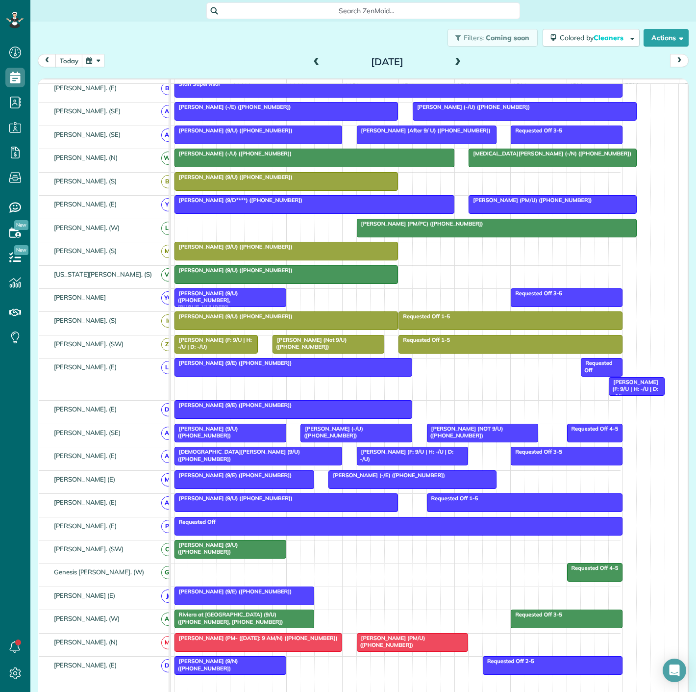
scroll to position [218, 0]
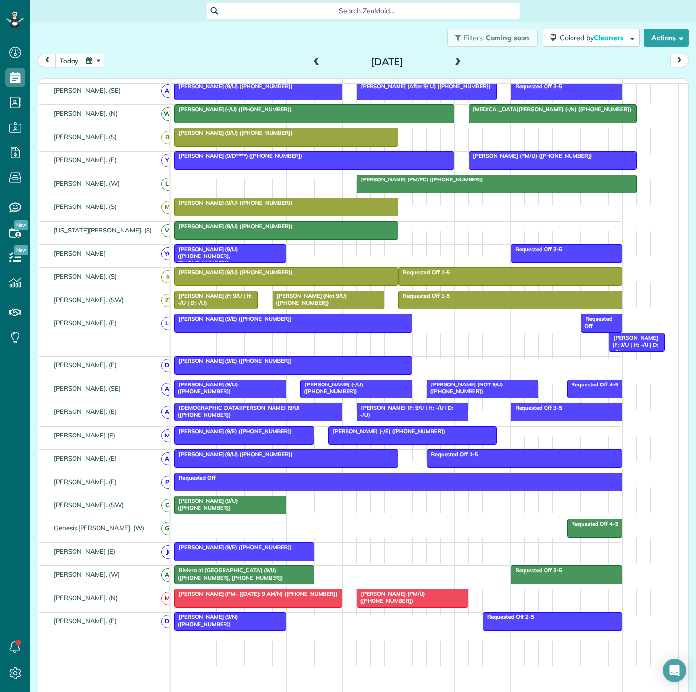
click at [253, 581] on span "Riviera at [GEOGRAPHIC_DATA] (9/U) ([PHONE_NUMBER], [PHONE_NUMBER])" at bounding box center [229, 574] width 110 height 14
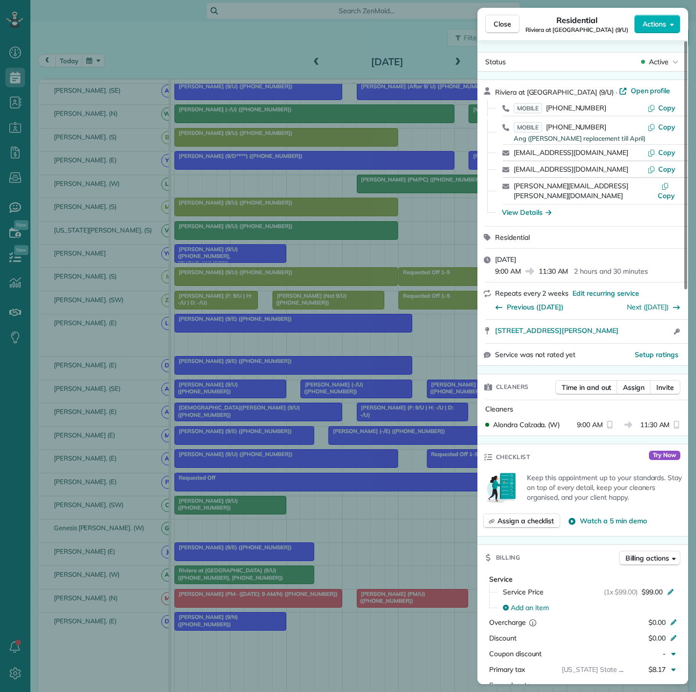
click at [311, 534] on div "Close Residential Riviera at [GEOGRAPHIC_DATA] (9/U) Actions Status Active Rivi…" at bounding box center [348, 346] width 696 height 692
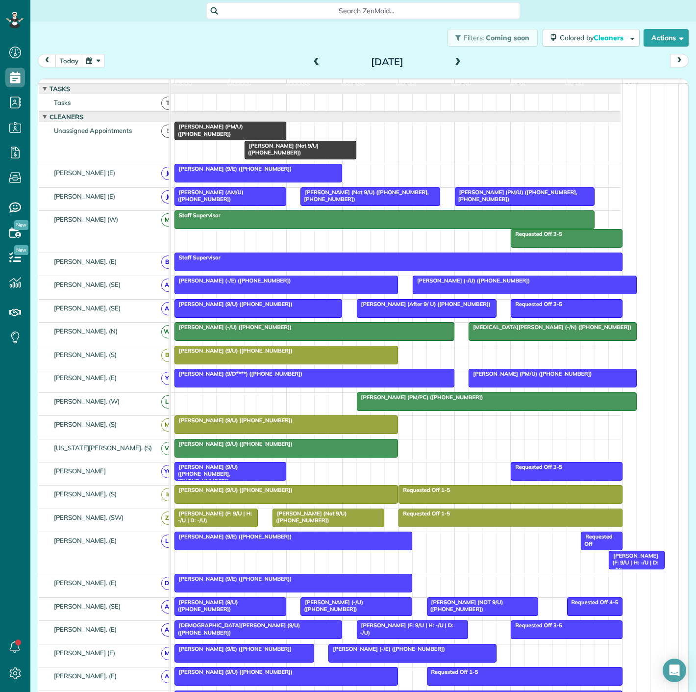
click at [286, 156] on span "[PERSON_NAME] (Not 9/U) ([PHONE_NUMBER])" at bounding box center [281, 149] width 75 height 14
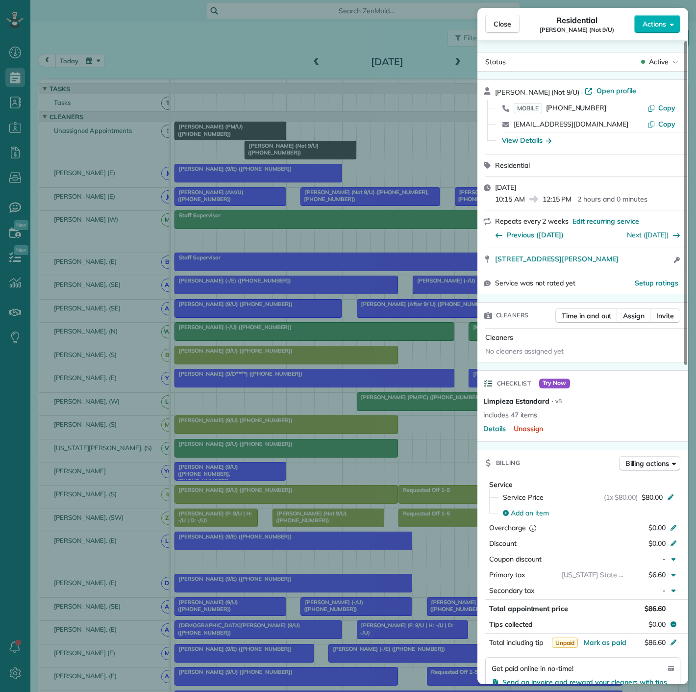
drag, startPoint x: 655, startPoint y: 264, endPoint x: 475, endPoint y: 265, distance: 180.4
click at [475, 265] on div "Close Residential [PERSON_NAME] (Not 9/U) Actions Status Active [PERSON_NAME] (…" at bounding box center [348, 346] width 696 height 692
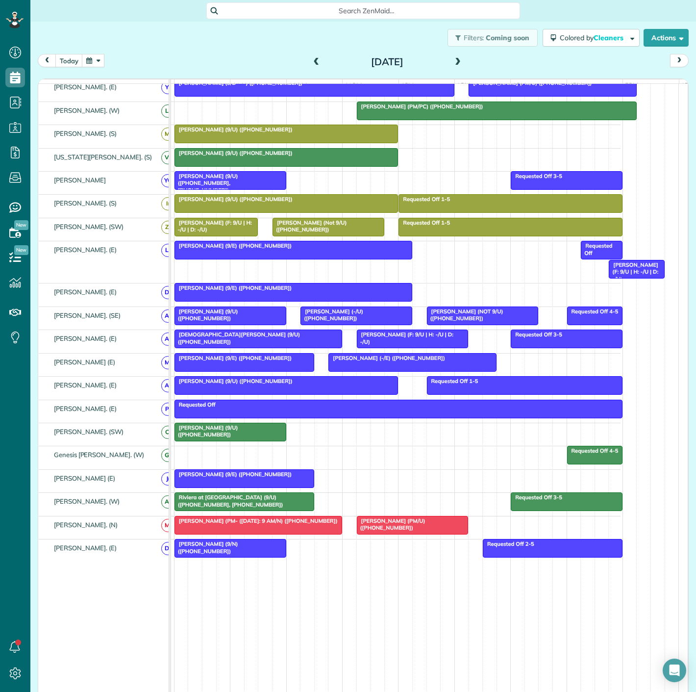
scroll to position [301, 0]
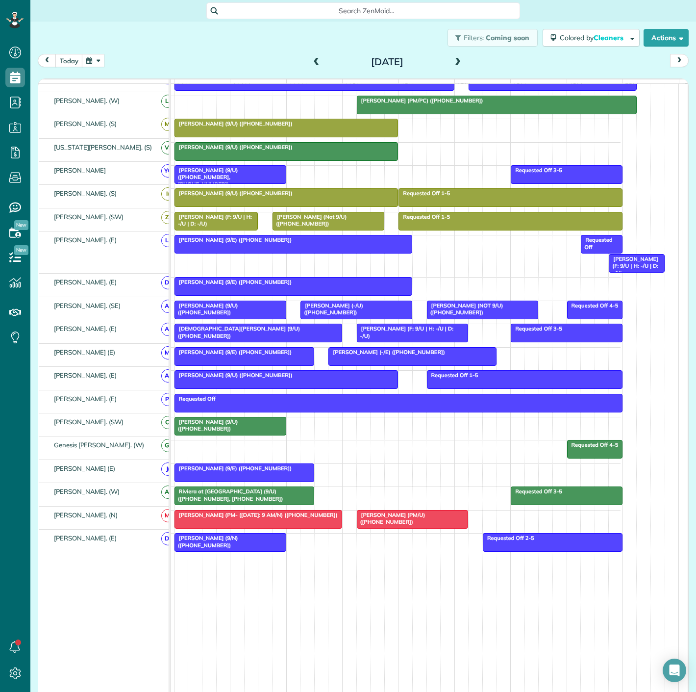
click at [226, 491] on span "Riviera at [GEOGRAPHIC_DATA] (9/U) ([PHONE_NUMBER], [PHONE_NUMBER])" at bounding box center [229, 495] width 110 height 14
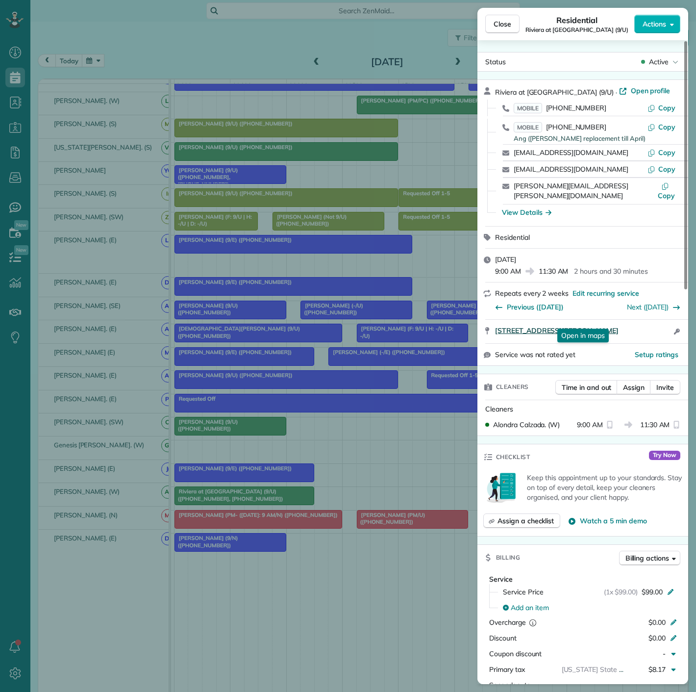
drag, startPoint x: 614, startPoint y: 320, endPoint x: 651, endPoint y: 319, distance: 37.3
click at [651, 320] on div "[STREET_ADDRESS][PERSON_NAME] Open in maps Open in maps Open access information" at bounding box center [583, 332] width 211 height 24
drag, startPoint x: 106, startPoint y: 396, endPoint x: 80, endPoint y: 368, distance: 38.1
click at [106, 396] on div "Close Residential Riviera at [GEOGRAPHIC_DATA] (9/U) Actions Status Active Rivi…" at bounding box center [348, 346] width 696 height 692
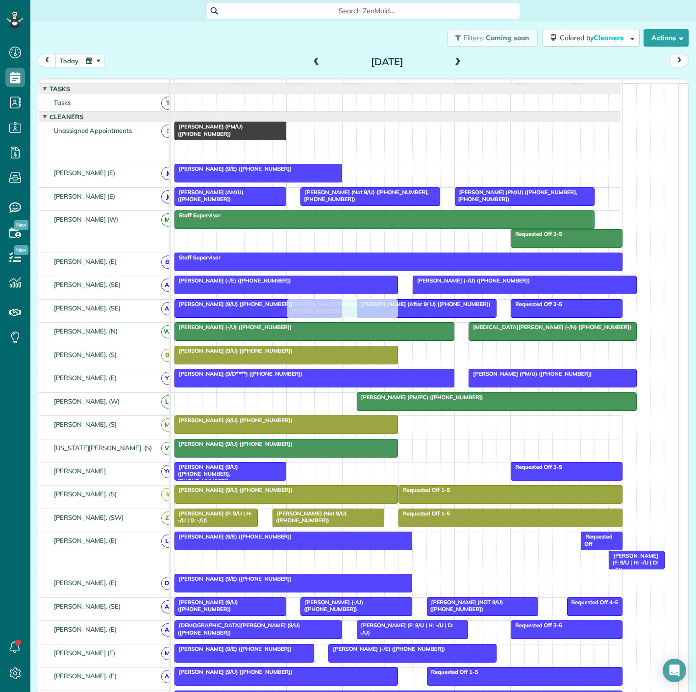
scroll to position [272, 0]
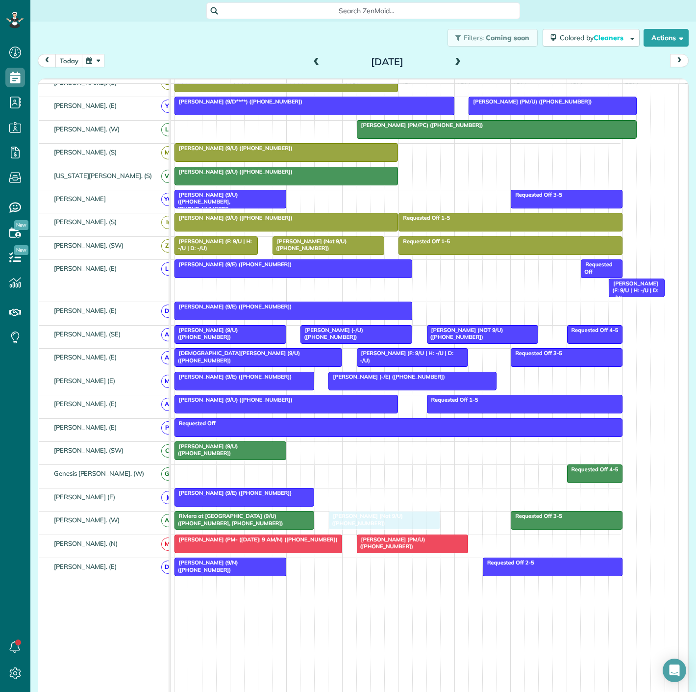
drag, startPoint x: 282, startPoint y: 155, endPoint x: 368, endPoint y: 526, distance: 380.4
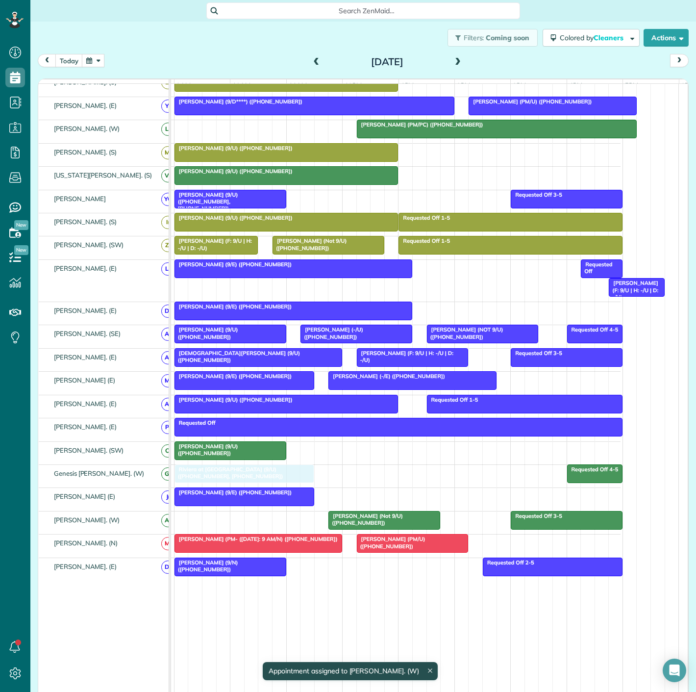
drag, startPoint x: 245, startPoint y: 523, endPoint x: 245, endPoint y: 489, distance: 34.3
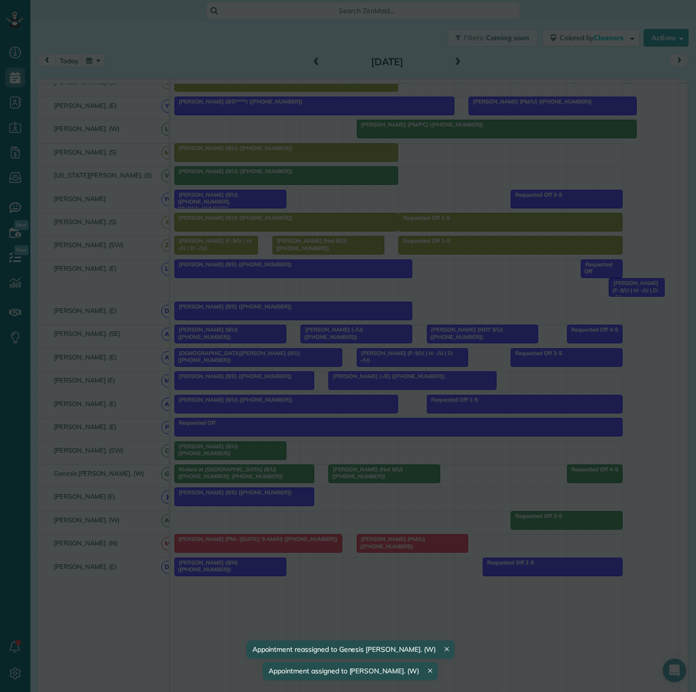
drag, startPoint x: 356, startPoint y: 526, endPoint x: 355, endPoint y: 482, distance: 43.6
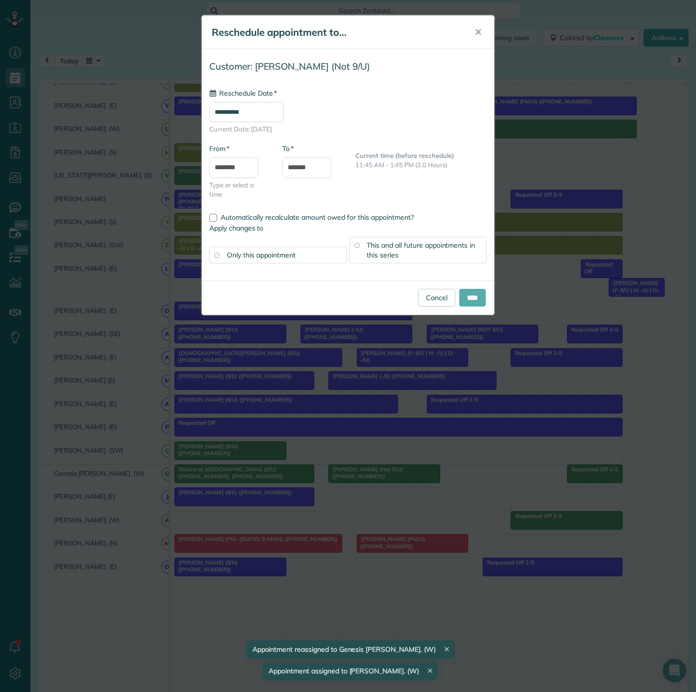
type input "**********"
click at [463, 299] on input "****" at bounding box center [472, 298] width 26 height 18
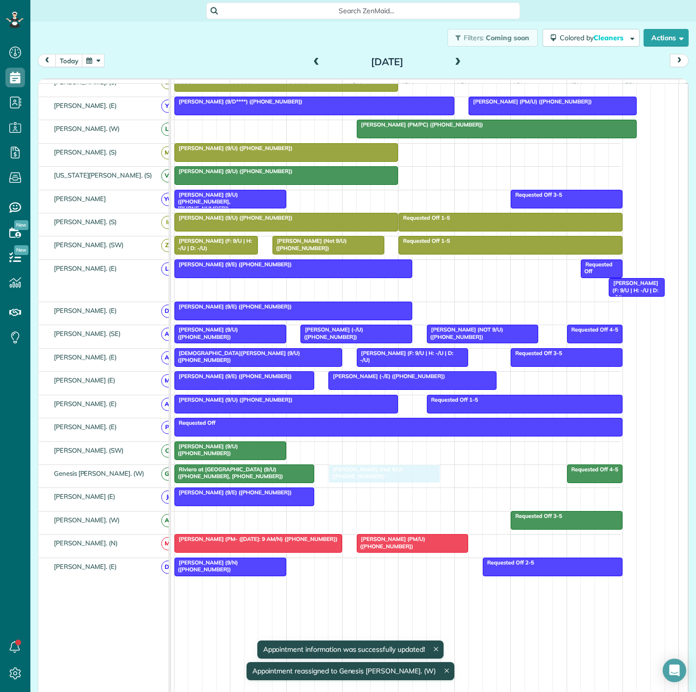
drag, startPoint x: 392, startPoint y: 522, endPoint x: 391, endPoint y: 485, distance: 36.3
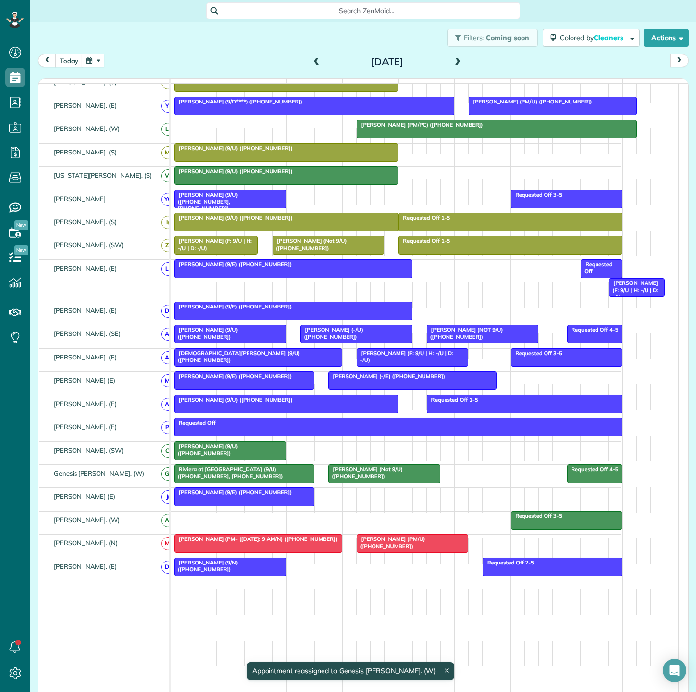
click at [209, 570] on span "[PERSON_NAME] (9/N) ([PHONE_NUMBER])" at bounding box center [206, 566] width 64 height 14
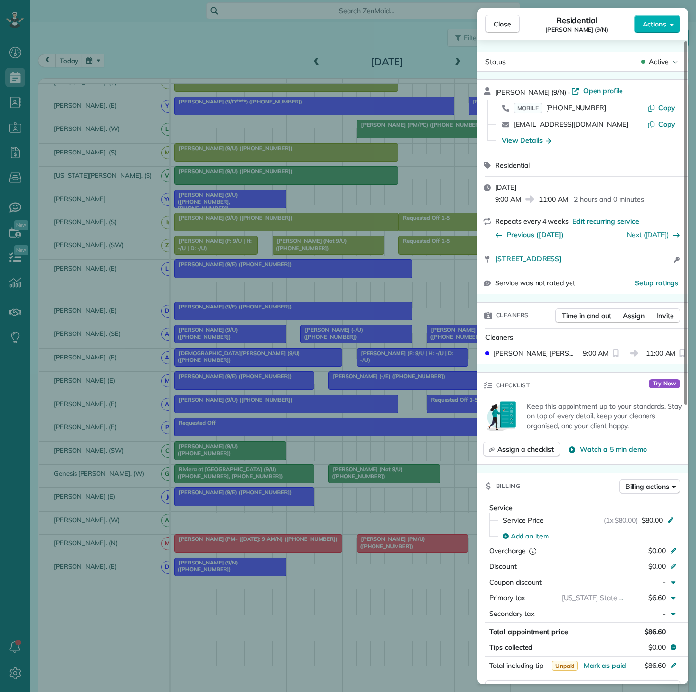
click at [209, 570] on div "Close Residential [PERSON_NAME] (9/N) Actions Status Active [PERSON_NAME] (9/N)…" at bounding box center [348, 346] width 696 height 692
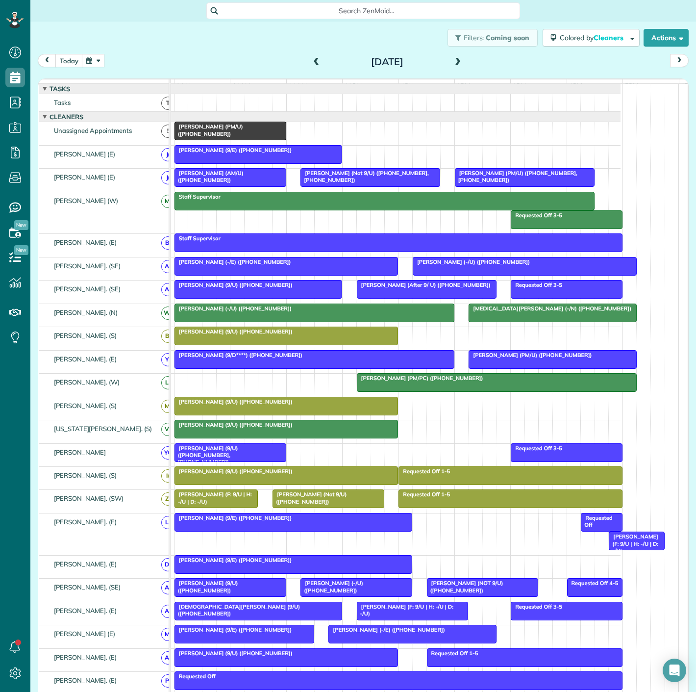
click at [192, 136] on span "[PERSON_NAME] (PM/U) ([PHONE_NUMBER])" at bounding box center [208, 130] width 69 height 14
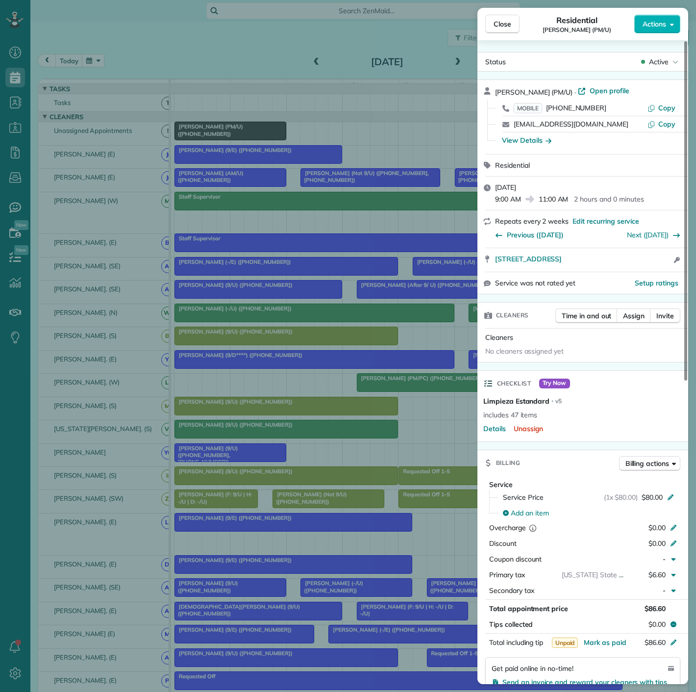
click at [192, 136] on div "Close Residential [PERSON_NAME] (PM/U) Actions Status Active [PERSON_NAME] (PM/…" at bounding box center [348, 346] width 696 height 692
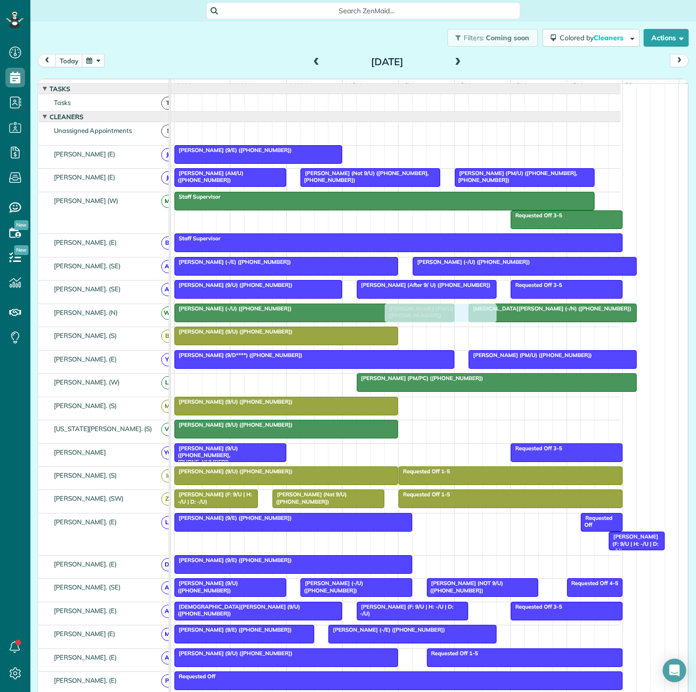
scroll to position [159, 0]
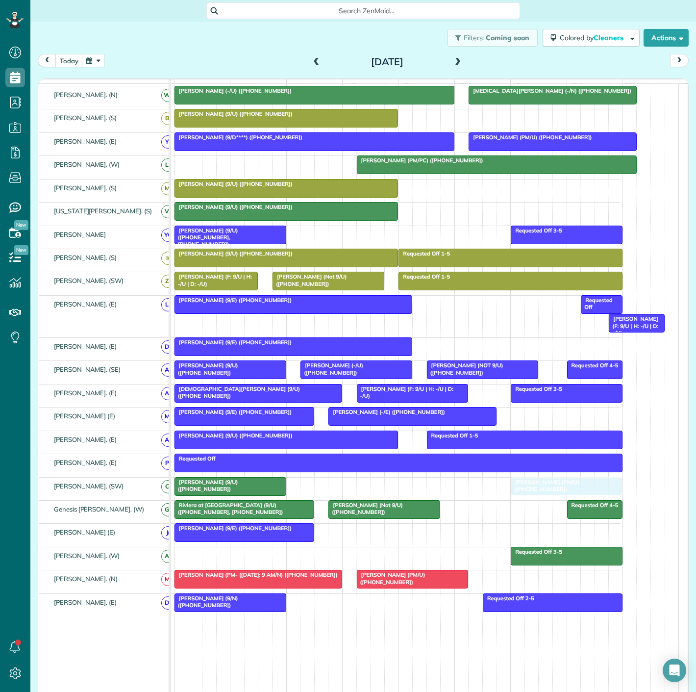
drag, startPoint x: 197, startPoint y: 138, endPoint x: 537, endPoint y: 488, distance: 488.6
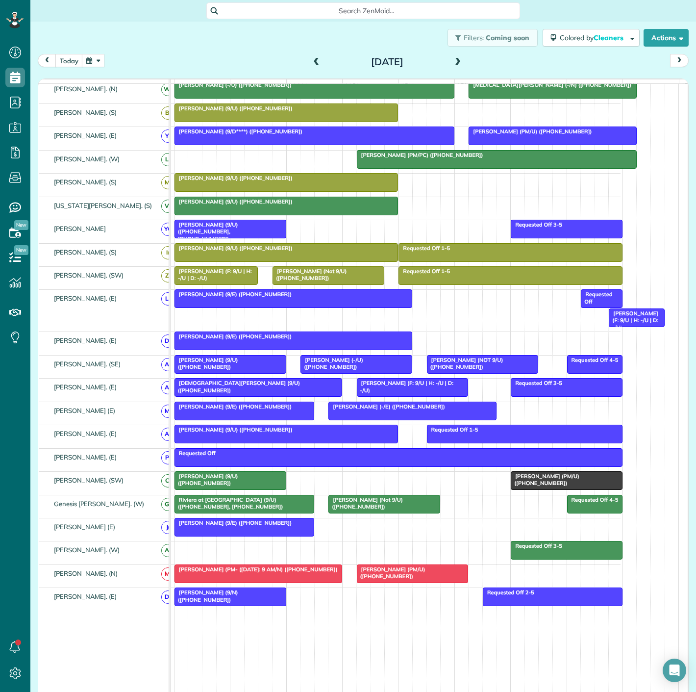
scroll to position [212, 0]
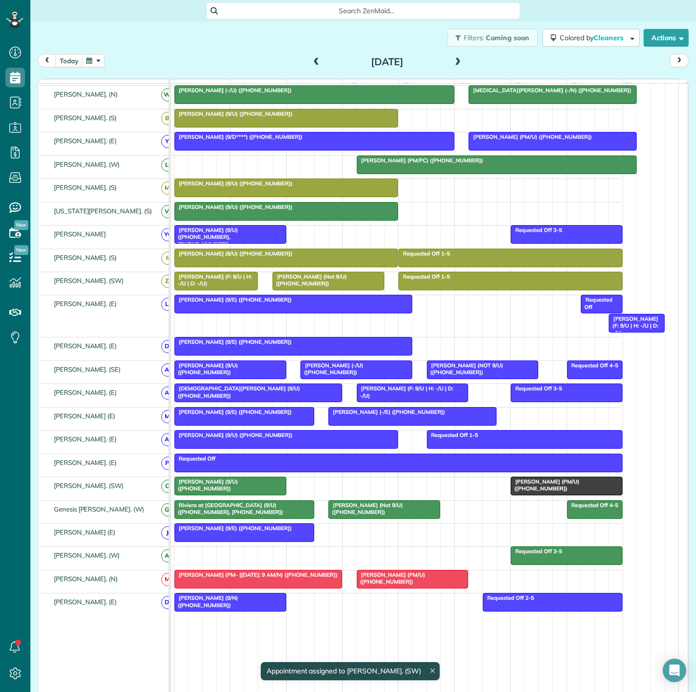
click at [537, 488] on span "[PERSON_NAME] (PM/U) ([PHONE_NUMBER])" at bounding box center [544, 485] width 69 height 14
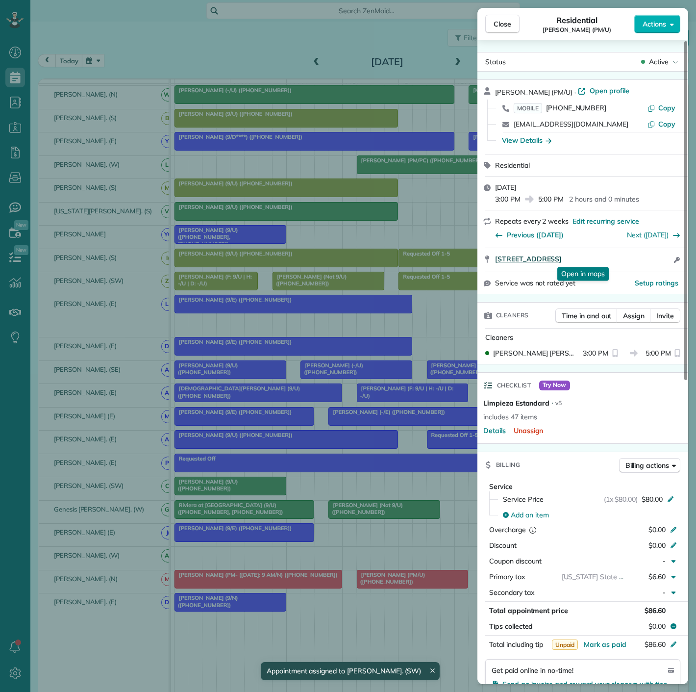
drag, startPoint x: 492, startPoint y: 267, endPoint x: 658, endPoint y: 262, distance: 166.8
click at [658, 262] on div "[STREET_ADDRESS] Open in maps Open in maps Open access information" at bounding box center [583, 260] width 211 height 24
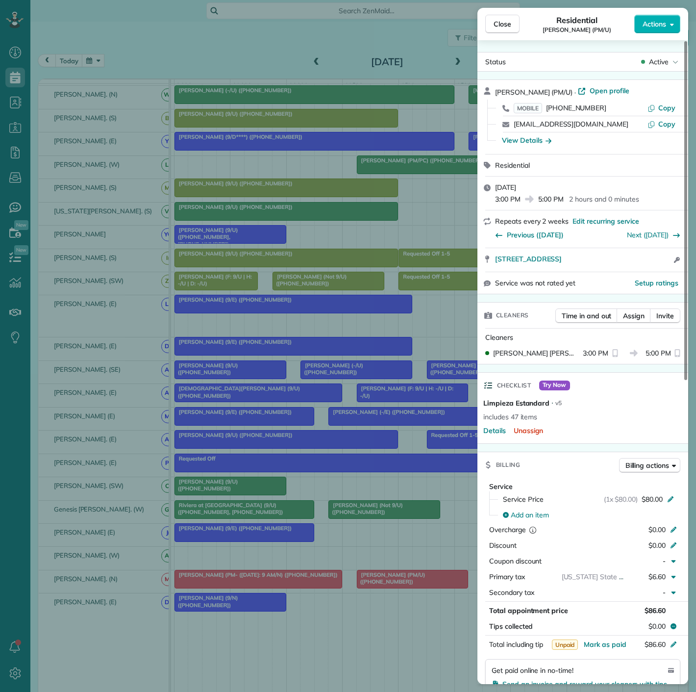
click at [253, 490] on div "Close Residential [PERSON_NAME] (PM/U) Actions Status Active [PERSON_NAME] (PM/…" at bounding box center [348, 346] width 696 height 692
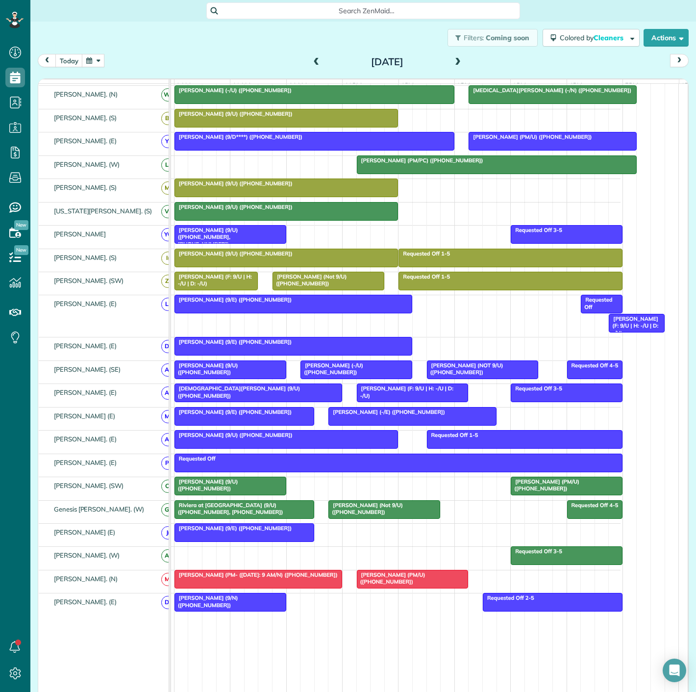
click at [214, 491] on span "[PERSON_NAME] (9/U) ([PHONE_NUMBER])" at bounding box center [206, 485] width 64 height 14
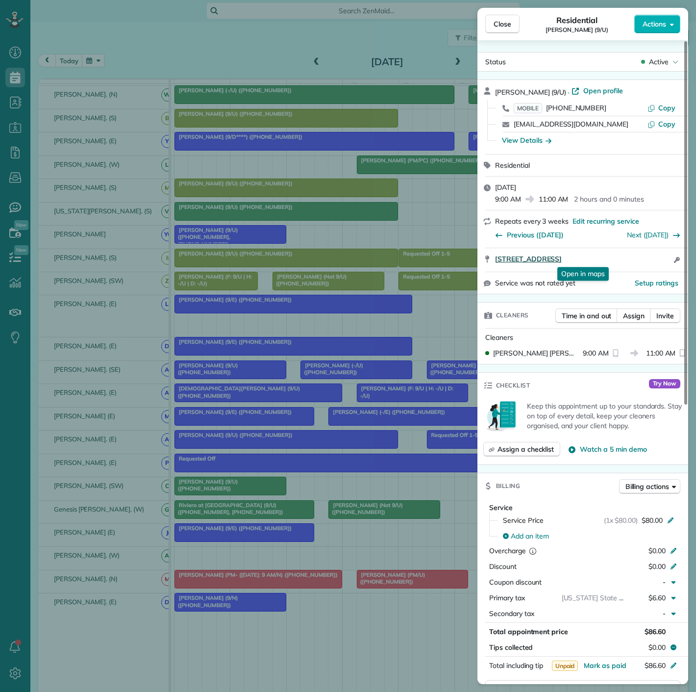
drag, startPoint x: 489, startPoint y: 261, endPoint x: 643, endPoint y: 261, distance: 154.0
click at [643, 261] on div "[STREET_ADDRESS] Open in maps Open in maps Open access information" at bounding box center [583, 260] width 211 height 24
drag, startPoint x: 316, startPoint y: 536, endPoint x: 382, endPoint y: 532, distance: 66.8
click at [316, 536] on div "Close Residential [PERSON_NAME] (9/U) Actions Status Active [PERSON_NAME] (9/U)…" at bounding box center [348, 346] width 696 height 692
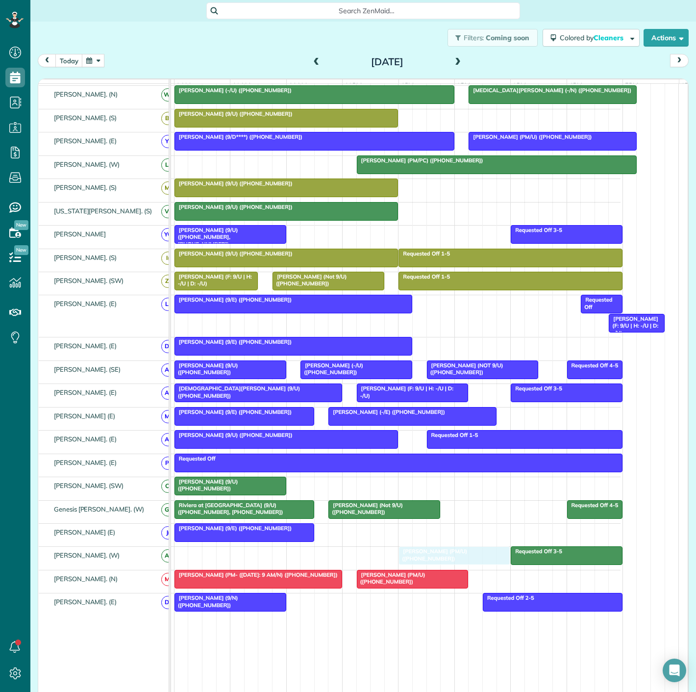
drag, startPoint x: 548, startPoint y: 492, endPoint x: 429, endPoint y: 564, distance: 139.0
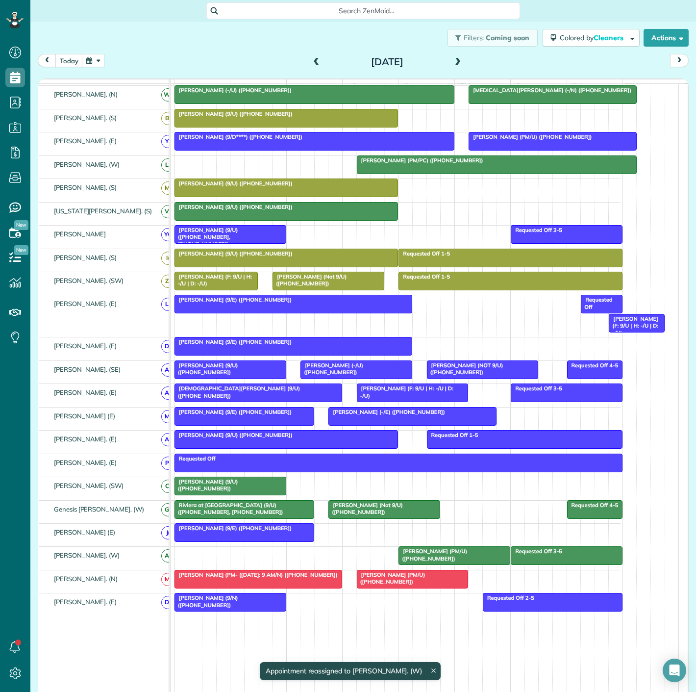
click at [433, 562] on div at bounding box center [454, 556] width 111 height 18
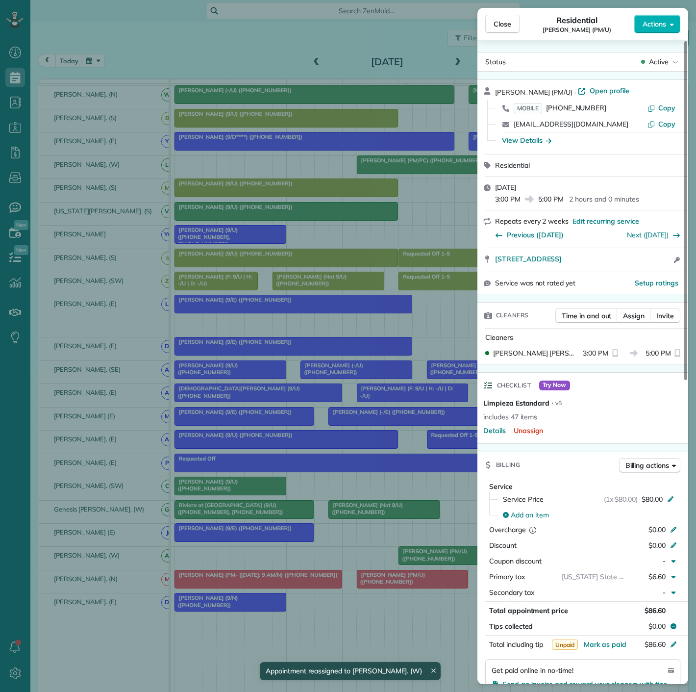
click at [294, 543] on div "Close Residential [PERSON_NAME] (PM/U) Actions Status Active [PERSON_NAME] (PM/…" at bounding box center [348, 346] width 696 height 692
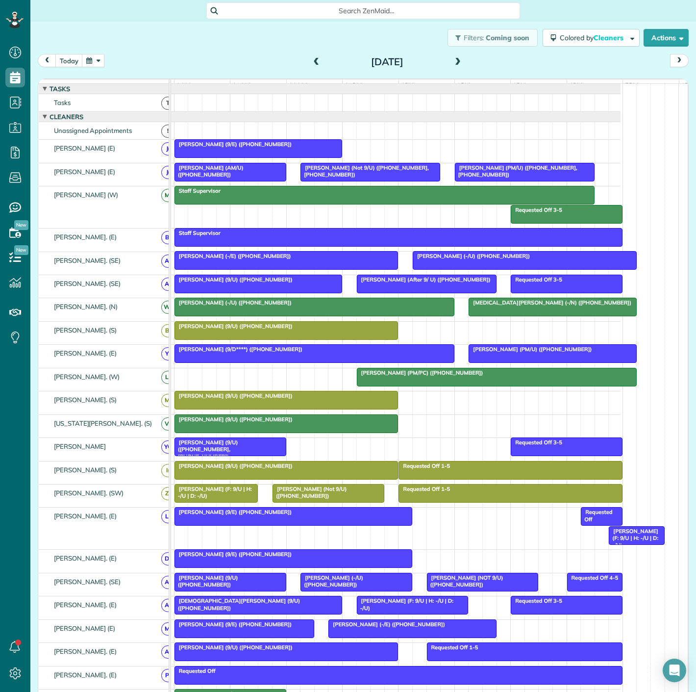
click at [455, 59] on span at bounding box center [458, 62] width 11 height 9
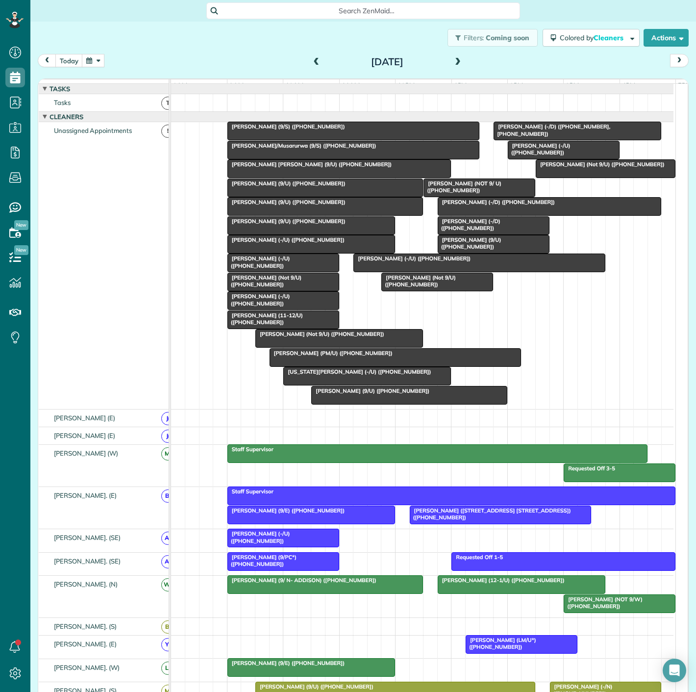
scroll to position [4, 4]
